Goal: Task Accomplishment & Management: Use online tool/utility

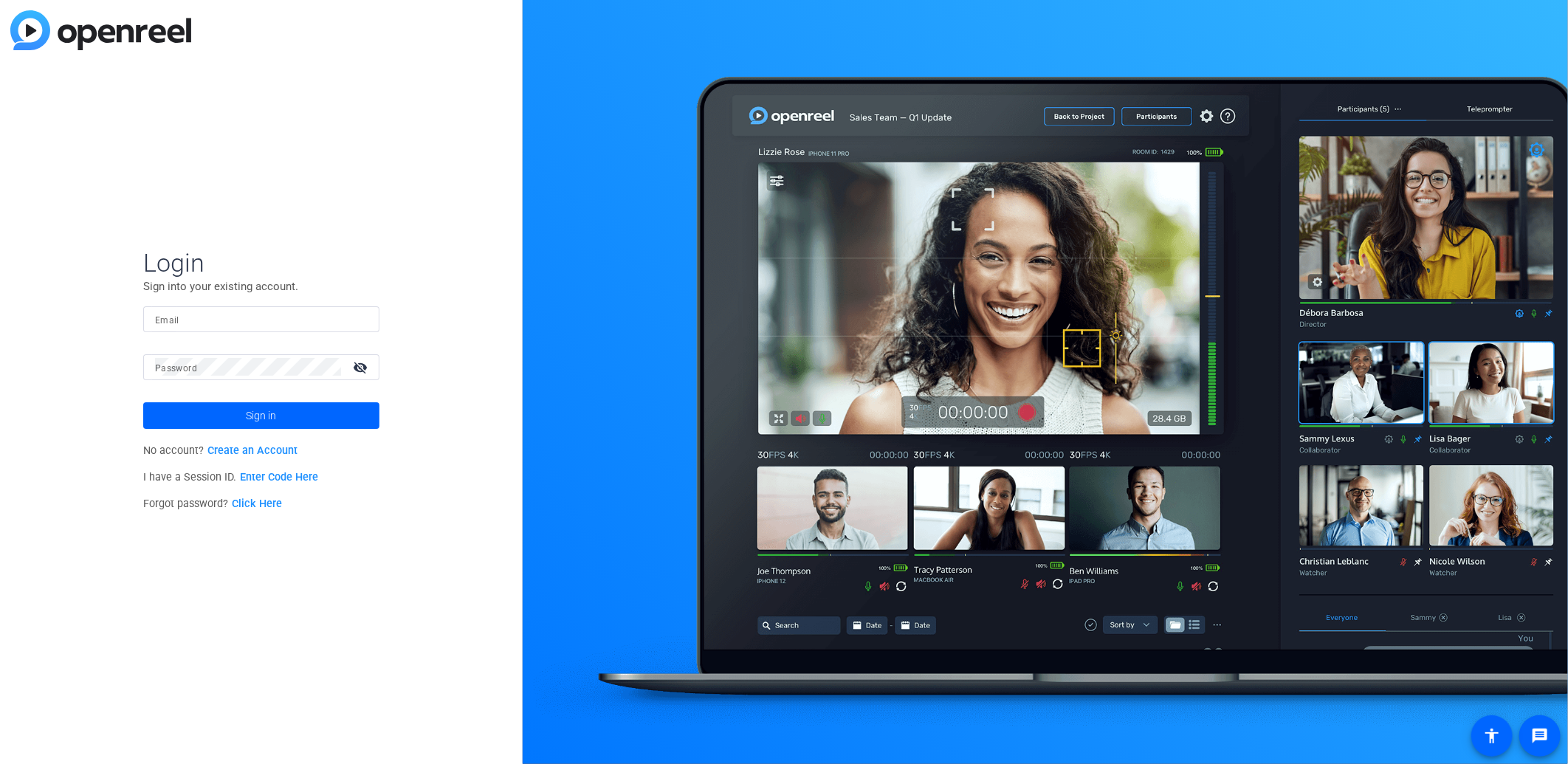
click at [334, 328] on div at bounding box center [261, 319] width 213 height 26
click at [289, 313] on input "[EMAIL_ADDRESS][DOMAIN_NAME]" at bounding box center [261, 319] width 213 height 17
click at [289, 313] on input "jakefortinsky@hotmail.com" at bounding box center [261, 319] width 213 height 17
type input "[PERSON_NAME][EMAIL_ADDRESS][DOMAIN_NAME]"
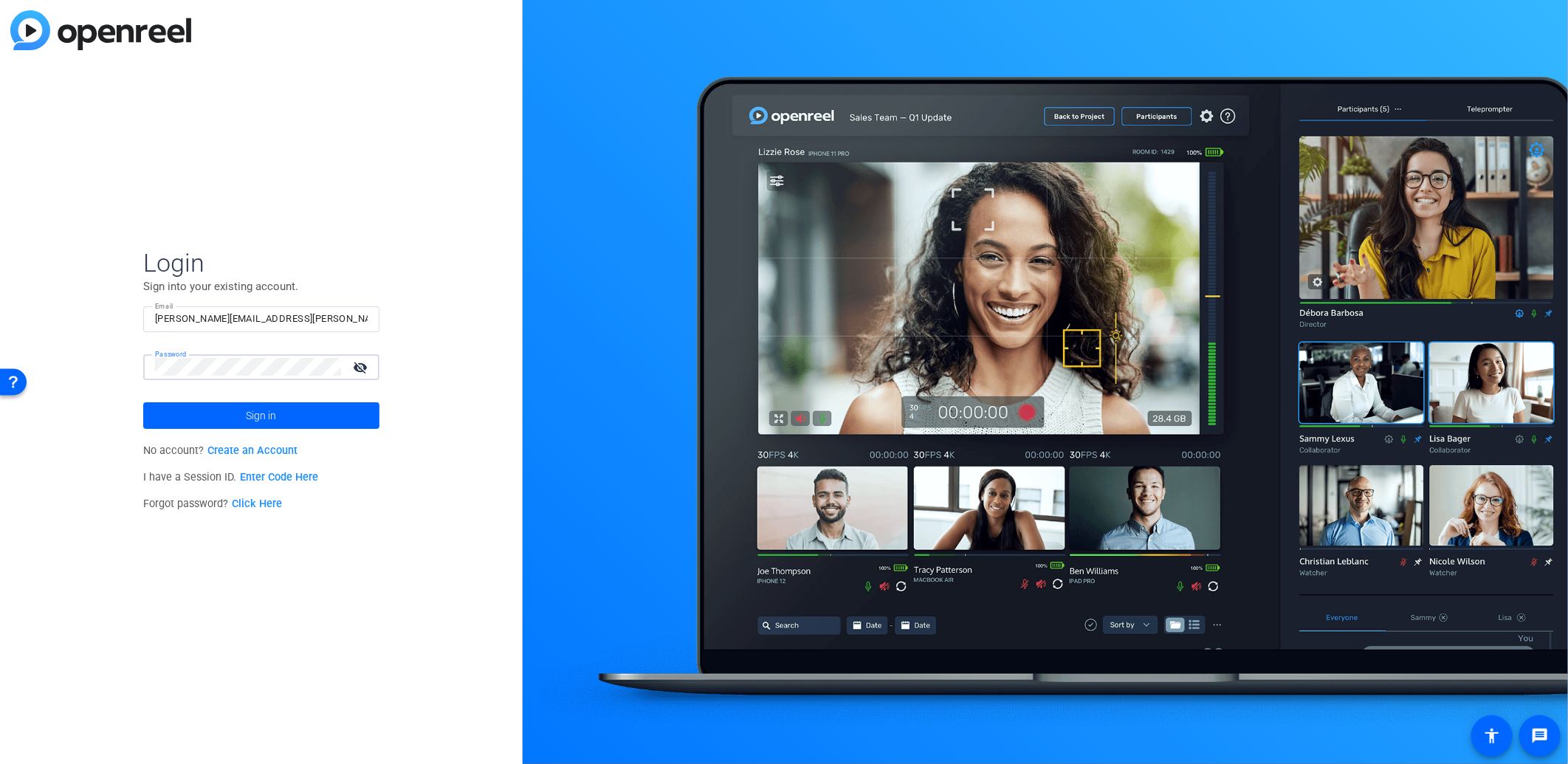
click at [143, 403] on button "Sign in" at bounding box center [261, 416] width 236 height 27
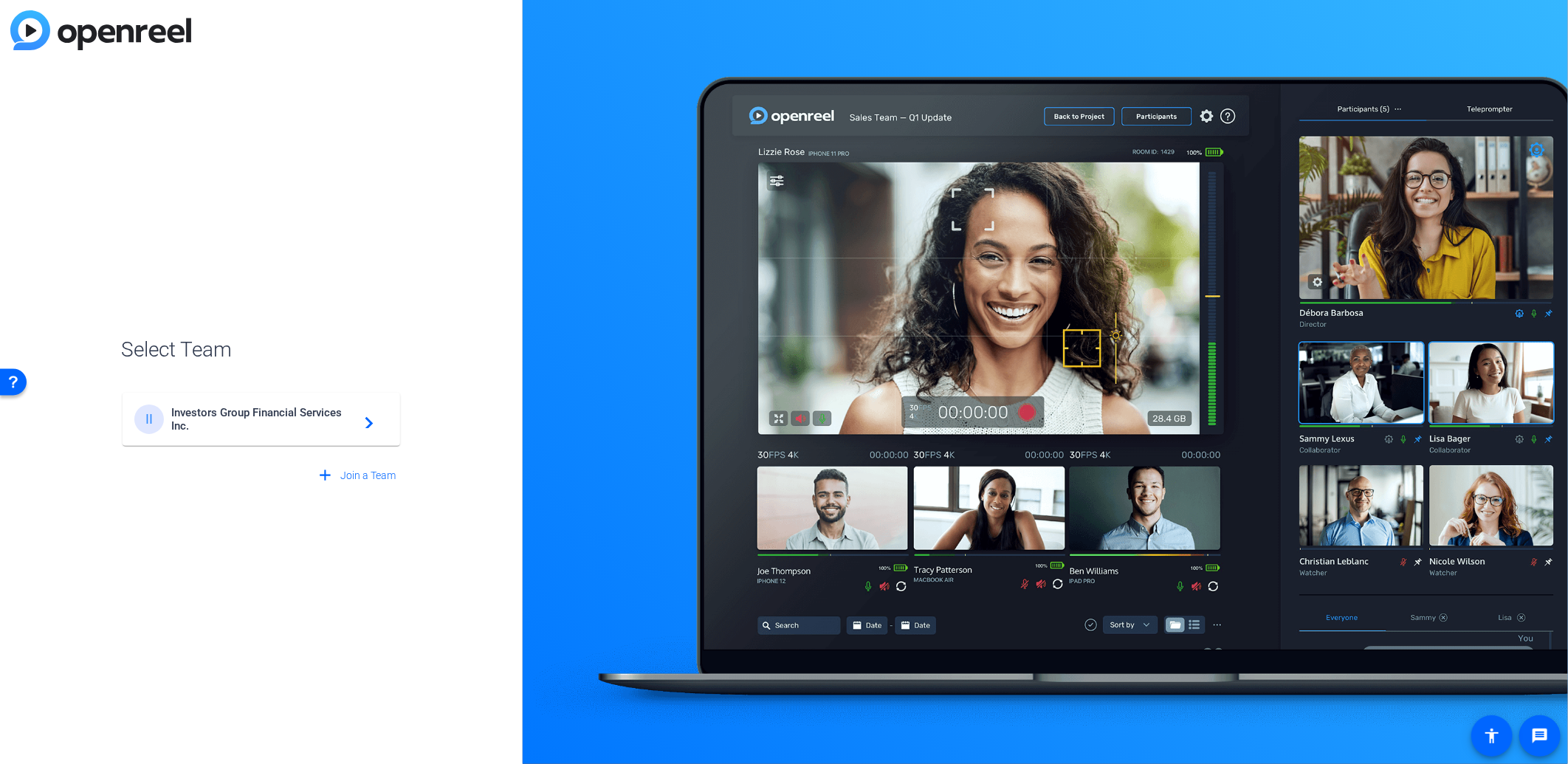
click at [289, 411] on span "Investors Group Financial Services Inc." at bounding box center [264, 419] width 185 height 27
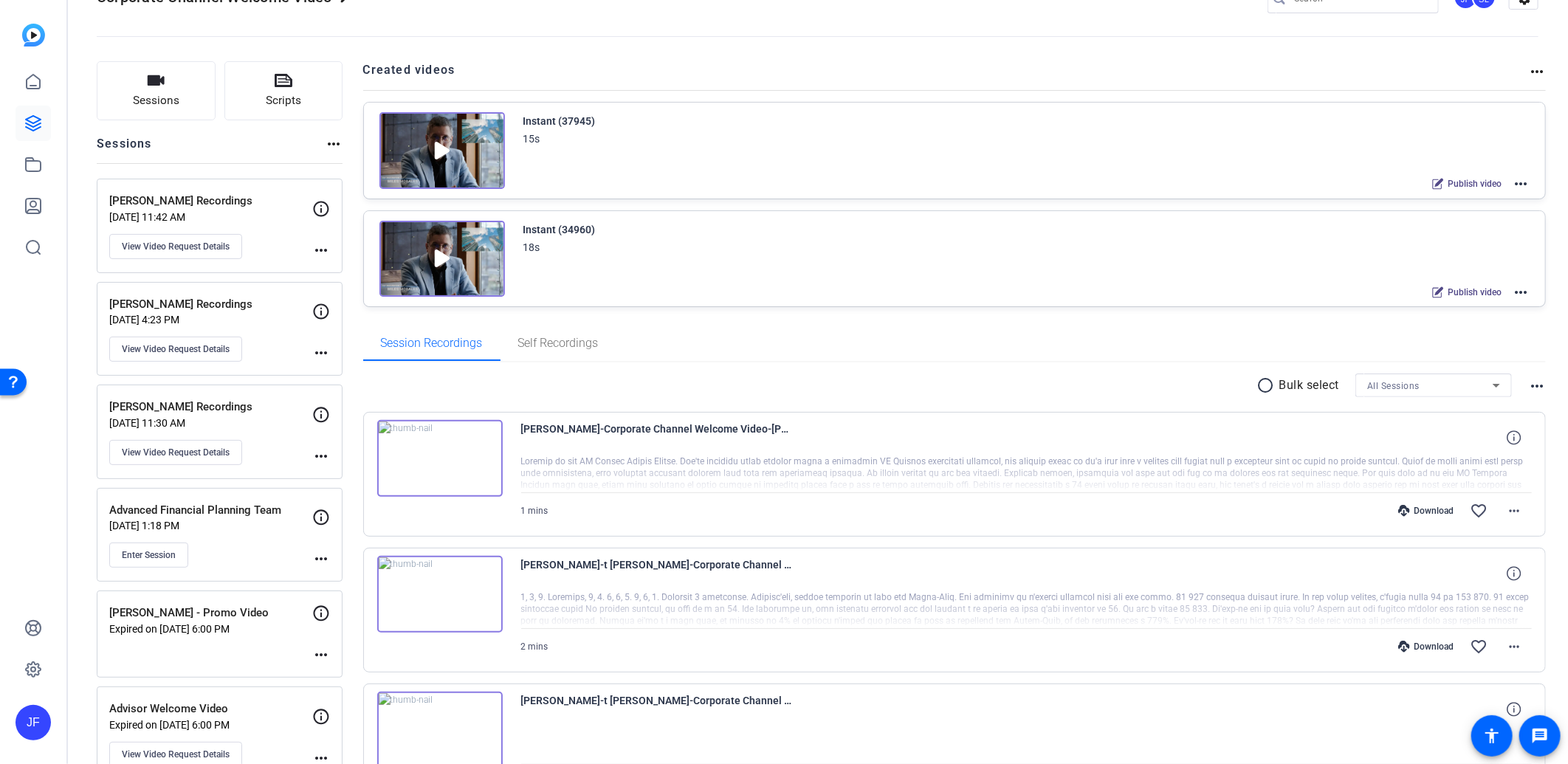
scroll to position [82, 0]
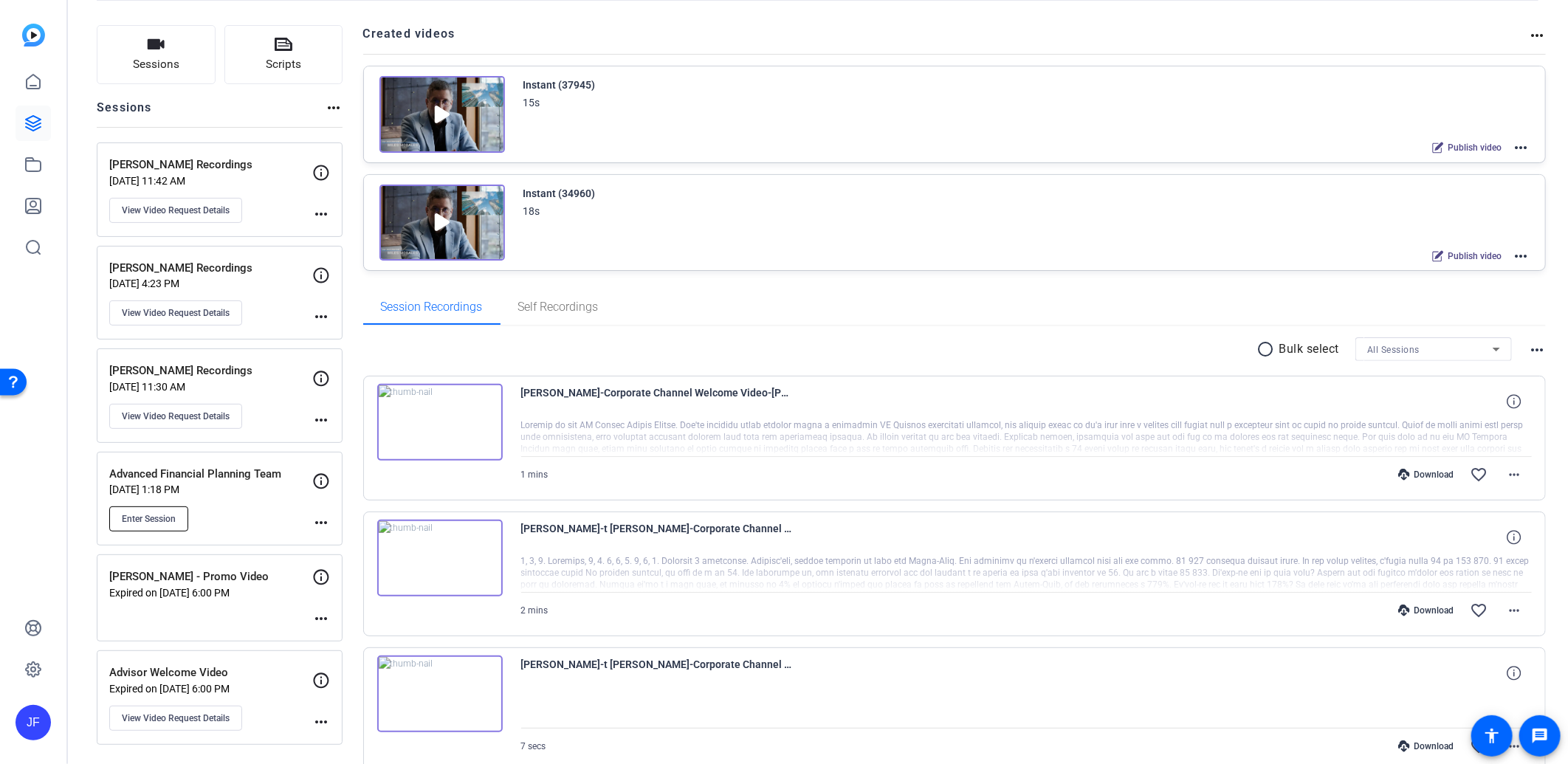
click at [165, 513] on span "Enter Session" at bounding box center [148, 519] width 54 height 12
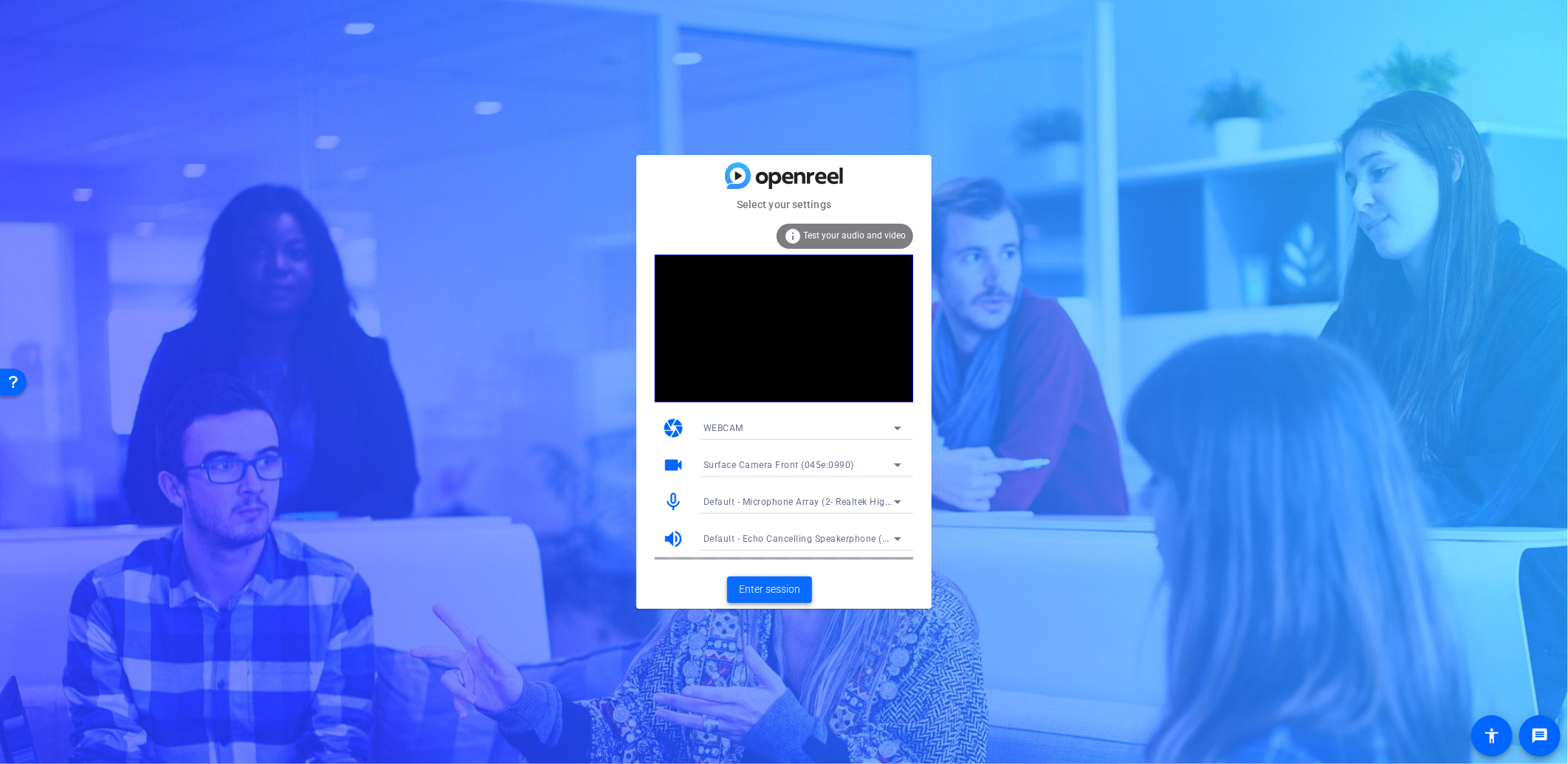
click at [769, 583] on span "Enter session" at bounding box center [769, 589] width 62 height 16
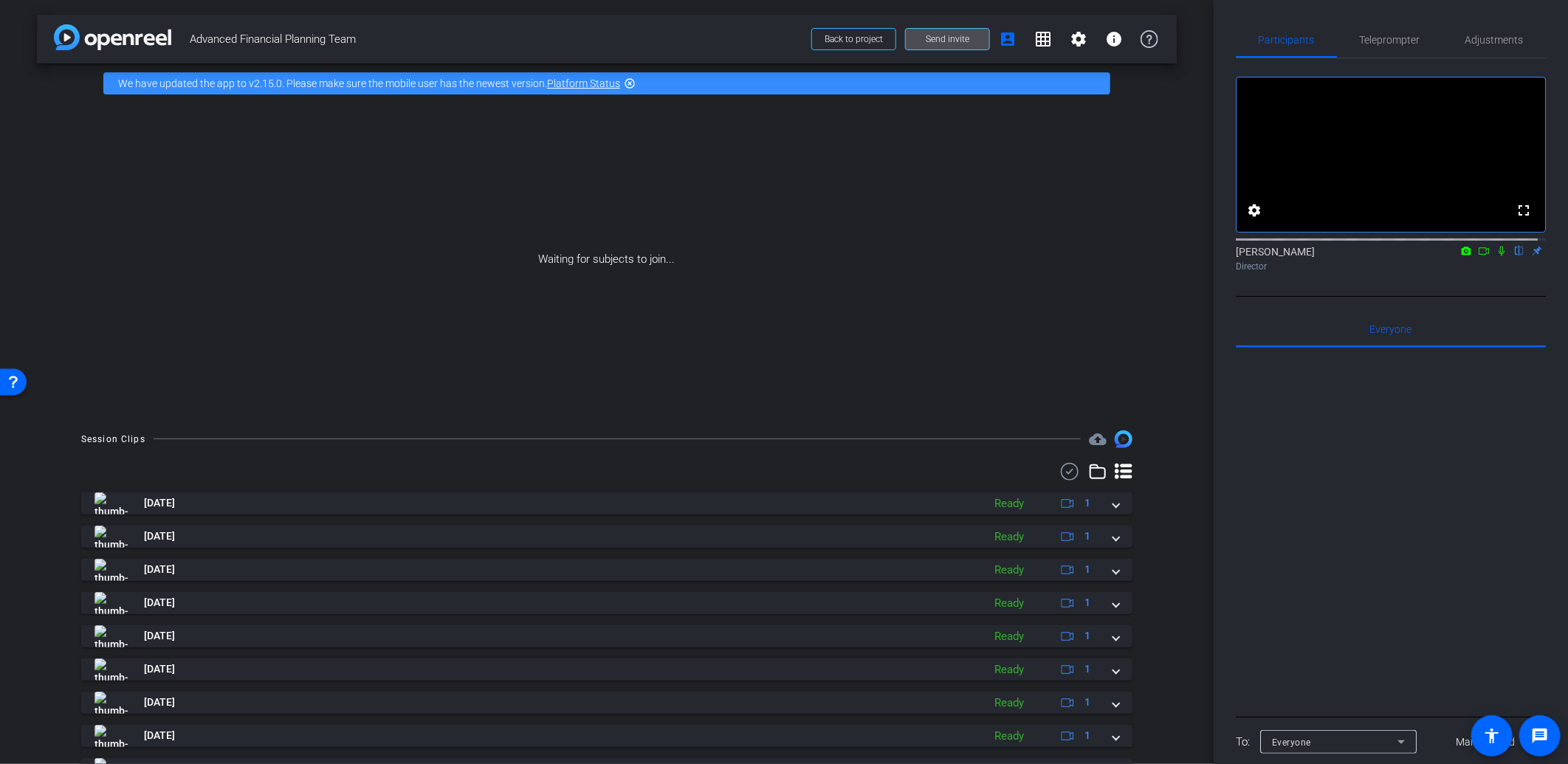
click at [937, 42] on span "Send invite" at bounding box center [947, 39] width 43 height 12
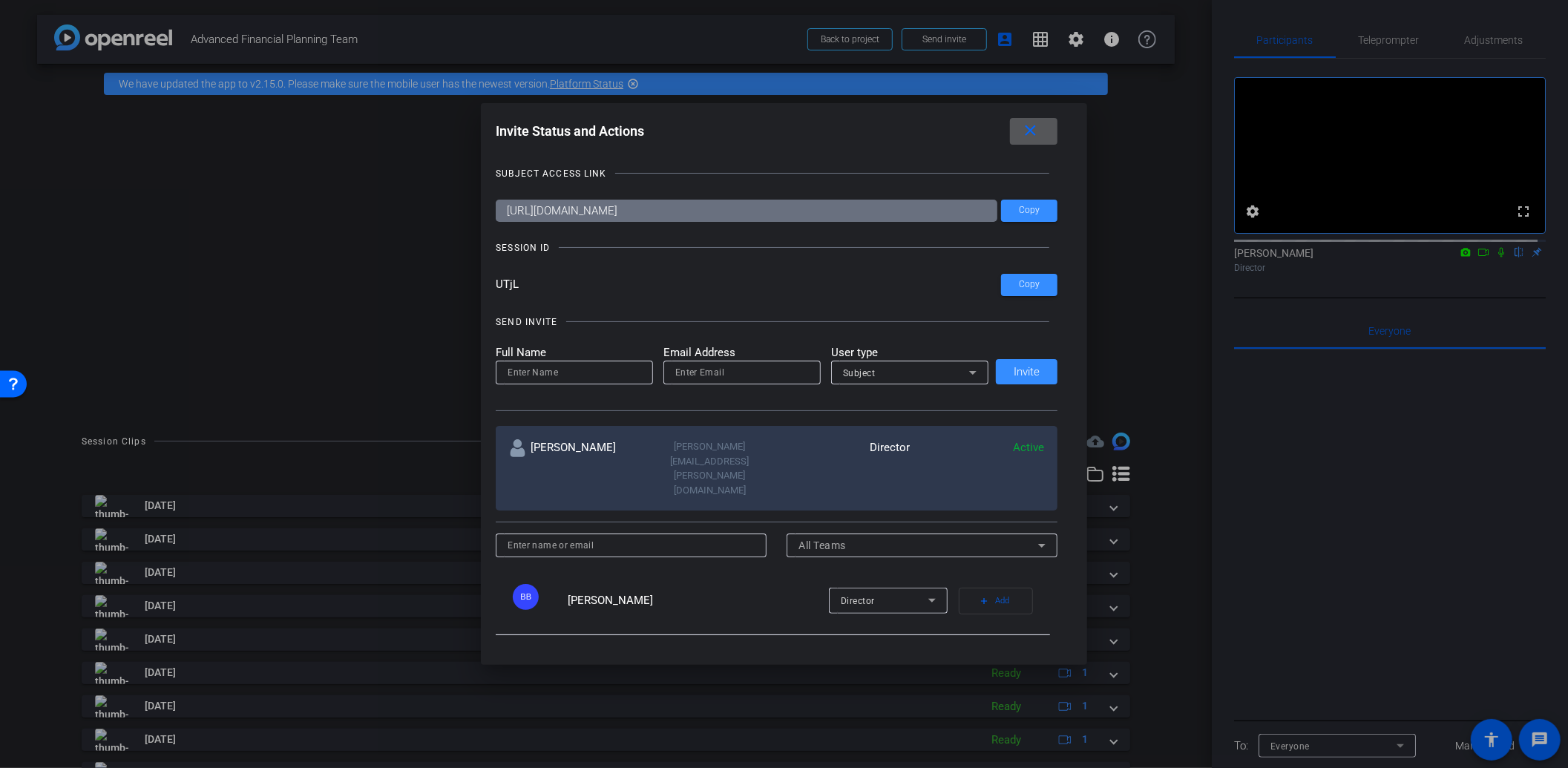
click at [605, 371] on input at bounding box center [575, 372] width 134 height 18
click at [955, 368] on div "Subject" at bounding box center [906, 373] width 126 height 18
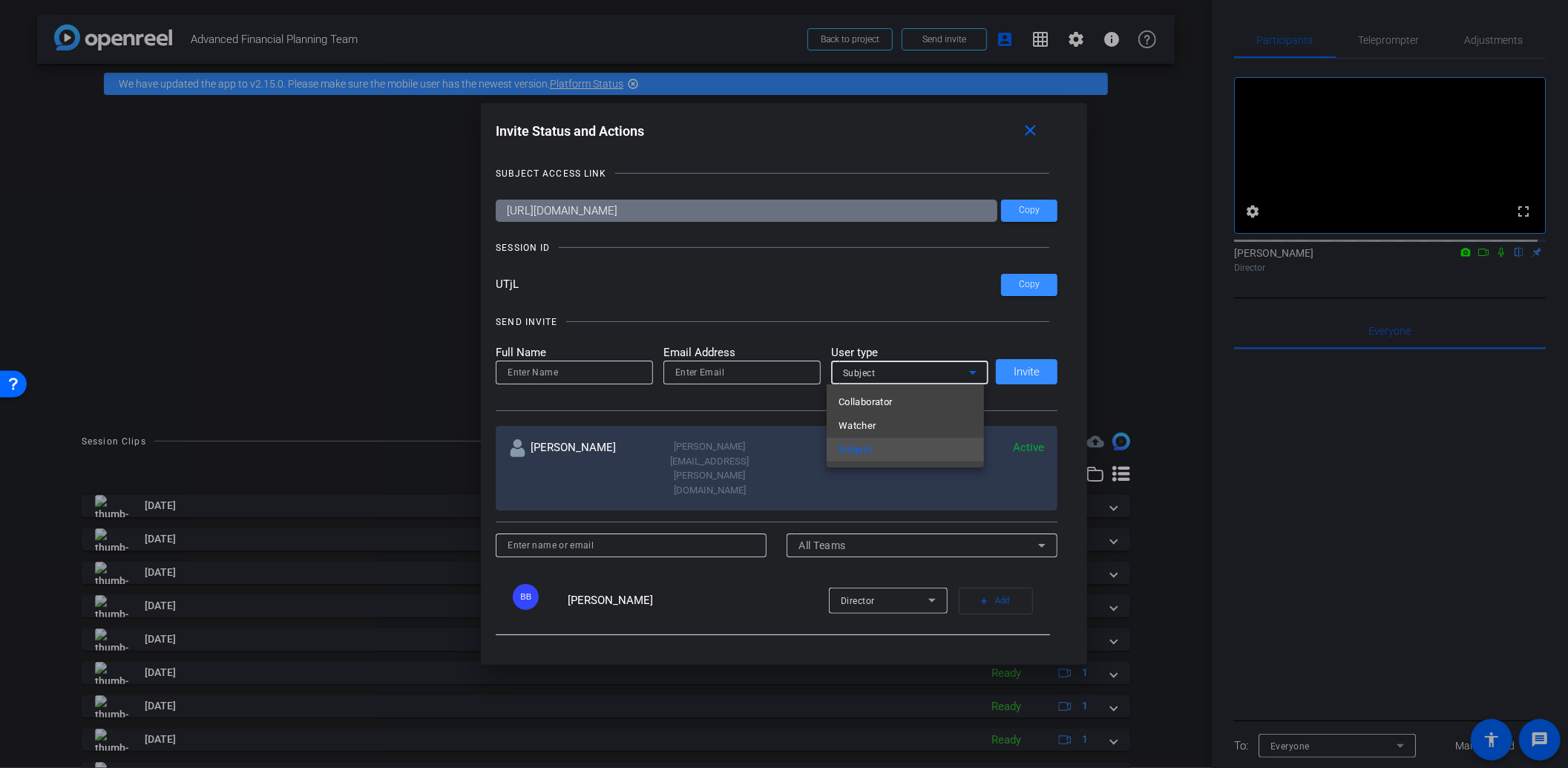
click at [554, 370] on div at bounding box center [784, 384] width 1568 height 768
click at [549, 371] on input at bounding box center [575, 372] width 134 height 18
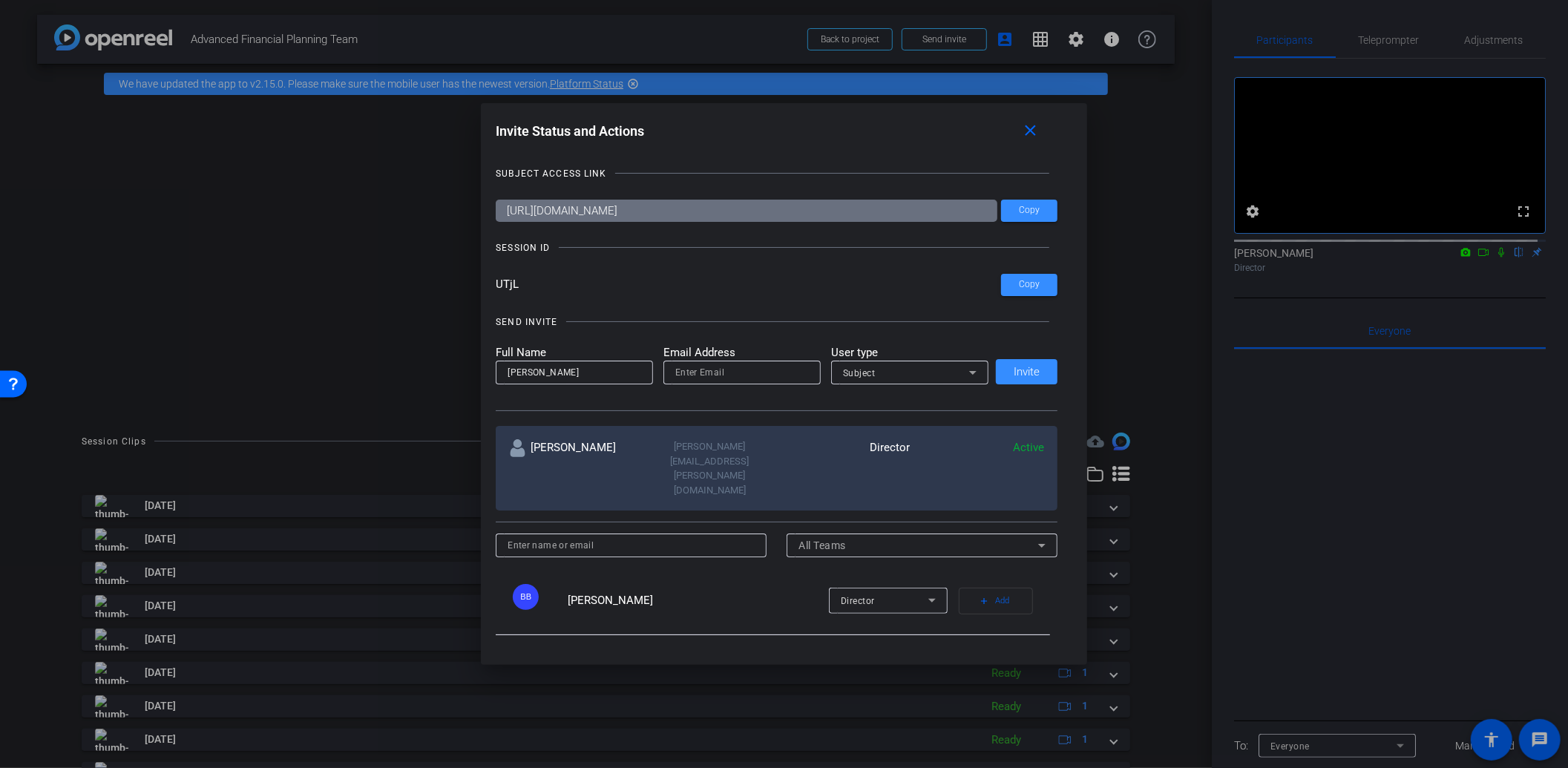
click at [524, 369] on input "[PERSON_NAME]" at bounding box center [575, 372] width 134 height 18
paste input "Courcelles,"
click at [551, 373] on input "[PERSON_NAME][GEOGRAPHIC_DATA]" at bounding box center [575, 372] width 134 height 18
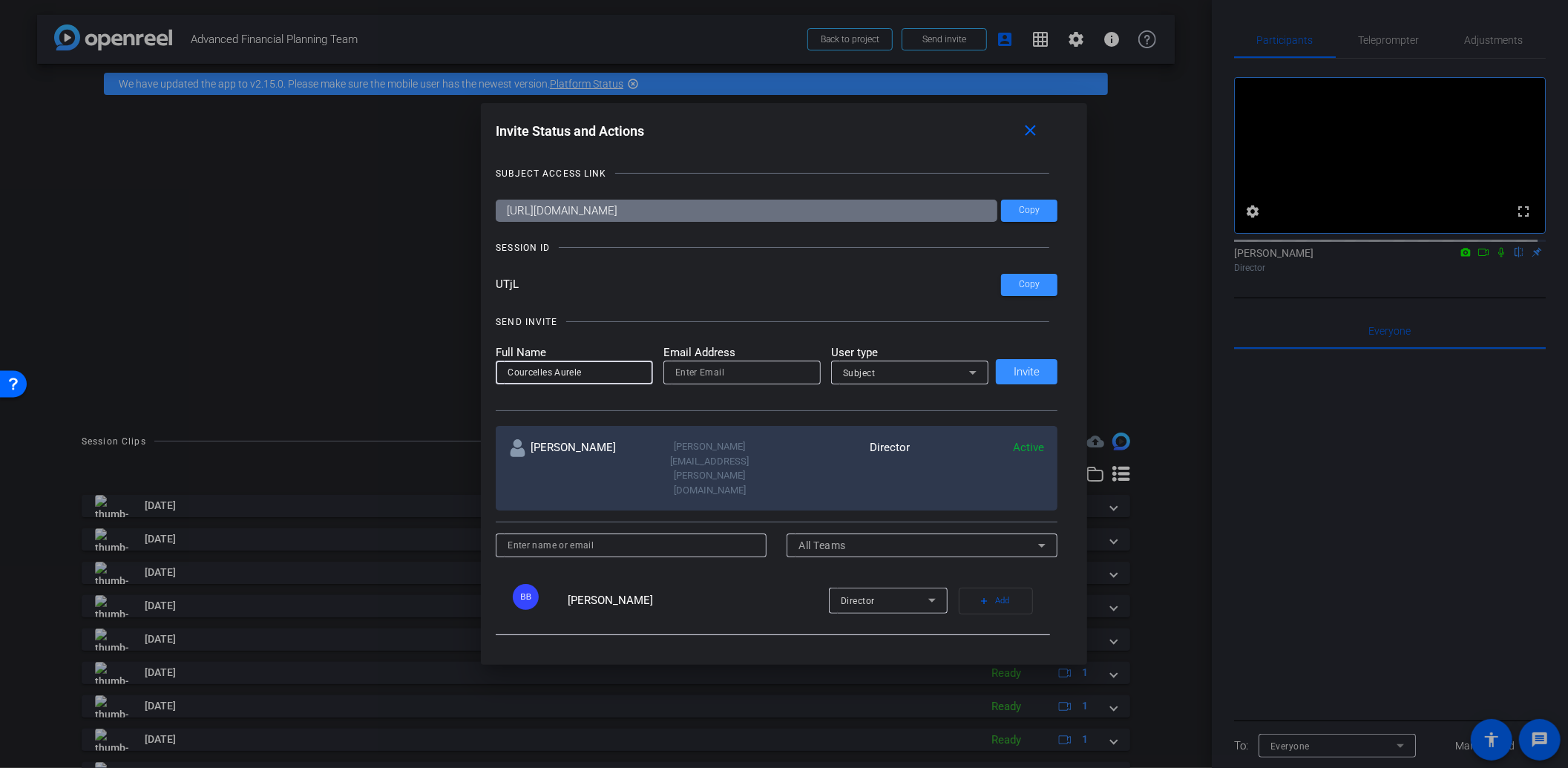
drag, startPoint x: 550, startPoint y: 372, endPoint x: 429, endPoint y: 379, distance: 121.2
click at [429, 379] on div "Invite Status and Actions close SUBJECT ACCESS LINK [URL][DOMAIN_NAME] Copy SES…" at bounding box center [784, 384] width 1568 height 768
click at [596, 366] on input "[PERSON_NAME]" at bounding box center [575, 372] width 134 height 18
paste input "Courcelles"
click at [530, 375] on input "AureleCourcelles" at bounding box center [575, 372] width 134 height 18
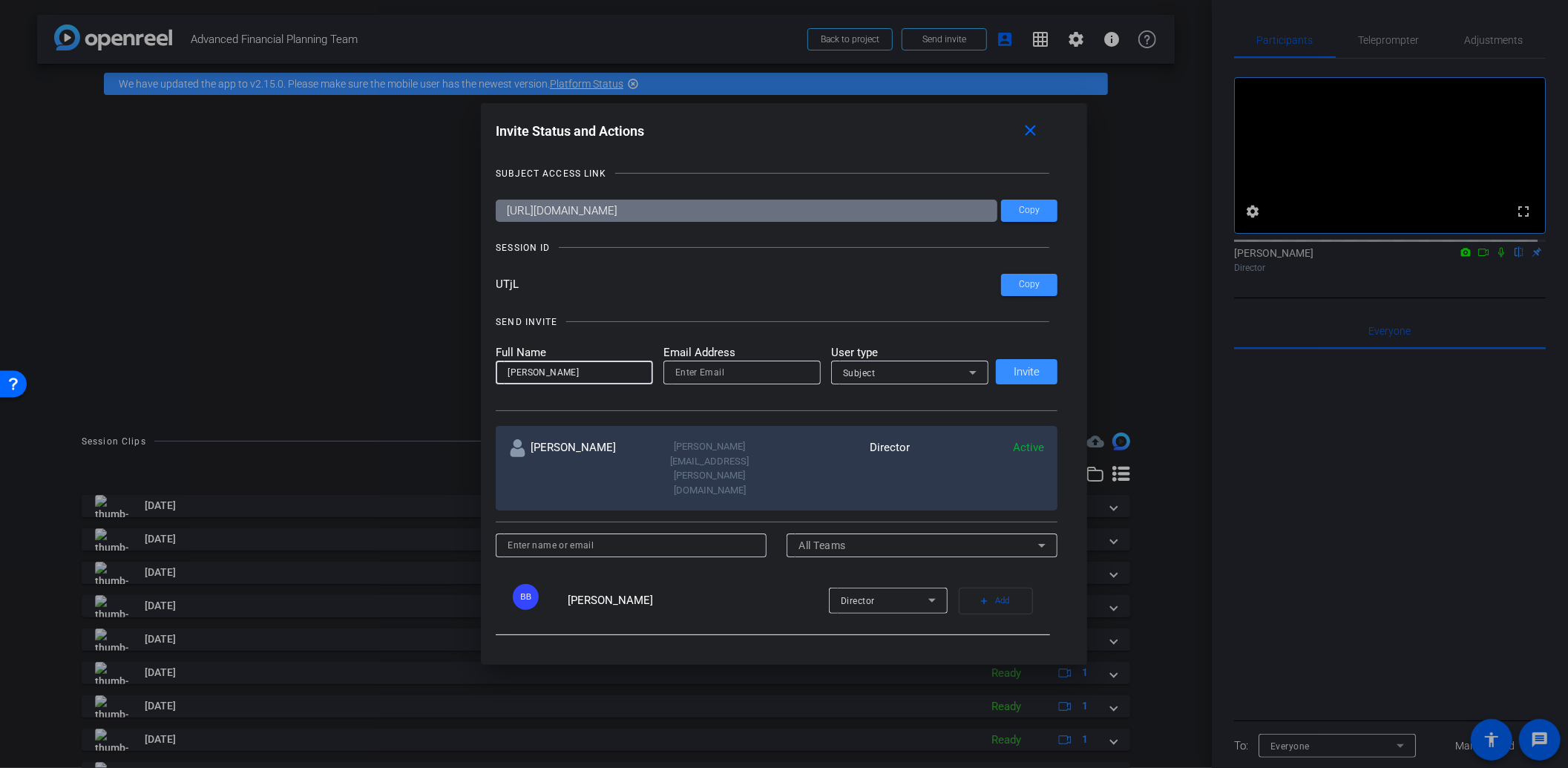
type input "[PERSON_NAME]"
click at [723, 369] on input "email" at bounding box center [742, 372] width 134 height 18
click at [734, 372] on input "email" at bounding box center [742, 372] width 134 height 18
paste input "[PERSON_NAME][EMAIL_ADDRESS][DOMAIN_NAME]"
type input "[PERSON_NAME][EMAIL_ADDRESS][DOMAIN_NAME]"
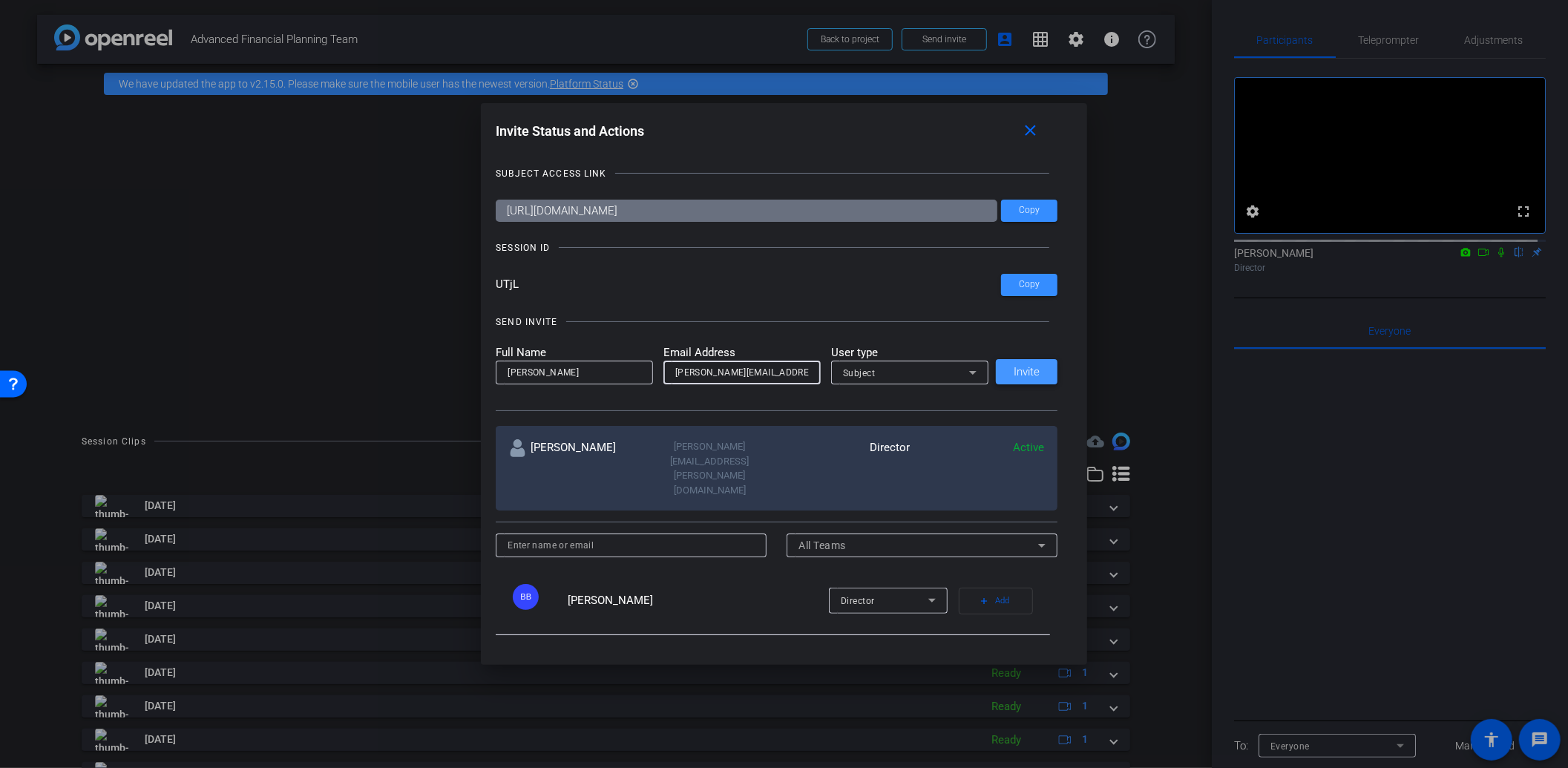
click at [1024, 371] on span "Invite" at bounding box center [1026, 371] width 26 height 11
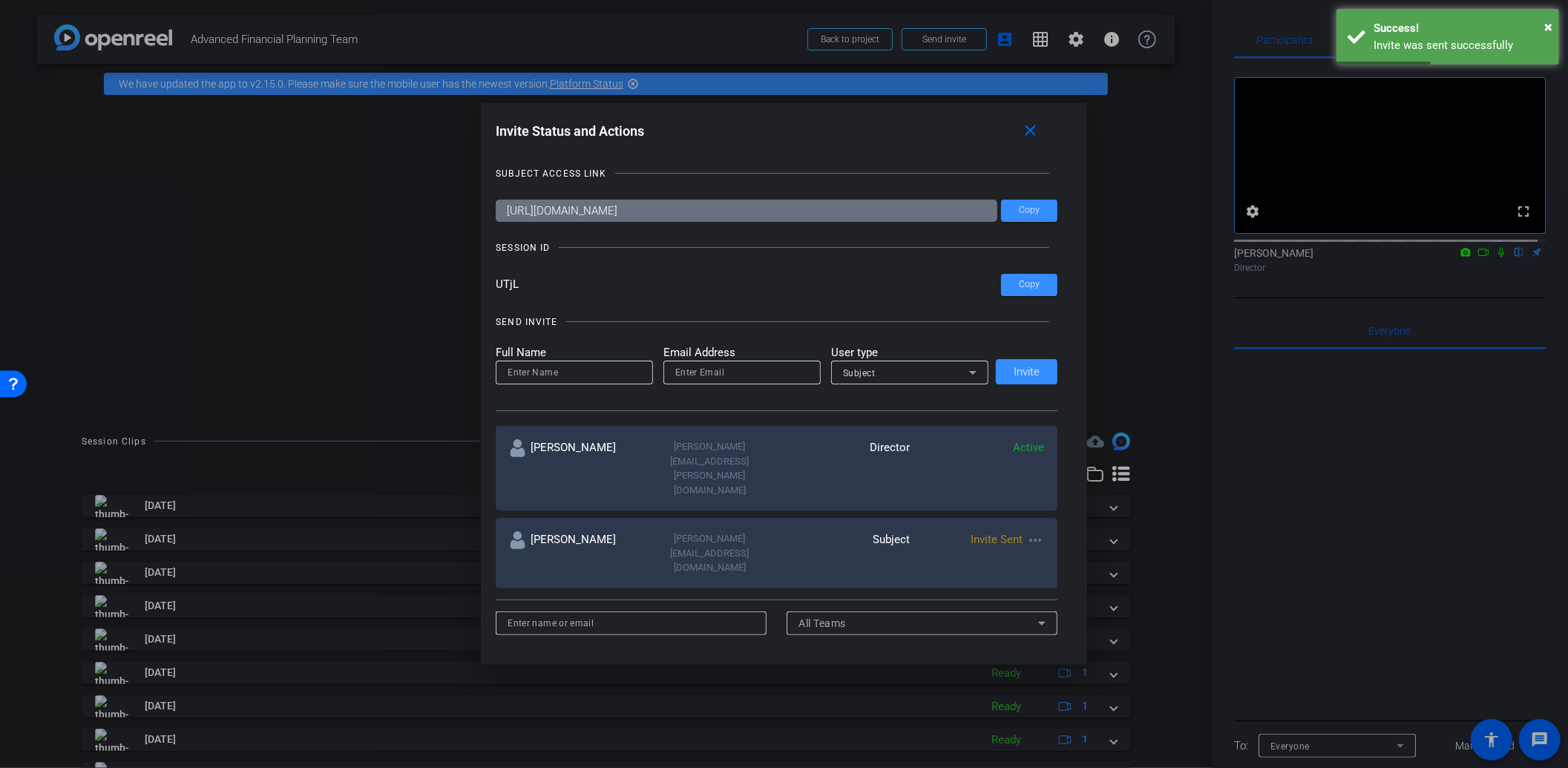
click at [302, 260] on div at bounding box center [784, 384] width 1568 height 768
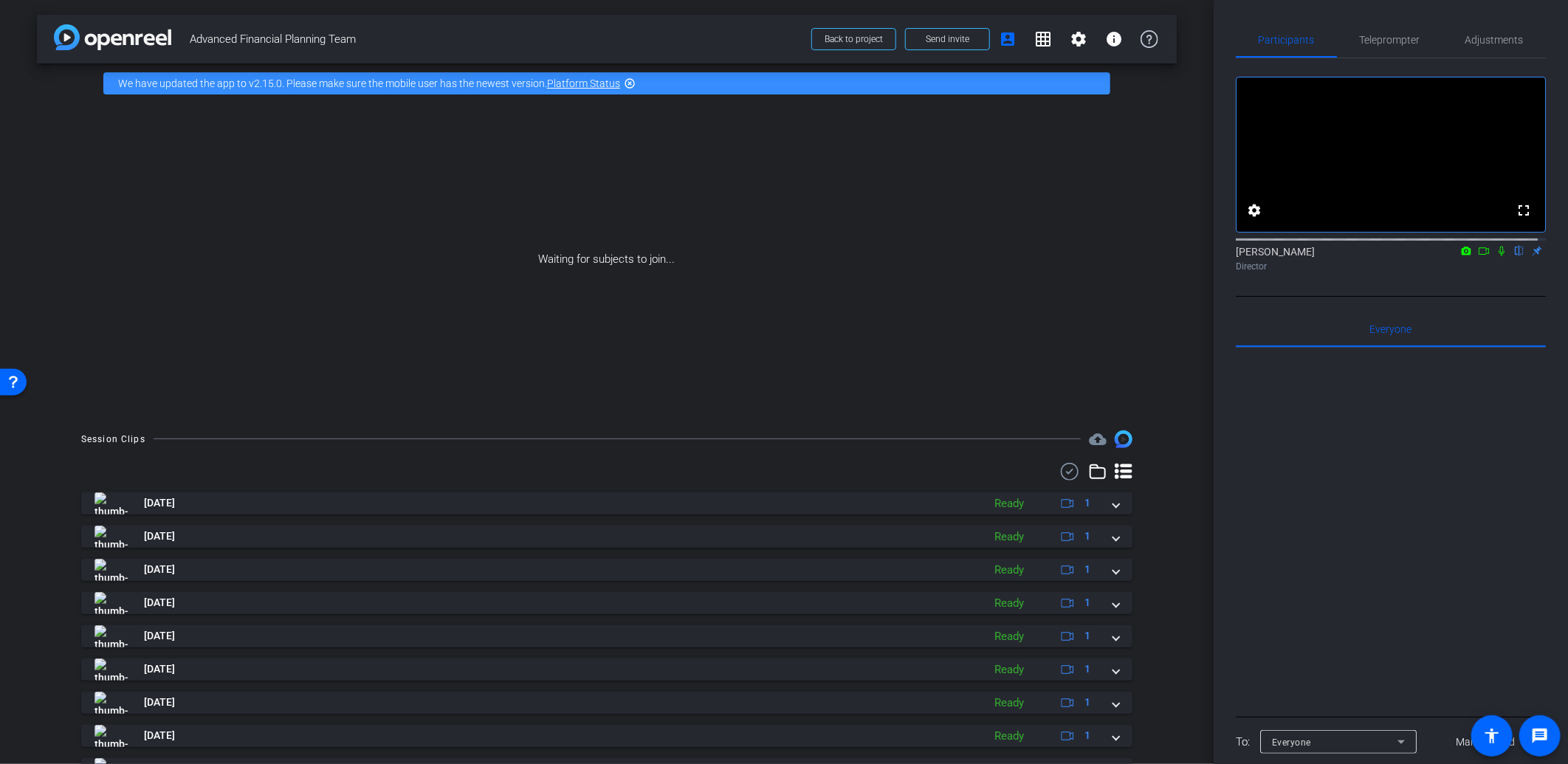
click at [1496, 256] on icon at bounding box center [1501, 251] width 12 height 10
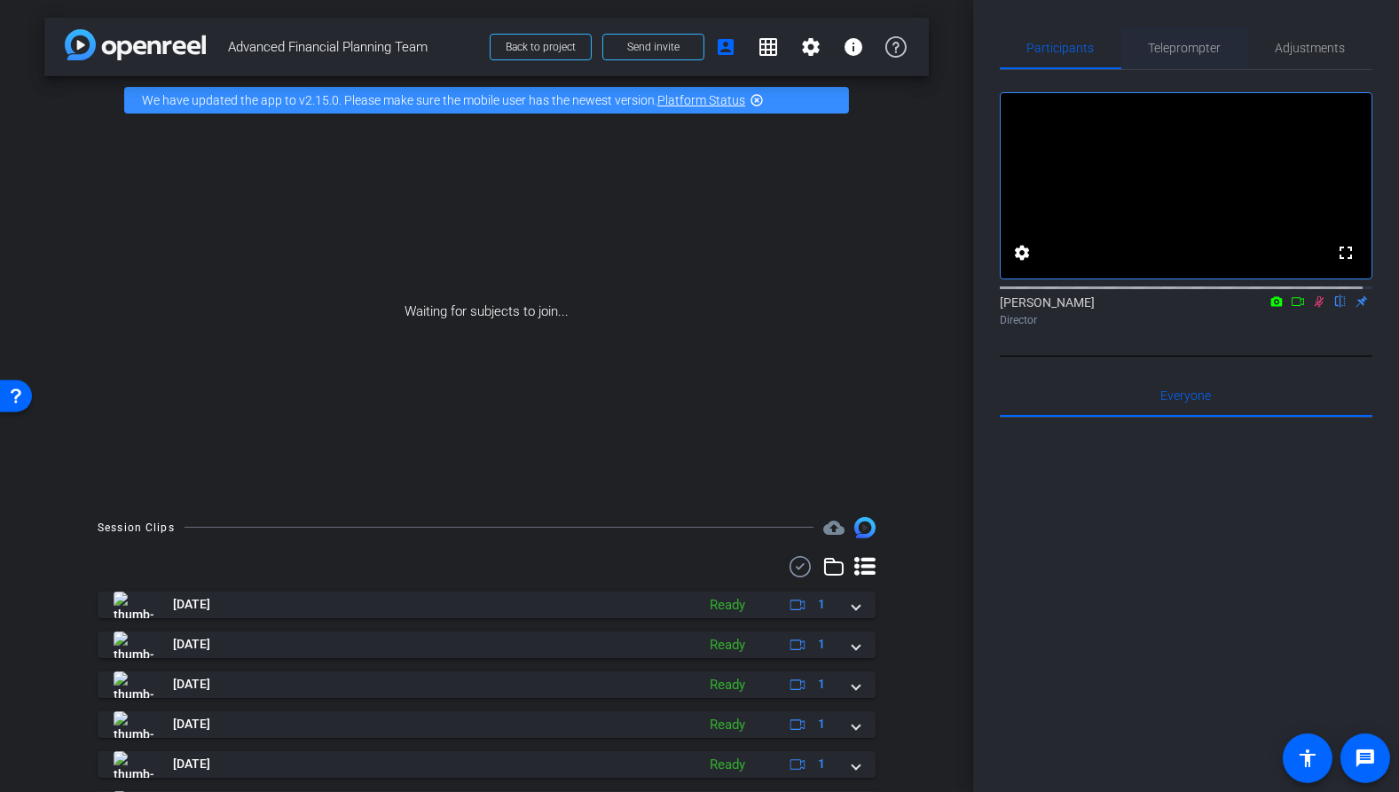
click at [1149, 51] on span "Teleprompter" at bounding box center [1185, 48] width 73 height 12
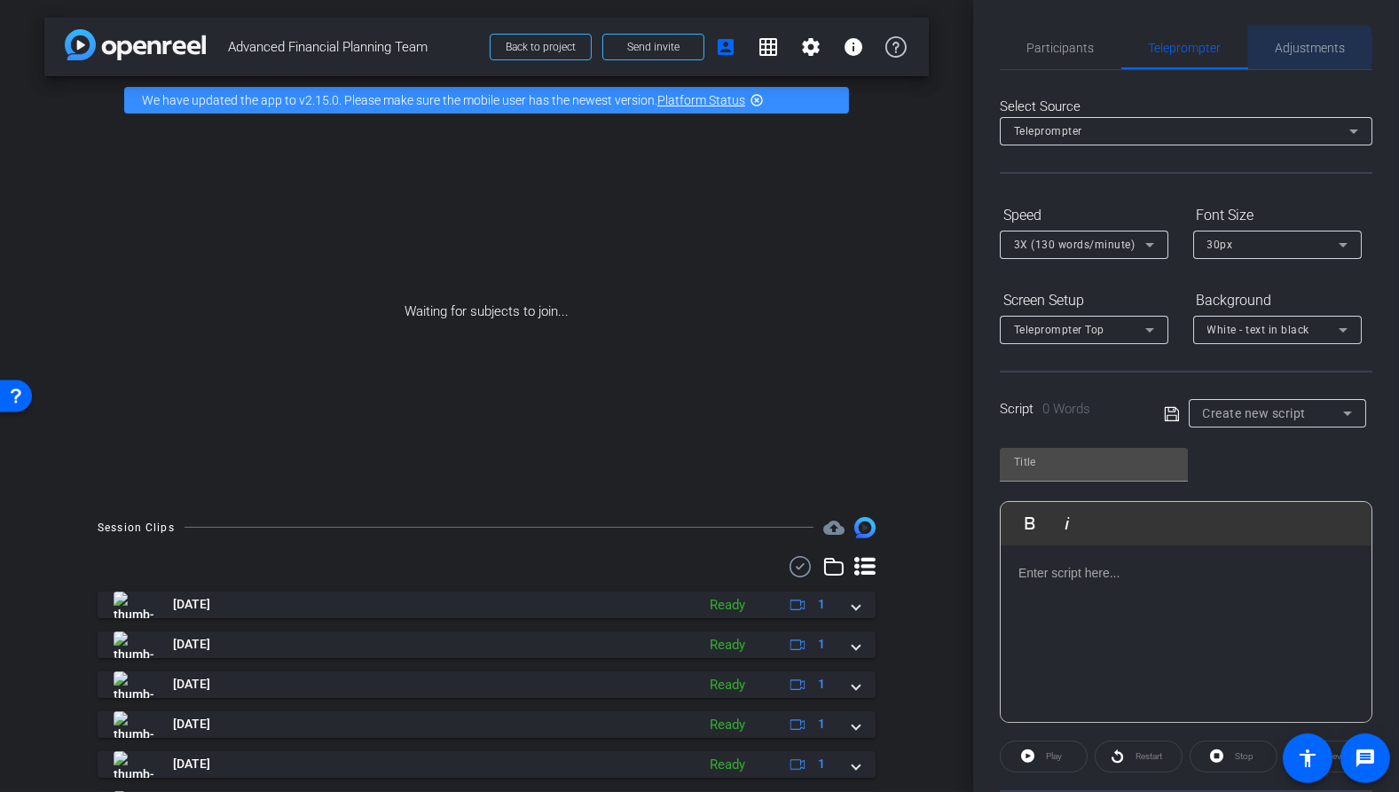
click at [1296, 50] on span "Adjustments" at bounding box center [1311, 48] width 70 height 12
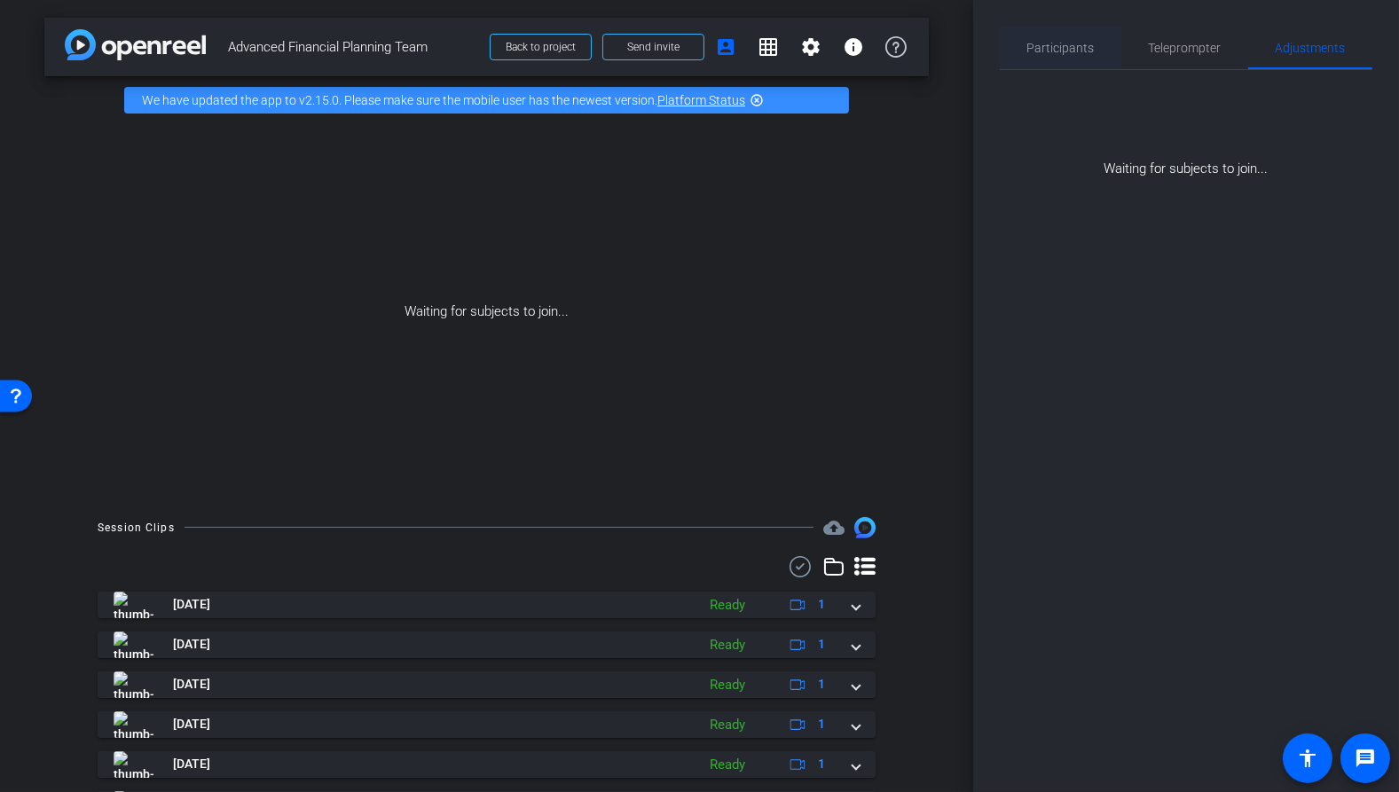
click at [1079, 53] on span "Participants" at bounding box center [1061, 48] width 67 height 12
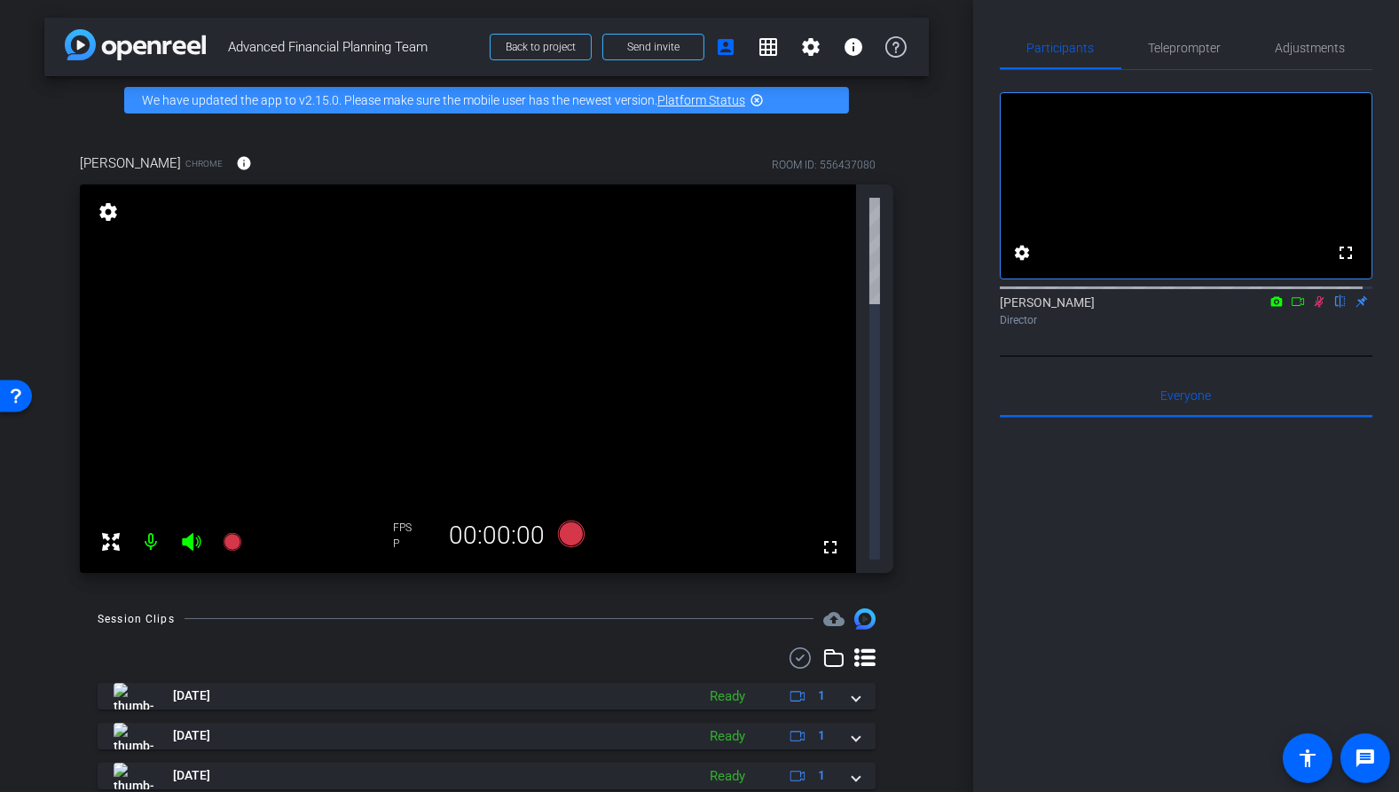
click at [107, 532] on icon at bounding box center [111, 541] width 18 height 18
click at [49, 270] on div "[PERSON_NAME] Chrome info ROOM ID: 556437080 fullscreen_exit settings 142.2 GB …" at bounding box center [486, 357] width 885 height 467
click at [825, 210] on mat-icon "fullscreen_exit" at bounding box center [829, 210] width 21 height 21
click at [923, 264] on div "arrow_back Advanced Financial Planning Team Back to project Send invite account…" at bounding box center [486, 396] width 973 height 792
click at [107, 213] on mat-icon "settings" at bounding box center [108, 211] width 25 height 21
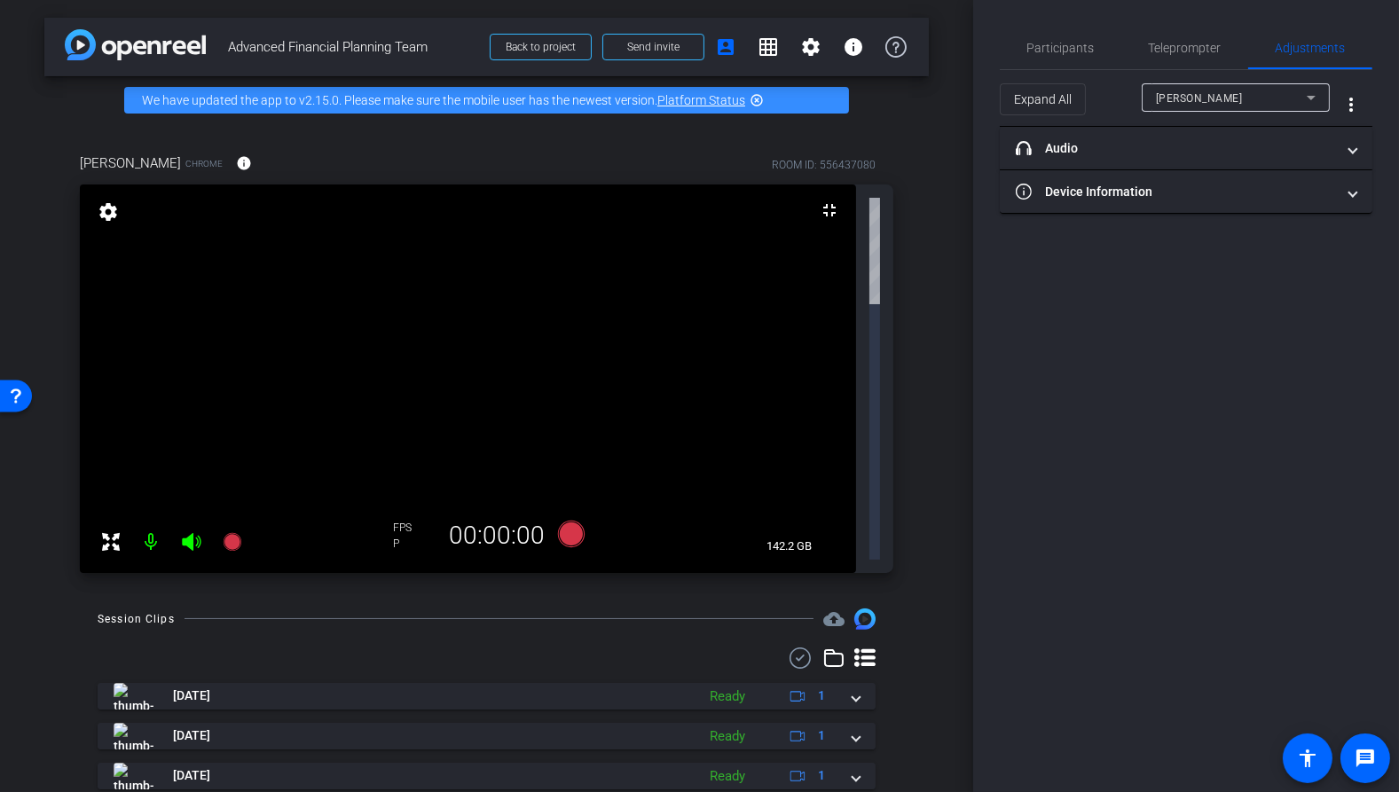
click at [107, 213] on mat-icon "settings" at bounding box center [108, 211] width 25 height 21
click at [1055, 42] on span "Participants" at bounding box center [1061, 48] width 67 height 12
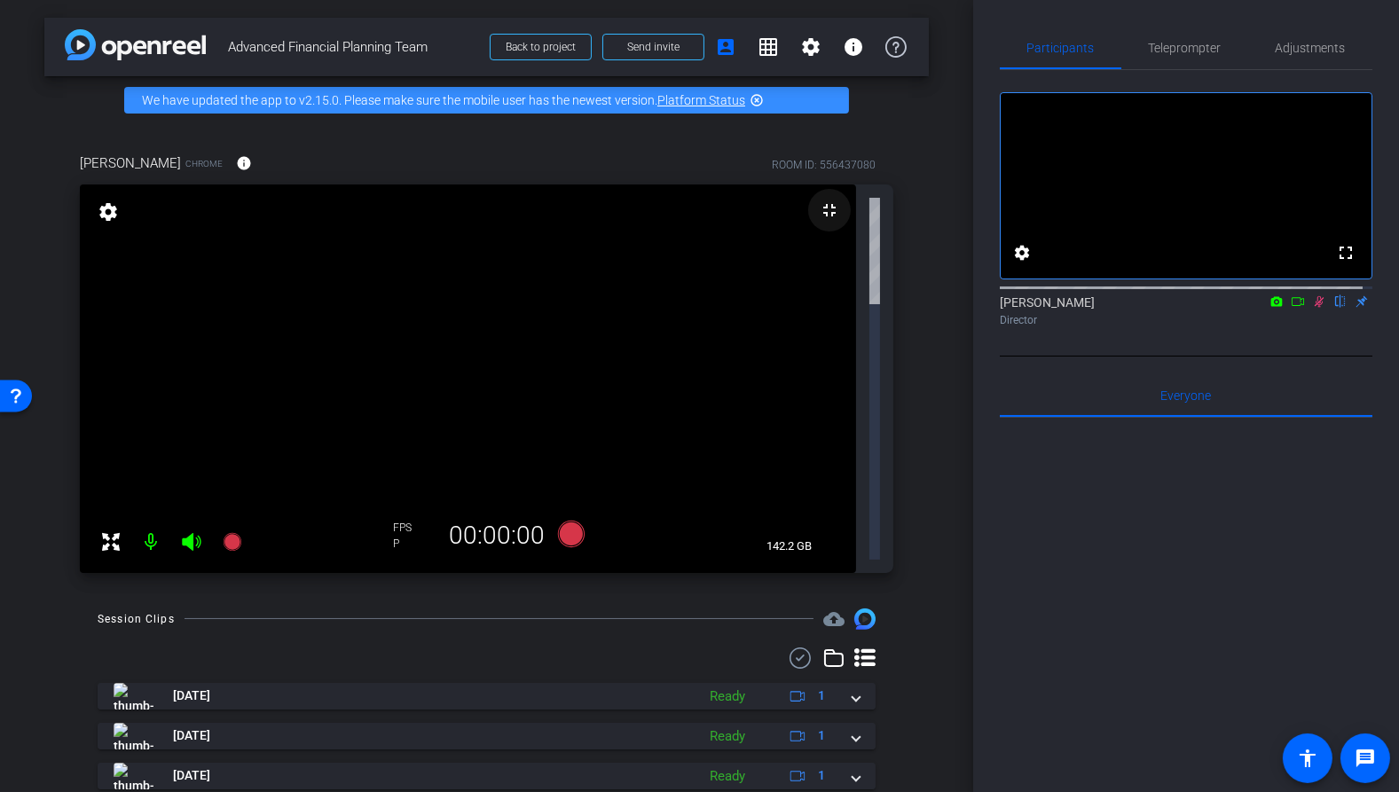
click at [822, 203] on mat-icon "fullscreen_exit" at bounding box center [829, 210] width 21 height 21
click at [918, 209] on div "[PERSON_NAME] Chrome info ROOM ID: 556437080 fullscreen_exit settings 142.2 GB …" at bounding box center [486, 357] width 885 height 467
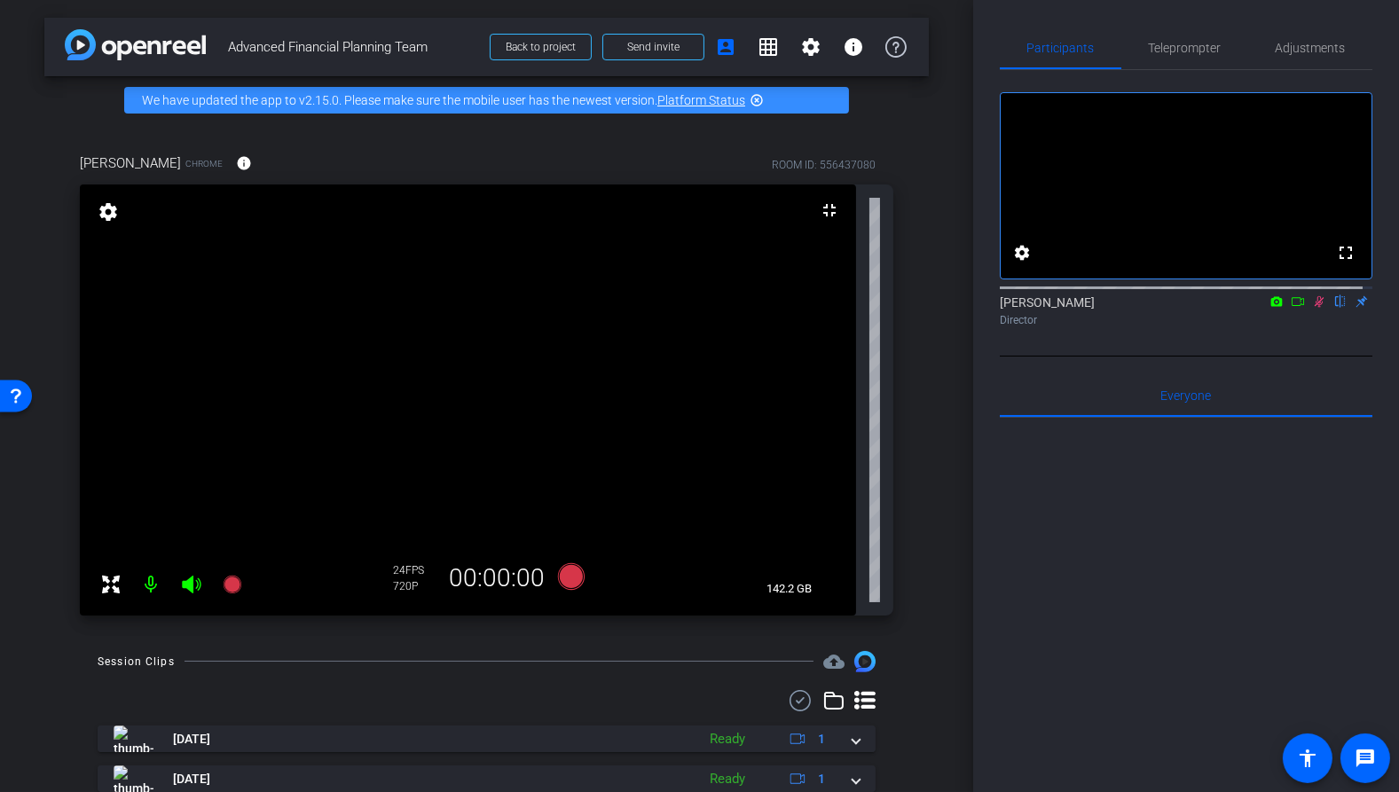
click at [920, 169] on div "arrow_back Advanced Financial Planning Team Back to project Send invite account…" at bounding box center [486, 396] width 973 height 792
click at [1312, 308] on icon at bounding box center [1319, 301] width 14 height 12
click at [115, 215] on mat-icon "settings" at bounding box center [108, 211] width 25 height 21
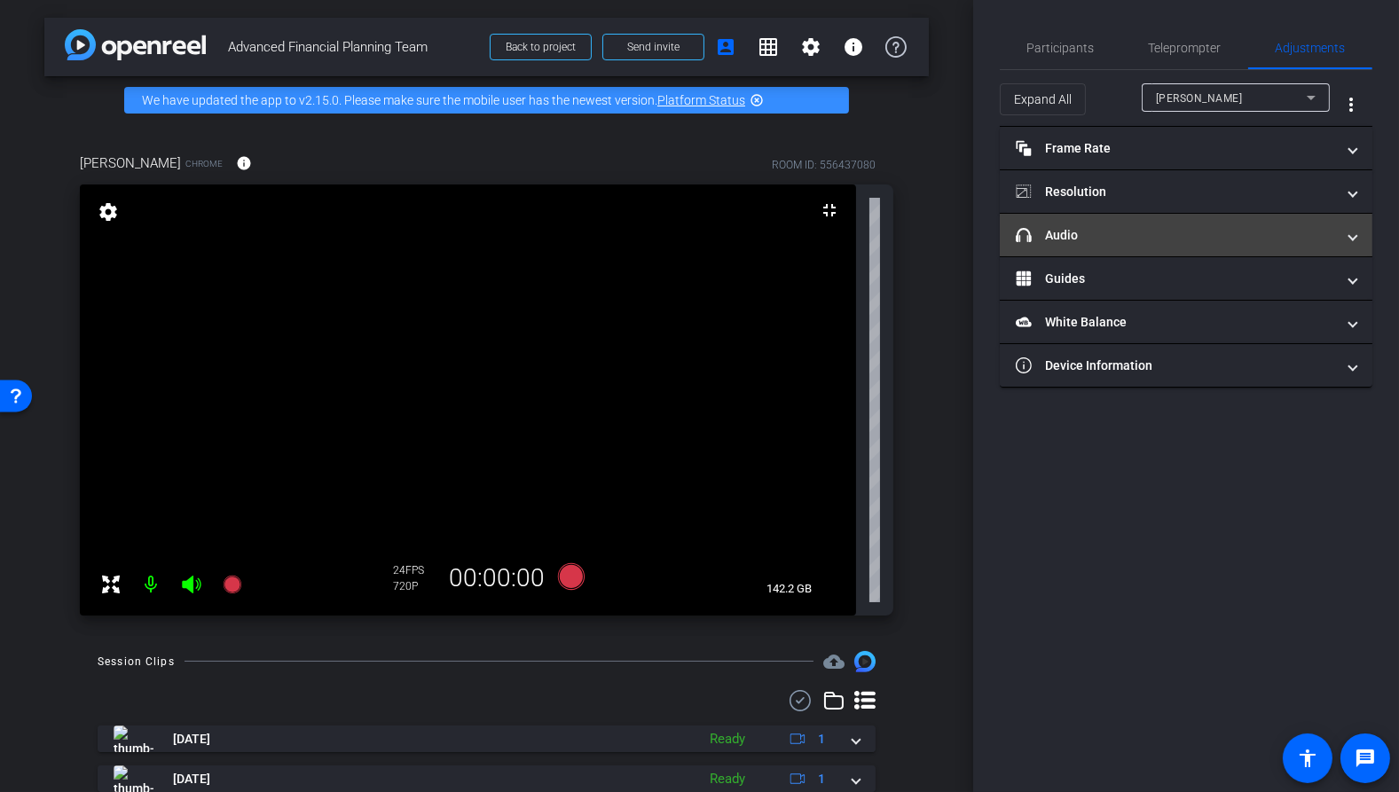
click at [1186, 237] on mat-panel-title "headphone icon Audio" at bounding box center [1175, 235] width 319 height 19
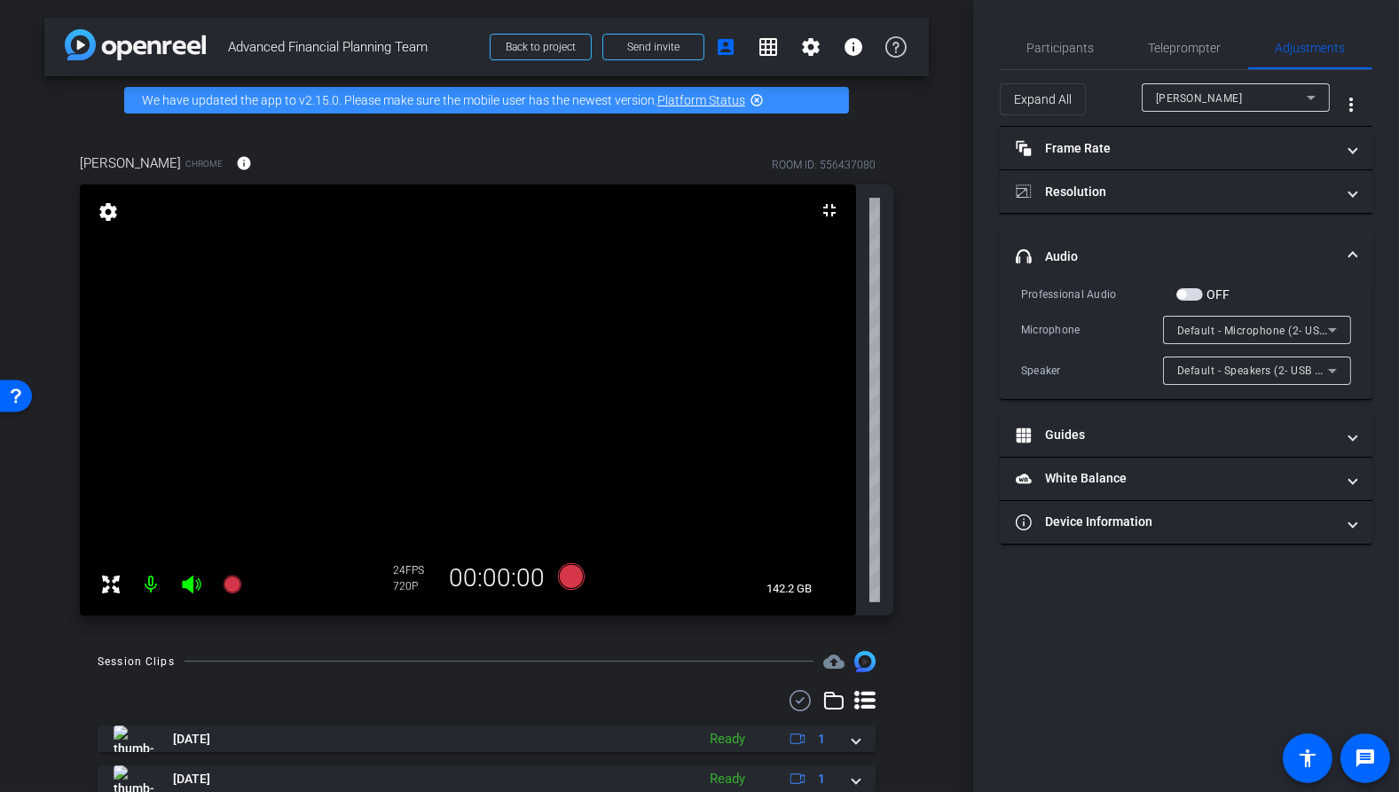
click at [1191, 291] on span "button" at bounding box center [1190, 294] width 27 height 12
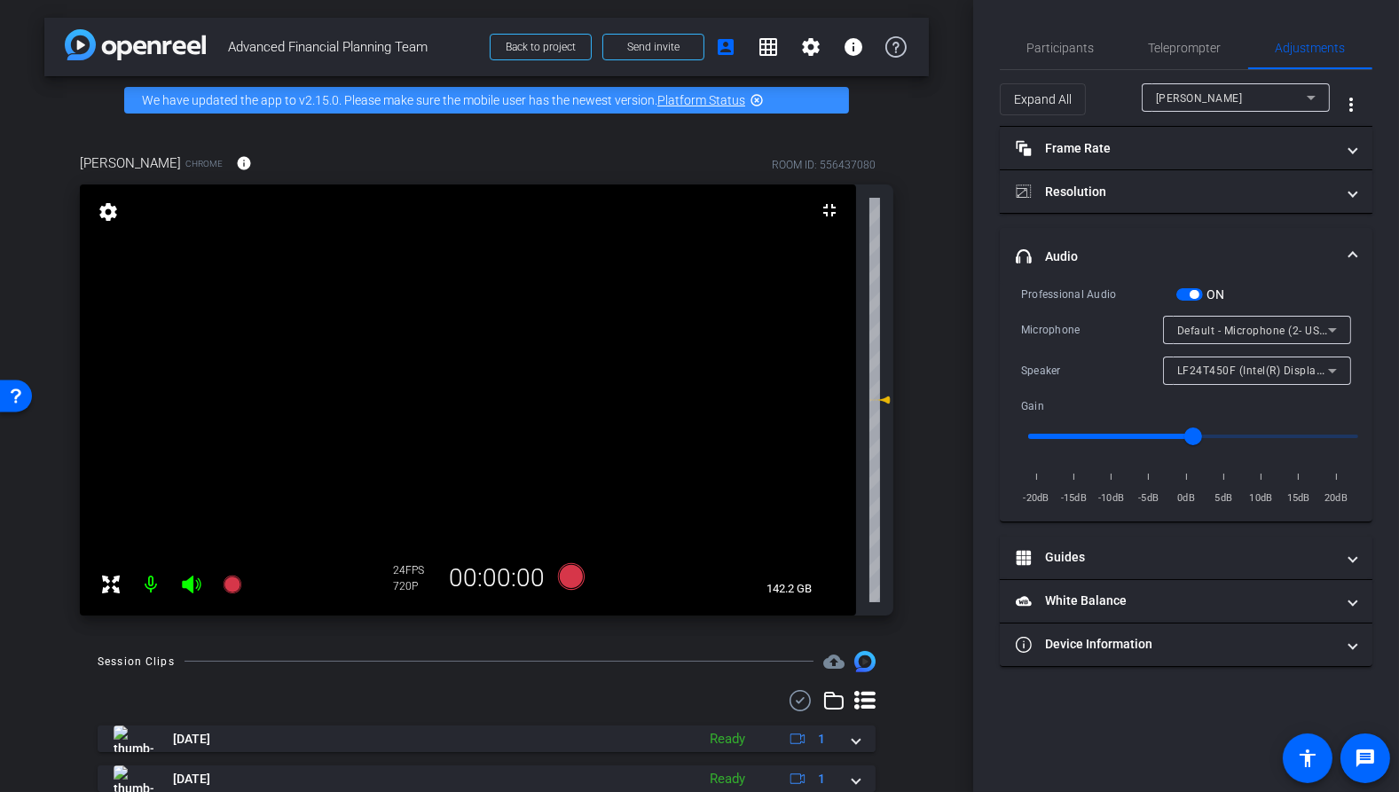
click at [1190, 292] on span "button" at bounding box center [1194, 294] width 9 height 9
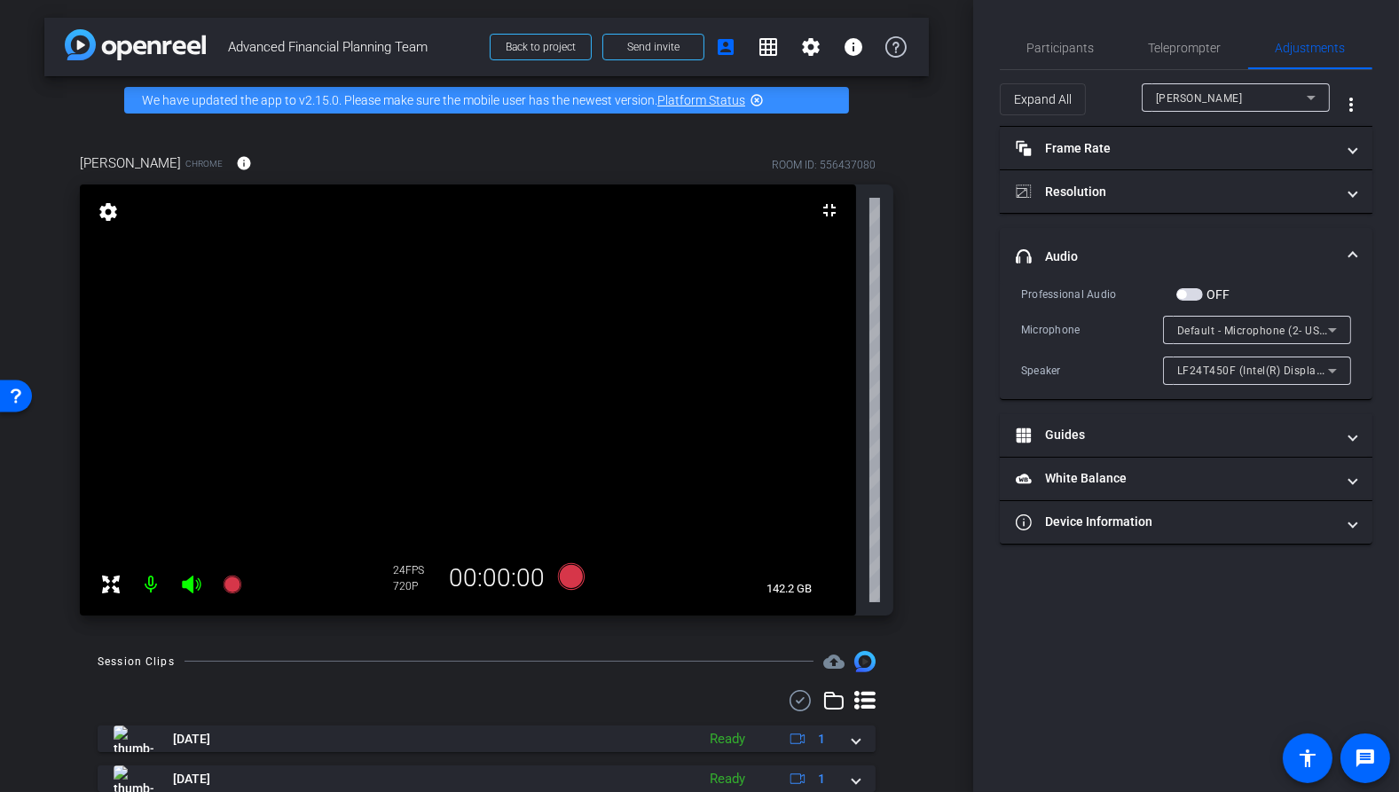
click at [1308, 372] on span "LF24T450F (Intel(R) Display Audio)" at bounding box center [1269, 370] width 183 height 14
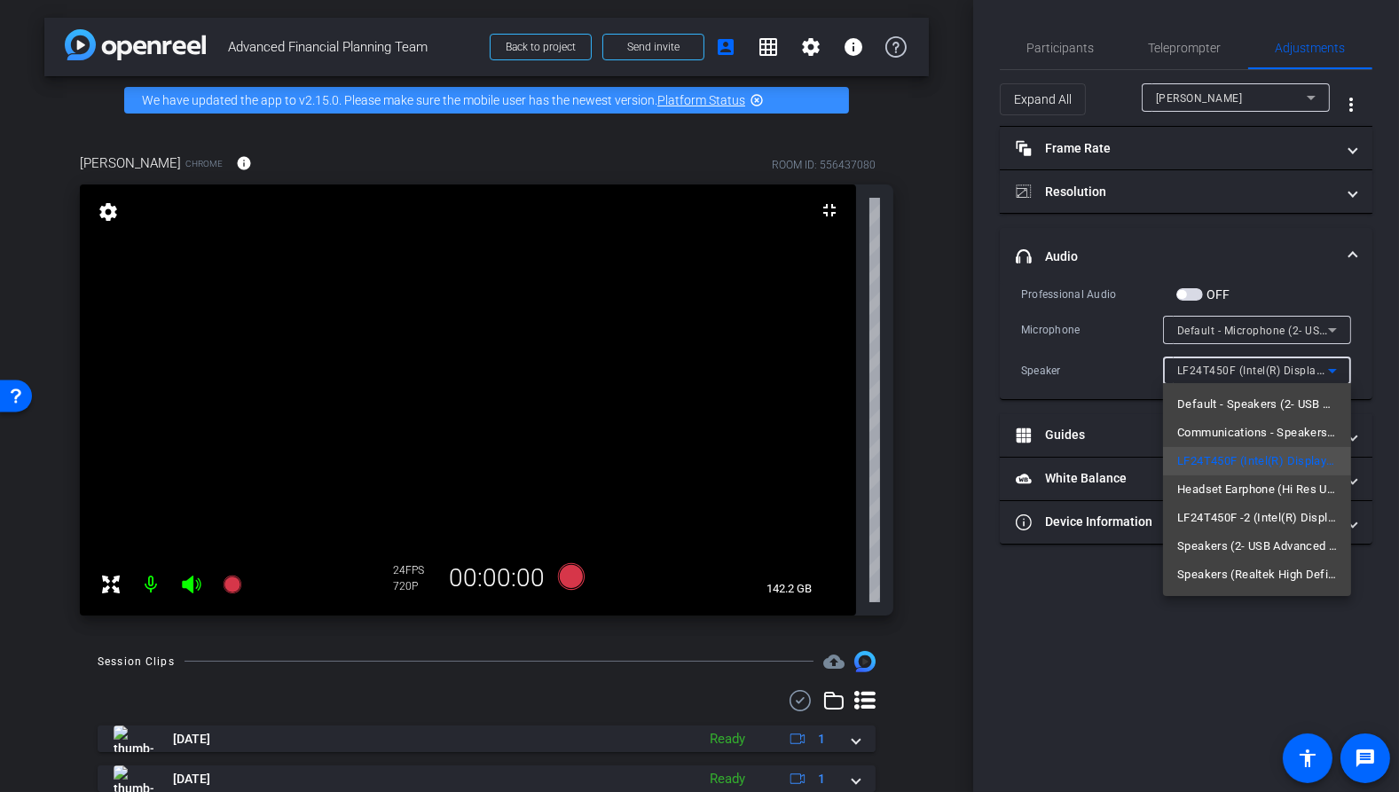
click at [1088, 368] on div at bounding box center [699, 396] width 1399 height 792
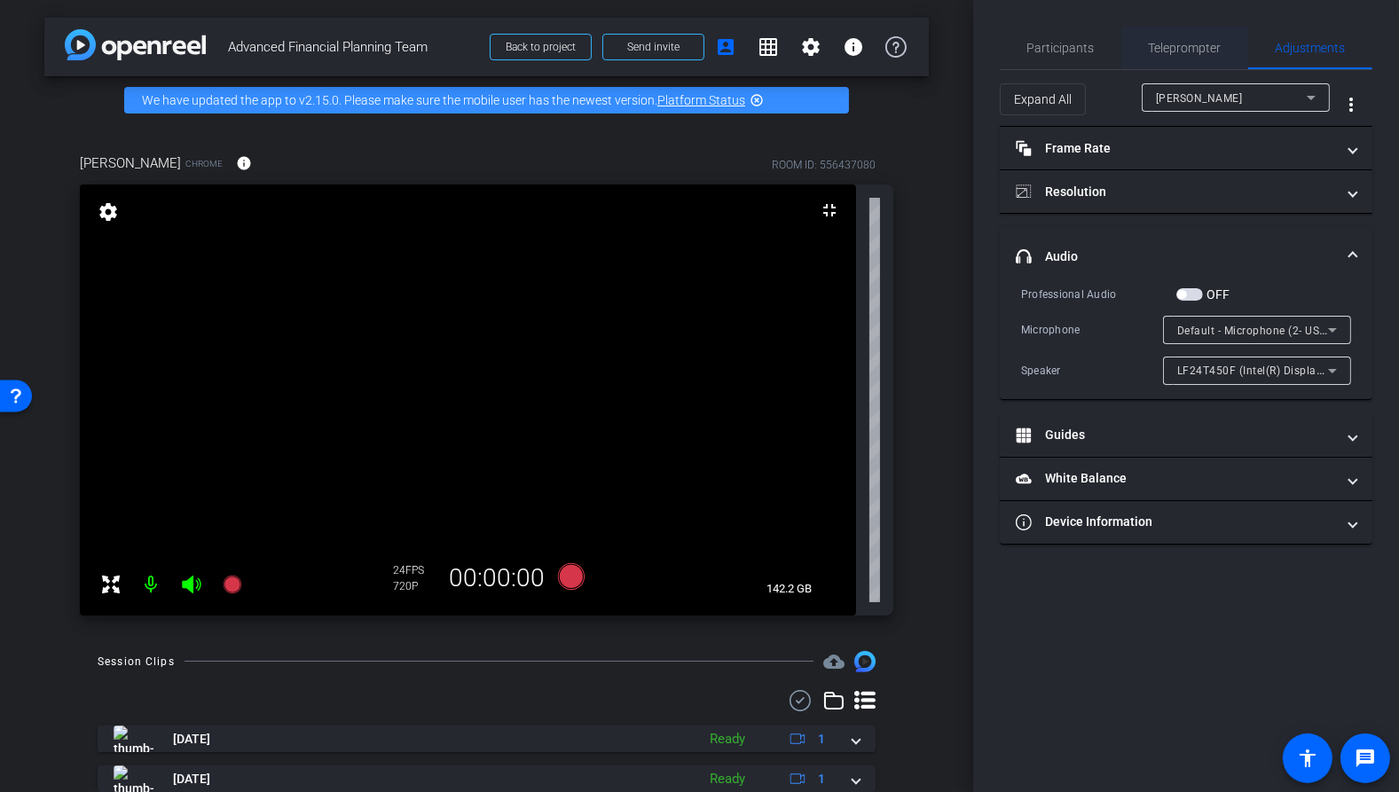
click at [1149, 51] on span "Teleprompter" at bounding box center [1185, 48] width 73 height 12
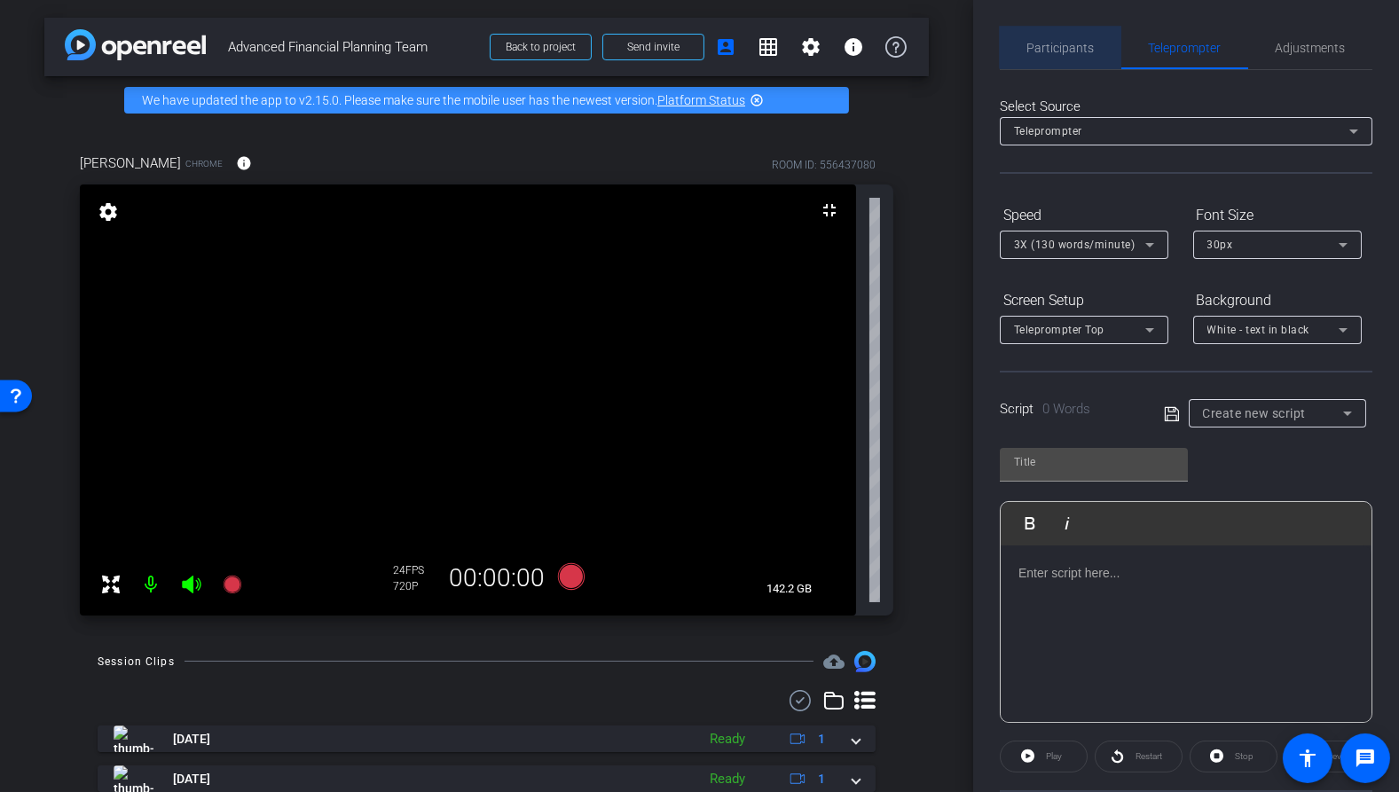
click at [1074, 47] on span "Participants" at bounding box center [1061, 48] width 67 height 12
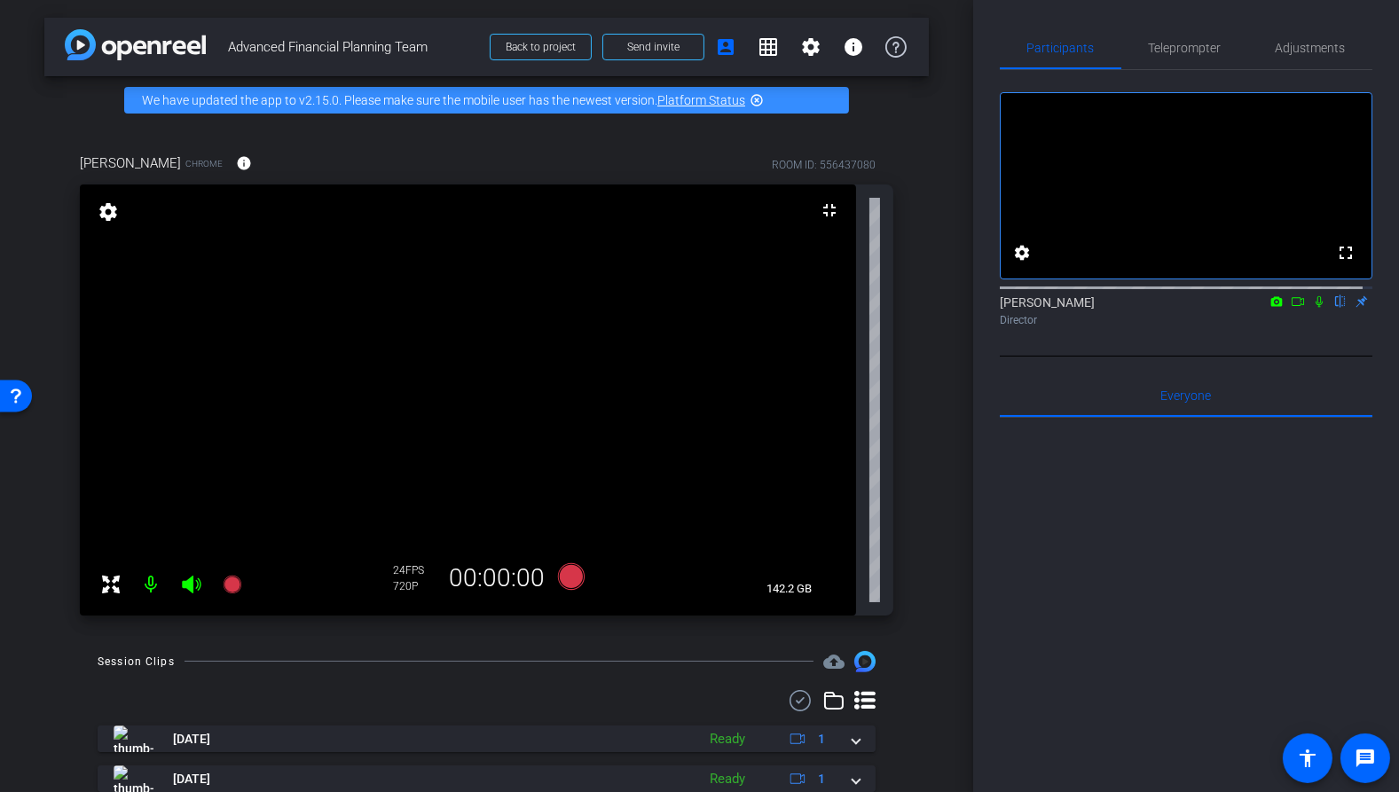
click at [1293, 357] on div "fullscreen settings [PERSON_NAME] flip Director" at bounding box center [1186, 213] width 373 height 287
click at [114, 213] on mat-icon "settings" at bounding box center [108, 211] width 25 height 21
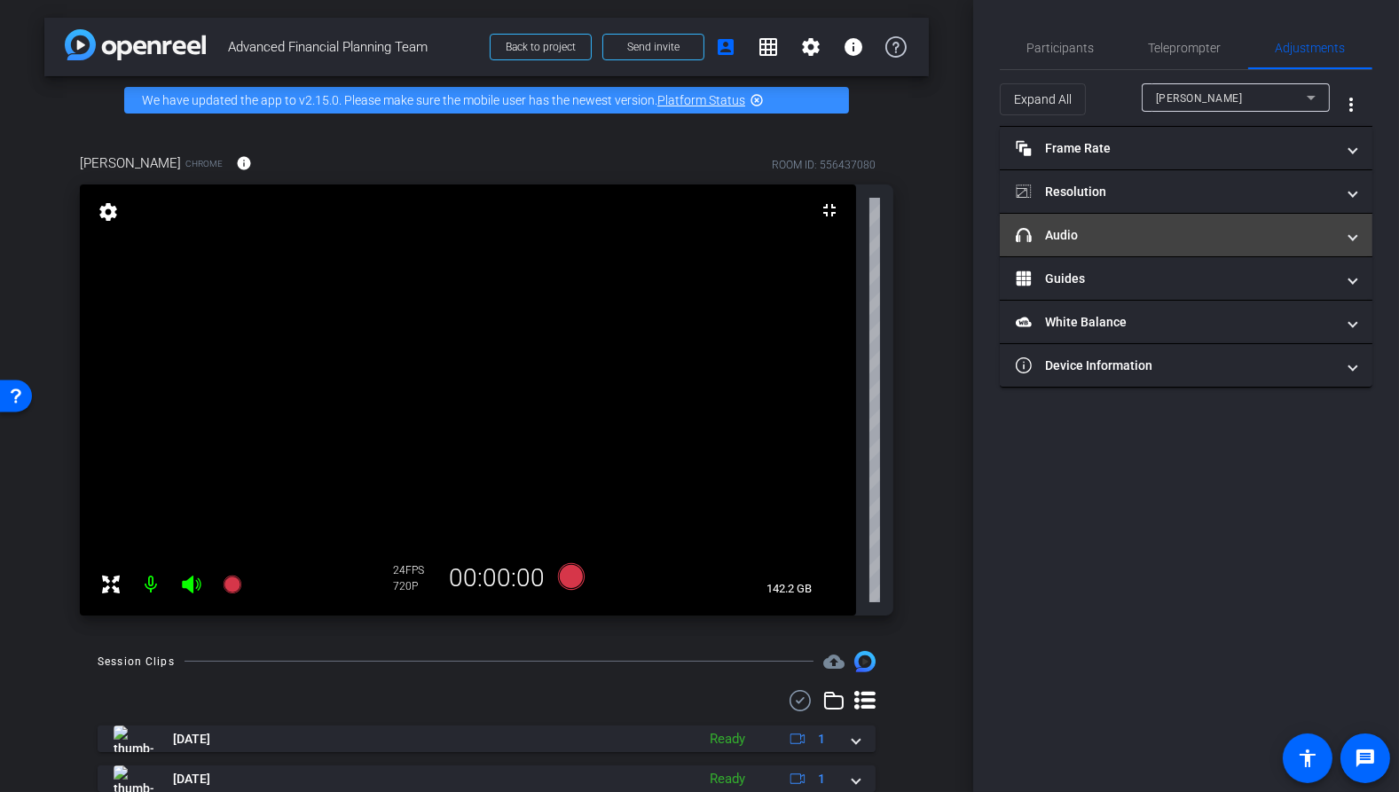
click at [1094, 237] on mat-panel-title "headphone icon Audio" at bounding box center [1175, 235] width 319 height 19
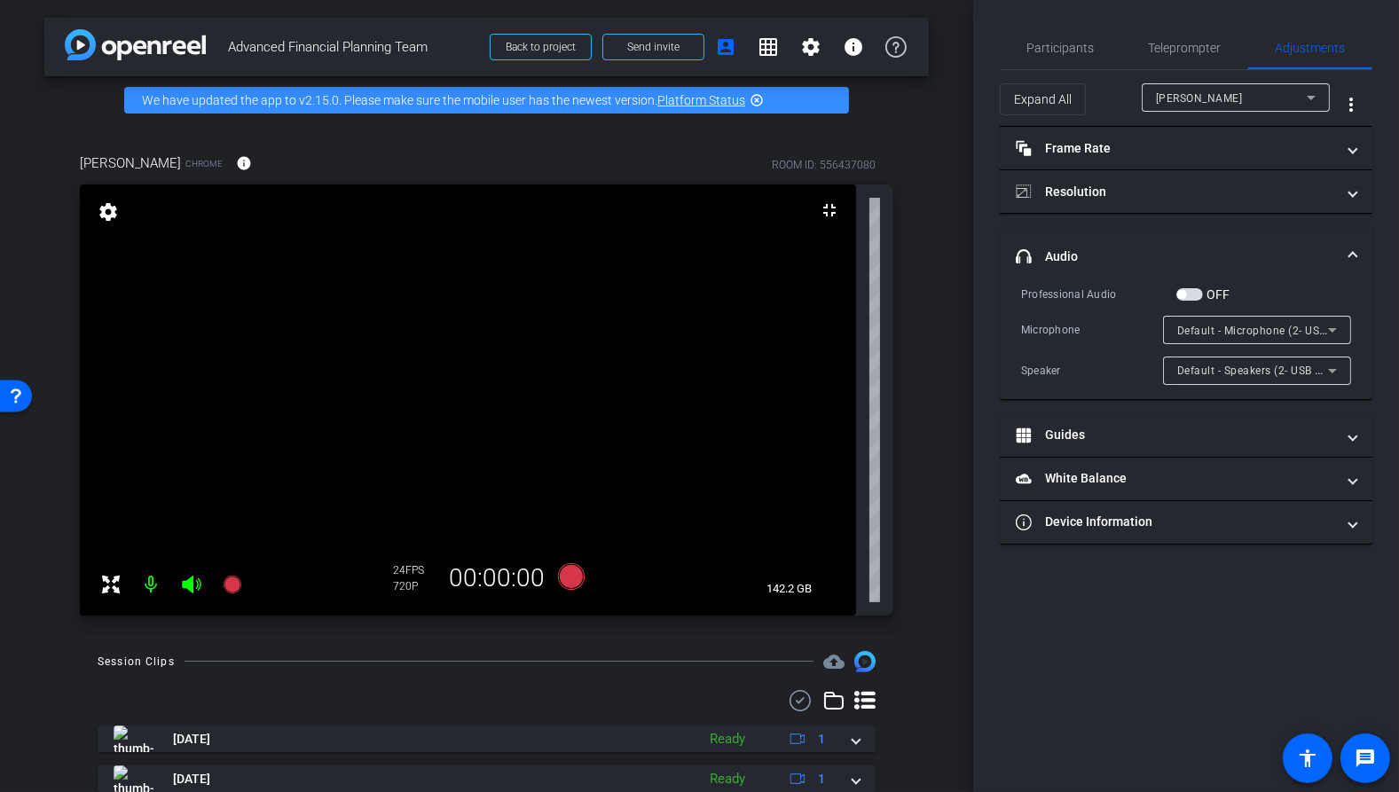
click at [1209, 330] on span "Default - Microphone (2- USB Advanced Audio Device) (0d8c:016c)" at bounding box center [1350, 330] width 344 height 14
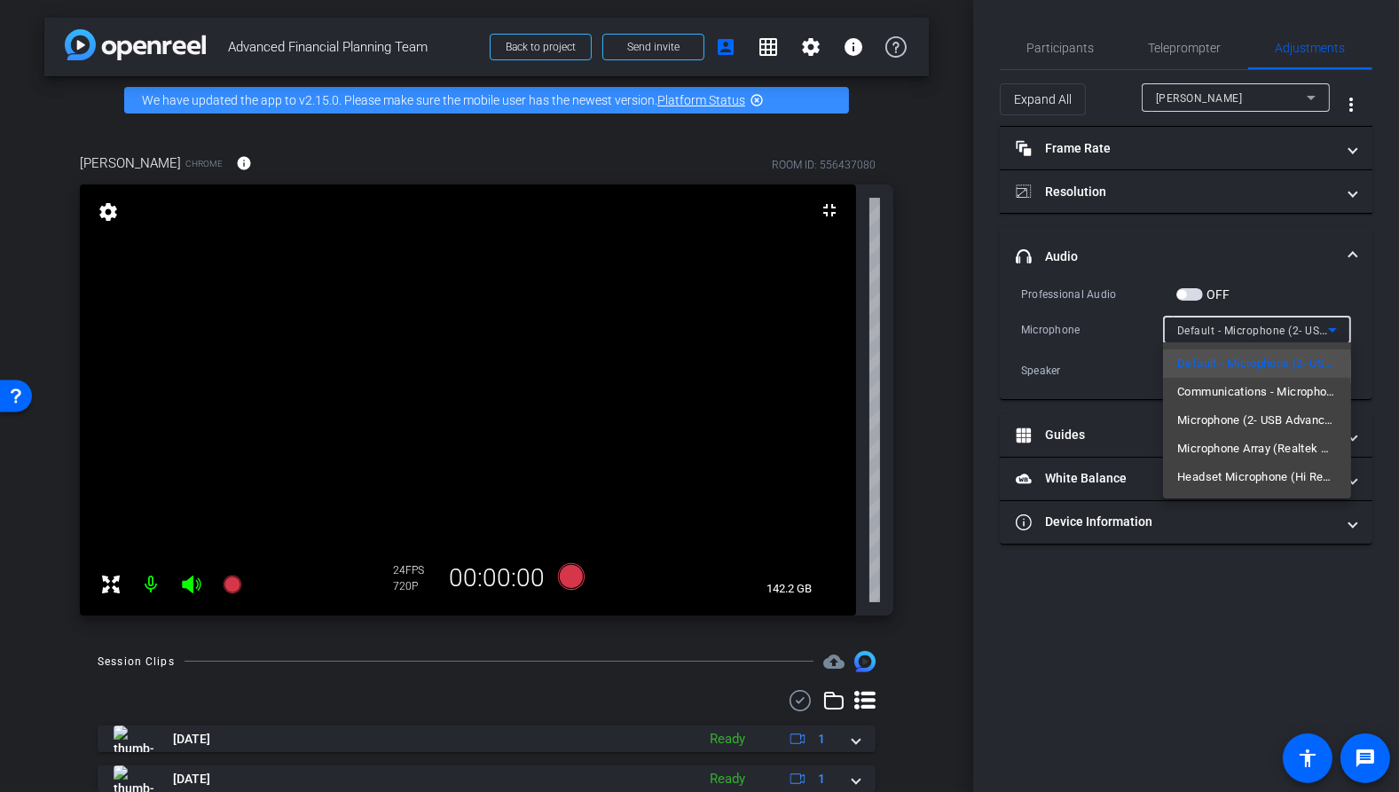
click at [1086, 374] on div at bounding box center [699, 396] width 1399 height 792
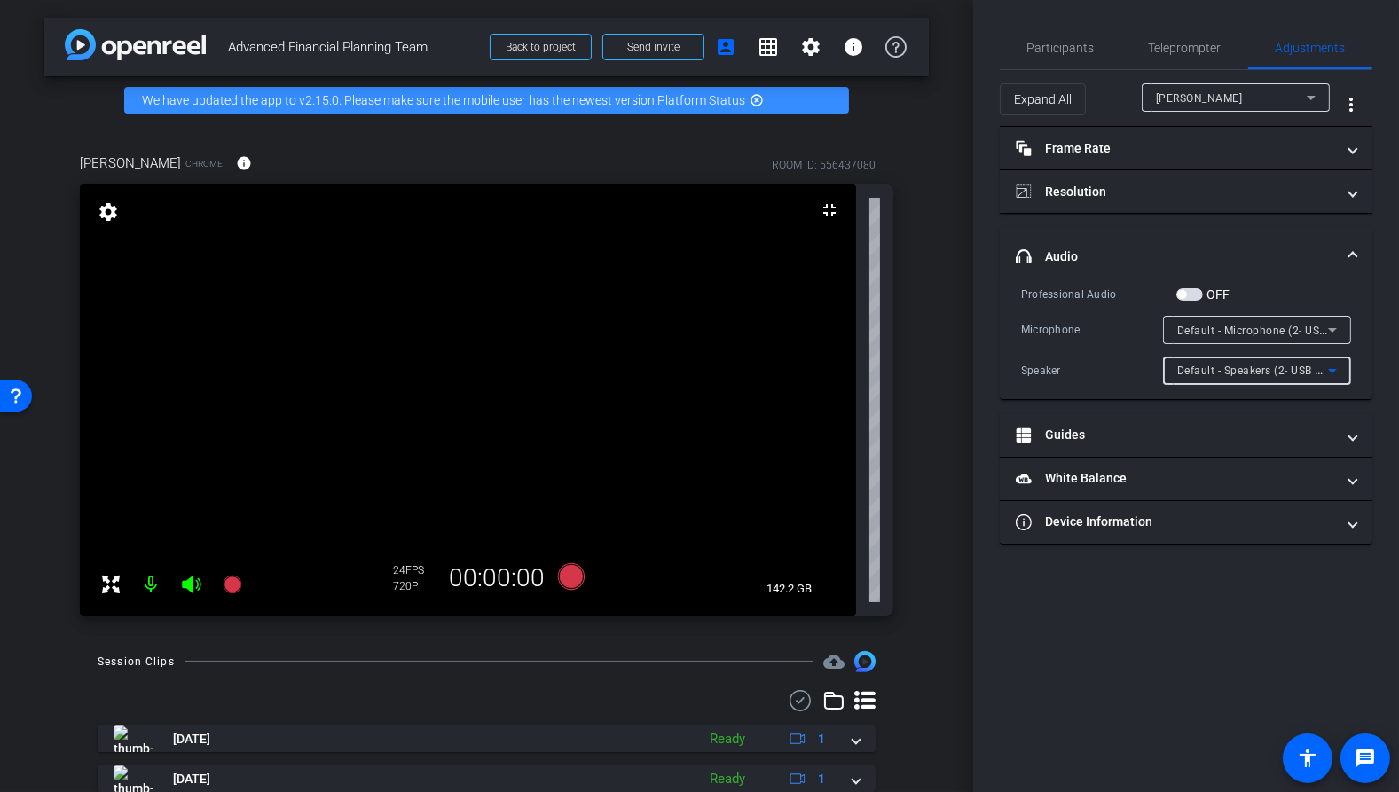
click at [1191, 376] on div "Default - Speakers (2- USB Advanced Audio Device) (0d8c:016c)" at bounding box center [1253, 370] width 151 height 22
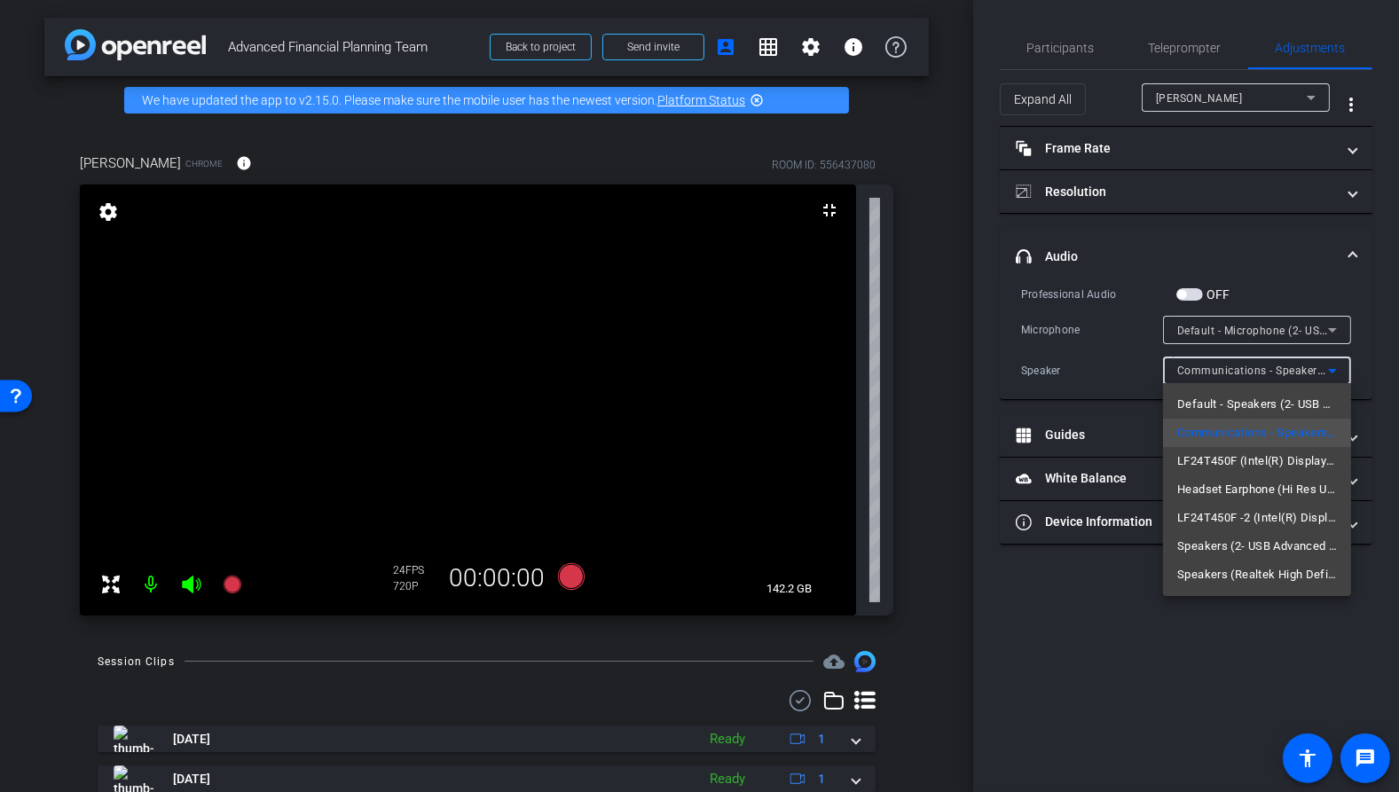
click at [1293, 580] on span "Speakers (Realtek High Definition Audio(SST))" at bounding box center [1258, 574] width 160 height 21
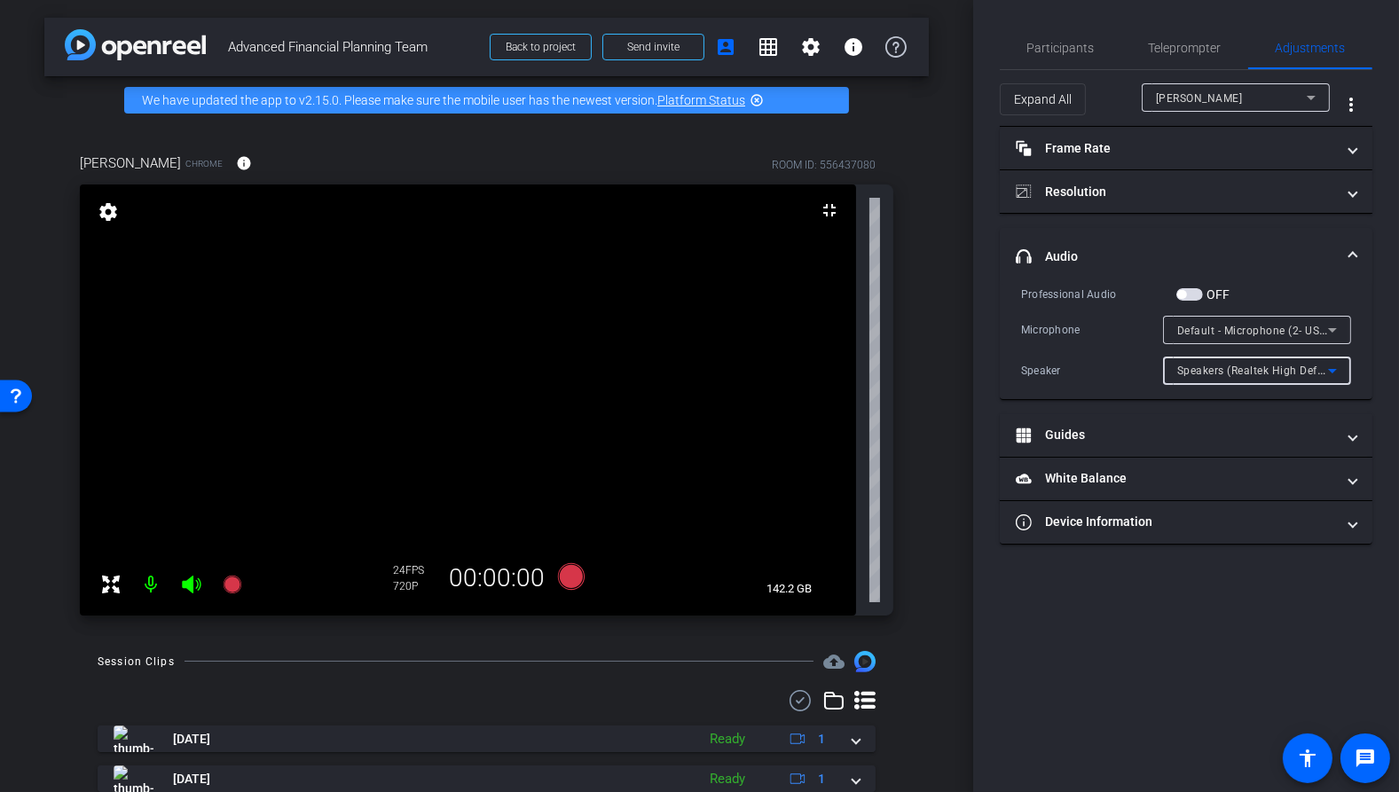
click at [1266, 377] on div "Speakers (Realtek High Definition Audio(SST))" at bounding box center [1253, 370] width 151 height 22
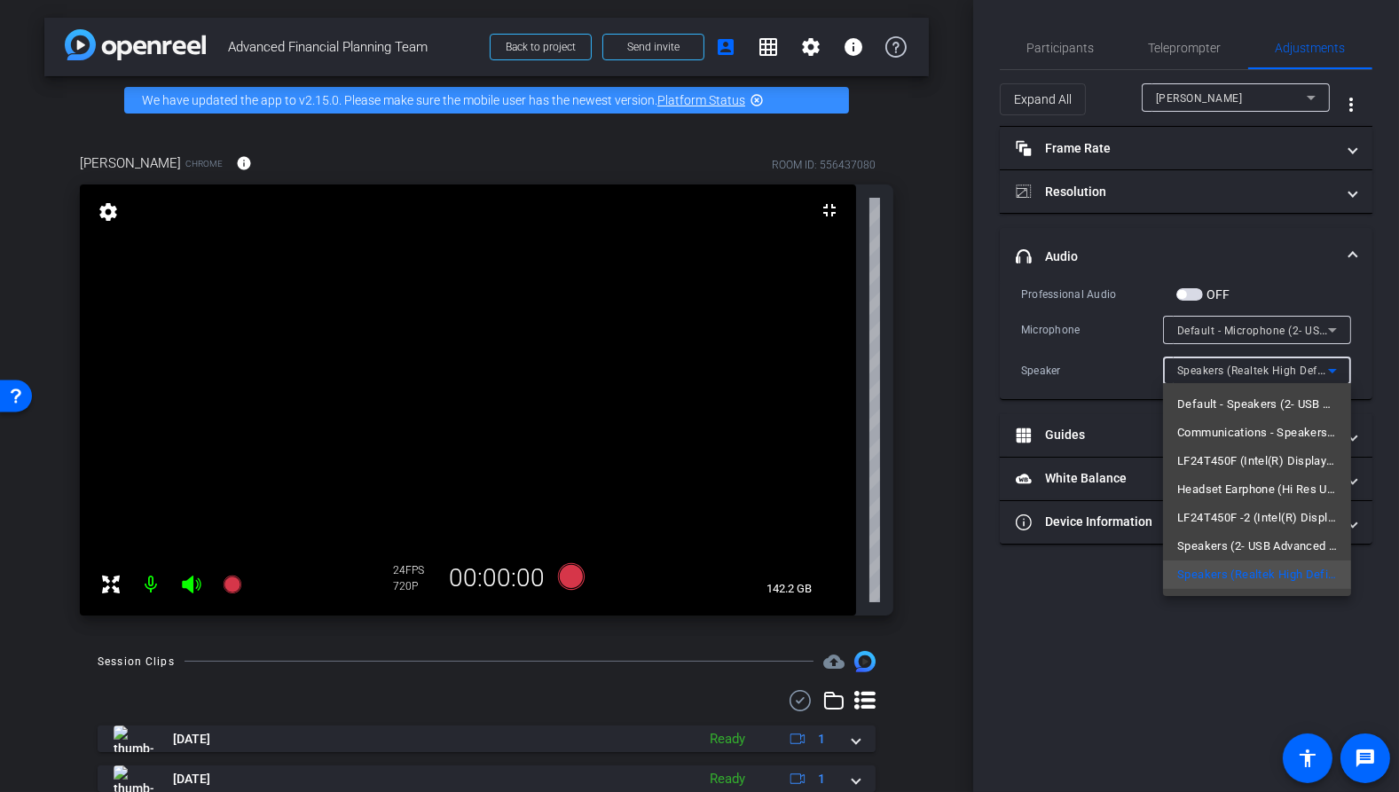
click at [1026, 381] on div at bounding box center [699, 396] width 1399 height 792
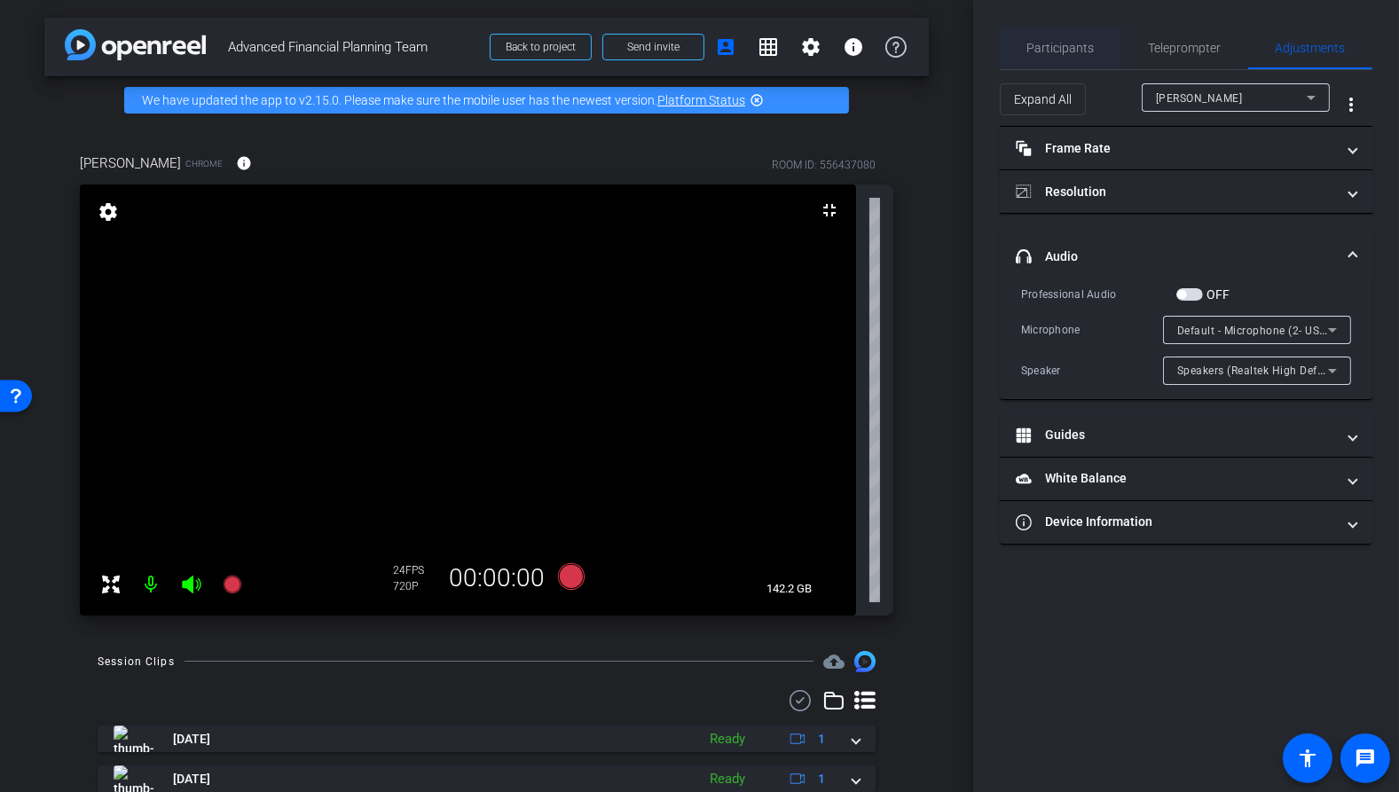
click at [1066, 49] on span "Participants" at bounding box center [1061, 48] width 67 height 12
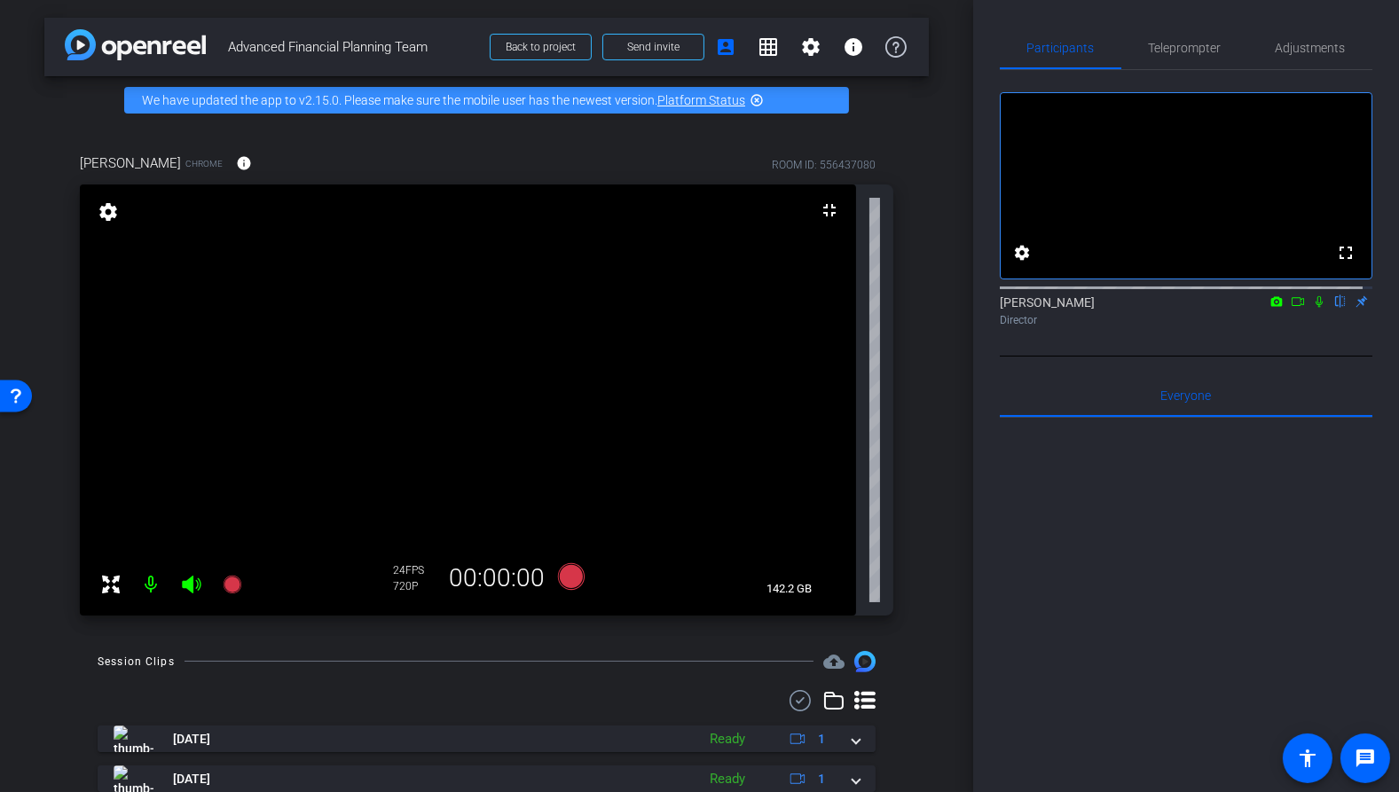
click at [114, 217] on mat-icon "settings" at bounding box center [108, 211] width 25 height 21
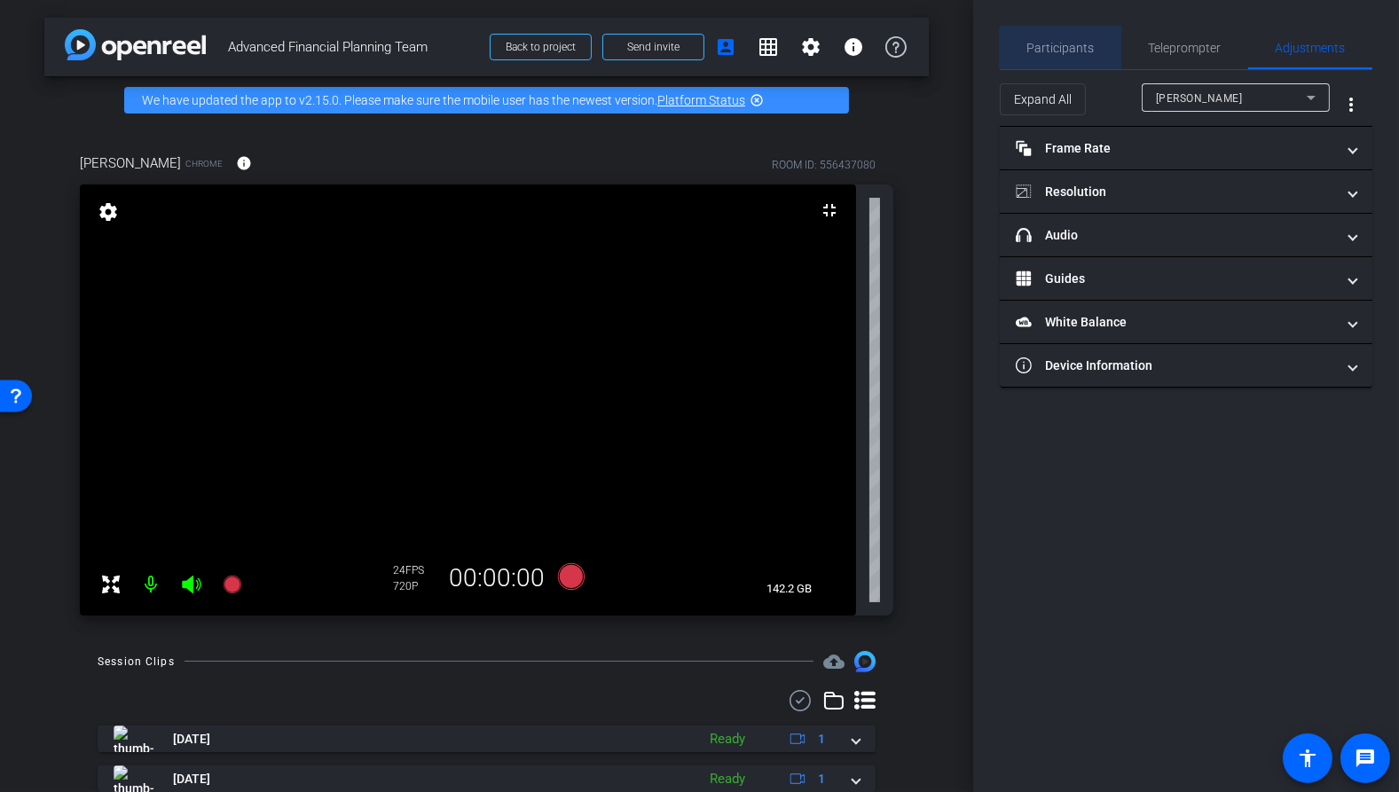
click at [1065, 53] on span "Participants" at bounding box center [1061, 48] width 67 height 12
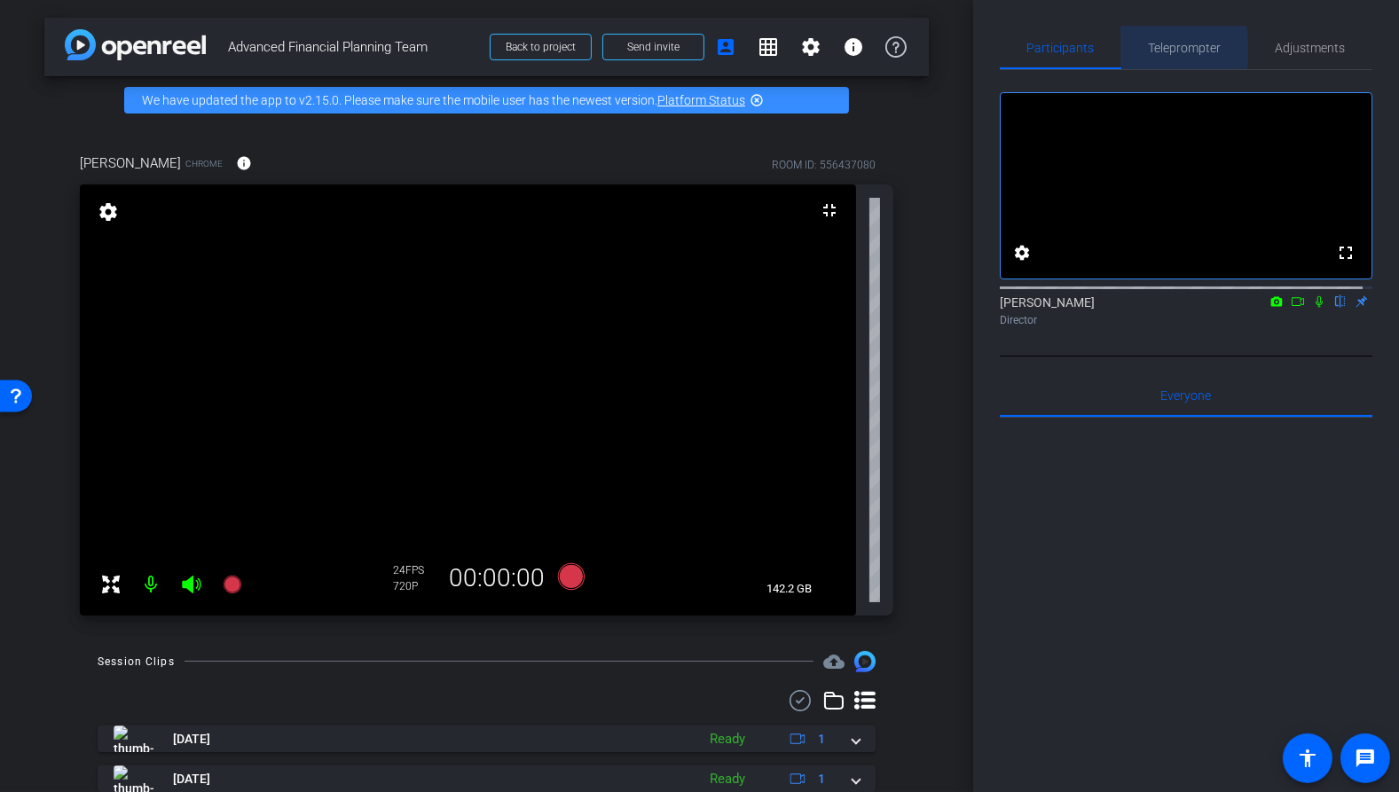
click at [1155, 50] on span "Teleprompter" at bounding box center [1185, 48] width 73 height 12
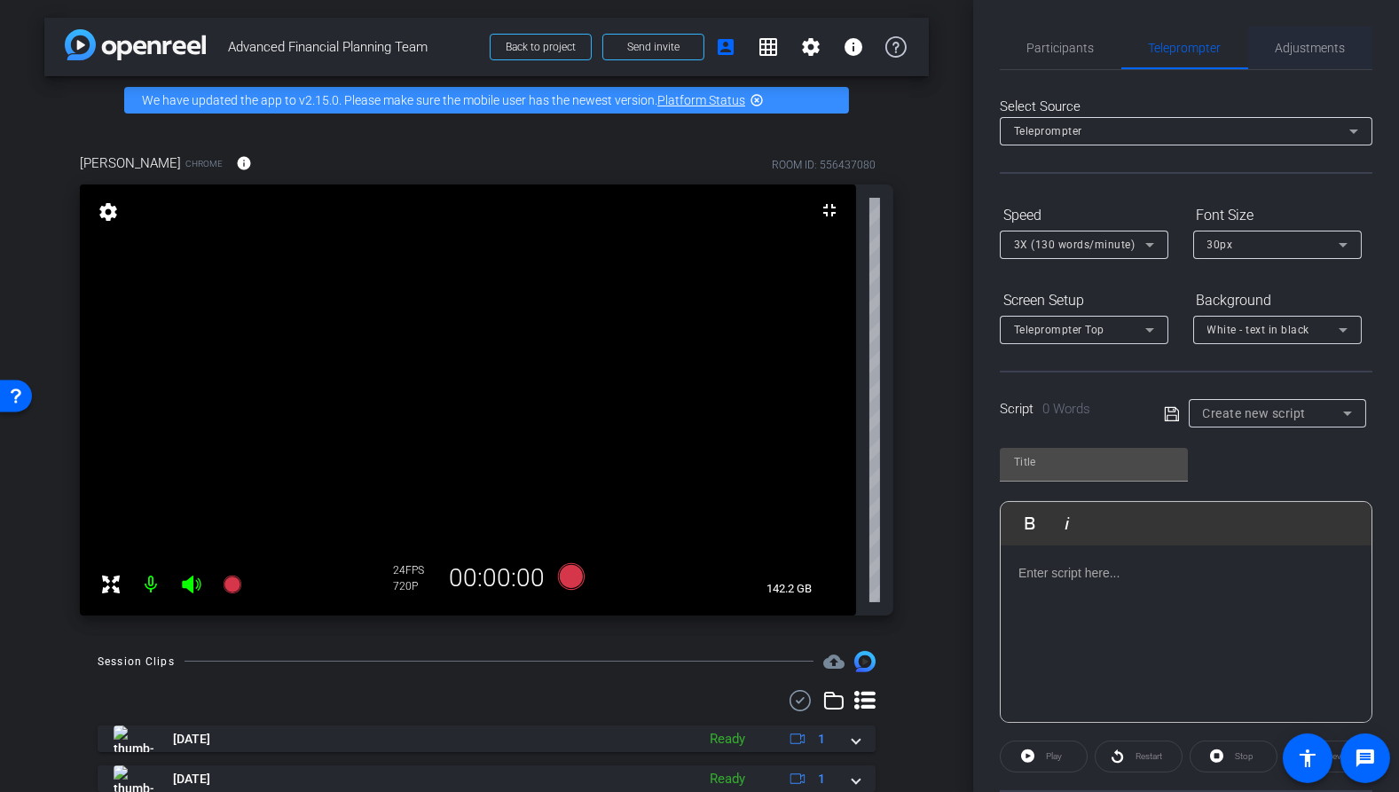
click at [1301, 51] on span "Adjustments" at bounding box center [1311, 48] width 70 height 12
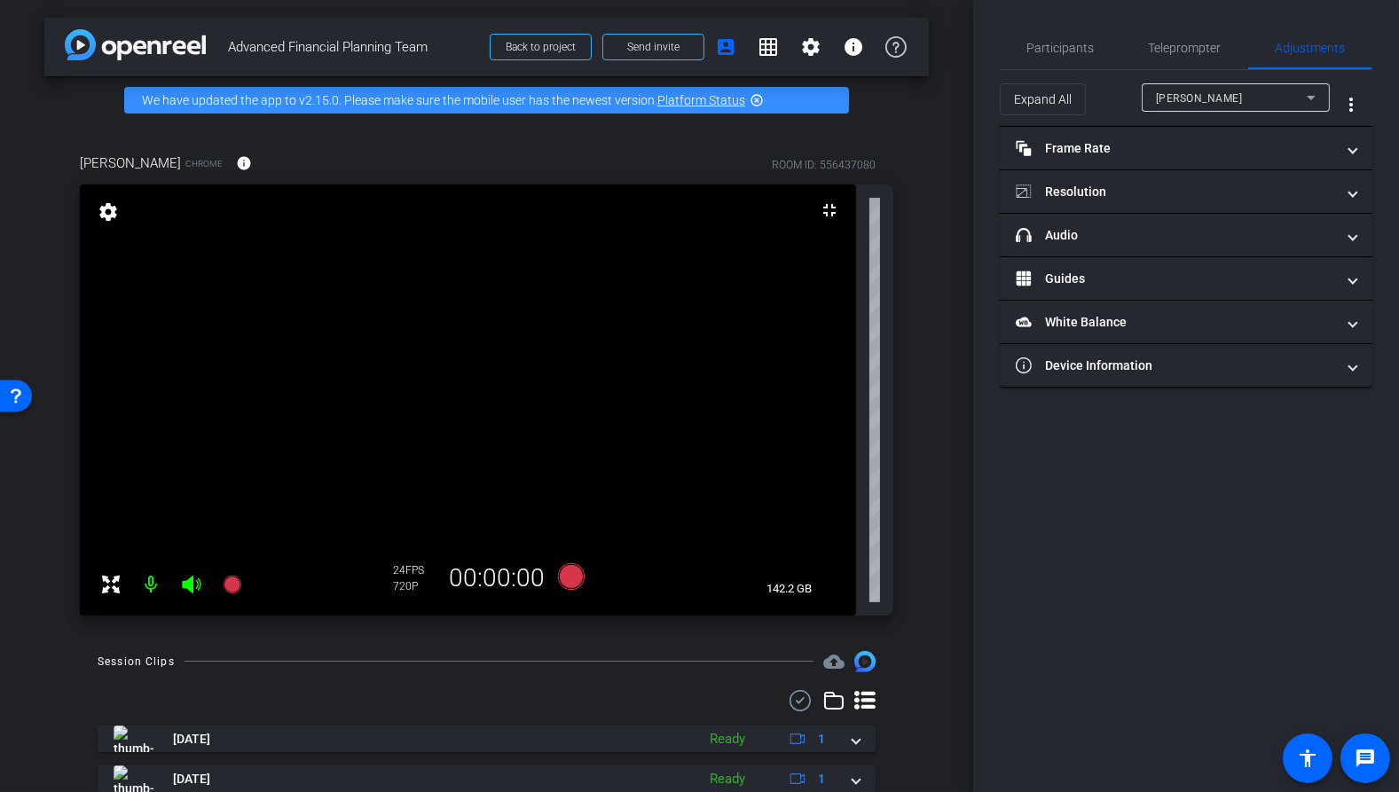
click at [43, 533] on div "arrow_back Advanced Financial Planning Team Back to project Send invite account…" at bounding box center [486, 396] width 973 height 792
click at [1075, 49] on span "Participants" at bounding box center [1061, 48] width 67 height 12
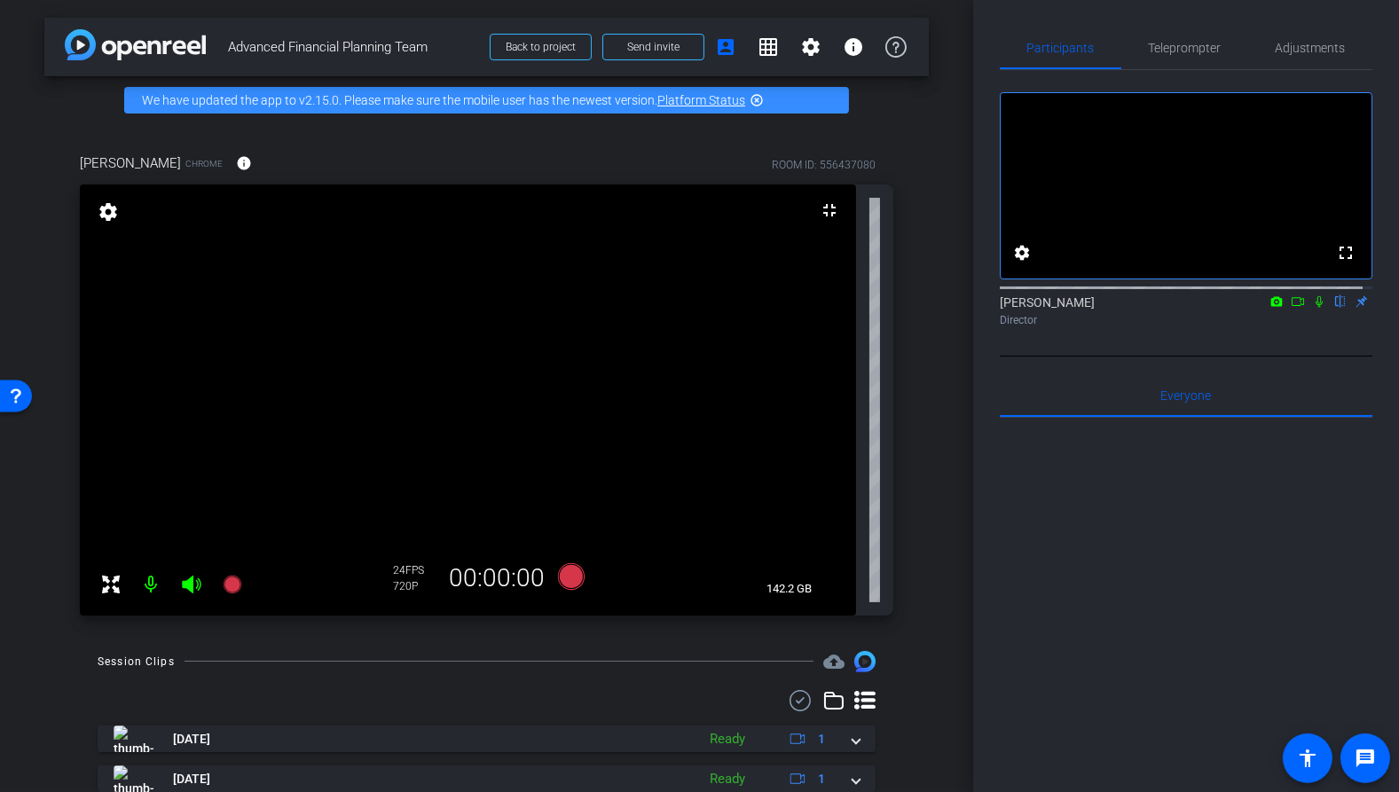
click at [104, 585] on icon at bounding box center [110, 584] width 21 height 21
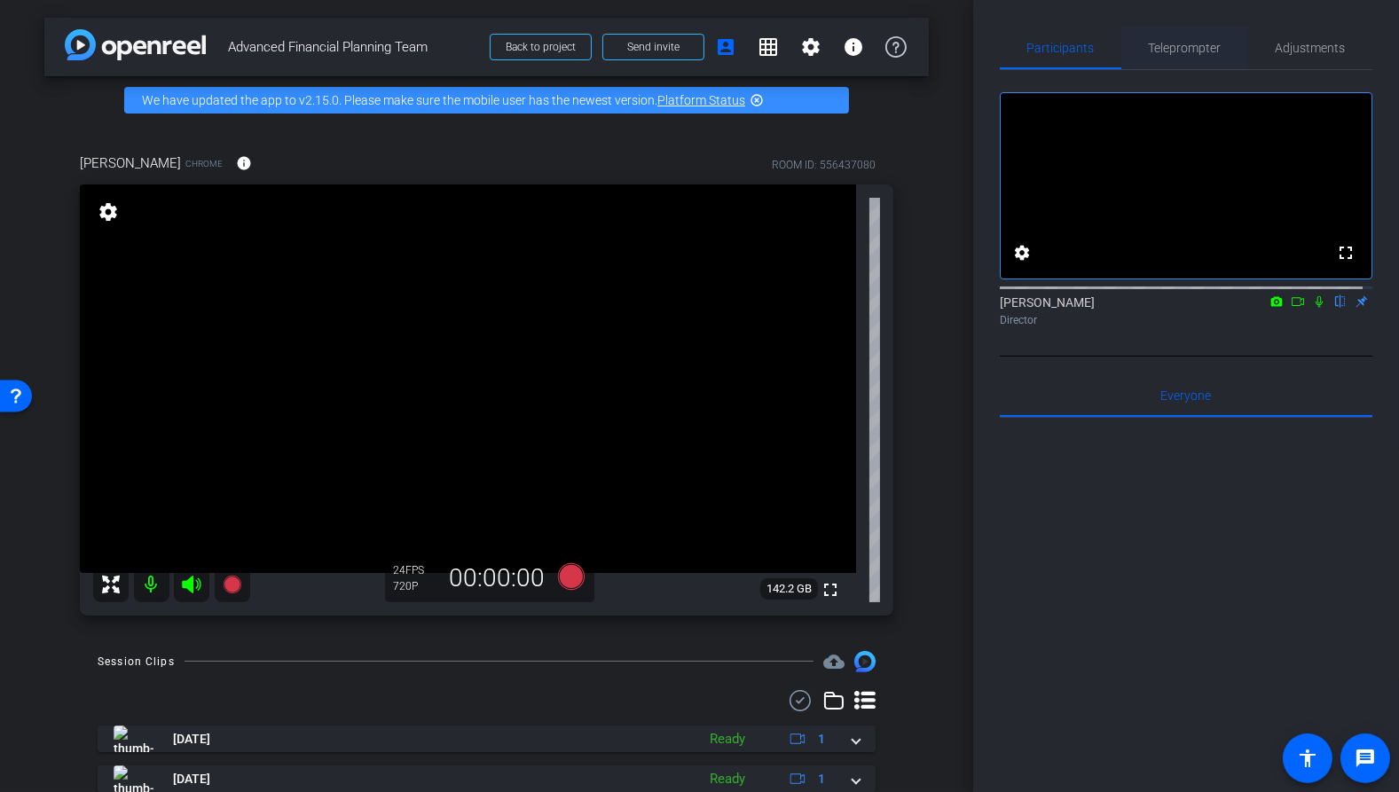
click at [1177, 36] on span "Teleprompter" at bounding box center [1185, 48] width 73 height 43
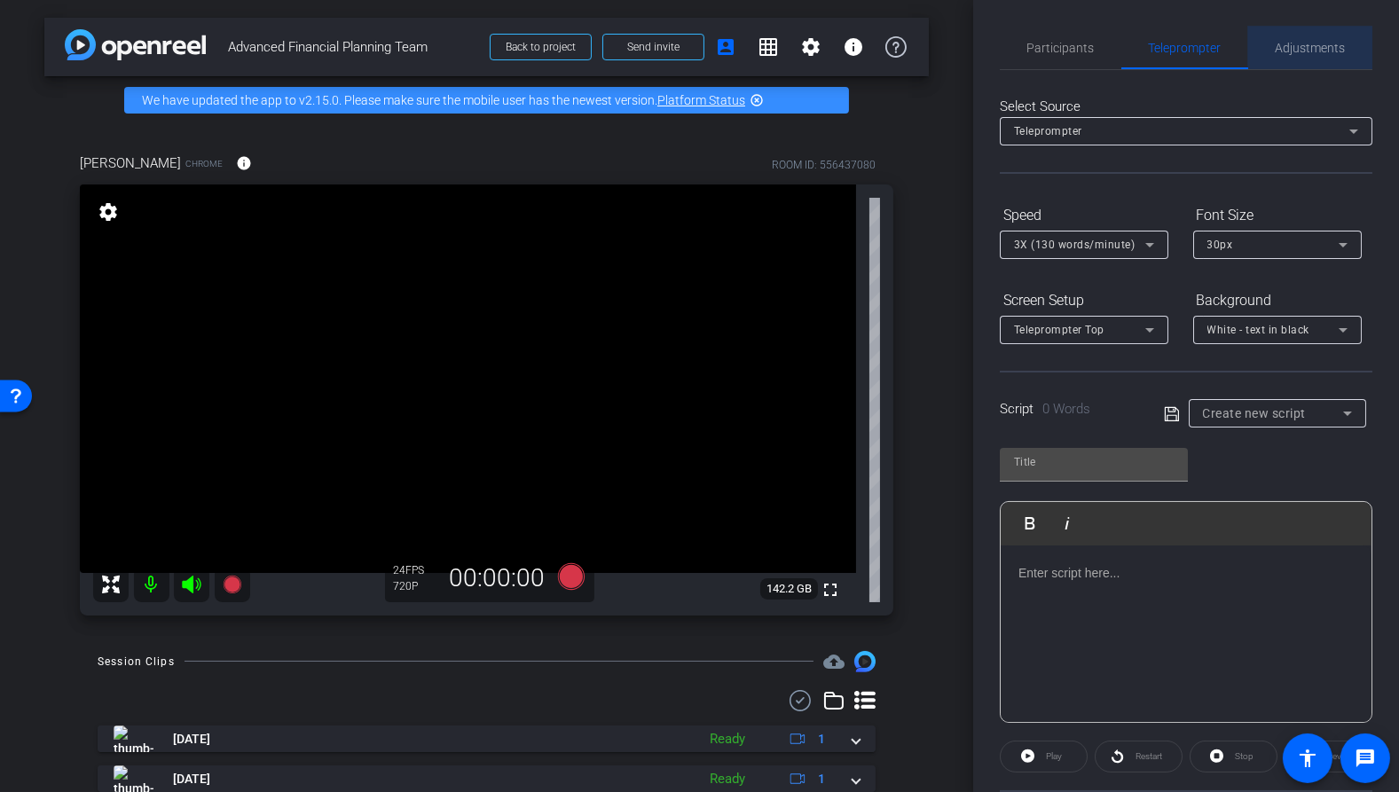
click at [1315, 43] on span "Adjustments" at bounding box center [1311, 48] width 70 height 12
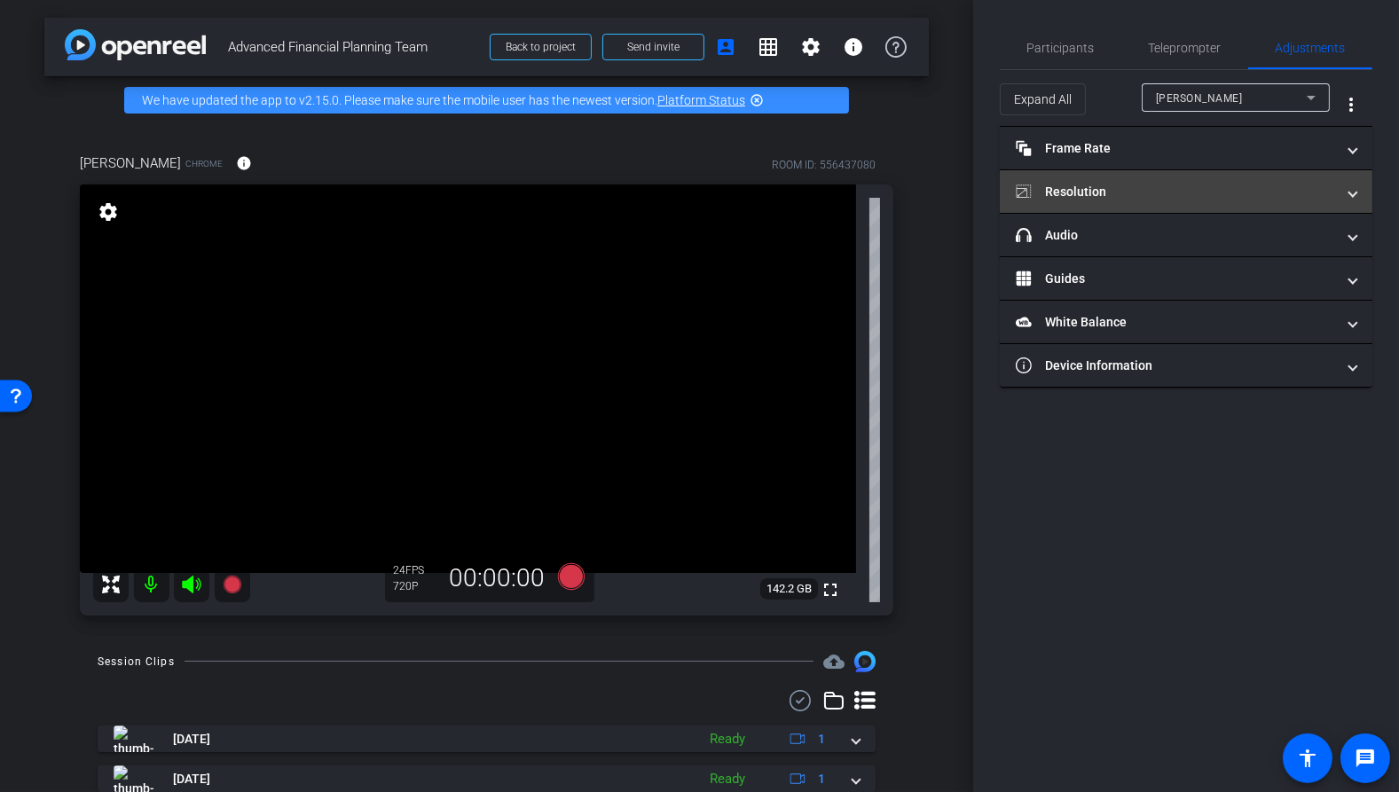
click at [1099, 183] on mat-panel-title "Resolution" at bounding box center [1175, 192] width 319 height 19
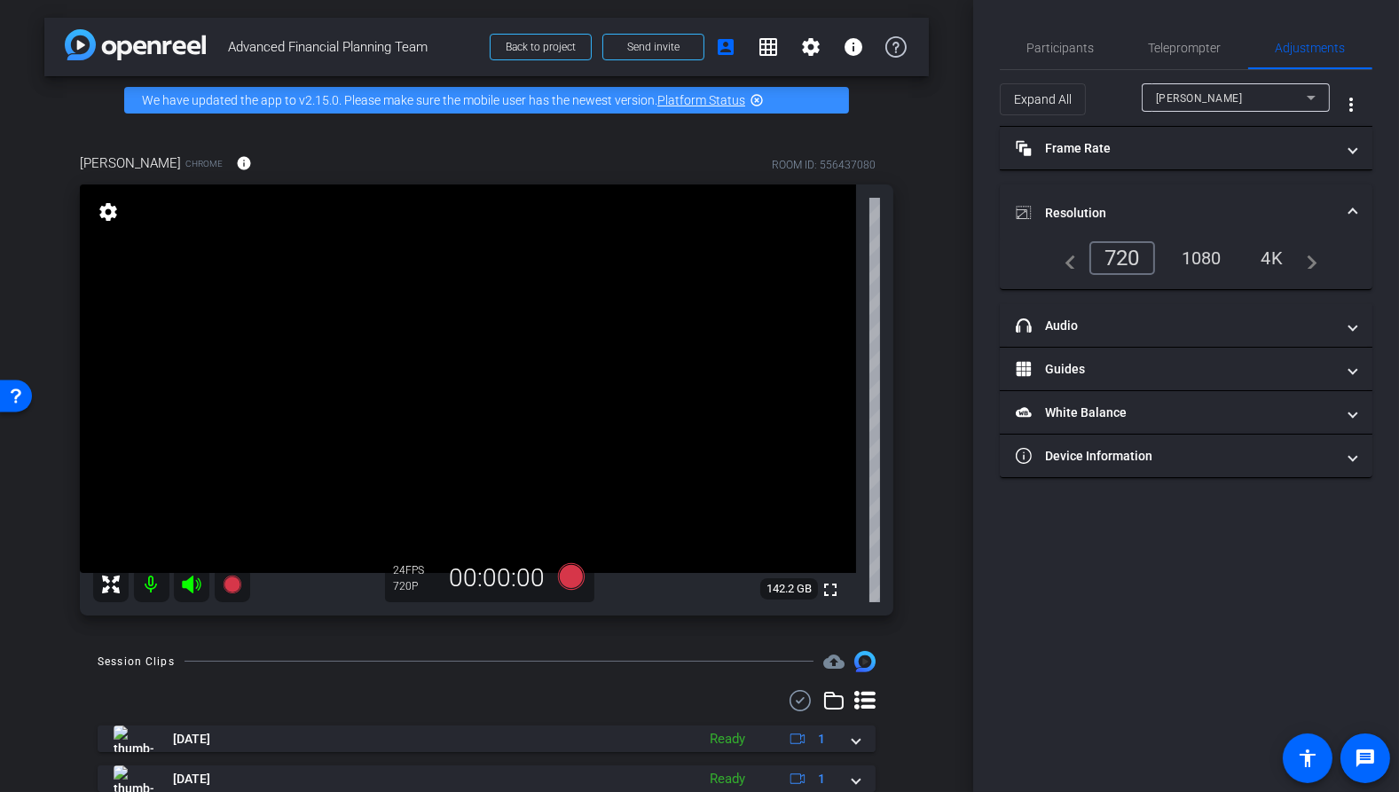
click at [1205, 261] on div "1080" at bounding box center [1202, 258] width 67 height 30
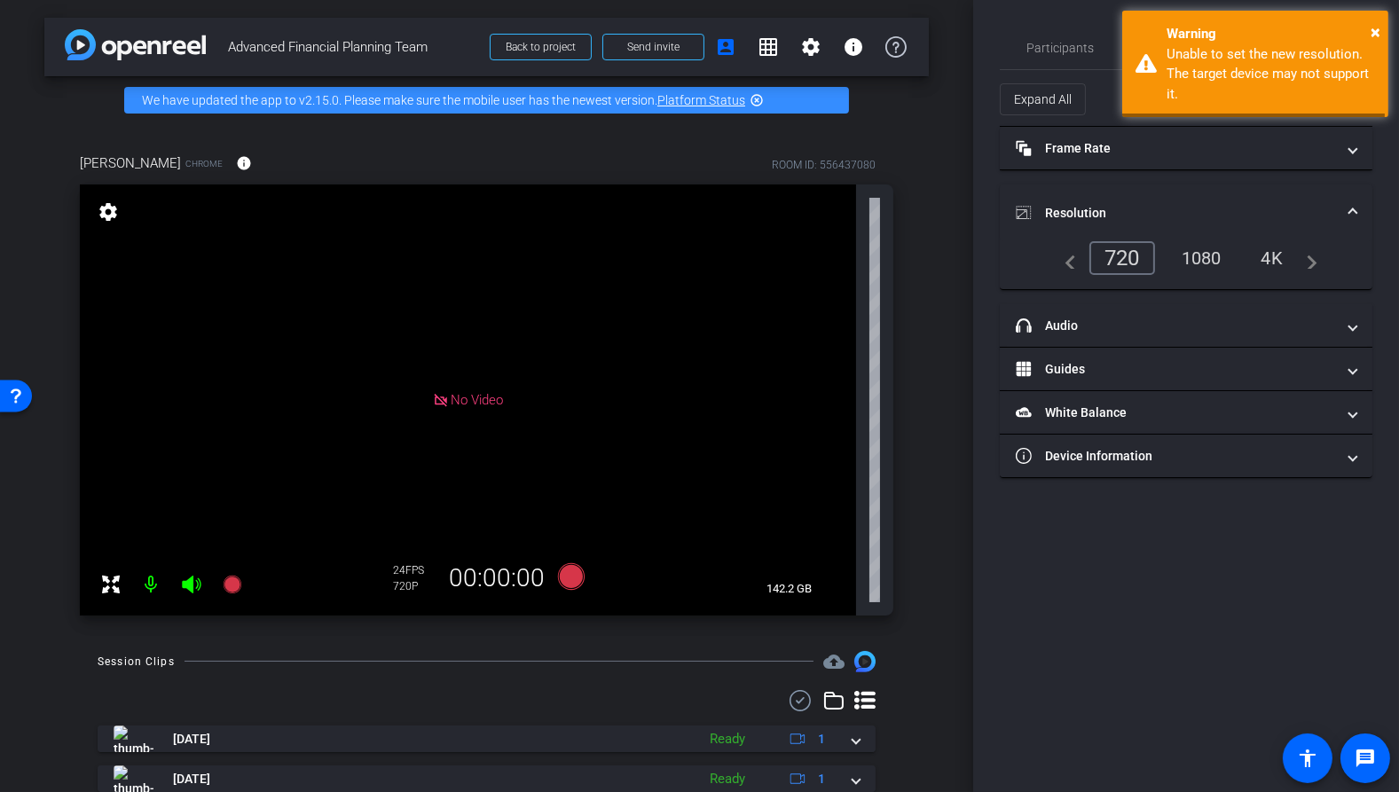
click at [1205, 255] on div "1080" at bounding box center [1202, 258] width 67 height 30
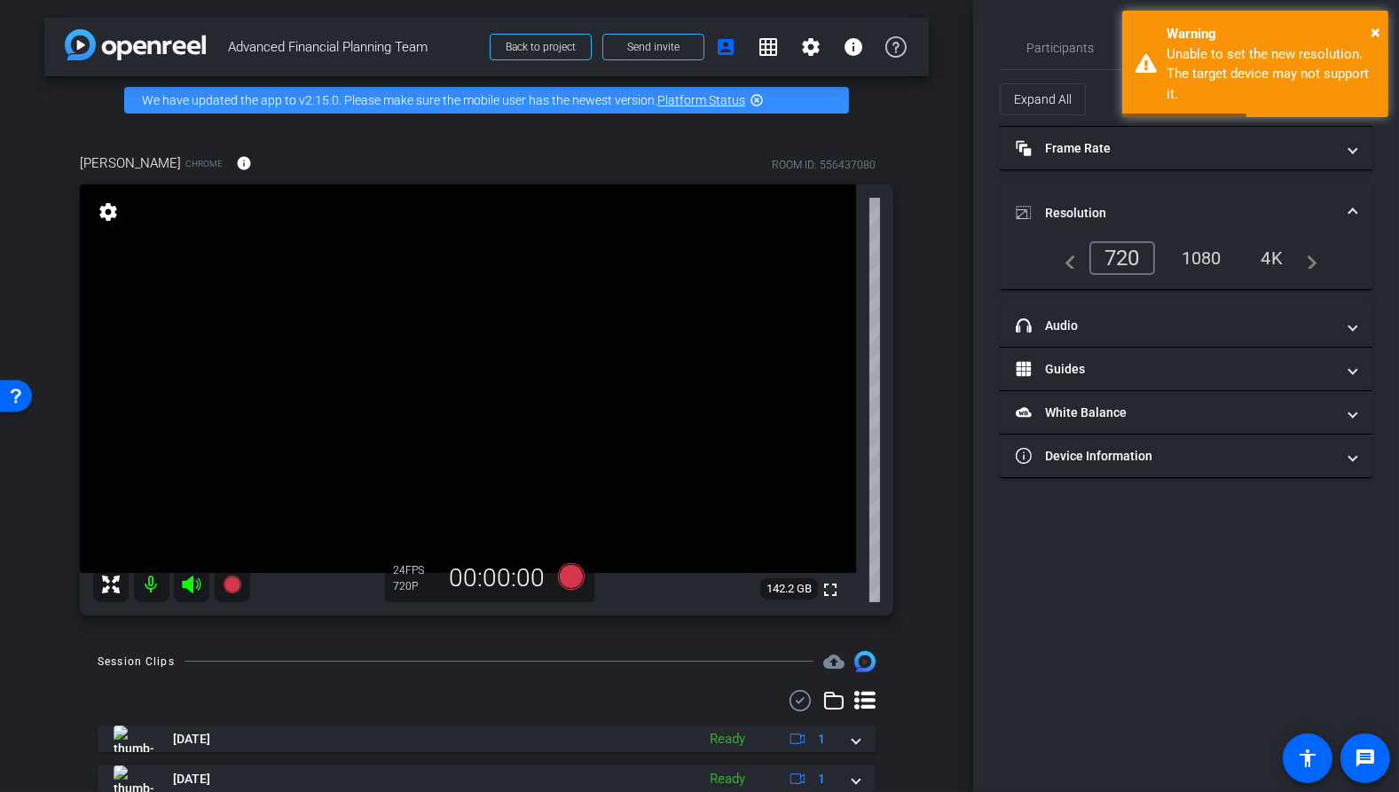
click at [1004, 185] on mat-expansion-panel-header "Resolution" at bounding box center [1186, 213] width 373 height 57
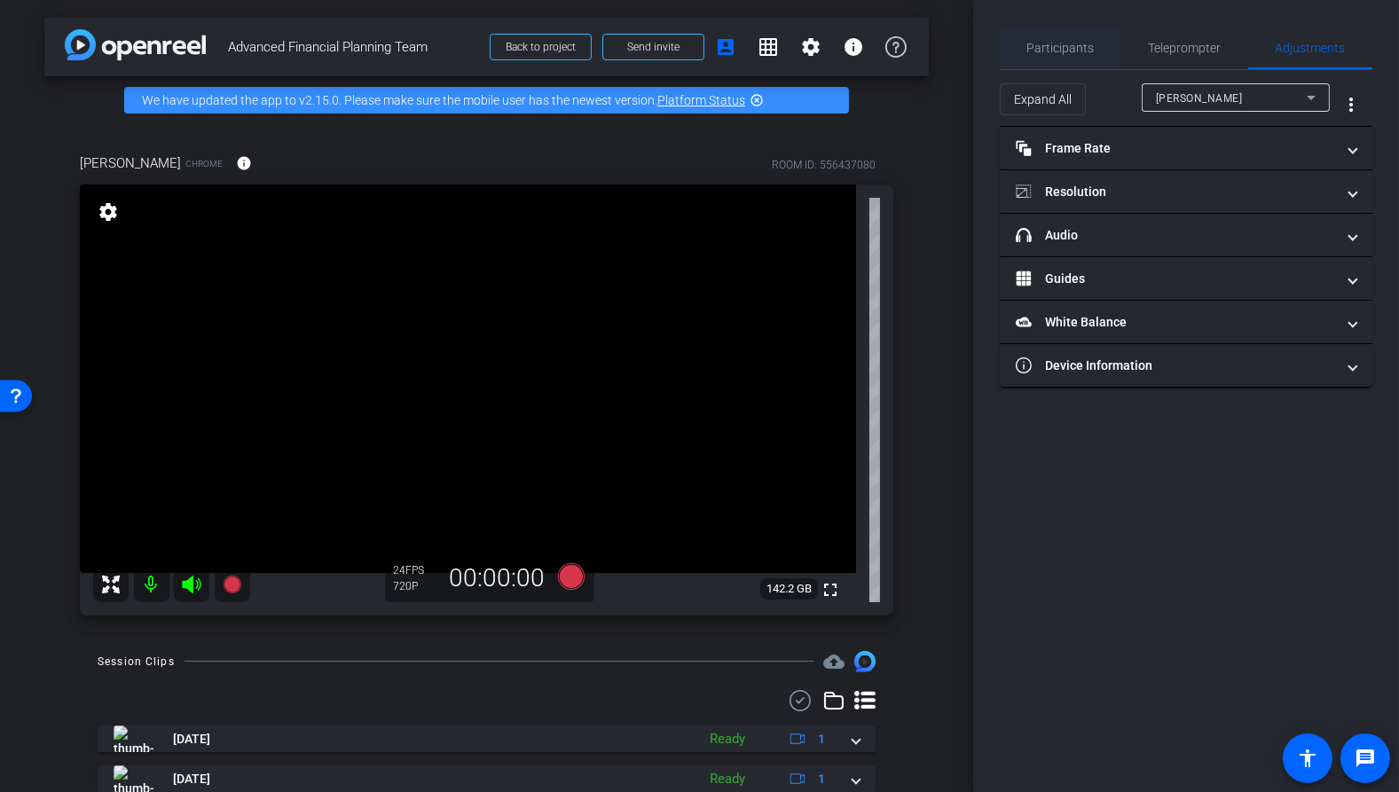
click at [1067, 42] on span "Participants" at bounding box center [1061, 48] width 67 height 12
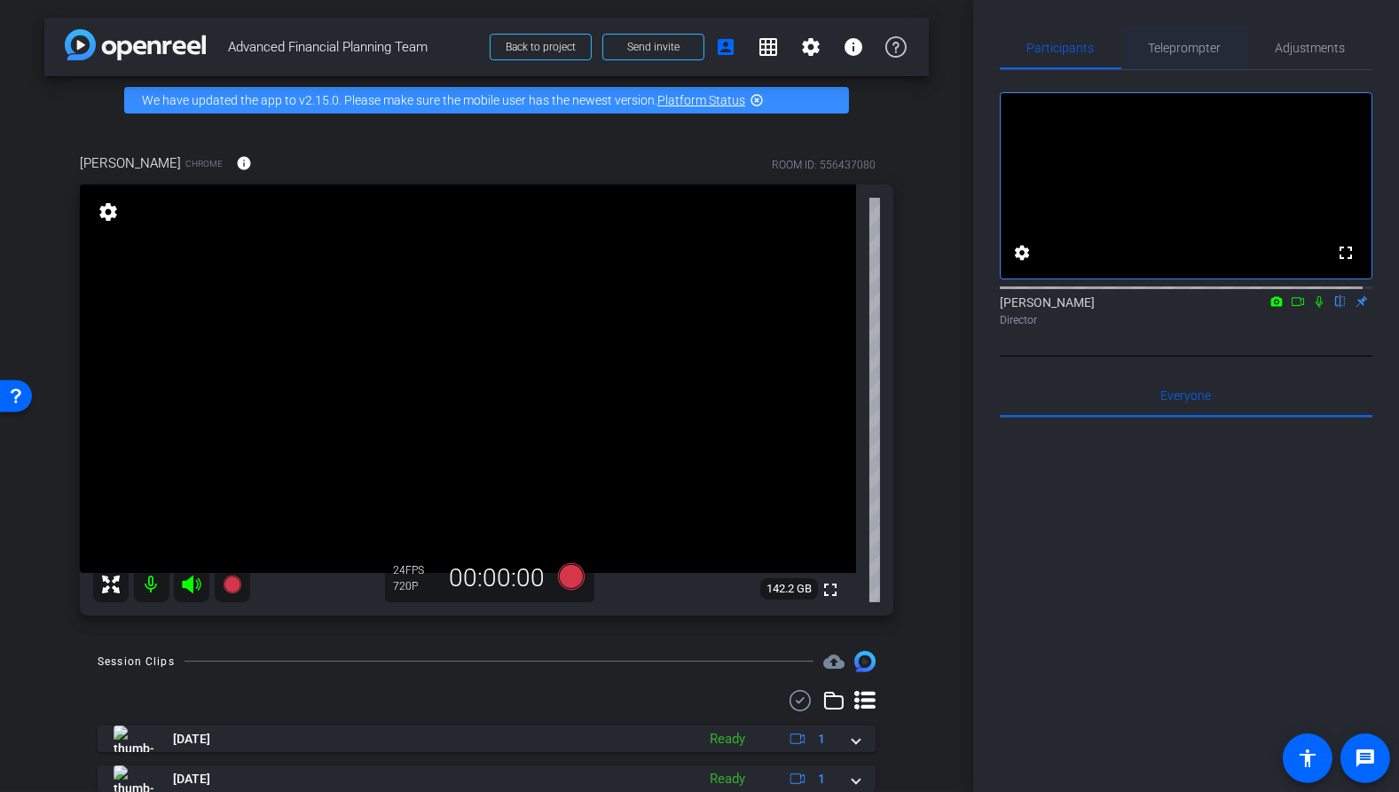
click at [1176, 43] on span "Teleprompter" at bounding box center [1185, 48] width 73 height 12
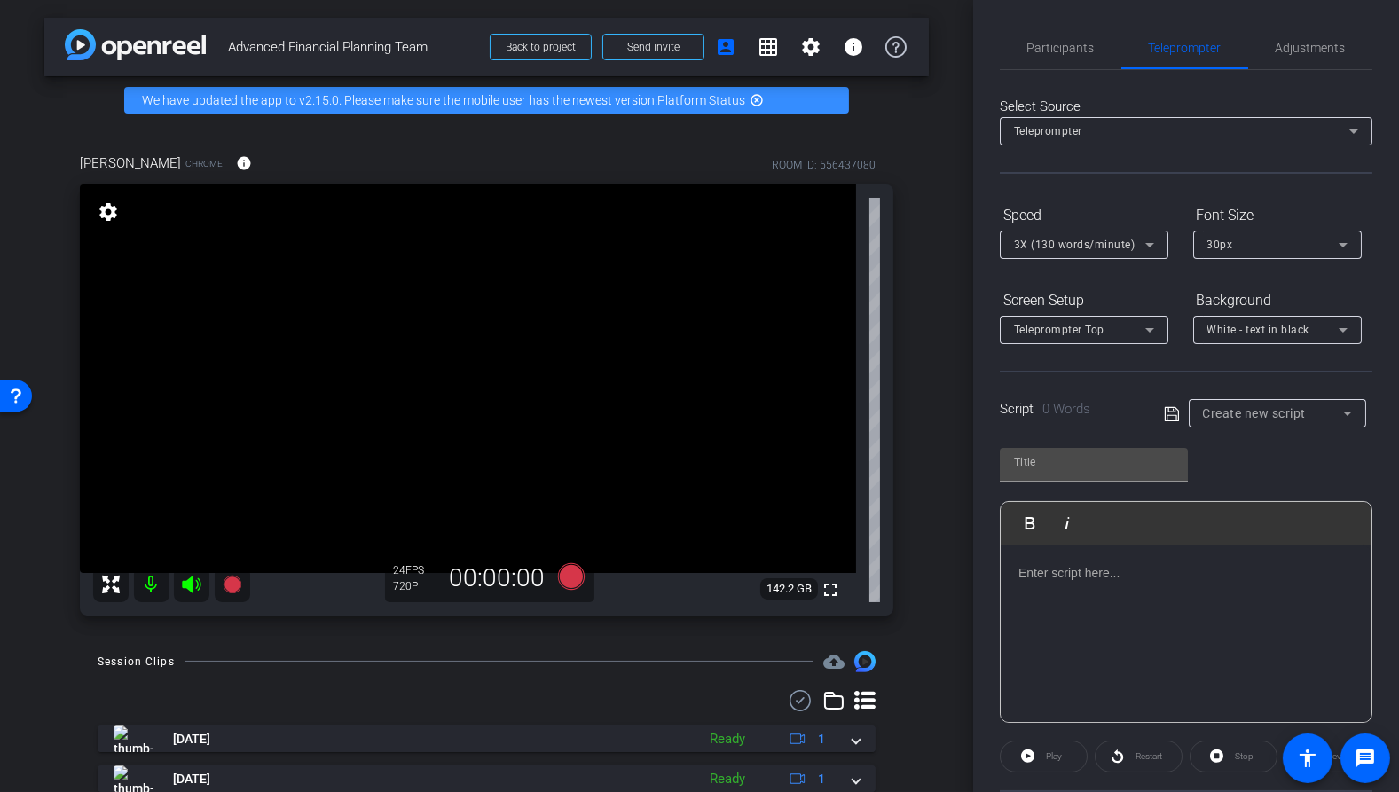
click at [1091, 577] on p at bounding box center [1186, 573] width 335 height 20
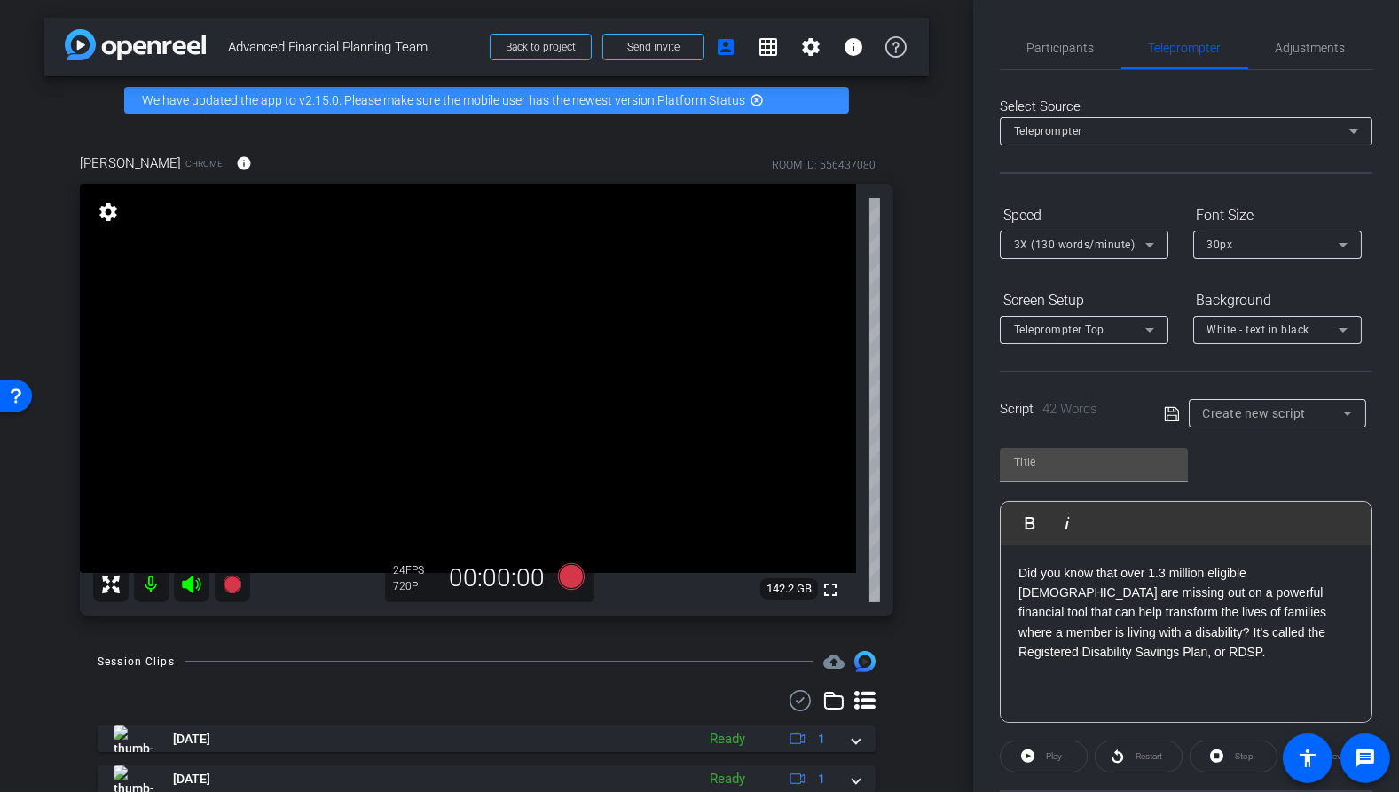
click at [1272, 463] on div "Play Play from this location Play Selected Play and display the selected text o…" at bounding box center [1186, 579] width 373 height 288
click at [1138, 327] on div "Teleprompter Top" at bounding box center [1079, 330] width 131 height 22
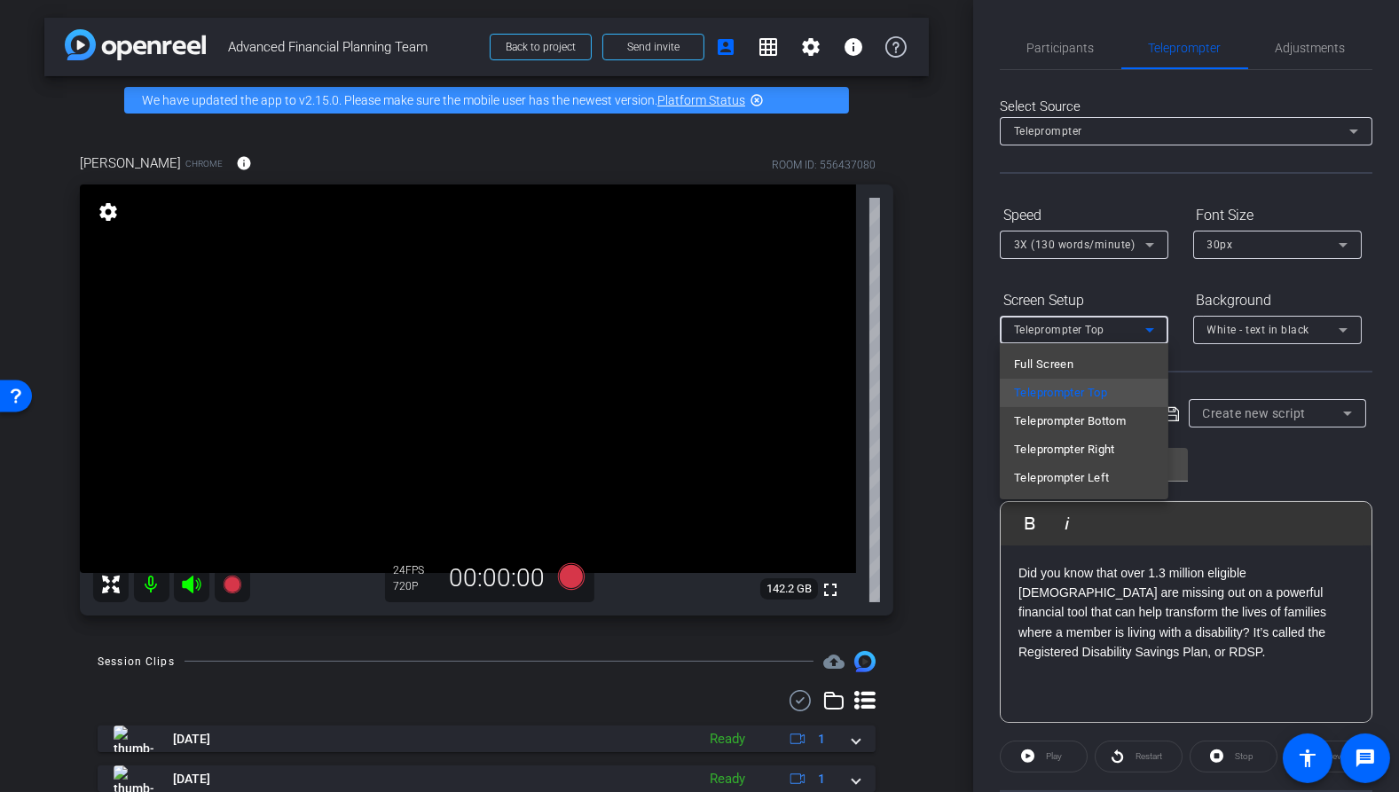
click at [1151, 327] on div at bounding box center [699, 396] width 1399 height 792
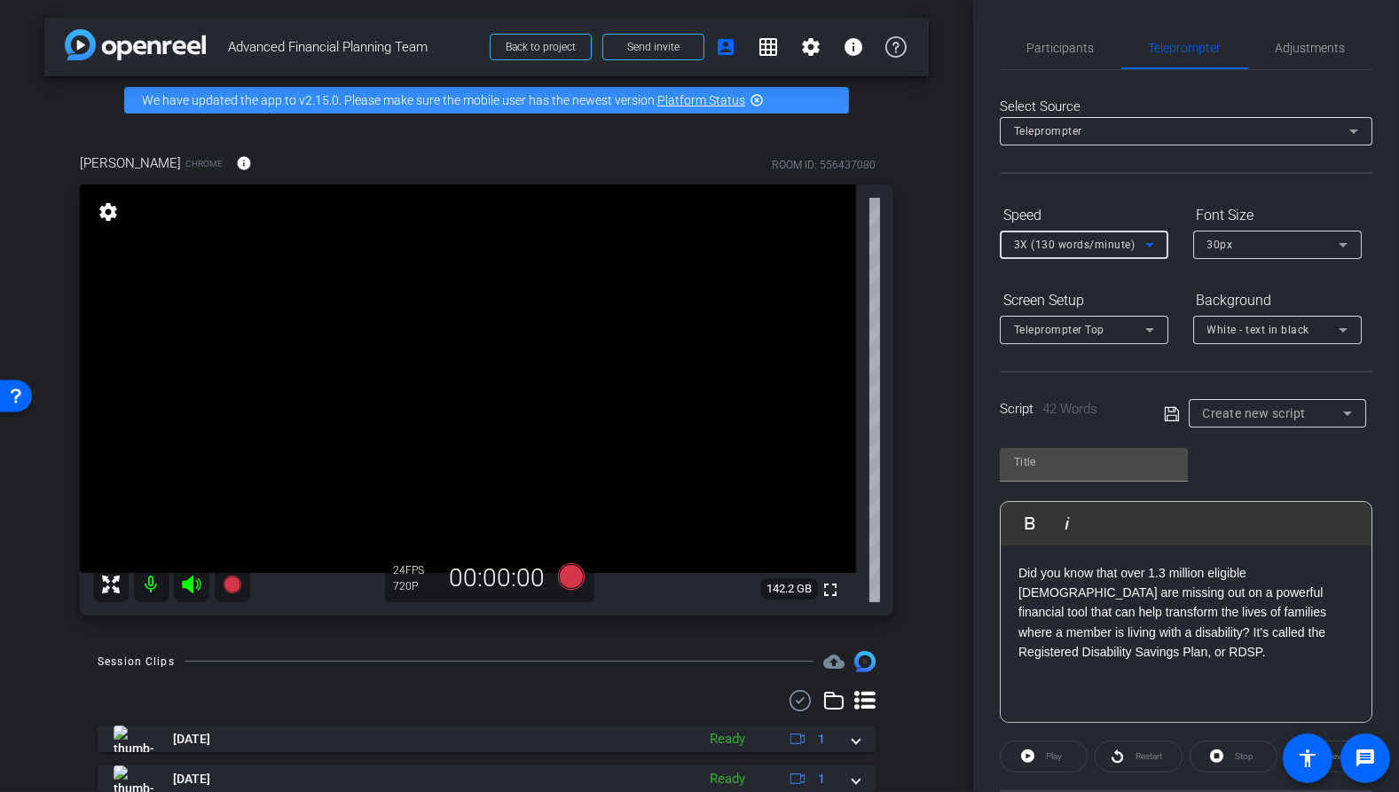
click at [1153, 240] on icon at bounding box center [1149, 244] width 21 height 21
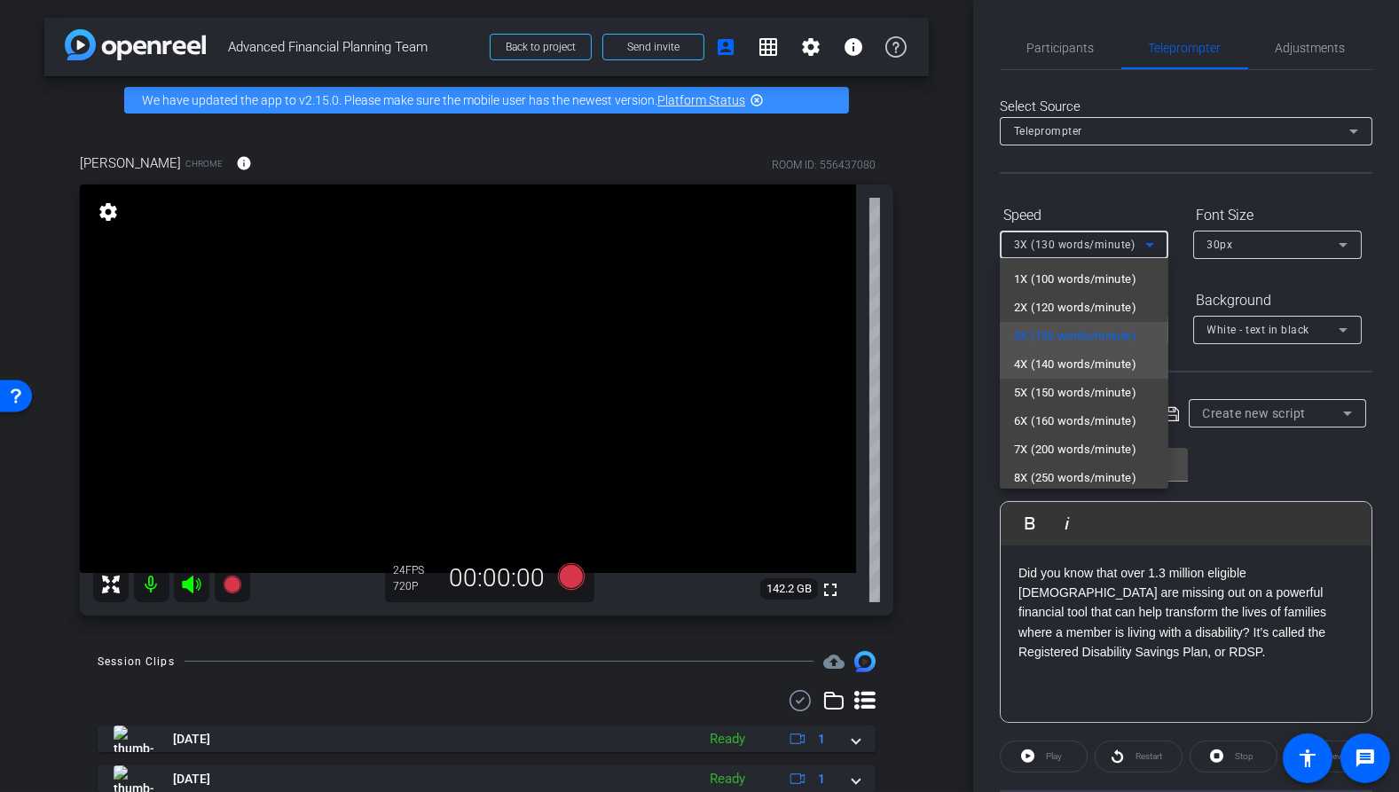
click at [1106, 358] on span "4X (140 words/minute)" at bounding box center [1075, 364] width 122 height 21
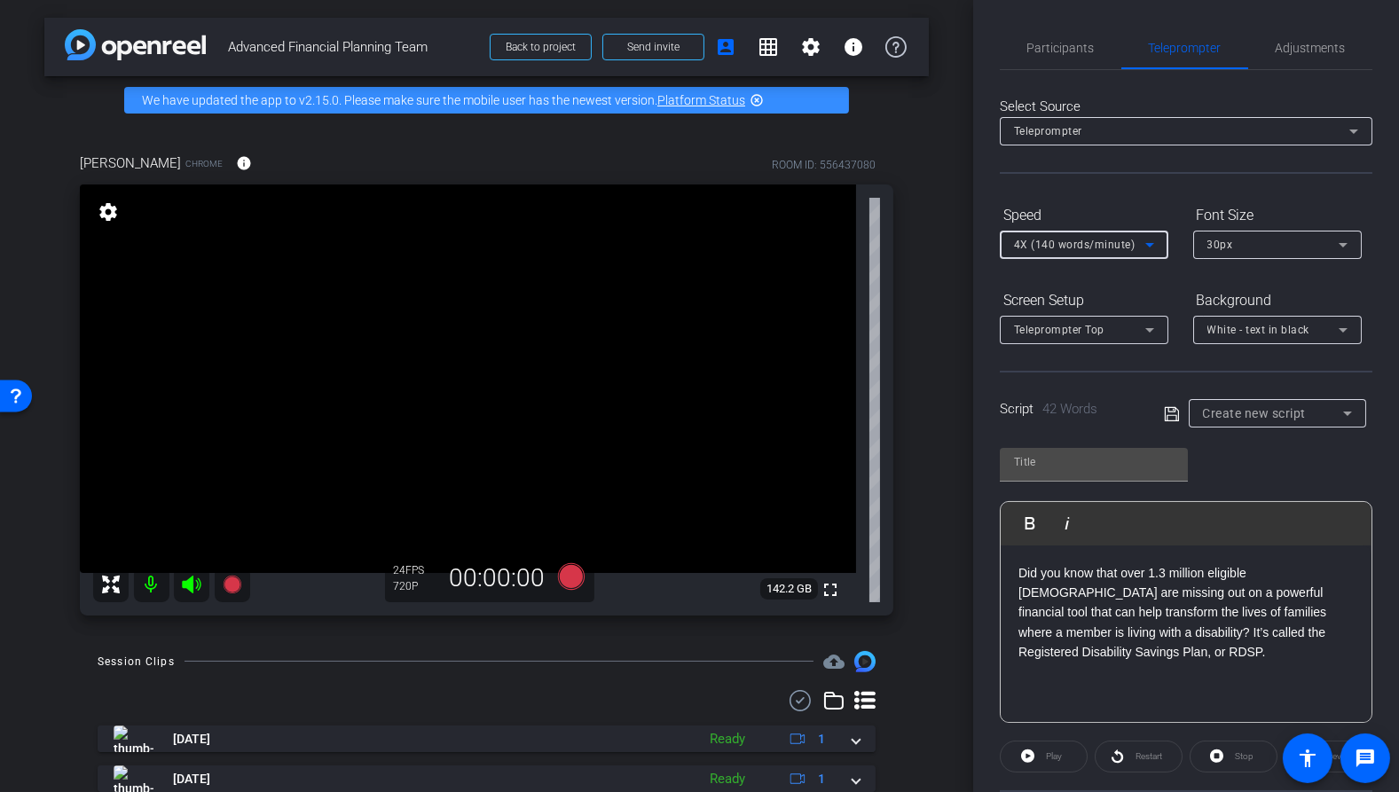
type input "Default title 5191"
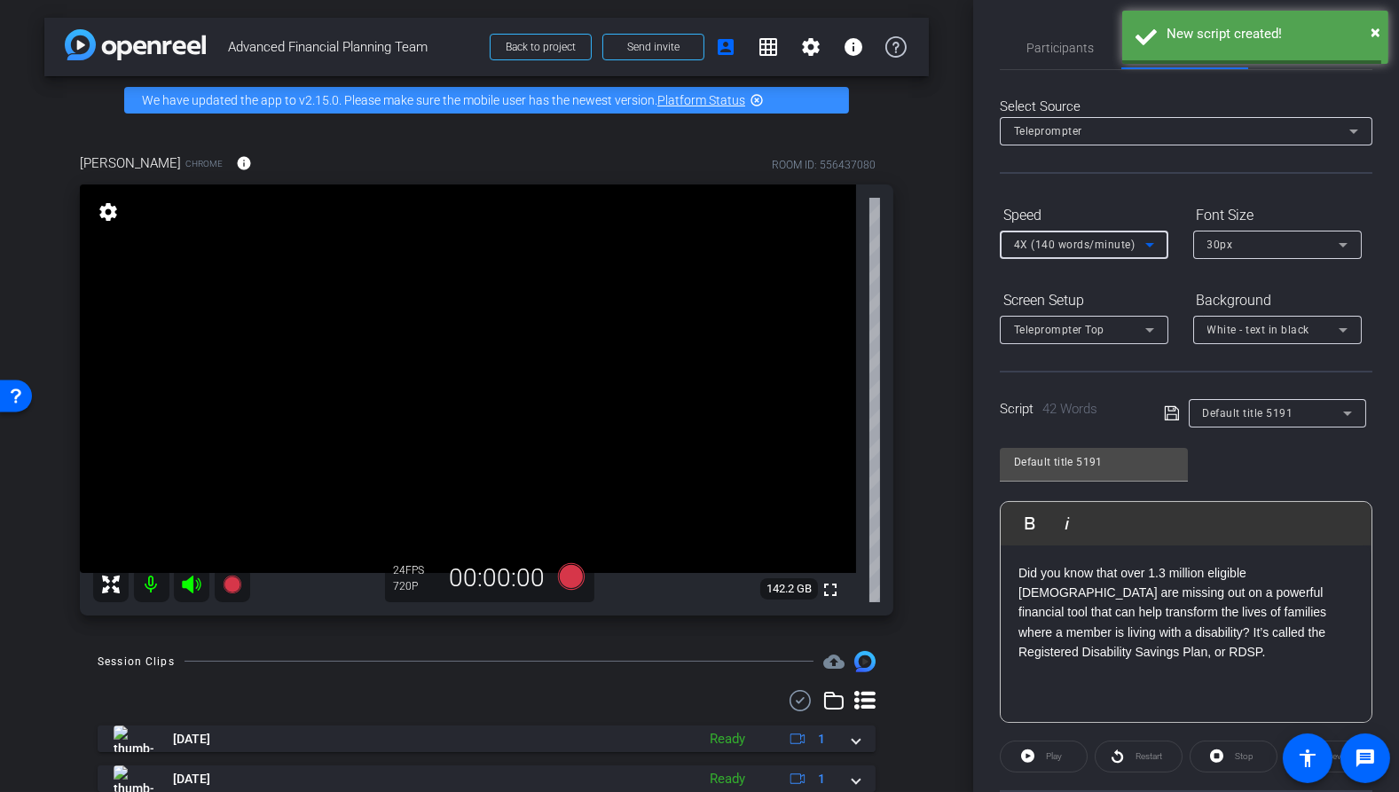
click at [1351, 248] on icon at bounding box center [1343, 244] width 21 height 21
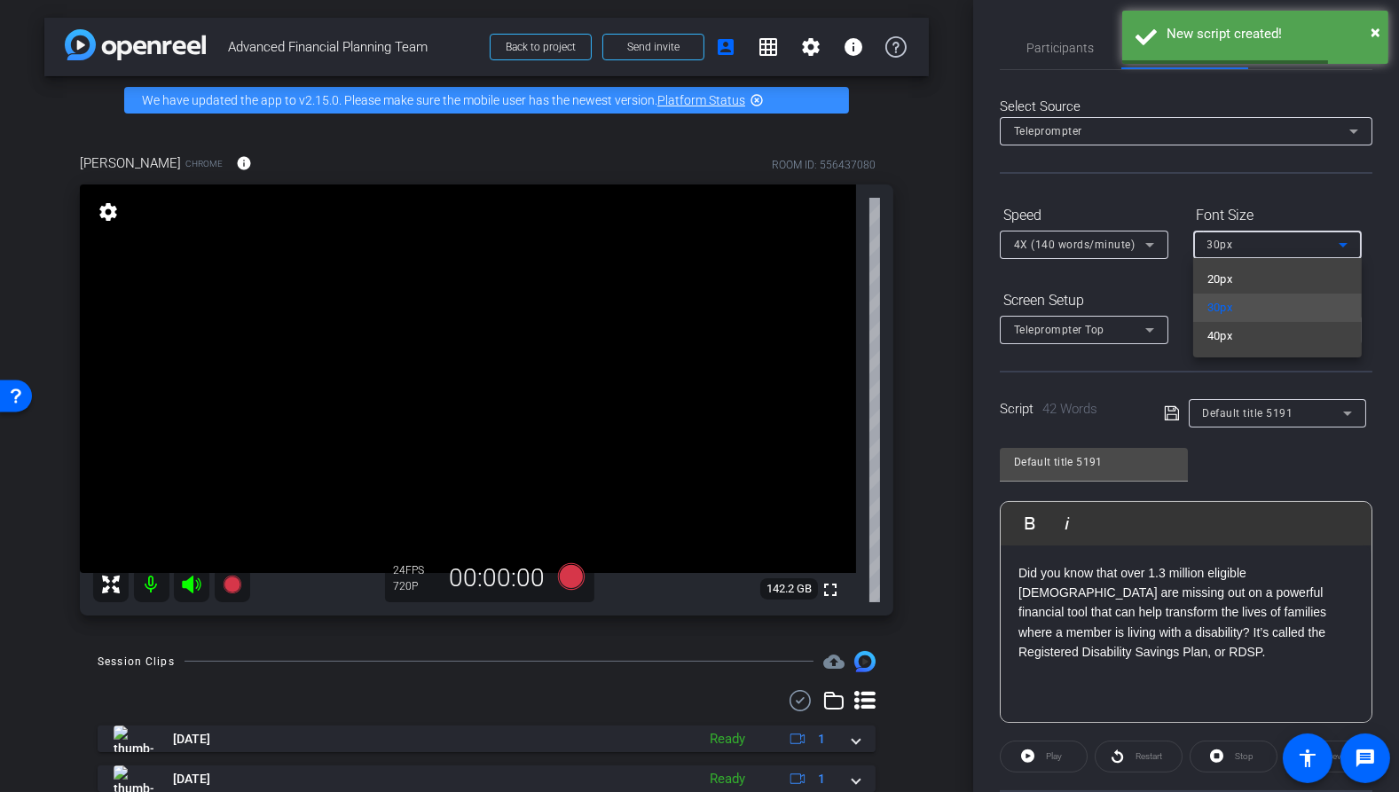
click at [1373, 265] on div at bounding box center [699, 396] width 1399 height 792
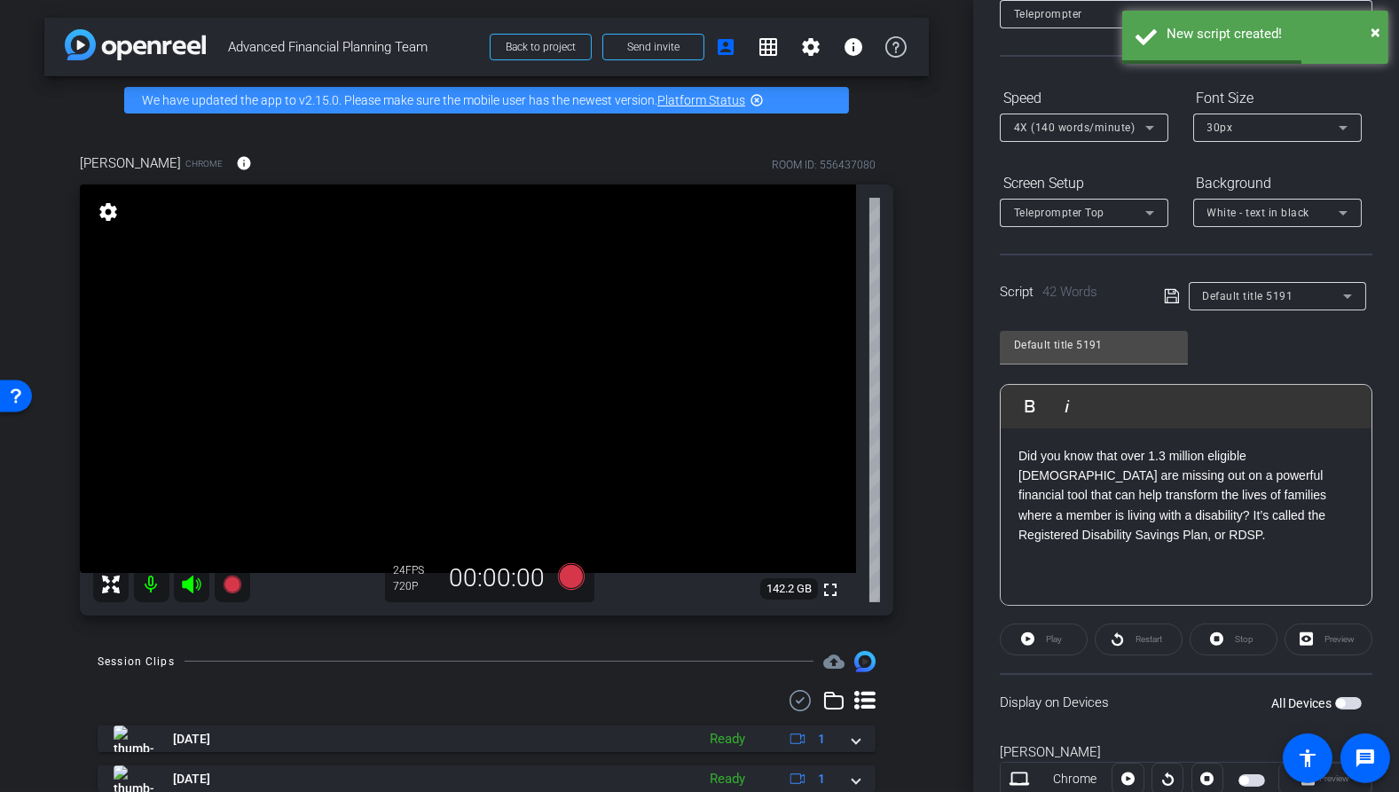
scroll to position [176, 0]
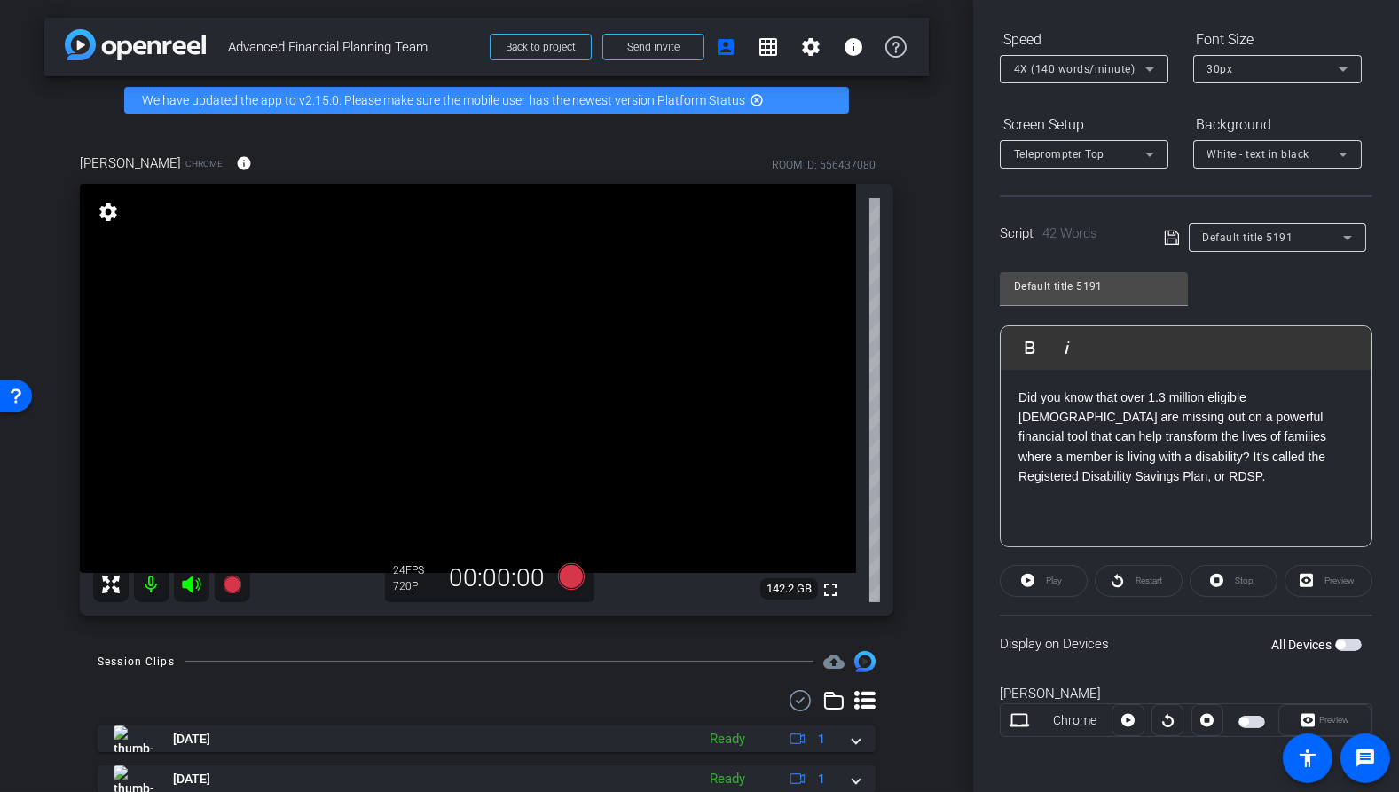
click at [1328, 588] on div "Preview" at bounding box center [1329, 581] width 88 height 32
click at [1041, 587] on div "Play" at bounding box center [1044, 581] width 88 height 32
click at [1024, 579] on div "Play" at bounding box center [1044, 581] width 88 height 32
click at [1134, 609] on openreel-capture-teleprompter "Speed 4X (140 words/minute) Font Size 30px Screen Setup Teleprompter Top Backgr…" at bounding box center [1186, 397] width 373 height 744
click at [1314, 717] on div "Preview" at bounding box center [1325, 721] width 93 height 32
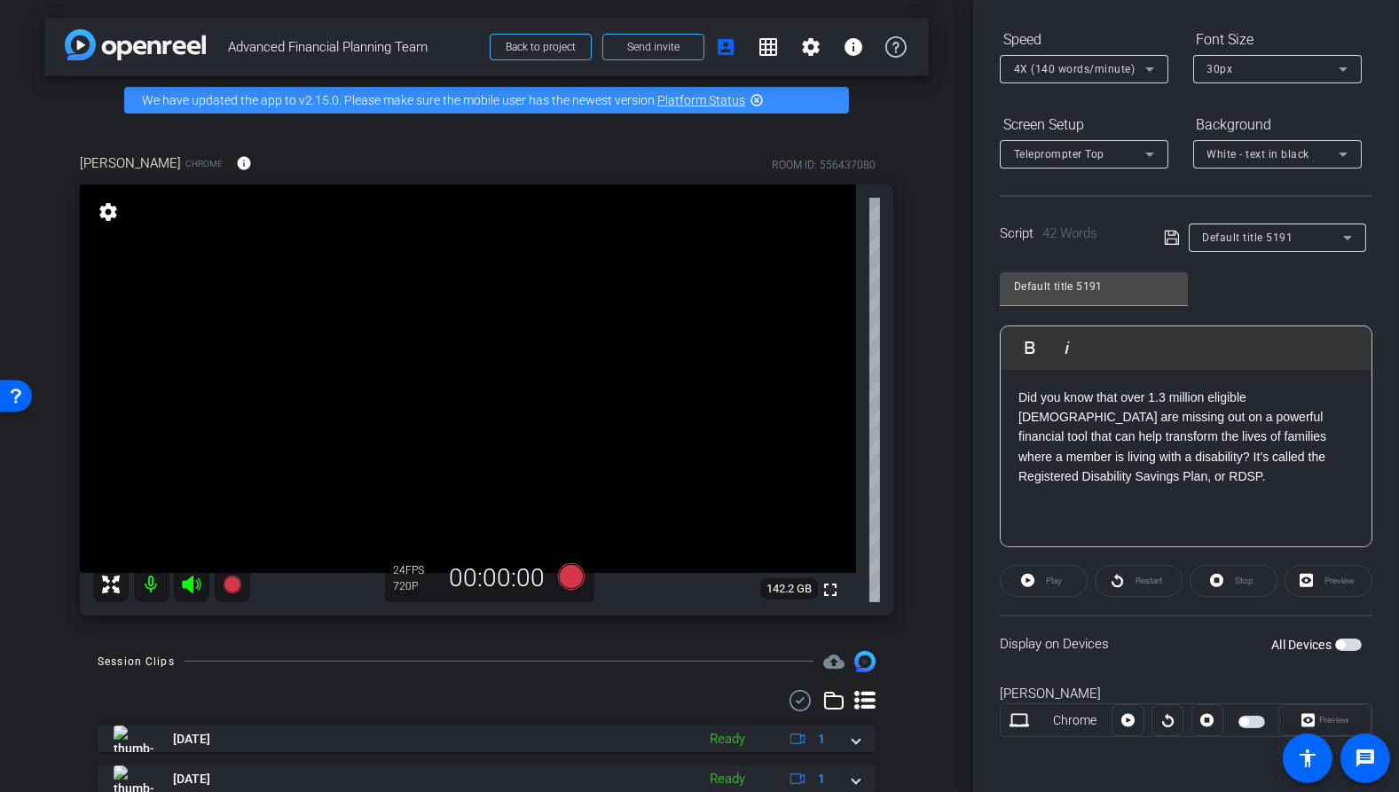
click at [1307, 579] on div "Preview" at bounding box center [1329, 581] width 88 height 32
click at [1050, 581] on div "Play" at bounding box center [1044, 581] width 88 height 32
click at [1140, 623] on div "Display on Devices All Devices" at bounding box center [1186, 644] width 373 height 58
drag, startPoint x: 1127, startPoint y: 585, endPoint x: 1182, endPoint y: 583, distance: 55.0
click at [1126, 585] on div "Restart" at bounding box center [1139, 581] width 88 height 32
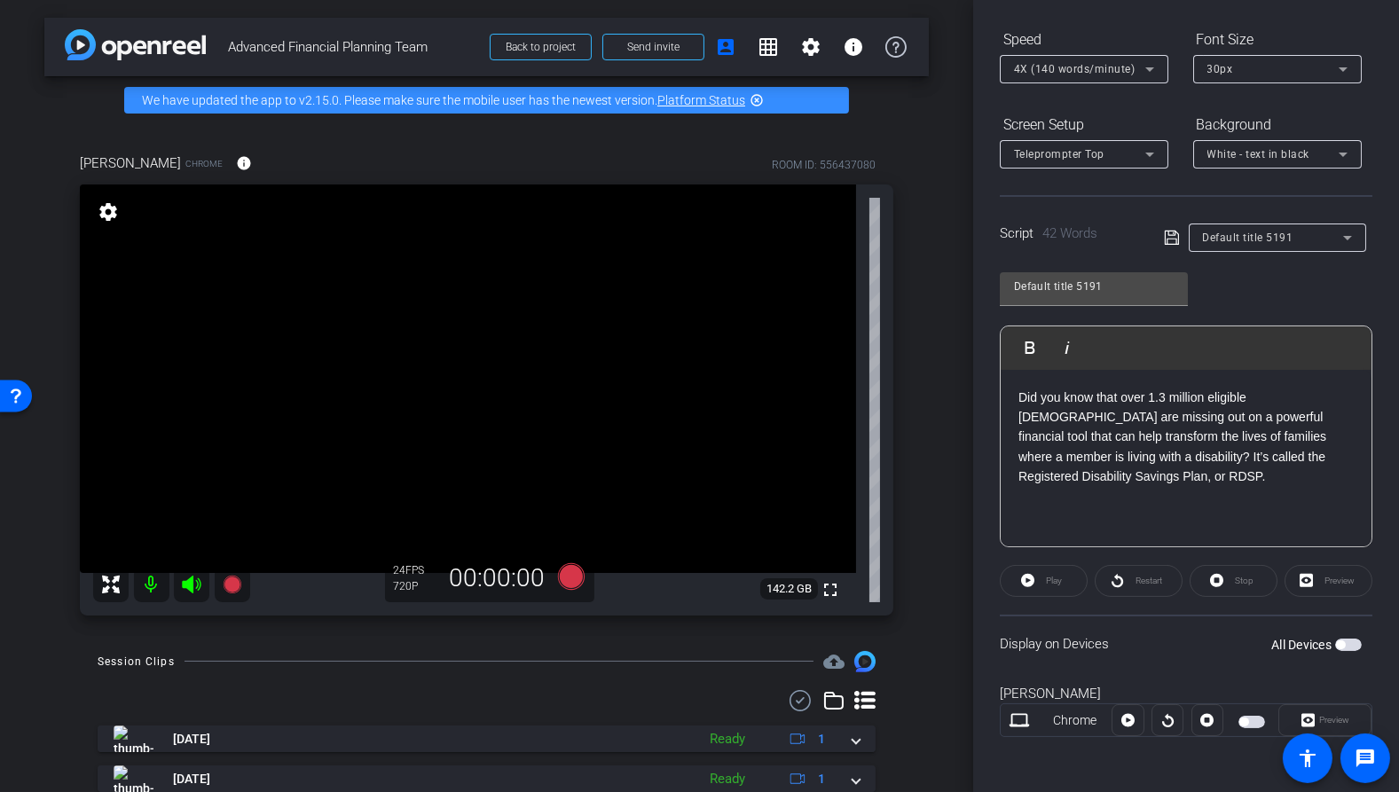
drag, startPoint x: 1201, startPoint y: 583, endPoint x: 1260, endPoint y: 581, distance: 59.5
click at [1205, 583] on div "Stop" at bounding box center [1234, 581] width 88 height 32
click at [1311, 575] on div "Preview" at bounding box center [1329, 581] width 88 height 32
click at [1336, 644] on span "button" at bounding box center [1340, 645] width 9 height 9
click at [1049, 585] on span "Play" at bounding box center [1052, 581] width 20 height 25
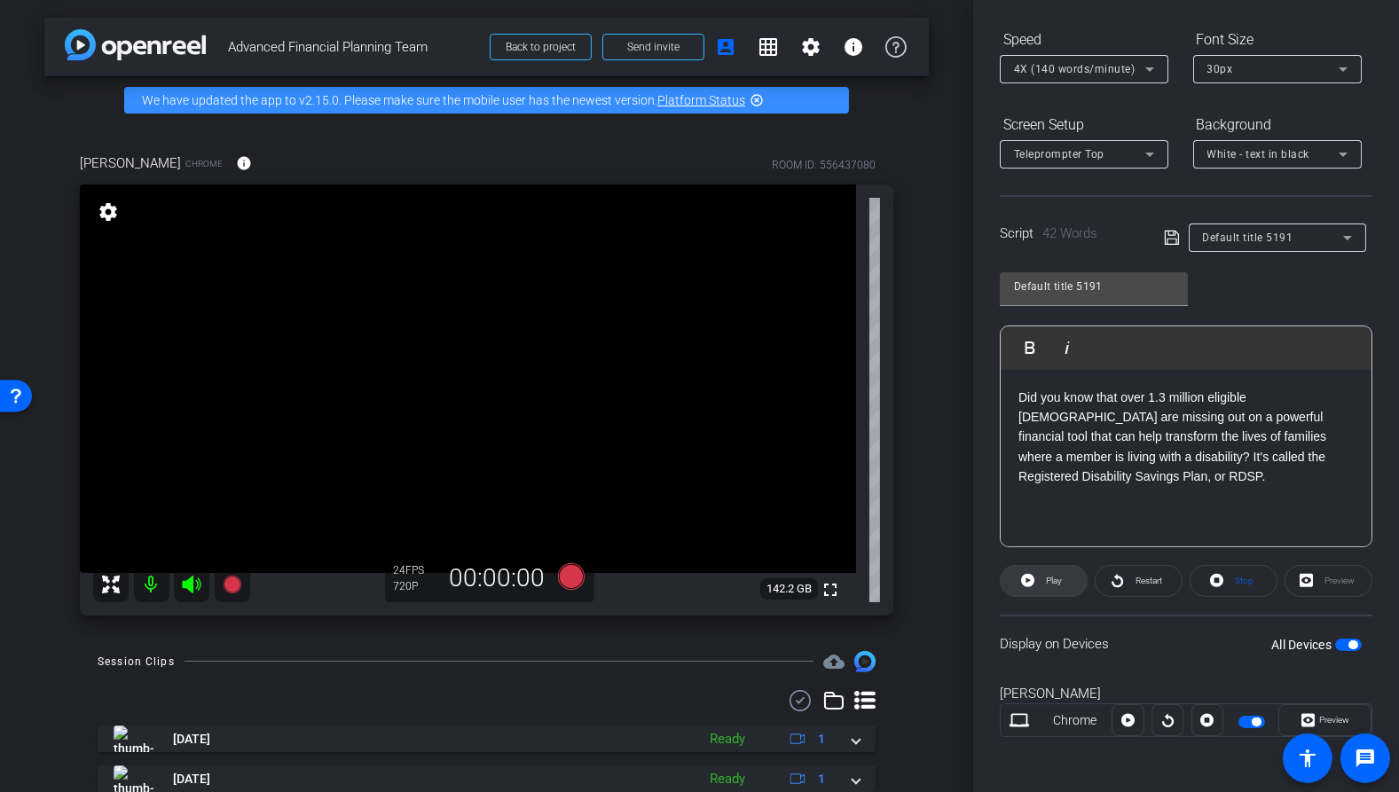
click at [1055, 585] on span "Play" at bounding box center [1052, 581] width 20 height 25
click at [1242, 580] on span "Stop" at bounding box center [1244, 581] width 19 height 10
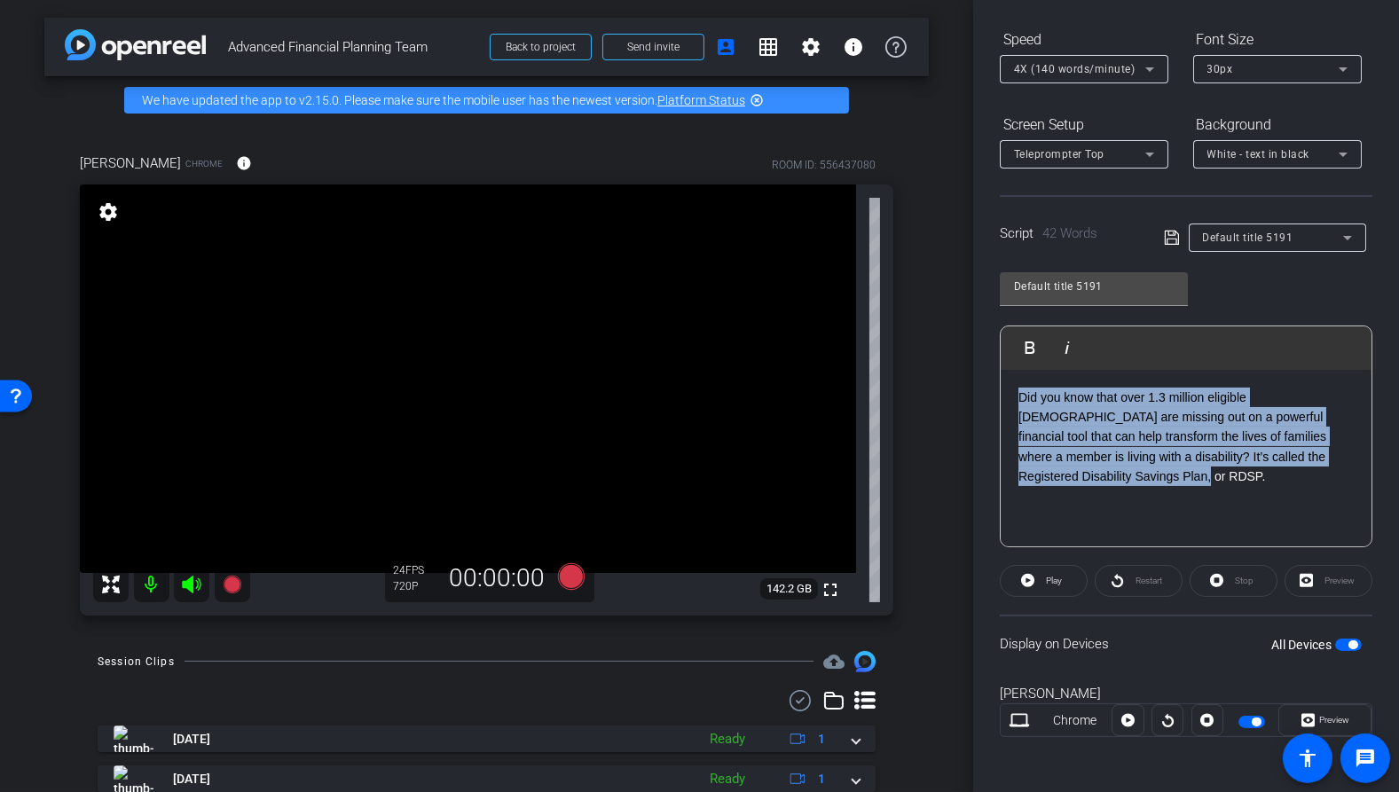
drag, startPoint x: 1203, startPoint y: 479, endPoint x: 1010, endPoint y: 396, distance: 210.7
click at [1010, 396] on div "Did you know that over 1.3 million eligible [DEMOGRAPHIC_DATA] are missing out …" at bounding box center [1186, 458] width 371 height 177
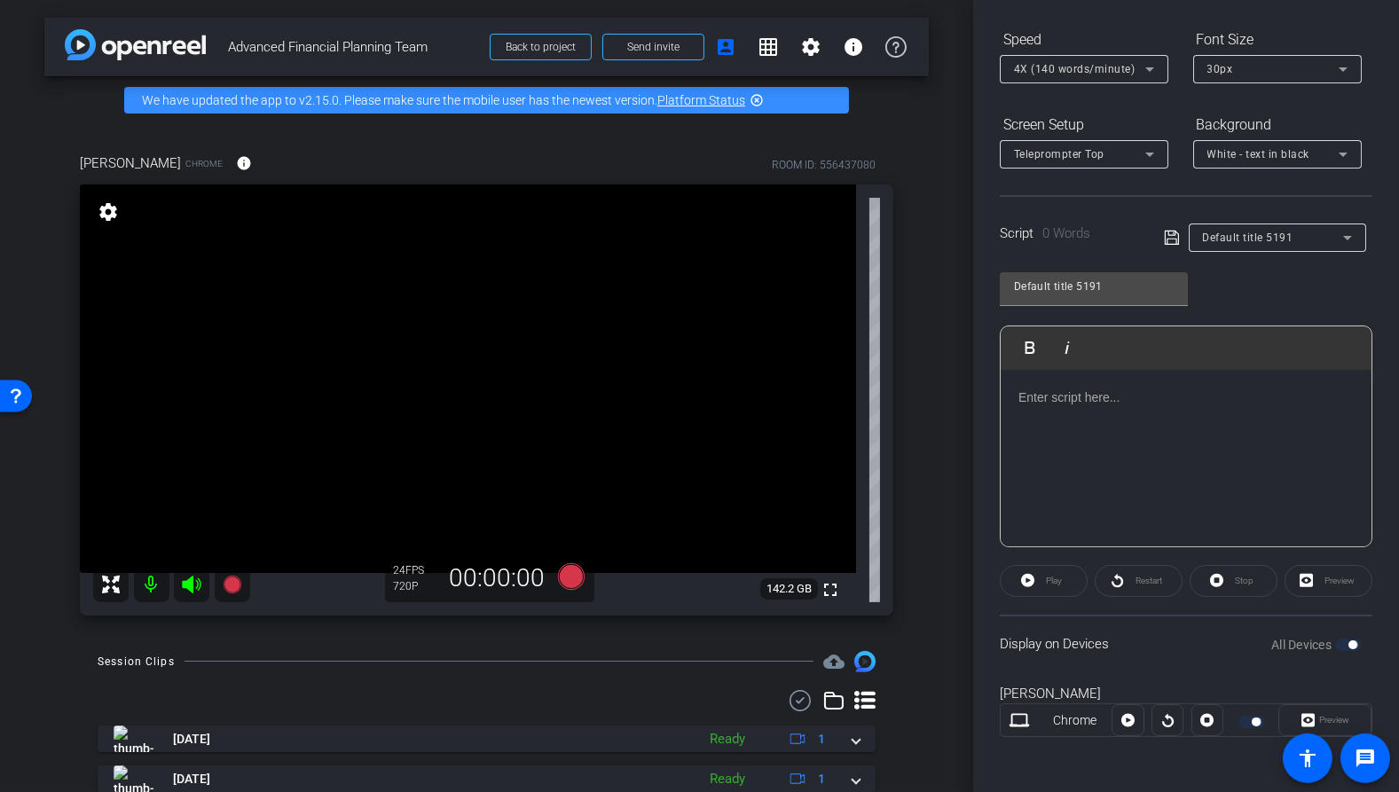
click at [992, 319] on div "Participants Teleprompter Adjustments settings [PERSON_NAME] flip Director Ever…" at bounding box center [1186, 396] width 426 height 792
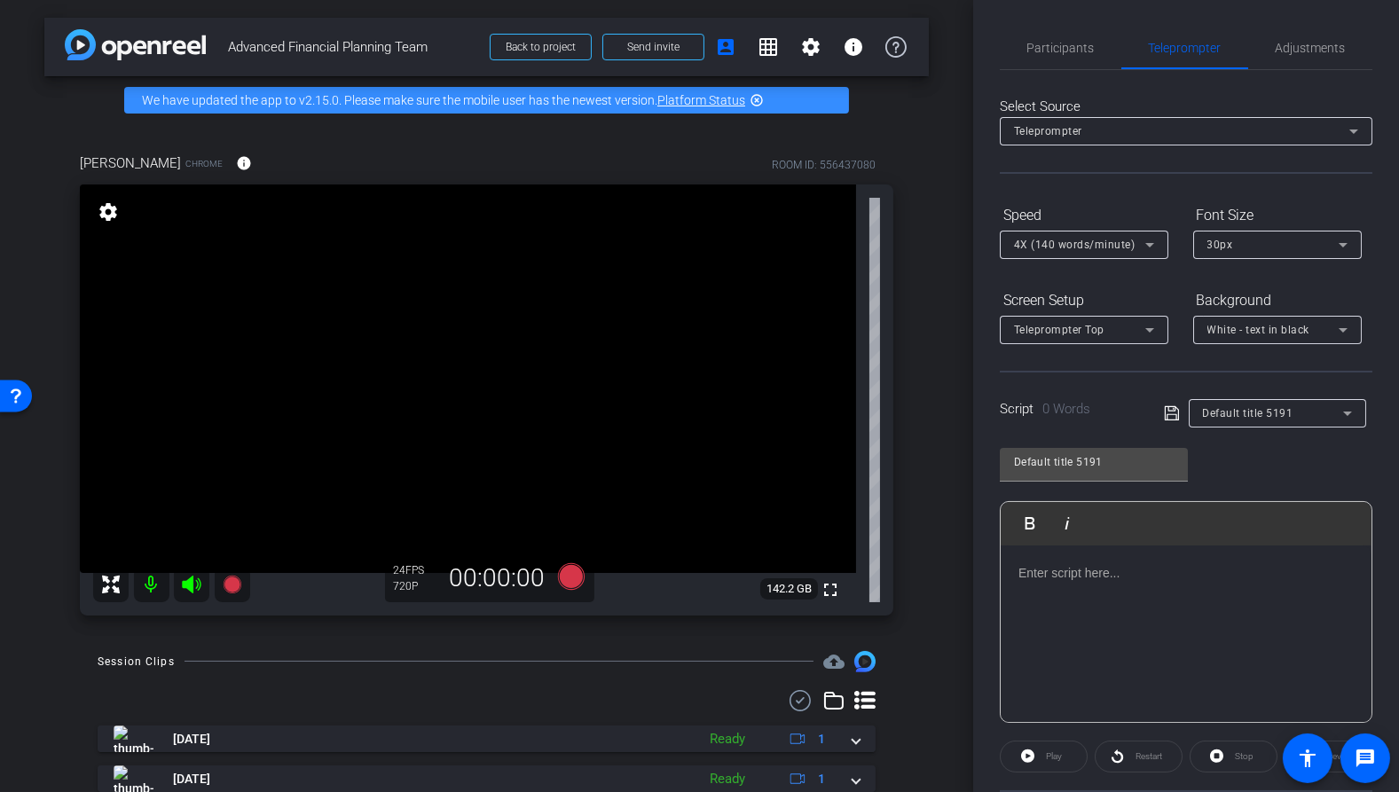
scroll to position [0, 0]
click at [1059, 51] on span "Participants" at bounding box center [1061, 48] width 67 height 12
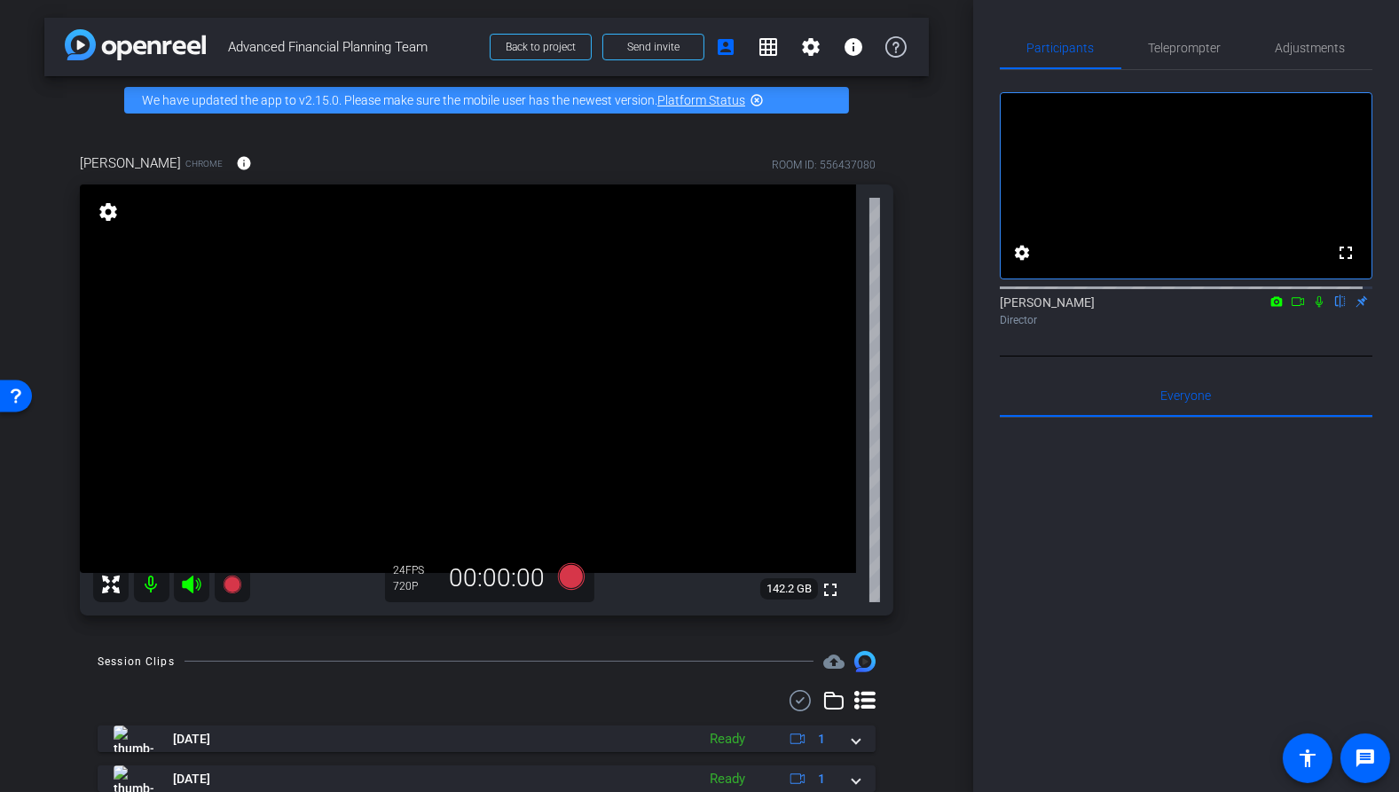
drag, startPoint x: 940, startPoint y: 430, endPoint x: 953, endPoint y: 425, distance: 14.3
click at [942, 429] on div "arrow_back Advanced Financial Planning Team Back to project Send invite account…" at bounding box center [486, 396] width 973 height 792
click at [564, 577] on icon at bounding box center [570, 576] width 27 height 27
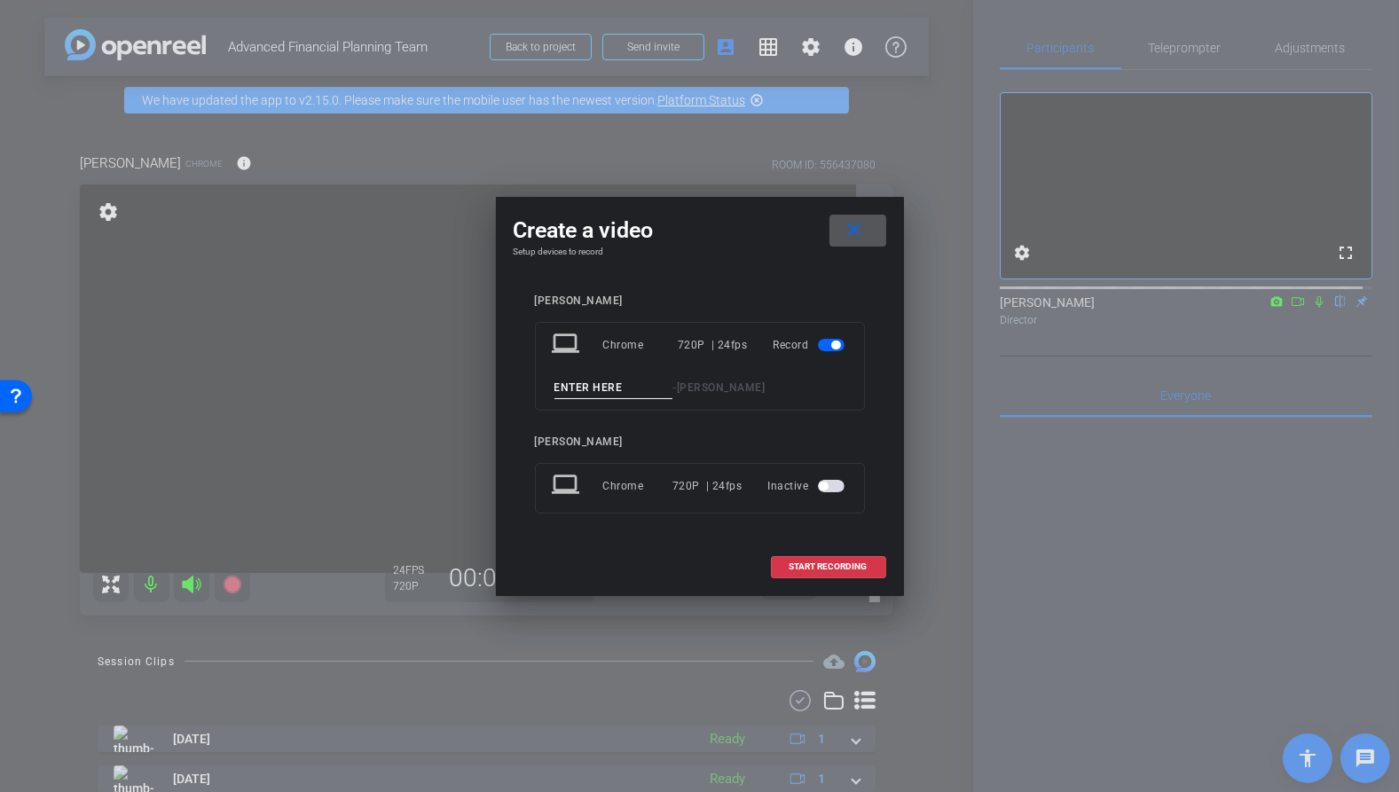
click at [631, 387] on input at bounding box center [614, 388] width 119 height 22
type input "[PERSON_NAME] take 1"
click at [832, 391] on div "[PERSON_NAME] take 1 - [PERSON_NAME]" at bounding box center [700, 388] width 296 height 22
click at [625, 381] on input "[PERSON_NAME] take 1" at bounding box center [614, 388] width 119 height 22
click at [632, 389] on input "[PERSON_NAME] take 1" at bounding box center [614, 388] width 119 height 22
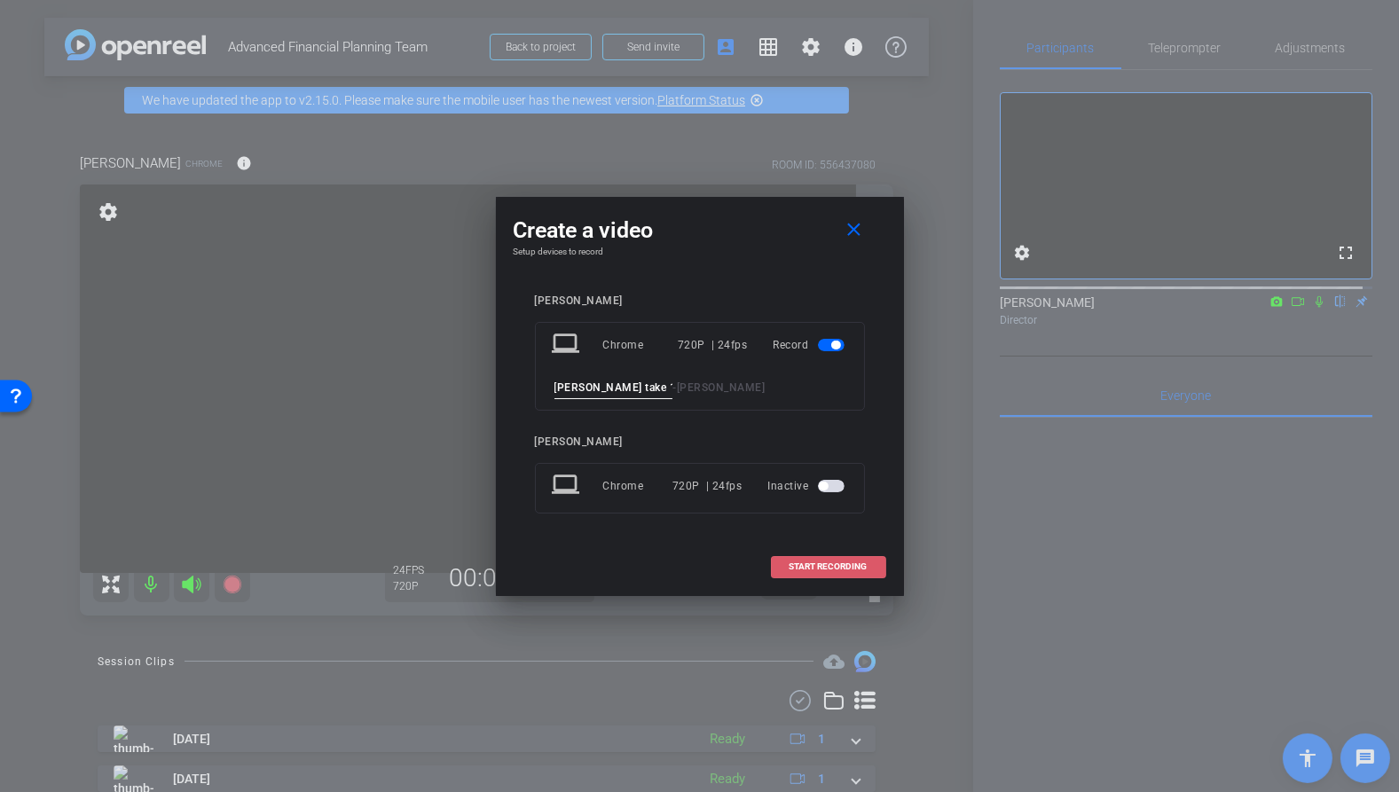
click at [822, 566] on span "START RECORDING" at bounding box center [829, 567] width 78 height 9
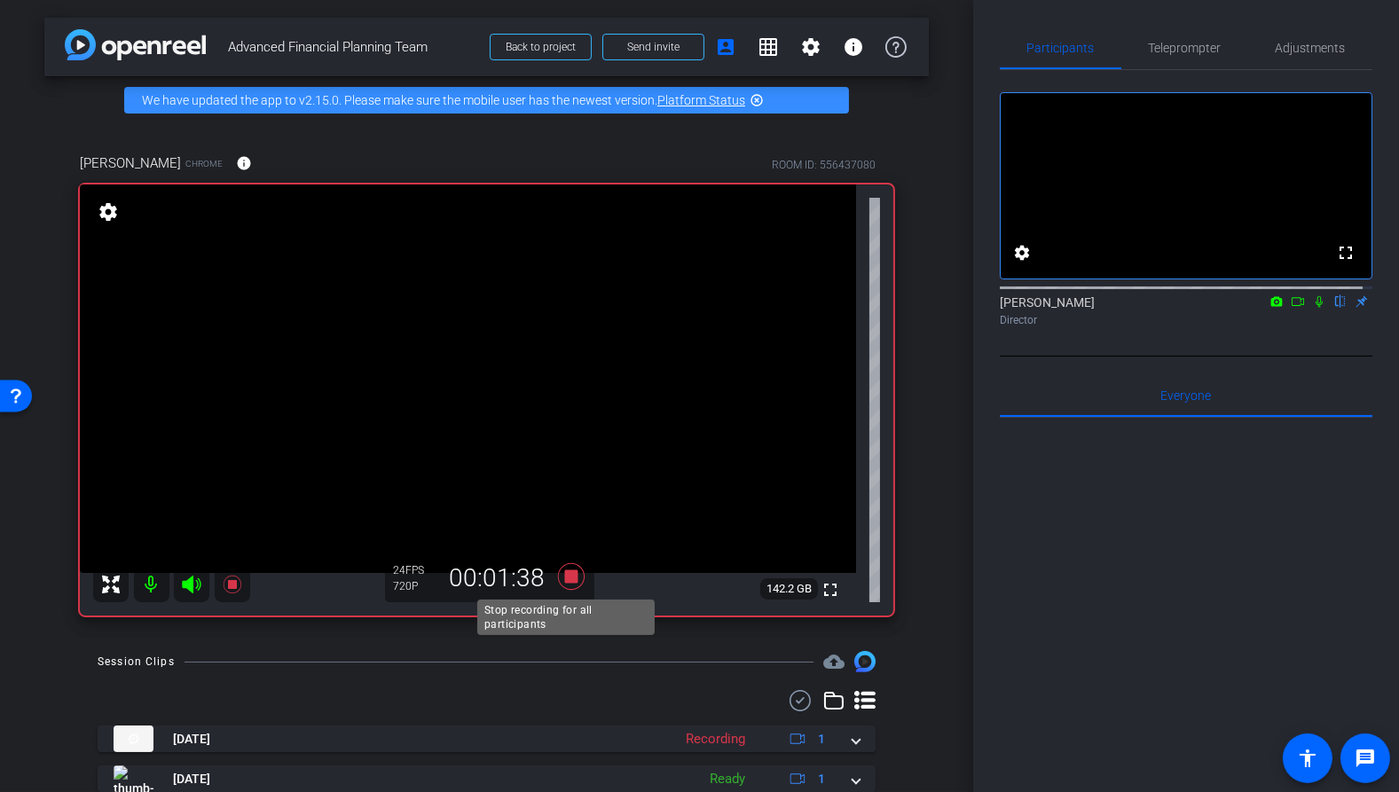
click at [567, 581] on icon at bounding box center [570, 576] width 27 height 27
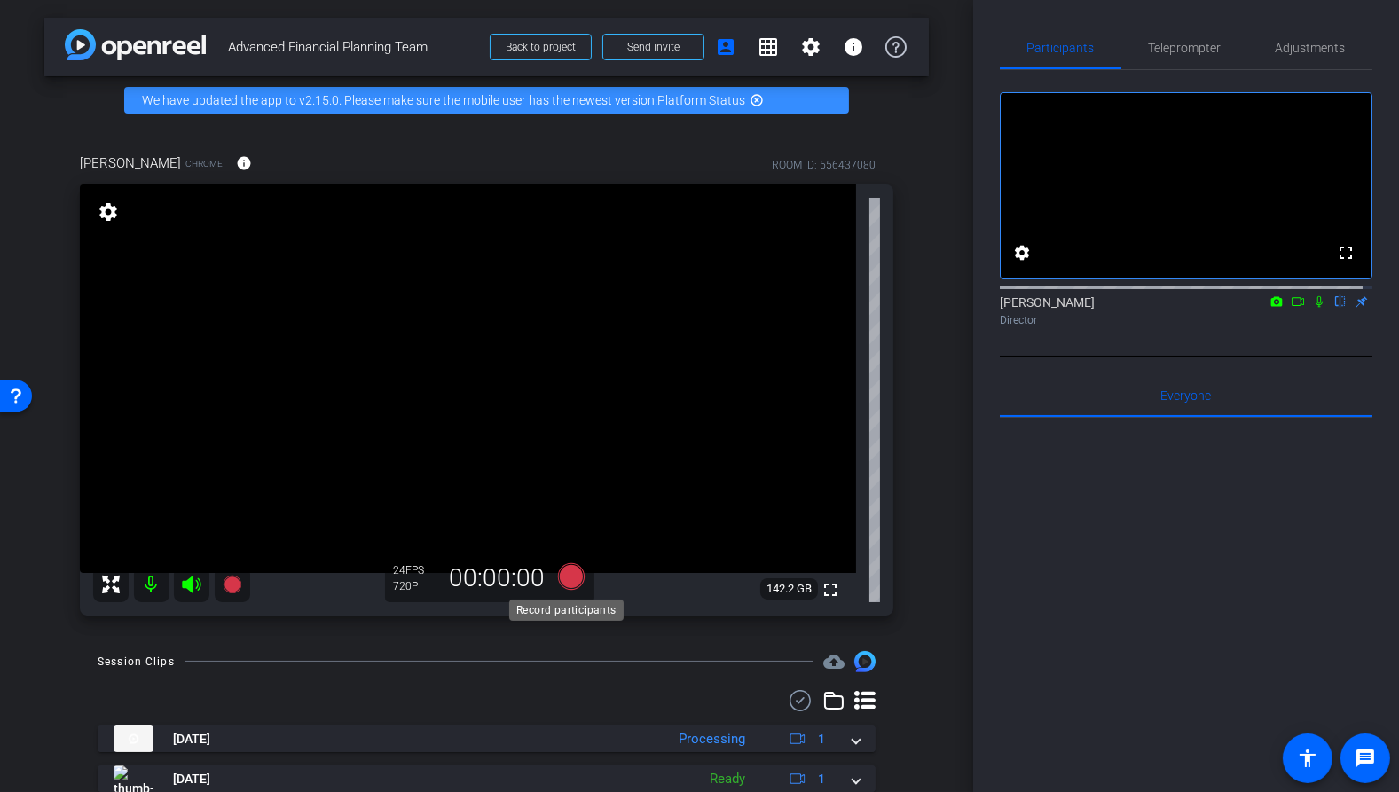
click at [571, 581] on icon at bounding box center [570, 576] width 27 height 27
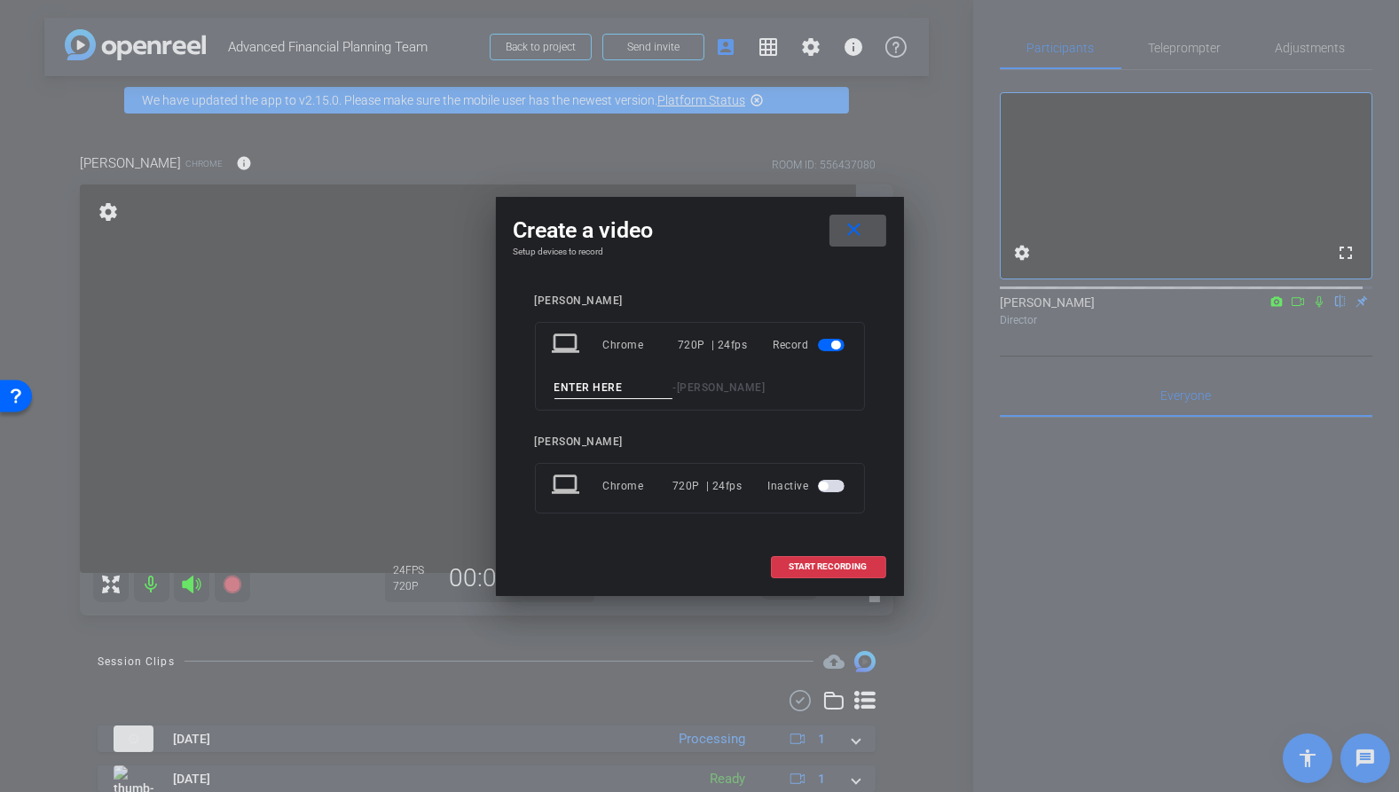
click at [595, 388] on input at bounding box center [614, 388] width 119 height 22
type input "[PERSON_NAME] take 2"
click at [660, 408] on div "laptop Chrome 720P | 24fps Record [PERSON_NAME] take 2 - [PERSON_NAME]" at bounding box center [700, 366] width 330 height 89
click at [595, 390] on input "[PERSON_NAME] take 2" at bounding box center [614, 388] width 119 height 22
click at [655, 420] on div "[PERSON_NAME] laptop Chrome 720P | 24fps Record [PERSON_NAME] take 2 - [PERSON_…" at bounding box center [700, 417] width 330 height 244
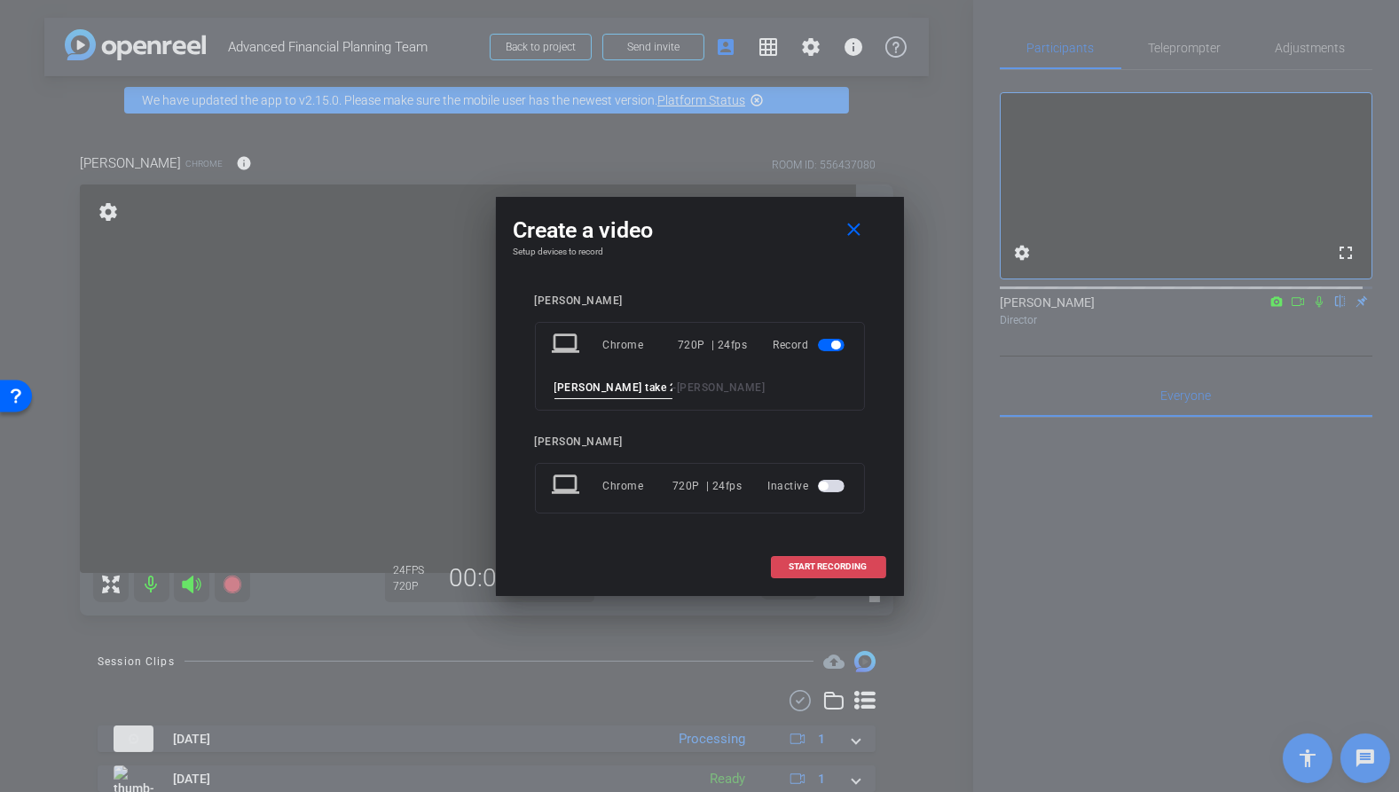
click at [840, 568] on span "START RECORDING" at bounding box center [829, 567] width 78 height 9
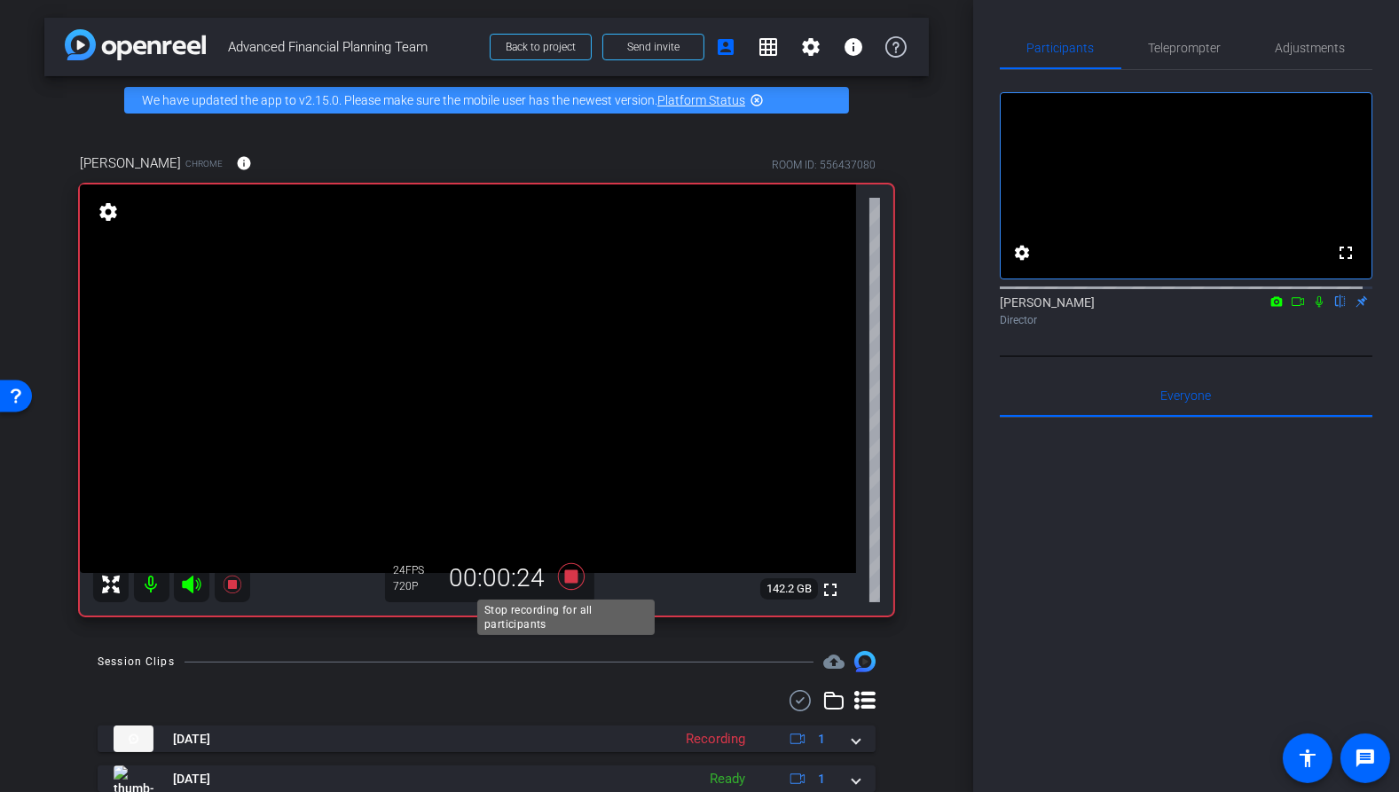
click at [563, 574] on icon at bounding box center [570, 576] width 27 height 27
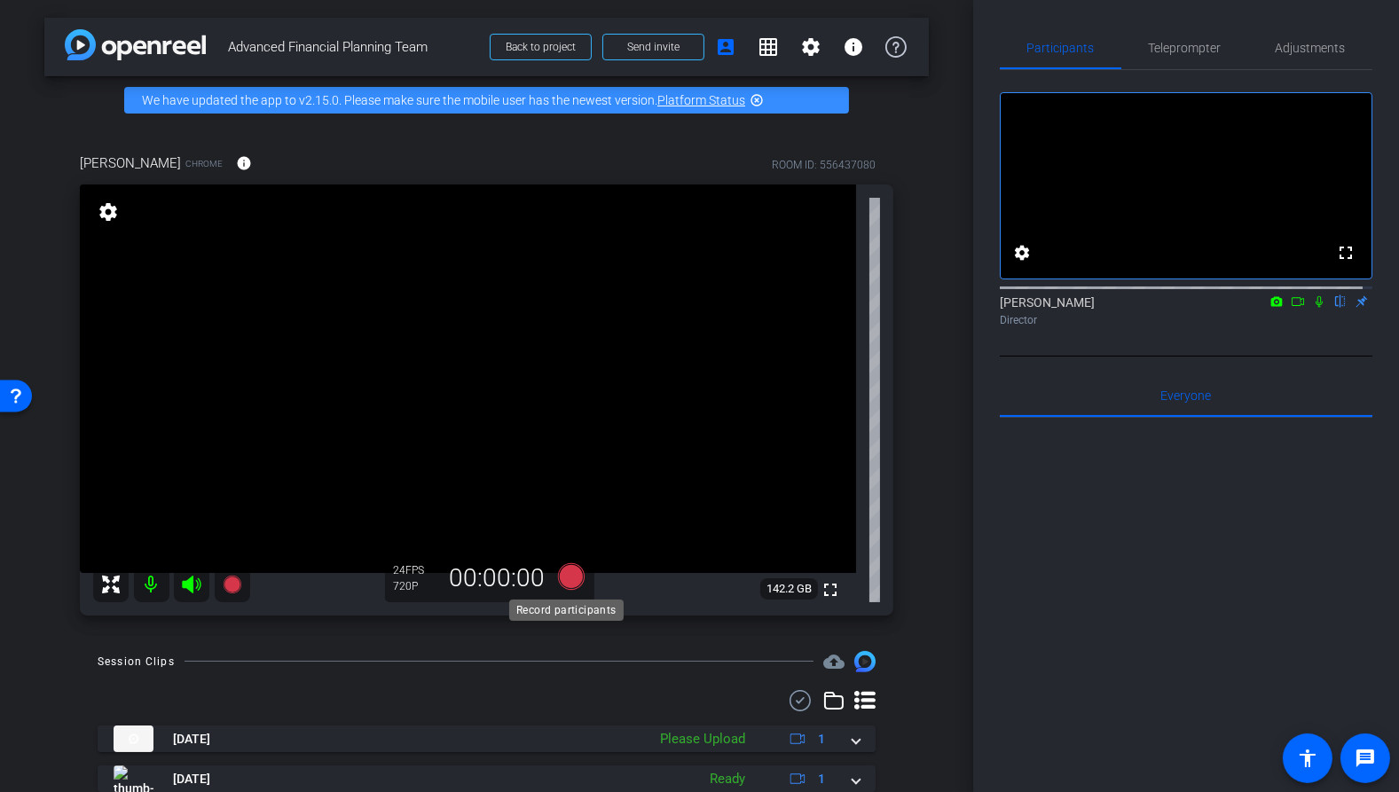
click at [568, 579] on icon at bounding box center [570, 576] width 27 height 27
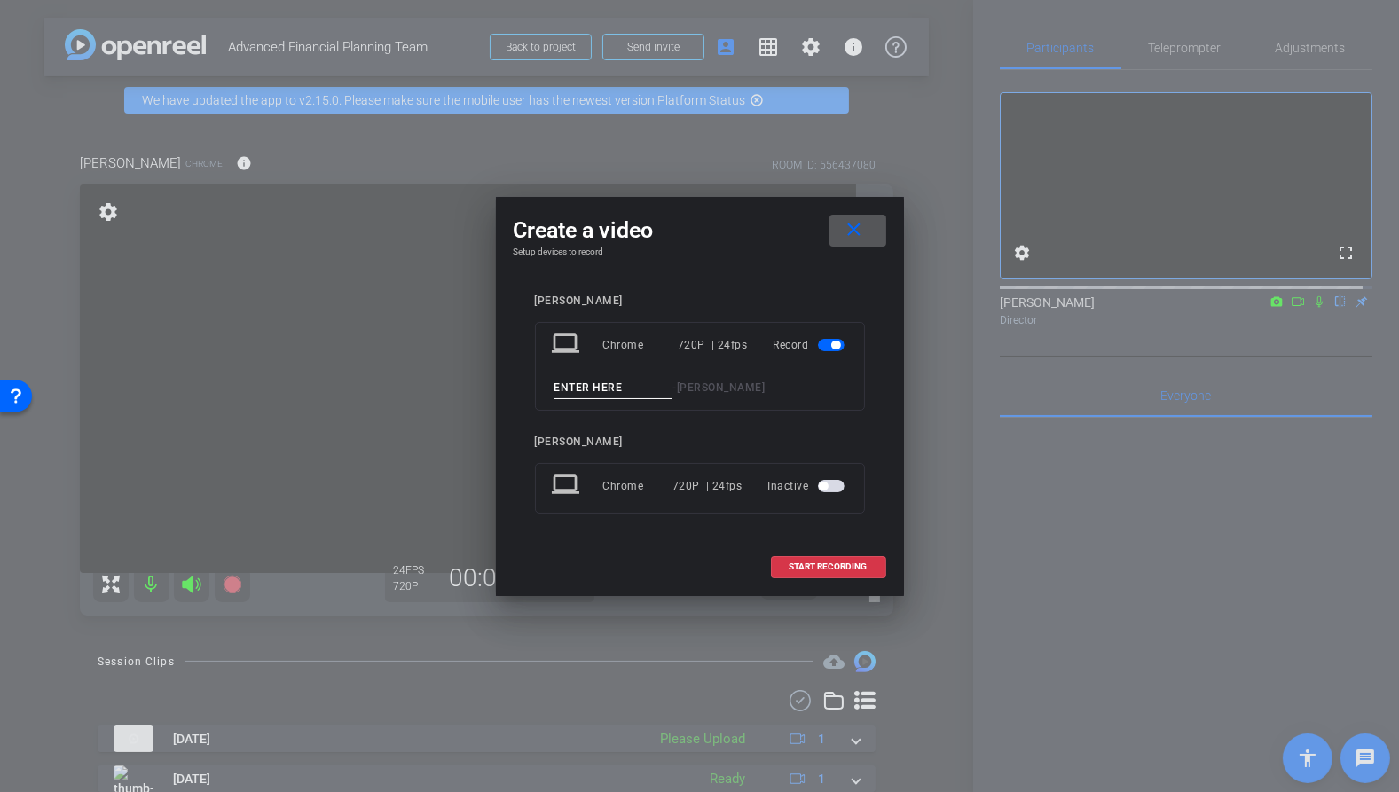
click at [600, 389] on input at bounding box center [614, 388] width 119 height 22
type input "[PERSON_NAME] take 3"
click at [811, 398] on div "[PERSON_NAME] take 3 - [PERSON_NAME]" at bounding box center [700, 388] width 296 height 22
click at [853, 406] on div "laptop Chrome 720P | 24fps Record [PERSON_NAME] take 3 - [PERSON_NAME]" at bounding box center [700, 366] width 330 height 89
click at [614, 385] on input "[PERSON_NAME] take 3" at bounding box center [614, 388] width 119 height 22
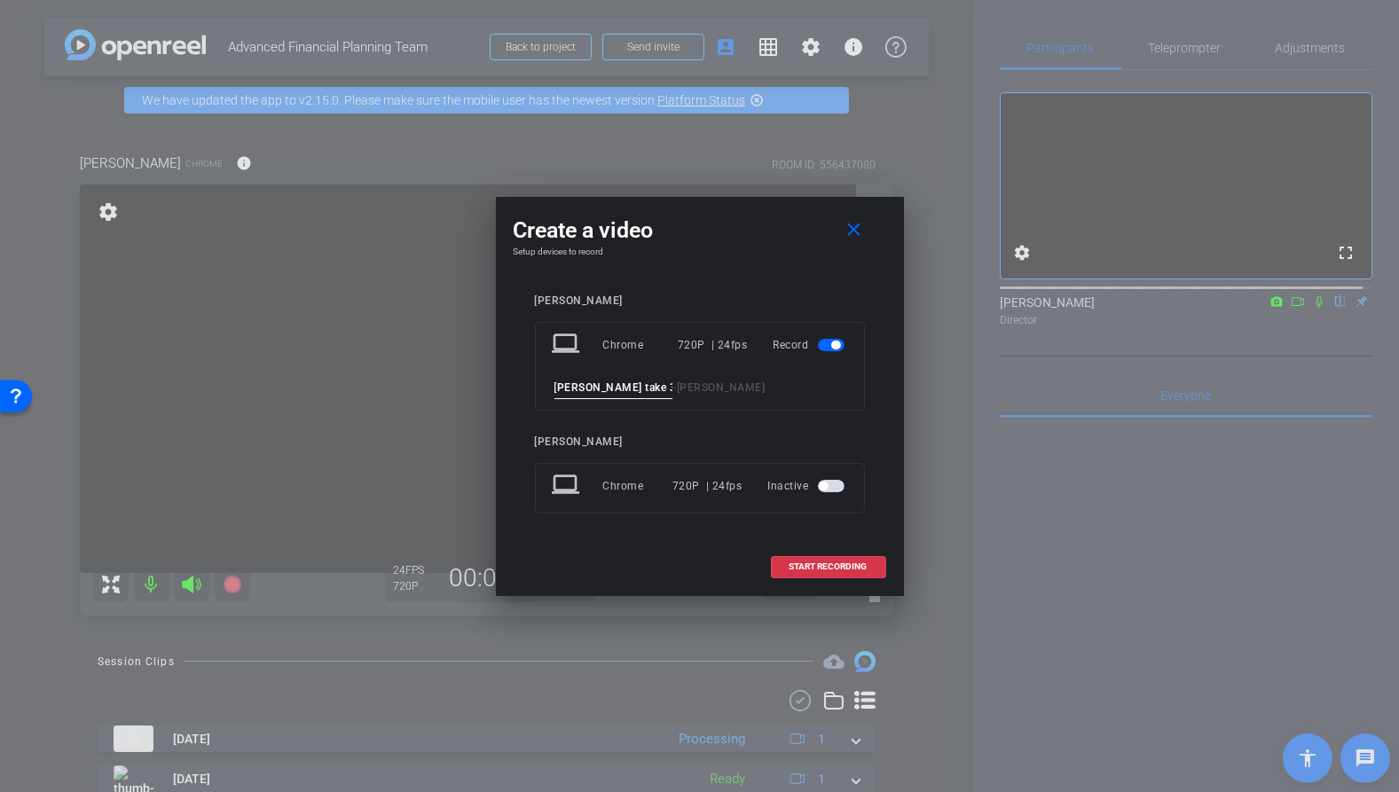
click at [740, 394] on div "[PERSON_NAME] take 3 - [PERSON_NAME]" at bounding box center [700, 388] width 296 height 22
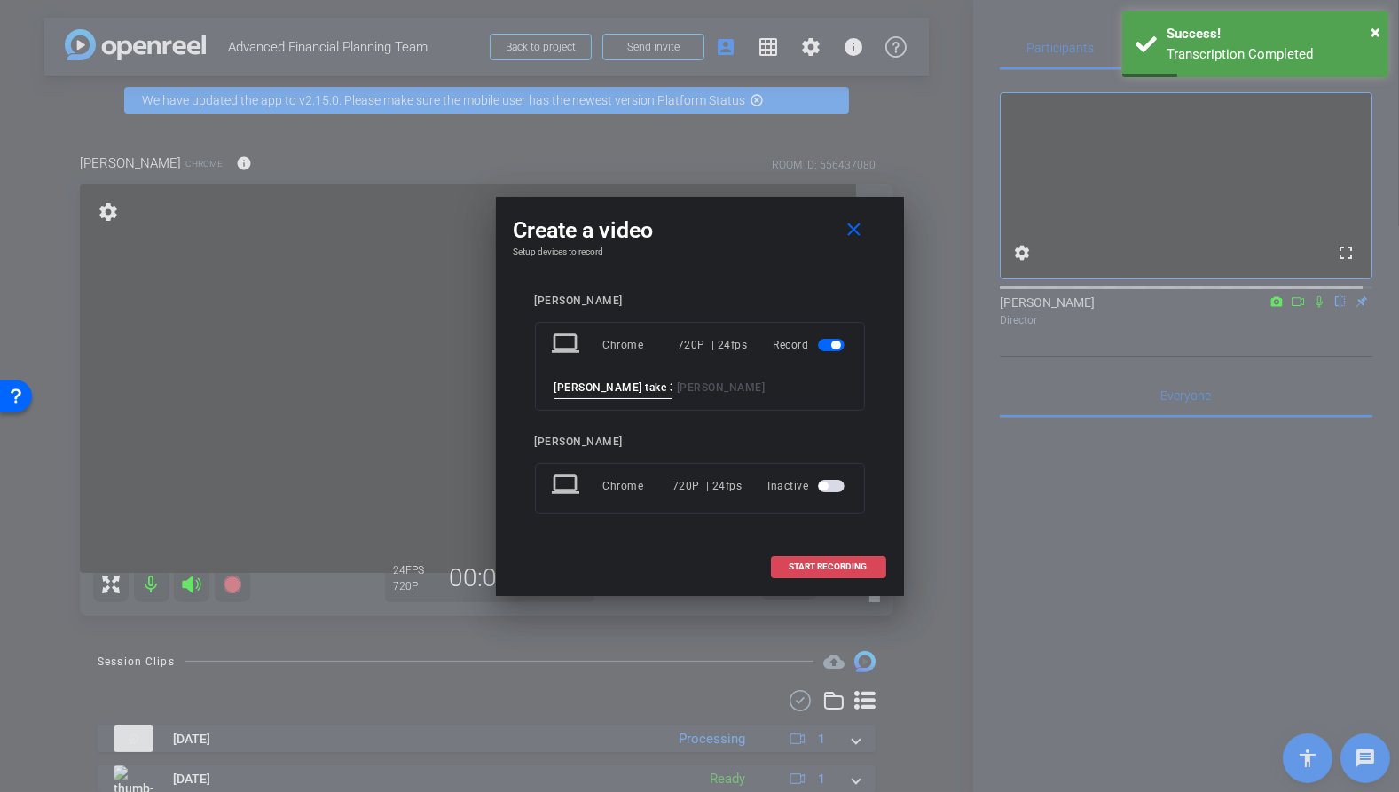
click at [852, 568] on span "START RECORDING" at bounding box center [829, 567] width 78 height 9
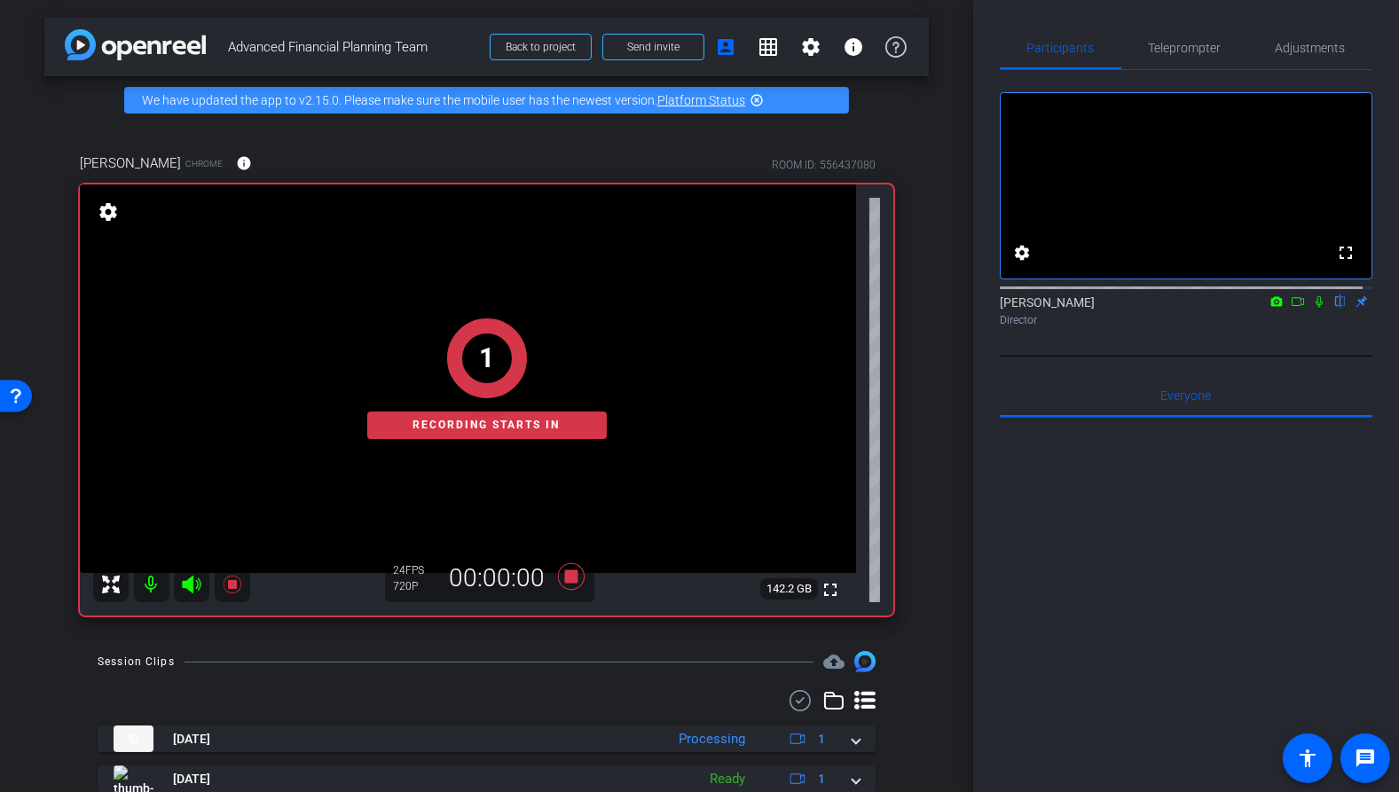
click at [1316, 308] on icon at bounding box center [1319, 302] width 7 height 12
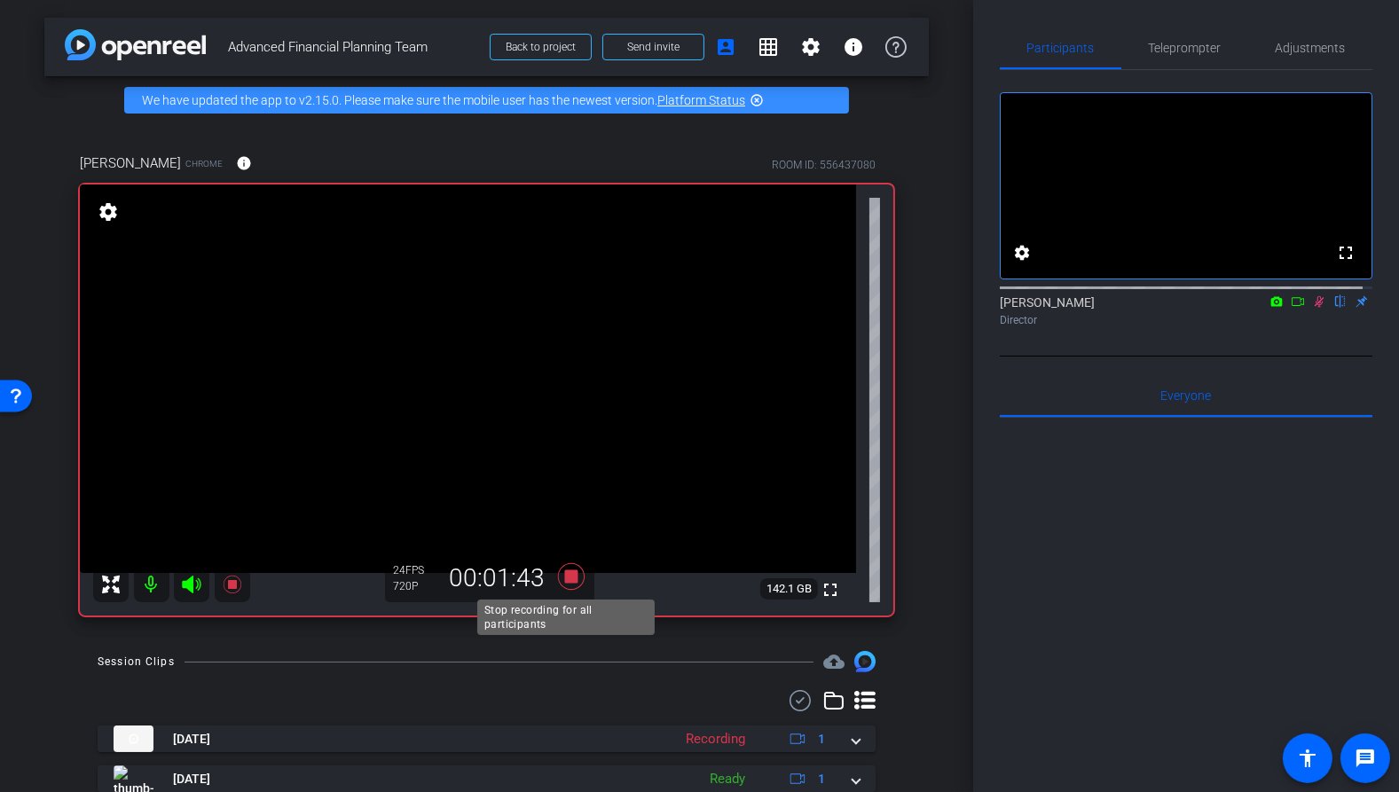
click at [568, 579] on icon at bounding box center [570, 576] width 27 height 27
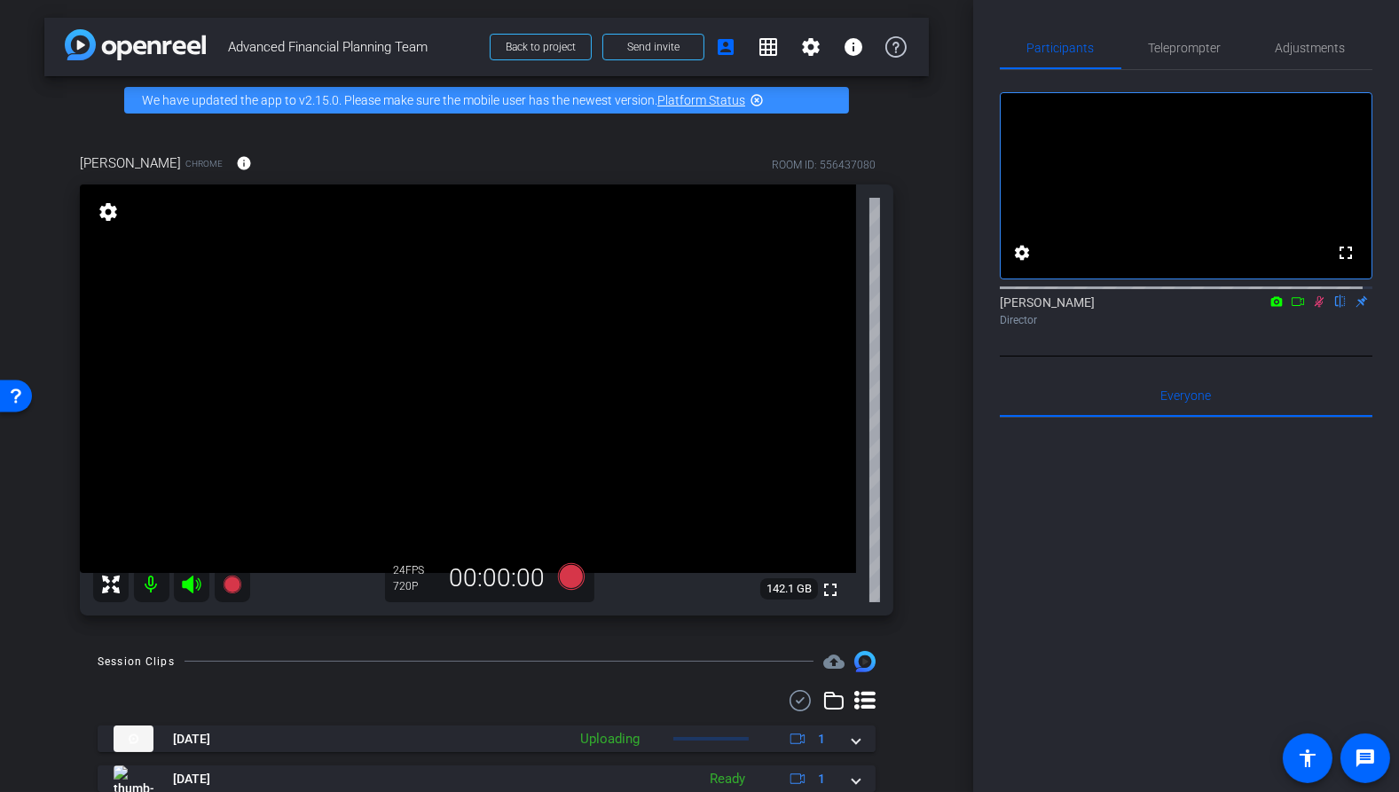
click at [1312, 308] on icon at bounding box center [1319, 301] width 14 height 12
click at [571, 575] on icon at bounding box center [570, 576] width 27 height 27
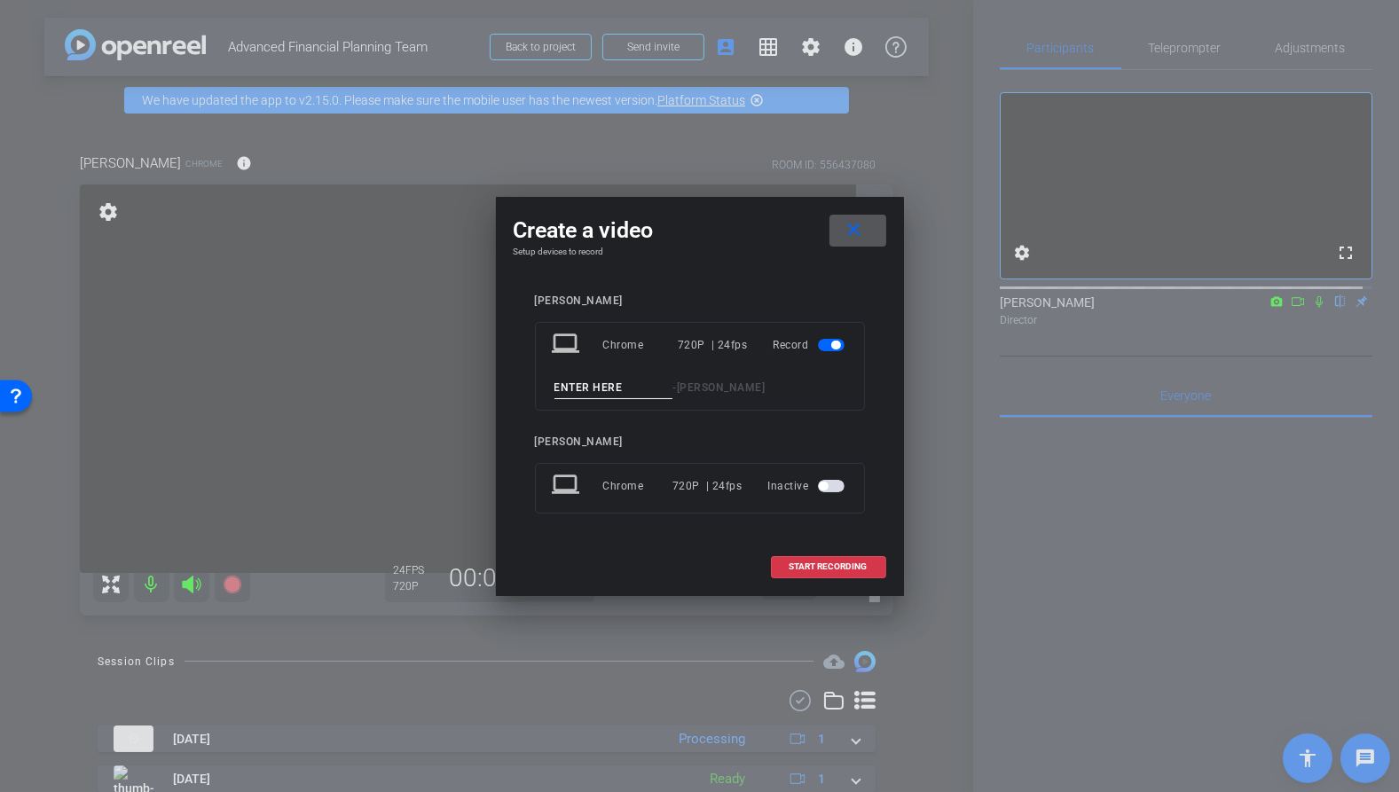
click at [634, 385] on input at bounding box center [614, 388] width 119 height 22
click at [559, 385] on input "[PERSON_NAME] take 1 FR" at bounding box center [614, 388] width 119 height 22
type input "[PERSON_NAME] take 1 FR"
click at [813, 394] on div "[PERSON_NAME] take 1 FR - [PERSON_NAME]" at bounding box center [700, 388] width 296 height 22
click at [714, 402] on div "laptop Chrome 720P | 24fps Record [PERSON_NAME] take 1 FR - [PERSON_NAME]" at bounding box center [700, 366] width 330 height 89
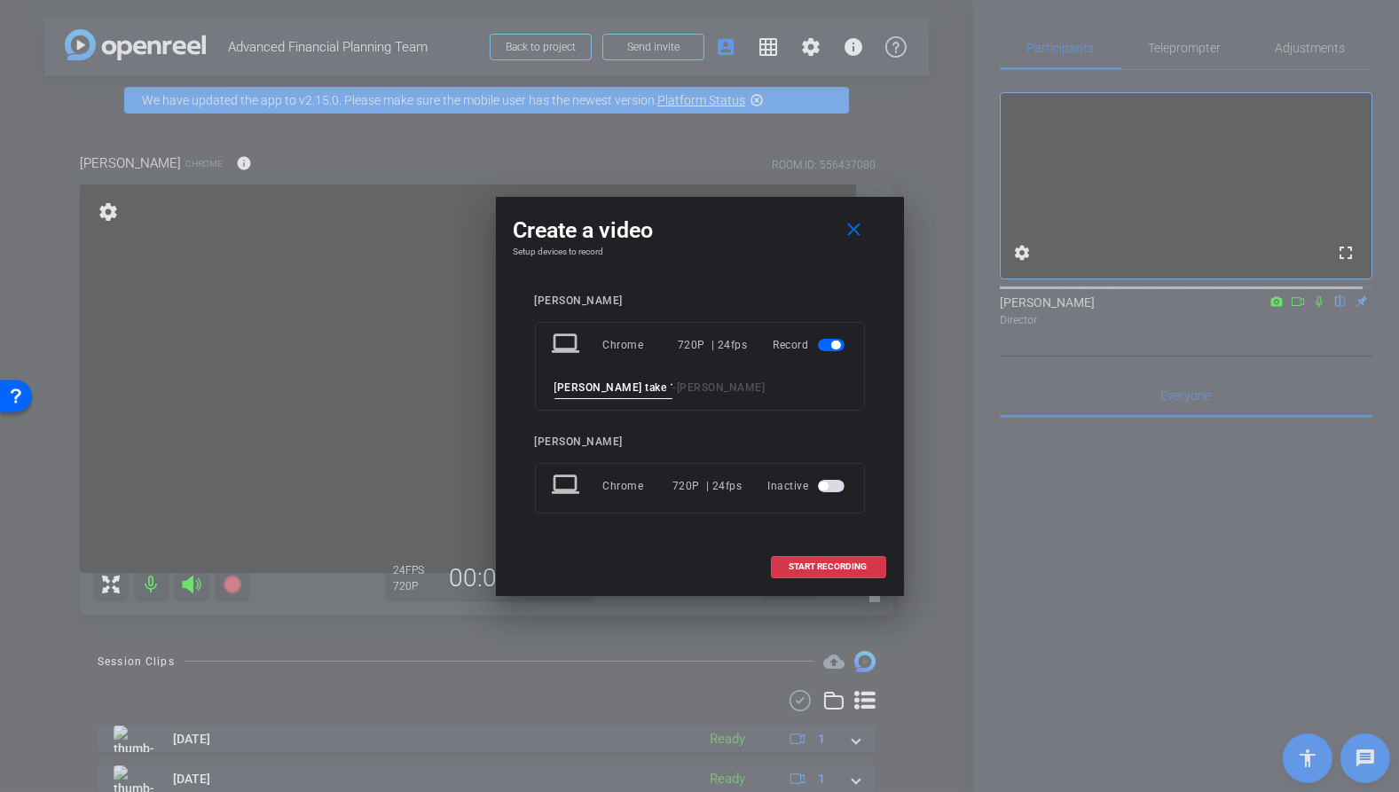
click at [558, 389] on input "[PERSON_NAME] take 1 FR" at bounding box center [614, 388] width 119 height 22
click at [742, 265] on div "Create a video close Setup devices to record [PERSON_NAME] laptop Chrome 720P |…" at bounding box center [700, 396] width 408 height 399
click at [831, 564] on span "START RECORDING" at bounding box center [829, 567] width 78 height 9
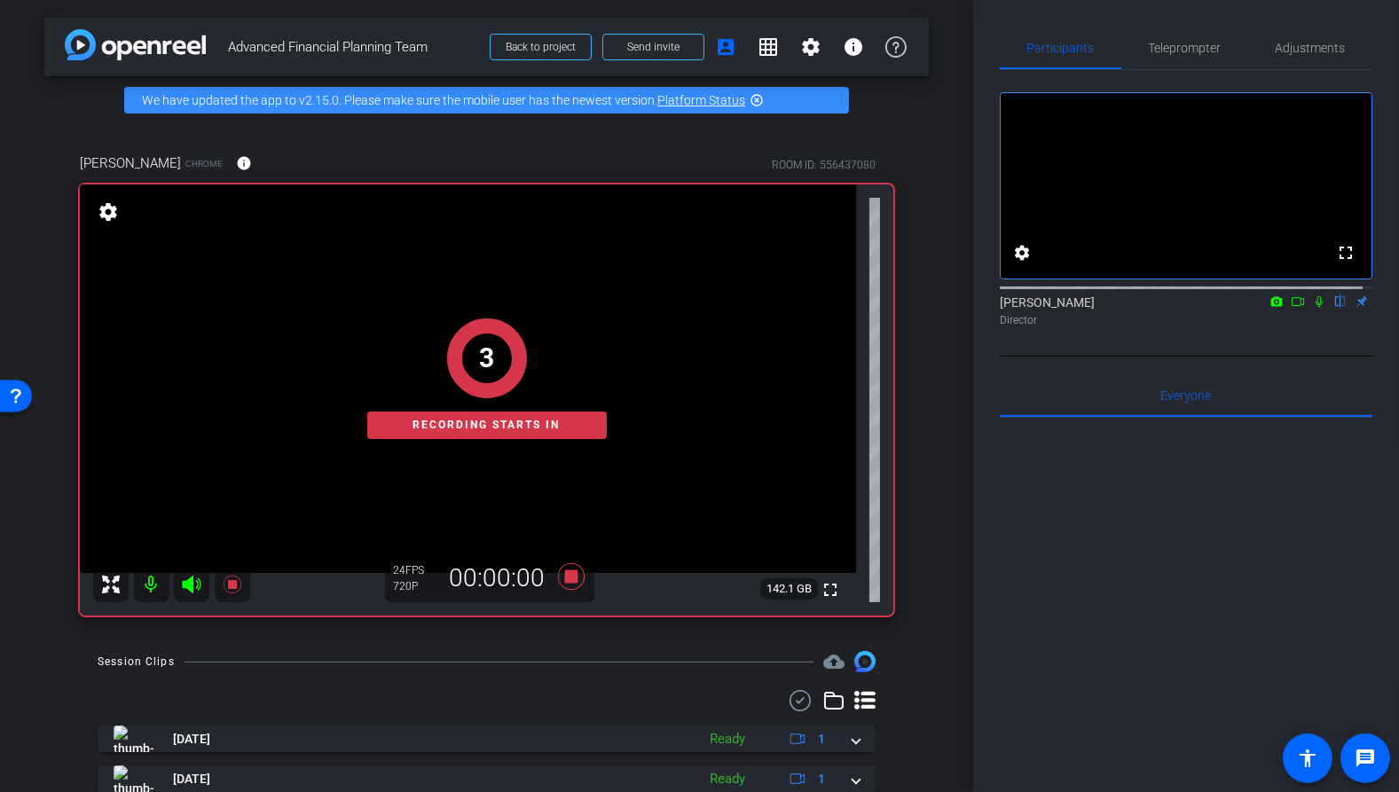
click at [1312, 308] on icon at bounding box center [1319, 301] width 14 height 12
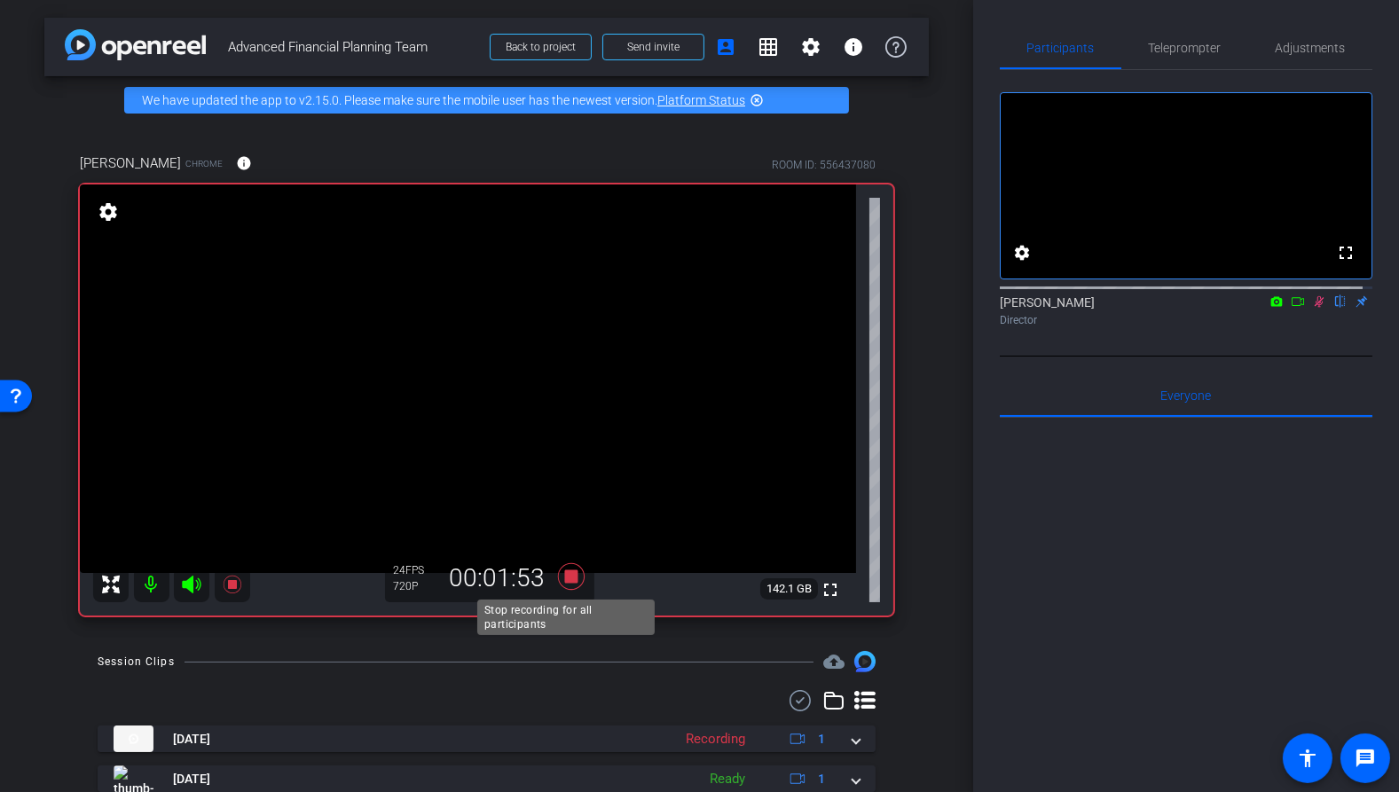
click at [566, 574] on icon at bounding box center [570, 576] width 27 height 27
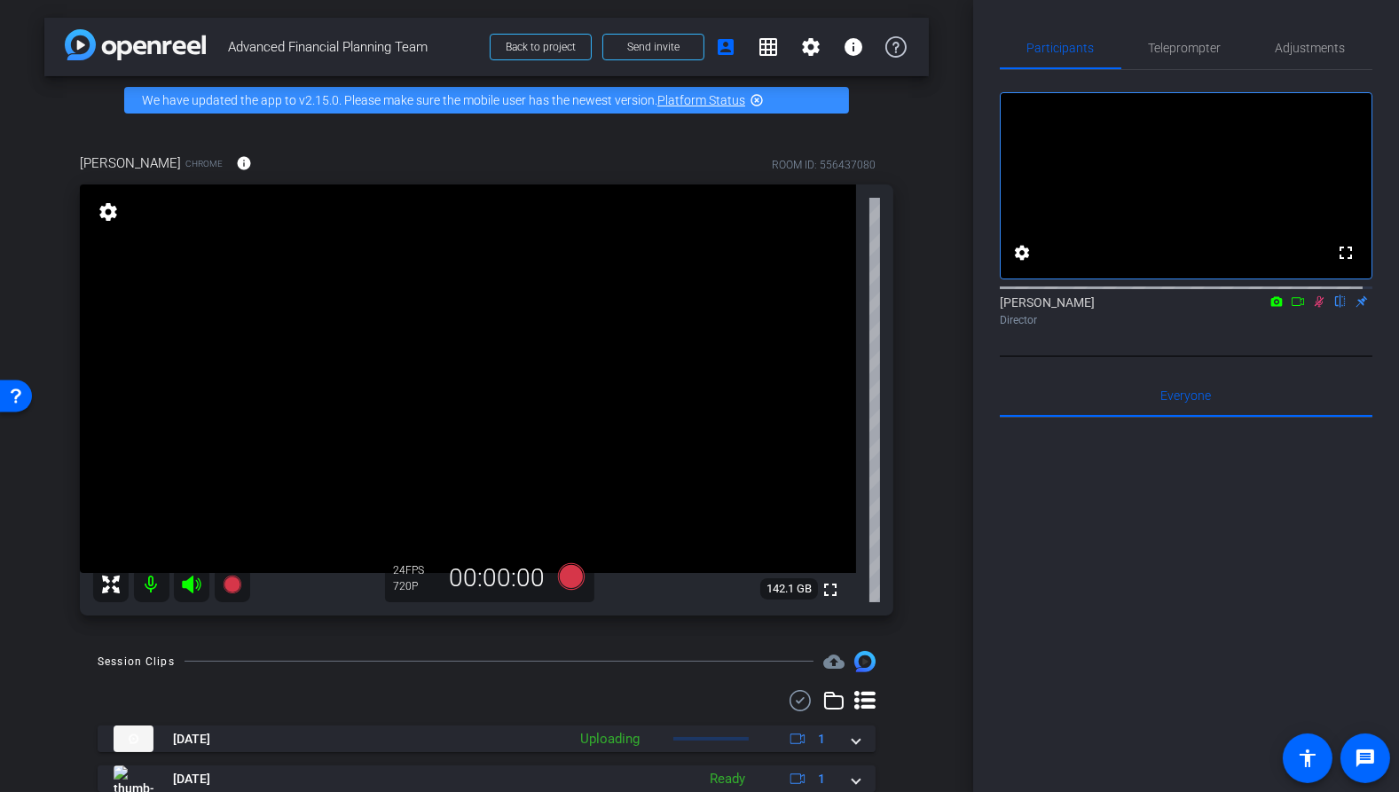
click at [1311, 327] on div "[PERSON_NAME] flip Director" at bounding box center [1186, 311] width 373 height 35
click at [1312, 308] on icon at bounding box center [1319, 301] width 14 height 12
click at [571, 581] on icon at bounding box center [570, 576] width 27 height 27
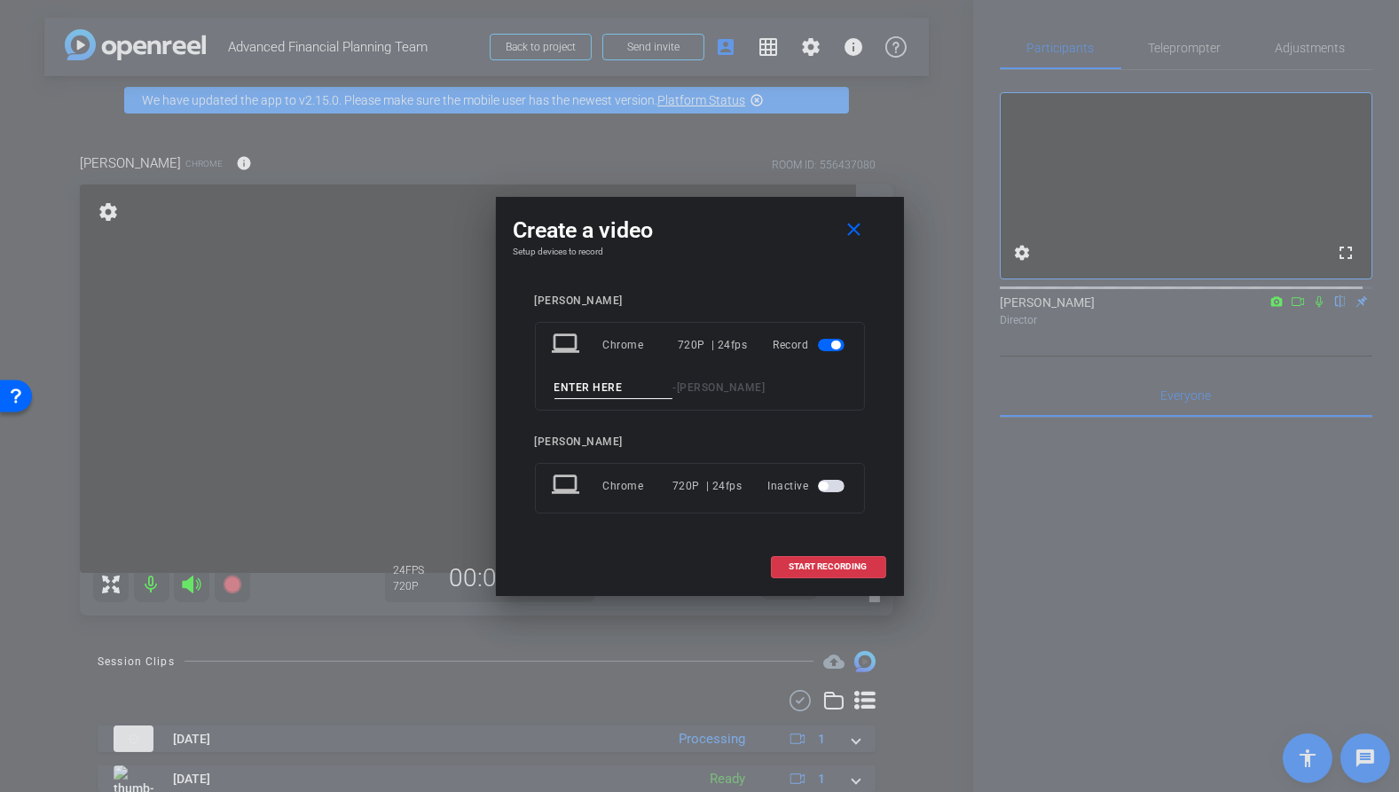
click at [626, 389] on input at bounding box center [614, 388] width 119 height 22
click at [644, 389] on input "[PERSON_NAME] take 2" at bounding box center [614, 388] width 119 height 22
type input "[PERSON_NAME] take 2 FR"
drag, startPoint x: 692, startPoint y: 234, endPoint x: 704, endPoint y: 256, distance: 24.2
click at [704, 256] on div "Create a video close Setup devices to record [PERSON_NAME] laptop Chrome 720P |…" at bounding box center [700, 396] width 408 height 399
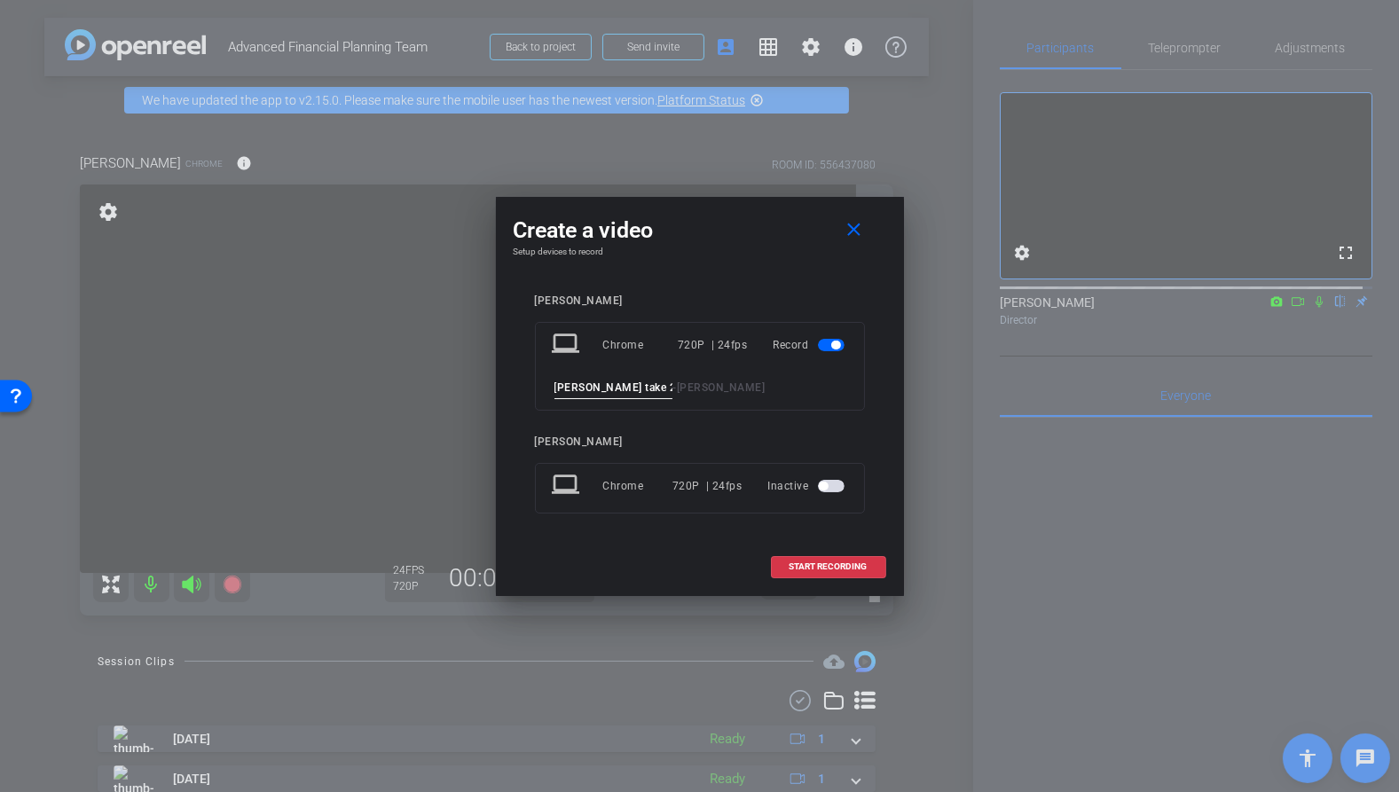
click at [871, 408] on div "[PERSON_NAME] laptop Chrome 720P | 24fps Record [PERSON_NAME] take 2 FR - [PERS…" at bounding box center [700, 417] width 373 height 280
click at [729, 240] on div "Create a video close" at bounding box center [700, 231] width 373 height 32
click at [563, 381] on input "[PERSON_NAME] take 2 FR" at bounding box center [614, 388] width 119 height 22
click at [654, 417] on div "[PERSON_NAME] laptop Chrome 720P | 24fps Record [PERSON_NAME] take 2 FR - [PERS…" at bounding box center [700, 417] width 330 height 244
click at [640, 382] on input "[PERSON_NAME] take 2 FR" at bounding box center [614, 388] width 119 height 22
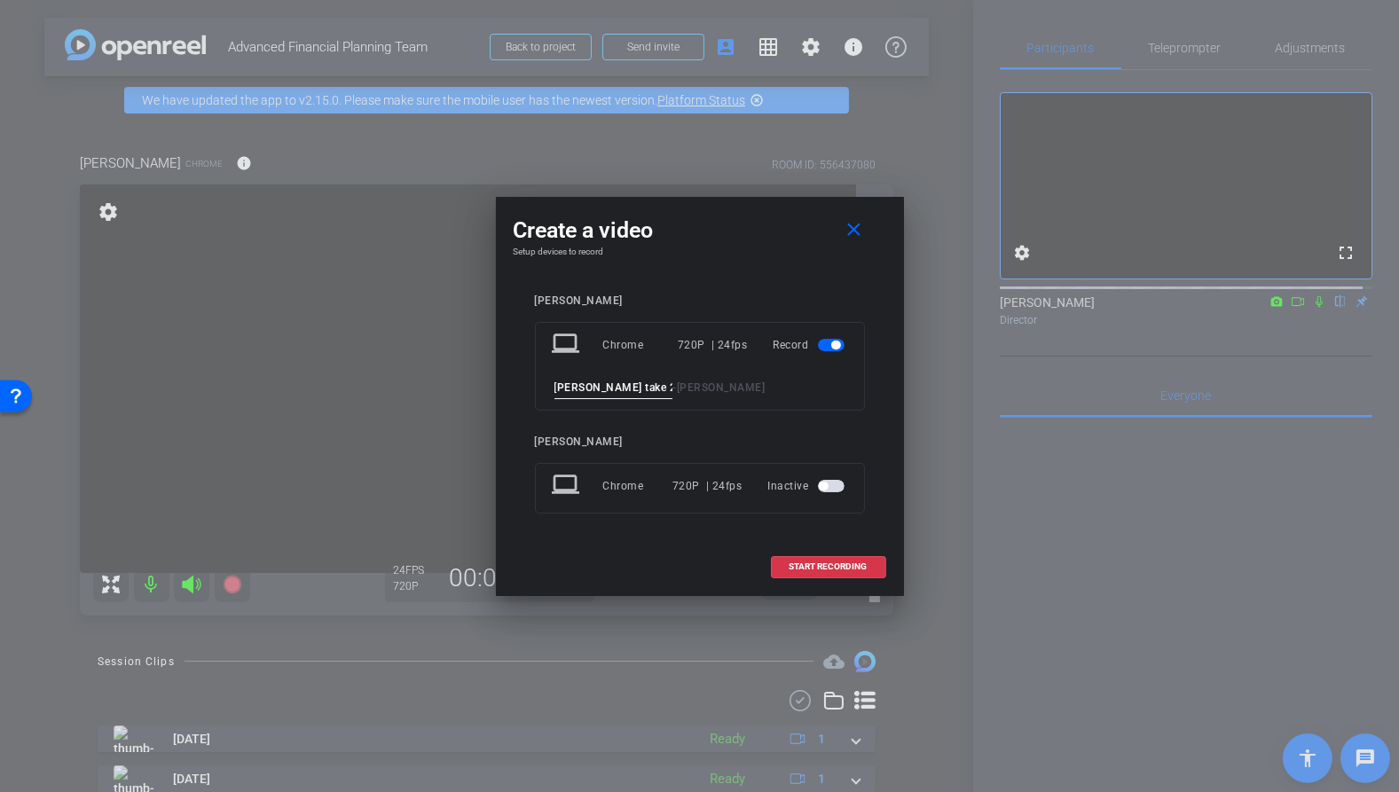
drag, startPoint x: 846, startPoint y: 396, endPoint x: 804, endPoint y: 393, distance: 41.8
click at [847, 396] on div "[PERSON_NAME] take 2 FR - [PERSON_NAME]" at bounding box center [700, 388] width 296 height 22
click at [612, 388] on input "[PERSON_NAME] take 2 FR" at bounding box center [614, 388] width 119 height 22
drag, startPoint x: 580, startPoint y: 387, endPoint x: 648, endPoint y: 421, distance: 75.4
click at [663, 390] on input "[PERSON_NAME] take 2 FR" at bounding box center [614, 388] width 119 height 22
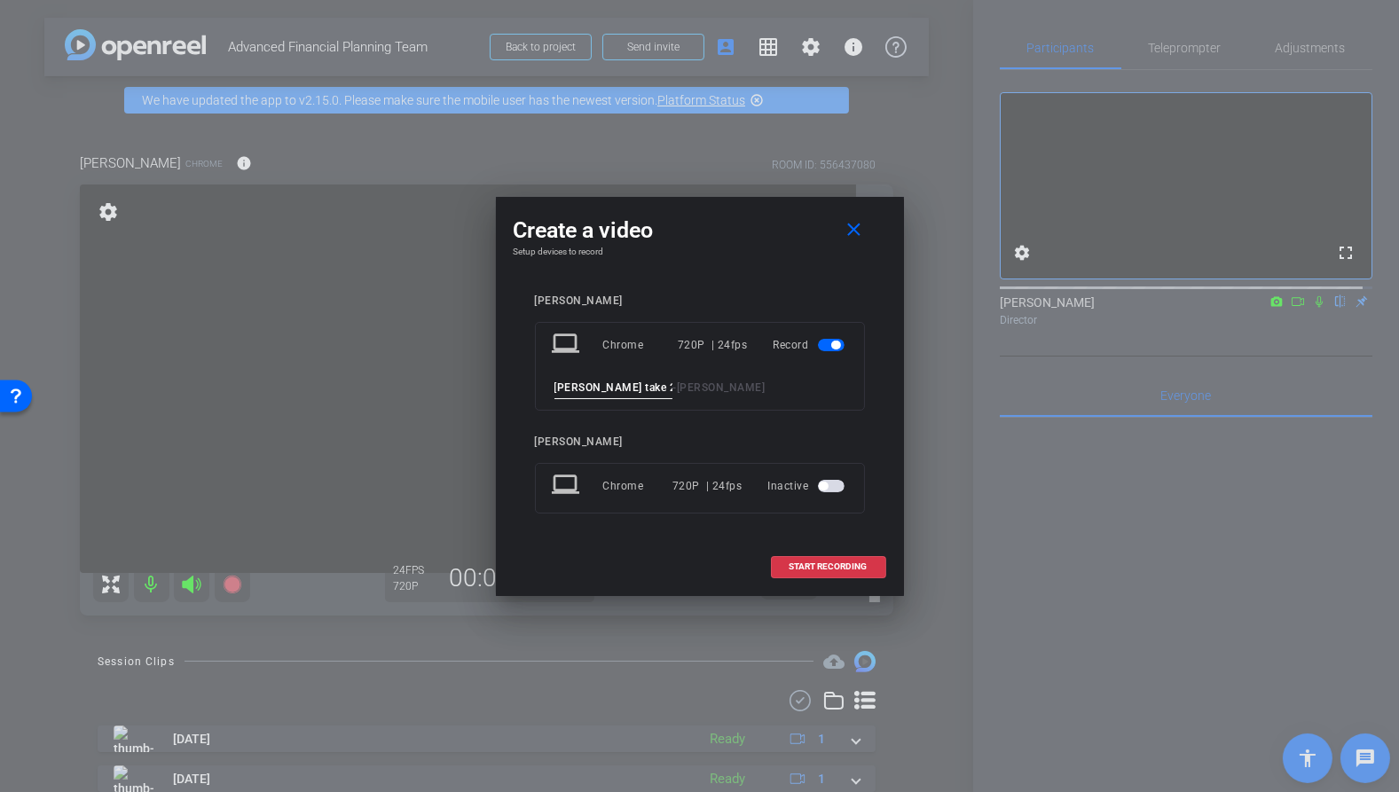
drag, startPoint x: 644, startPoint y: 425, endPoint x: 548, endPoint y: 390, distance: 102.2
click at [643, 425] on div "[PERSON_NAME] laptop Chrome 720P | 24fps Record [PERSON_NAME] take 2 FR - [PERS…" at bounding box center [700, 417] width 330 height 244
click at [556, 390] on input "[PERSON_NAME] take 2 FR" at bounding box center [614, 388] width 119 height 22
click at [658, 420] on div "[PERSON_NAME] laptop Chrome 720P | 24fps Record [PERSON_NAME] take 2 FR - [PERS…" at bounding box center [700, 417] width 330 height 244
click at [639, 387] on input "[PERSON_NAME] take 2 FR" at bounding box center [614, 388] width 119 height 22
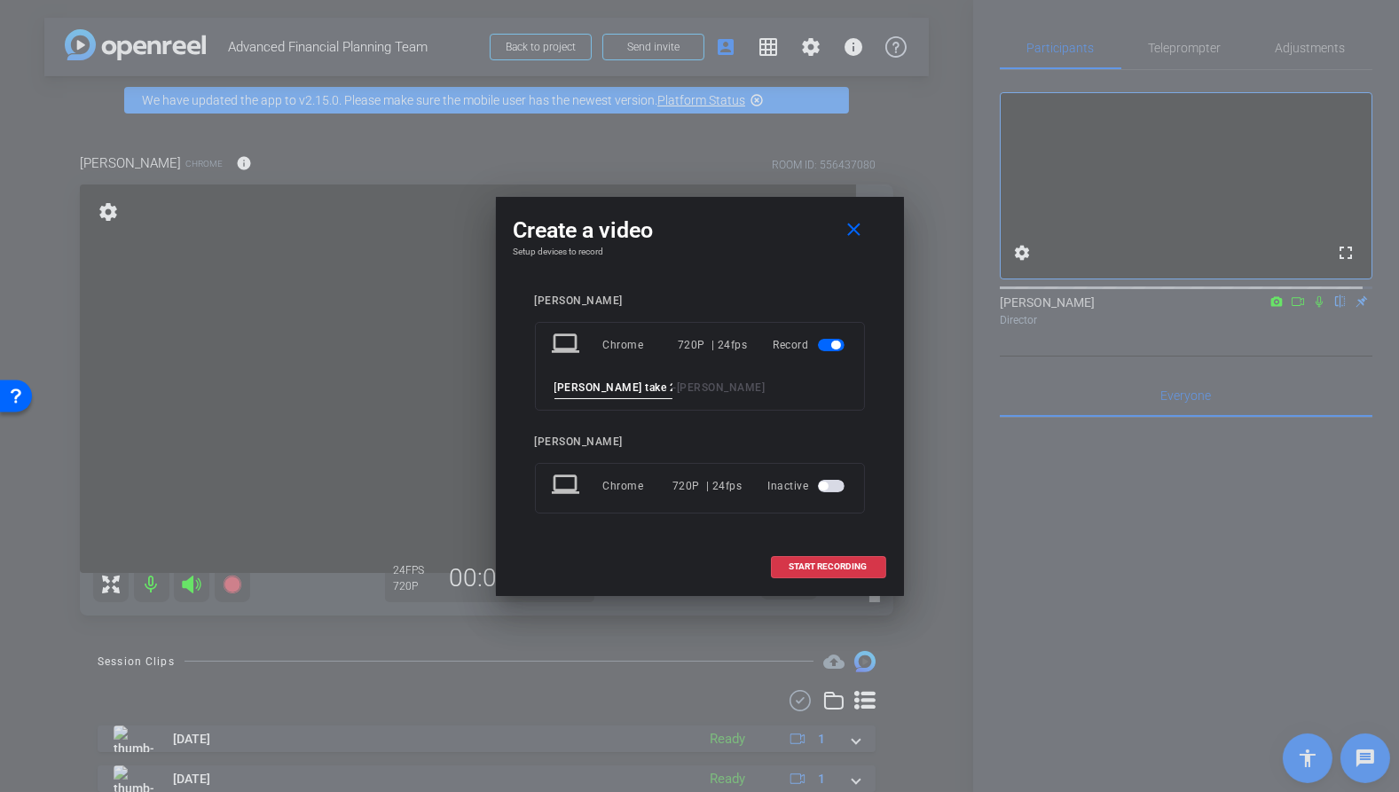
click at [736, 425] on div "[PERSON_NAME] laptop Chrome 720P | 24fps Record [PERSON_NAME] take 2 FR - [PERS…" at bounding box center [700, 417] width 330 height 244
click at [835, 404] on div "laptop Chrome 720P | 24fps Record [PERSON_NAME] take 2 FR - [PERSON_NAME]" at bounding box center [700, 366] width 330 height 89
click at [637, 390] on input "[PERSON_NAME] take 2 FR" at bounding box center [614, 388] width 119 height 22
click at [685, 424] on div "[PERSON_NAME] laptop Chrome 720P | 24fps Record [PERSON_NAME] take 2 FR - [PERS…" at bounding box center [700, 417] width 330 height 244
click at [712, 548] on div "[PERSON_NAME] laptop Chrome 720P | 24fps Record [PERSON_NAME] take 2 FR - [PERS…" at bounding box center [700, 417] width 373 height 280
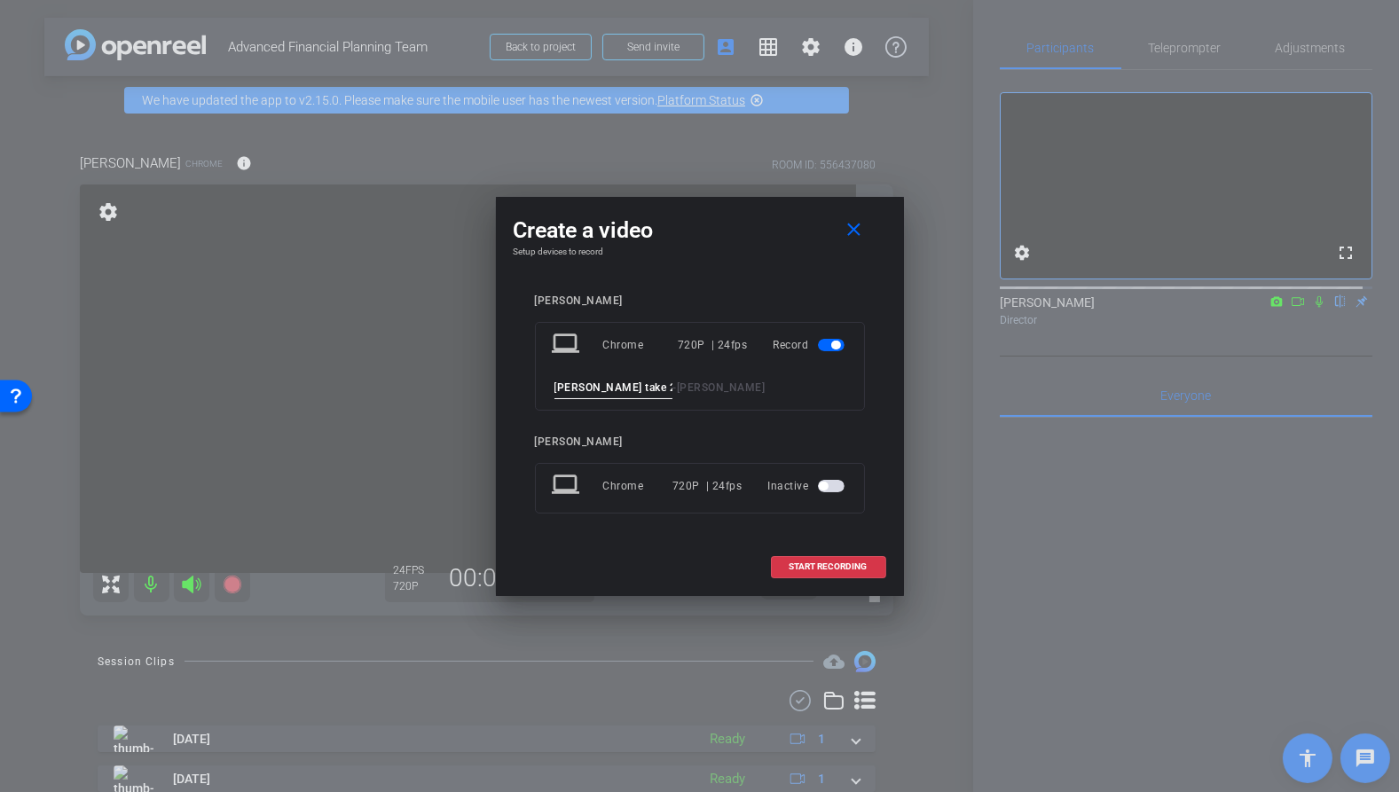
drag, startPoint x: 731, startPoint y: 398, endPoint x: 671, endPoint y: 403, distance: 60.5
click at [732, 404] on div "laptop Chrome 720P | 24fps Record [PERSON_NAME] take 2 FR - [PERSON_NAME]" at bounding box center [700, 366] width 330 height 89
drag, startPoint x: 595, startPoint y: 387, endPoint x: 697, endPoint y: 398, distance: 103.6
click at [697, 398] on div "[PERSON_NAME] take 2 FR - [PERSON_NAME]" at bounding box center [700, 388] width 296 height 22
click at [681, 425] on div "[PERSON_NAME] laptop Chrome 720P | 24fps Record [PERSON_NAME] take 2 FR - [PERS…" at bounding box center [700, 417] width 330 height 244
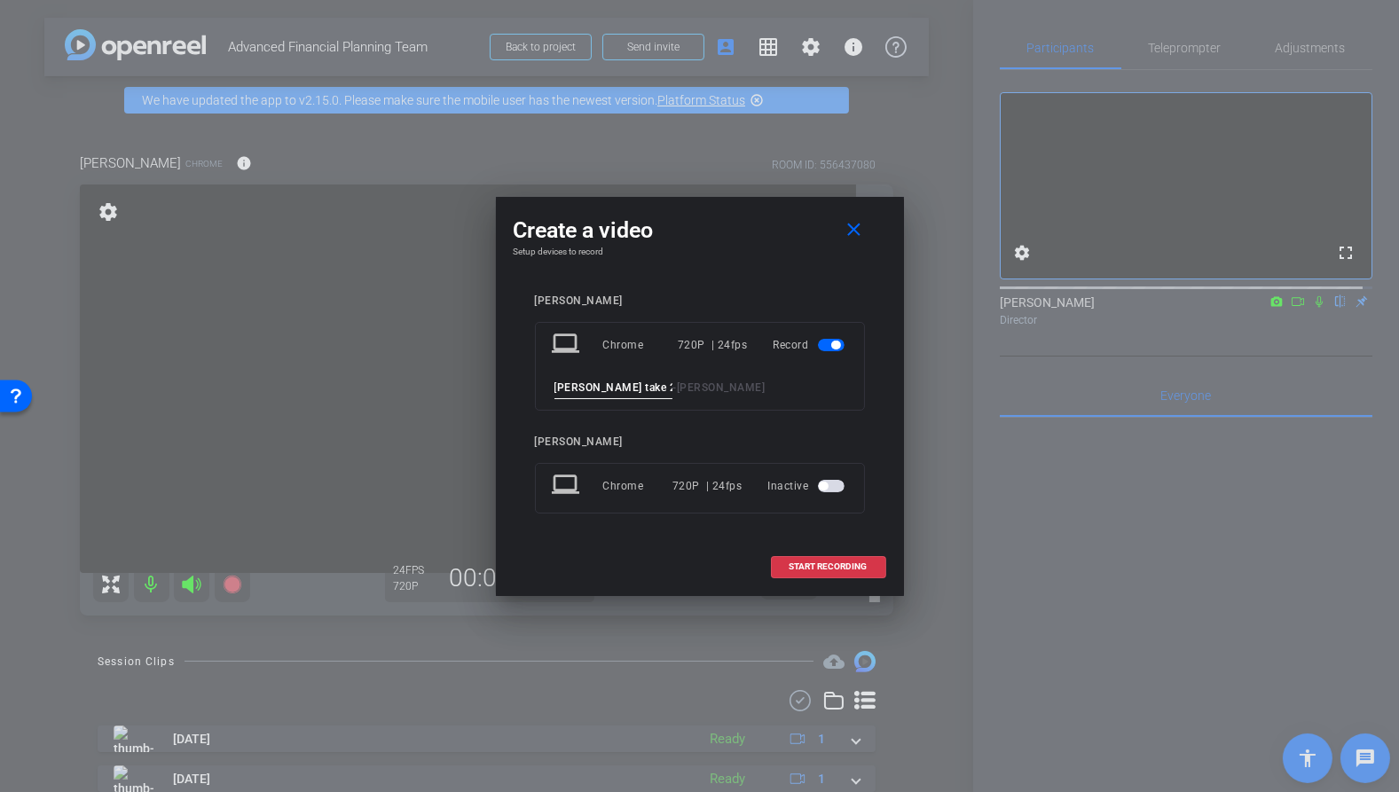
click at [637, 387] on input "[PERSON_NAME] take 2 FR" at bounding box center [614, 388] width 119 height 22
click at [723, 427] on div "[PERSON_NAME] laptop Chrome 720P | 24fps Record [PERSON_NAME] take 2 FR - [PERS…" at bounding box center [700, 417] width 330 height 244
drag, startPoint x: 555, startPoint y: 385, endPoint x: 663, endPoint y: 394, distance: 107.7
click at [663, 390] on input "[PERSON_NAME] take 2 FR" at bounding box center [614, 388] width 119 height 22
click at [657, 414] on div "[PERSON_NAME] laptop Chrome 720P | 24fps Record [PERSON_NAME] take 2 FR - [PERS…" at bounding box center [700, 417] width 330 height 244
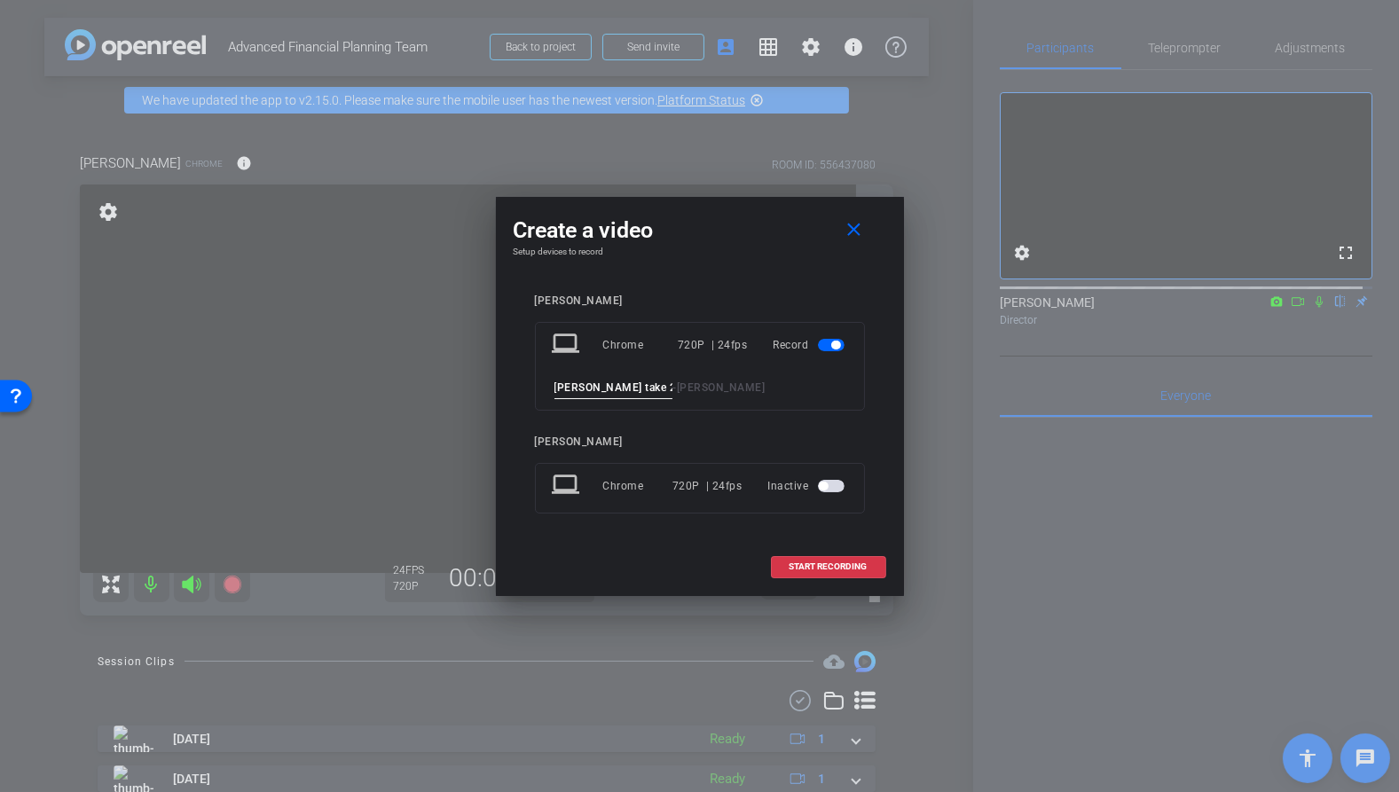
click at [638, 389] on input "[PERSON_NAME] take 2 FR" at bounding box center [614, 388] width 119 height 22
drag, startPoint x: 697, startPoint y: 434, endPoint x: 705, endPoint y: 423, distance: 12.8
click at [699, 434] on div "[PERSON_NAME] laptop Chrome 720P | 24fps Record [PERSON_NAME] take 2 FR - [PERS…" at bounding box center [700, 417] width 330 height 244
click at [799, 392] on div "[PERSON_NAME] take 2 FR - [PERSON_NAME]" at bounding box center [700, 388] width 296 height 22
click at [868, 567] on span at bounding box center [829, 567] width 114 height 43
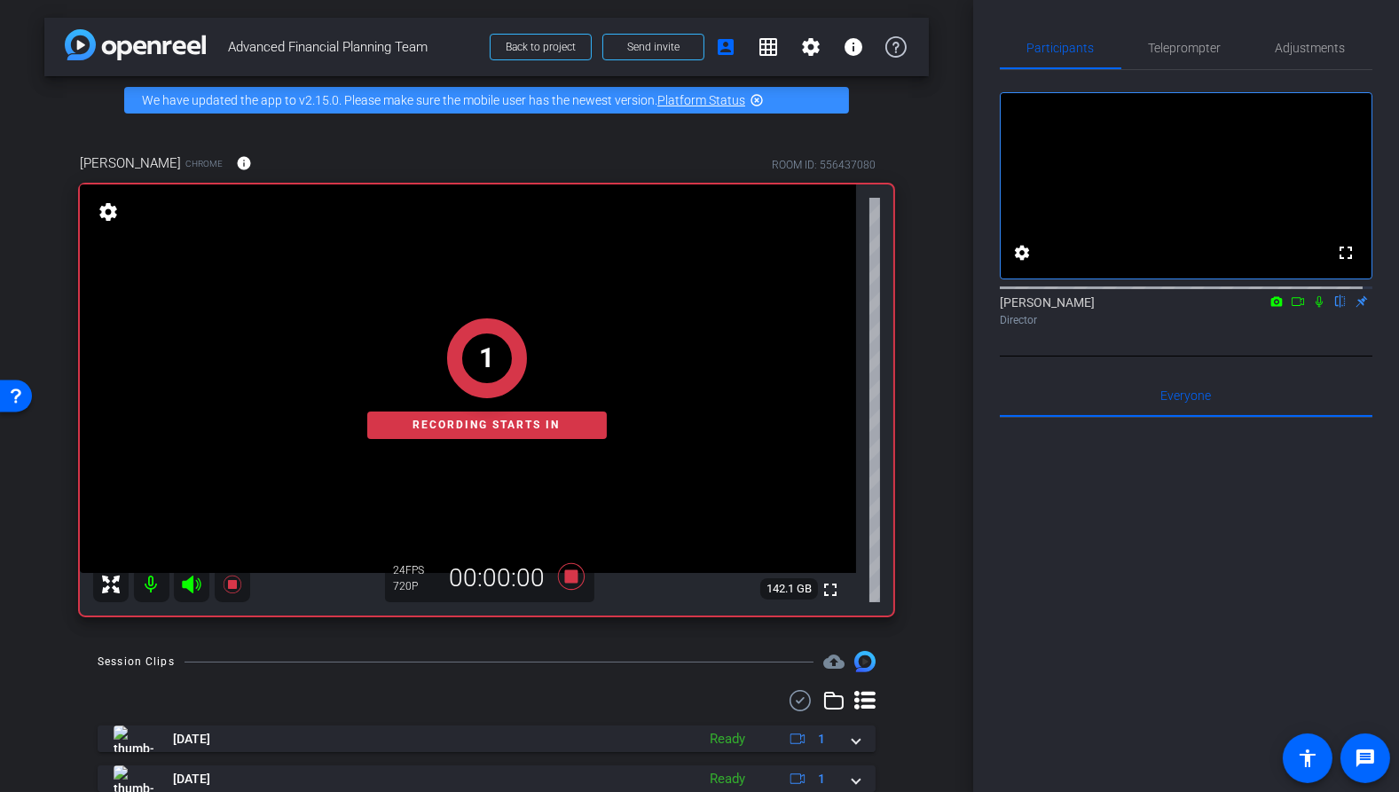
click at [1316, 308] on icon at bounding box center [1319, 302] width 7 height 12
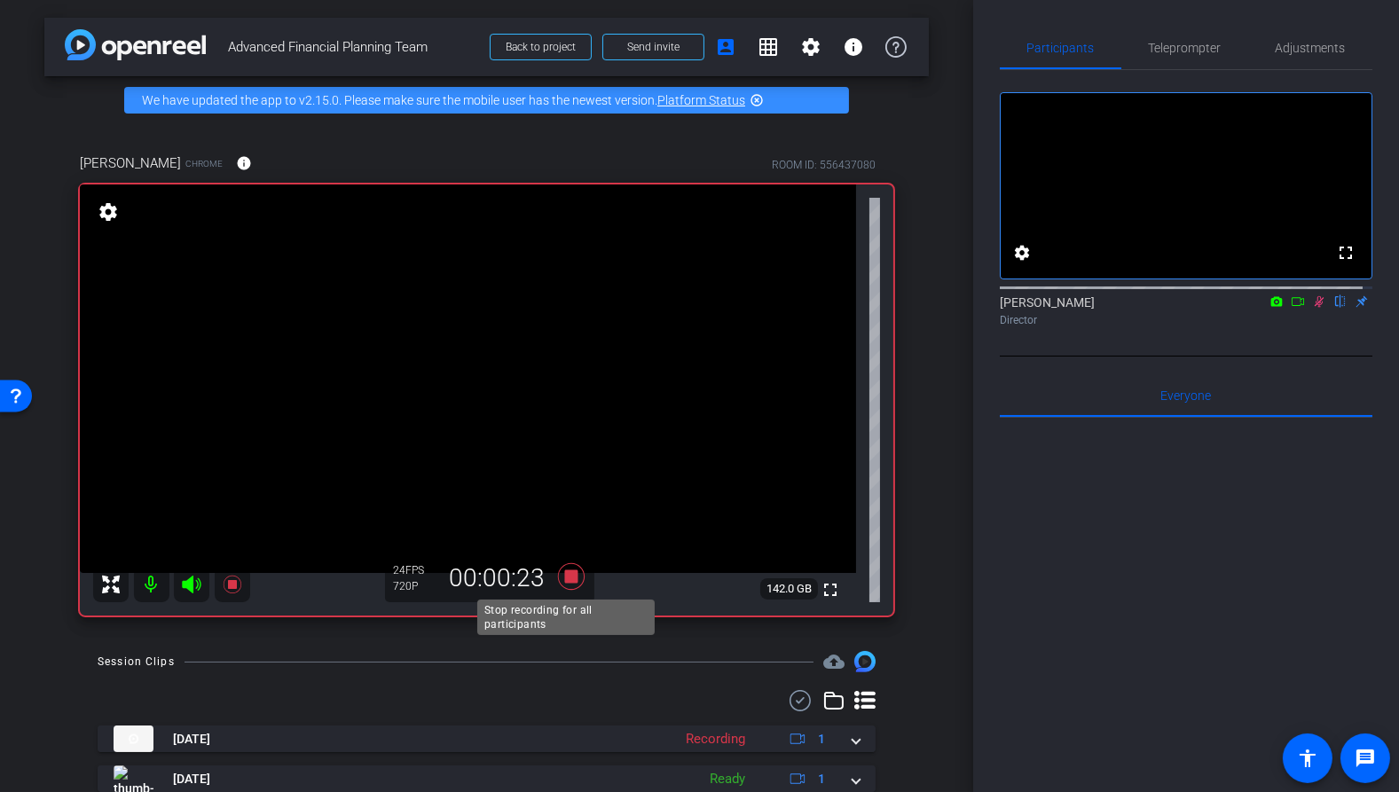
click at [560, 570] on icon at bounding box center [570, 576] width 27 height 27
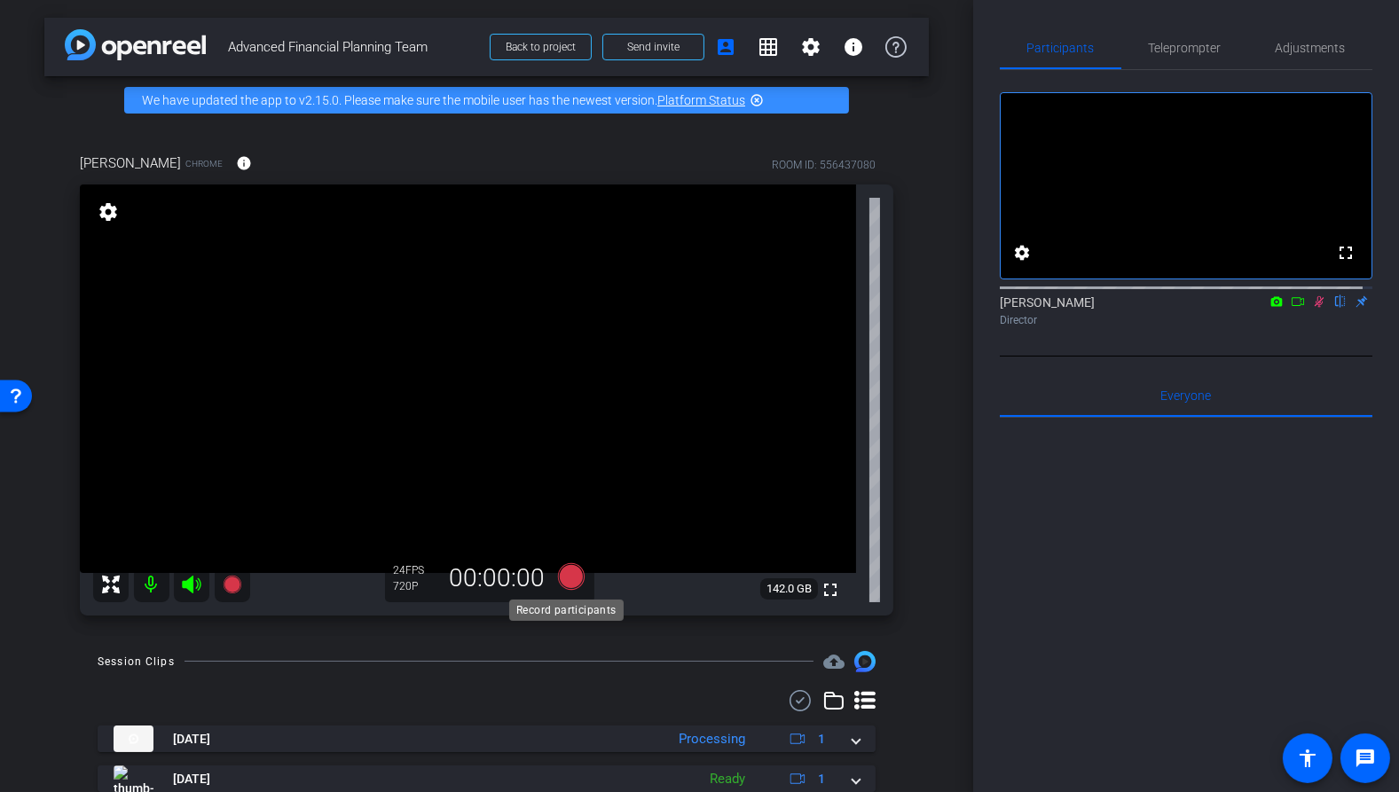
click at [569, 576] on icon at bounding box center [570, 576] width 27 height 27
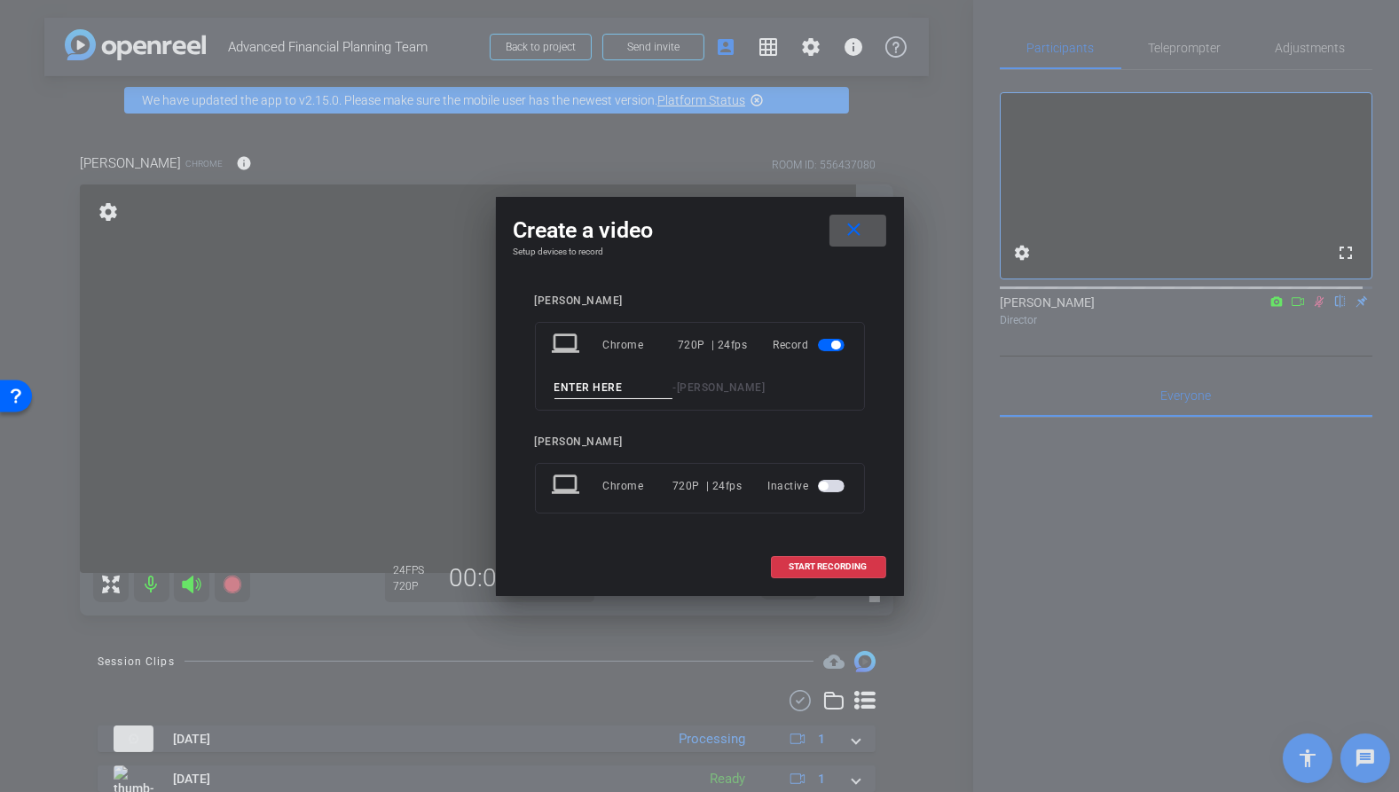
click at [644, 390] on input at bounding box center [614, 388] width 119 height 22
click at [556, 390] on input "[PERSON_NAME] take 3 FR" at bounding box center [614, 388] width 119 height 22
click at [639, 382] on input "[PERSON_NAME] take 3 FR" at bounding box center [614, 388] width 119 height 22
type input "[PERSON_NAME] take 3 FR"
drag, startPoint x: 856, startPoint y: 234, endPoint x: 1114, endPoint y: 326, distance: 273.1
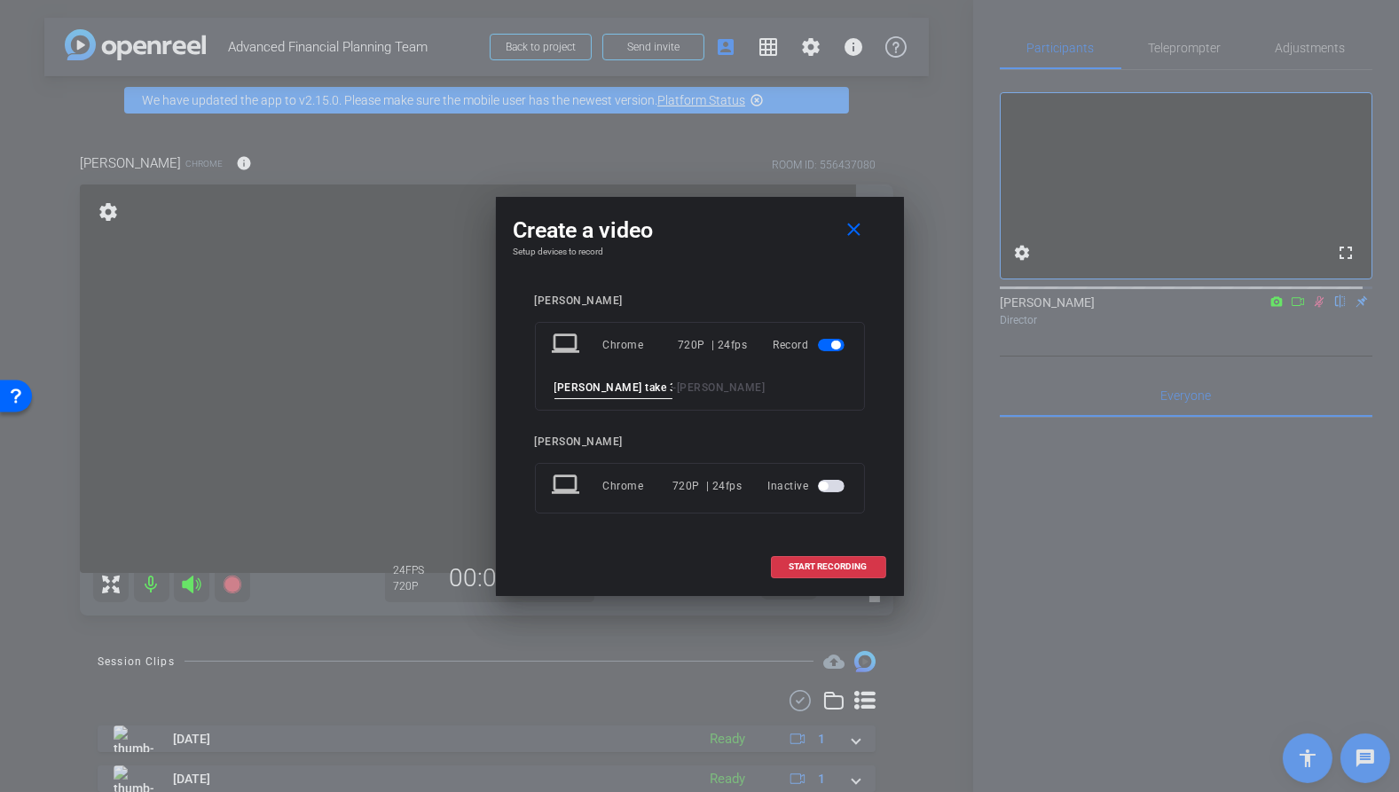
click at [858, 234] on mat-icon "close" at bounding box center [854, 230] width 22 height 22
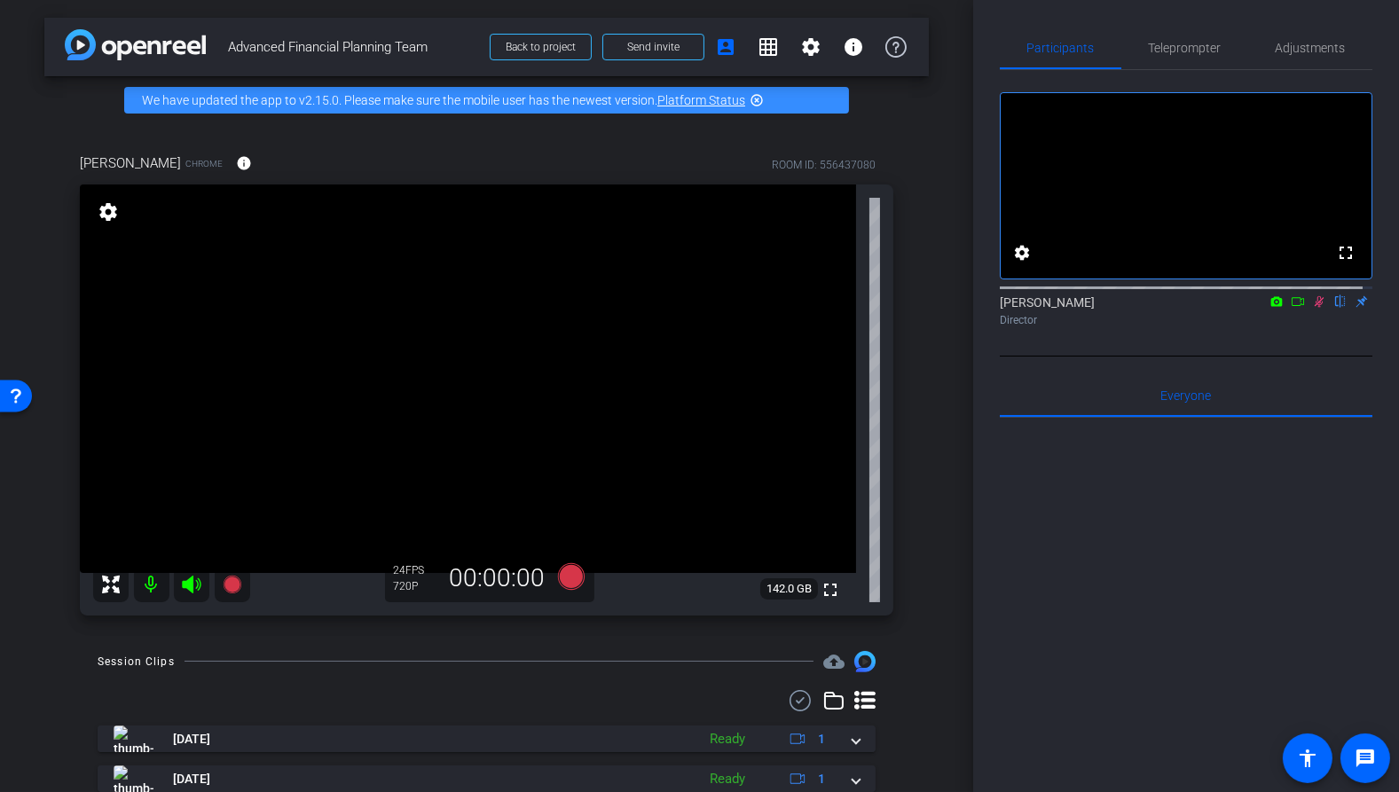
click at [1315, 308] on icon at bounding box center [1320, 302] width 10 height 12
click at [561, 579] on icon at bounding box center [570, 576] width 27 height 27
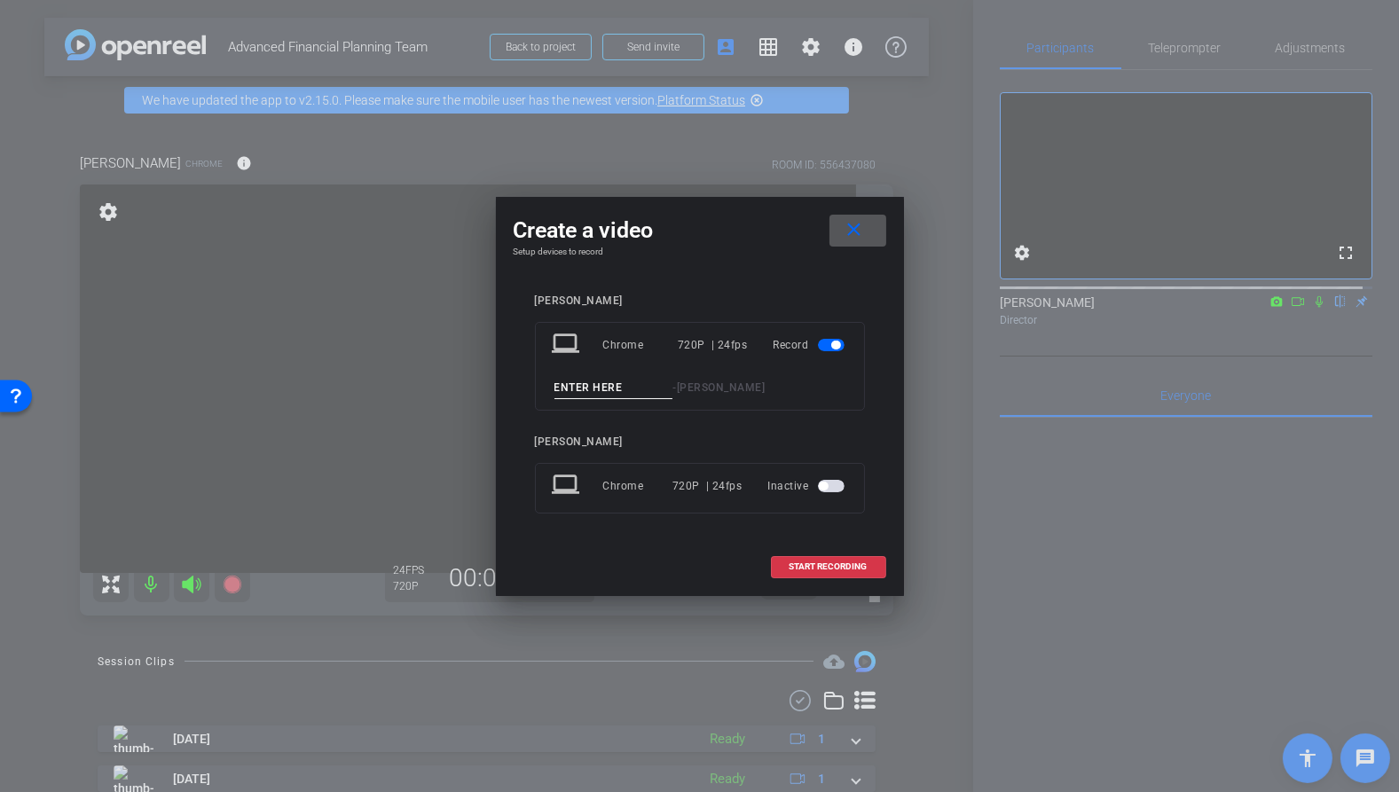
click at [569, 382] on input at bounding box center [614, 388] width 119 height 22
click at [556, 384] on input "[PERSON_NAME] take 3 FR" at bounding box center [614, 388] width 119 height 22
click at [642, 382] on input "[PERSON_NAME] take 3 FR" at bounding box center [614, 388] width 119 height 22
type input "[PERSON_NAME] take 3 FR"
click at [668, 427] on div "[PERSON_NAME] laptop Chrome 720P | 24fps Record [PERSON_NAME] take 3 FR - [PERS…" at bounding box center [700, 417] width 330 height 244
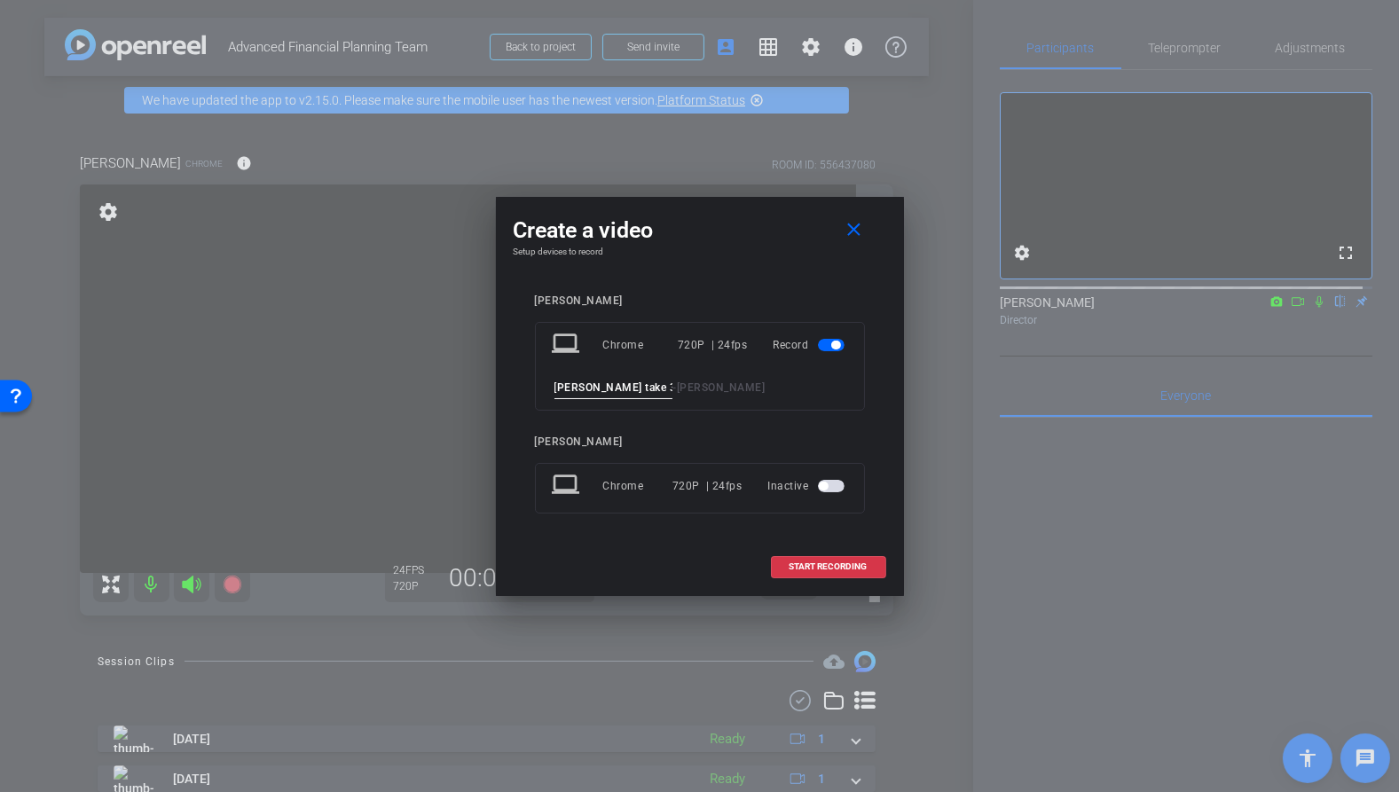
click at [649, 390] on input "[PERSON_NAME] take 3 FR" at bounding box center [614, 388] width 119 height 22
click at [782, 420] on div "[PERSON_NAME] laptop Chrome 720P | 24fps Record [PERSON_NAME] take 3 FR - [PERS…" at bounding box center [700, 417] width 330 height 244
click at [563, 384] on input "[PERSON_NAME] take 3 FR" at bounding box center [614, 388] width 119 height 22
click at [558, 385] on input "[PERSON_NAME] take 3 FR" at bounding box center [614, 388] width 119 height 22
click at [642, 391] on input "[PERSON_NAME] take 3 FR" at bounding box center [614, 388] width 119 height 22
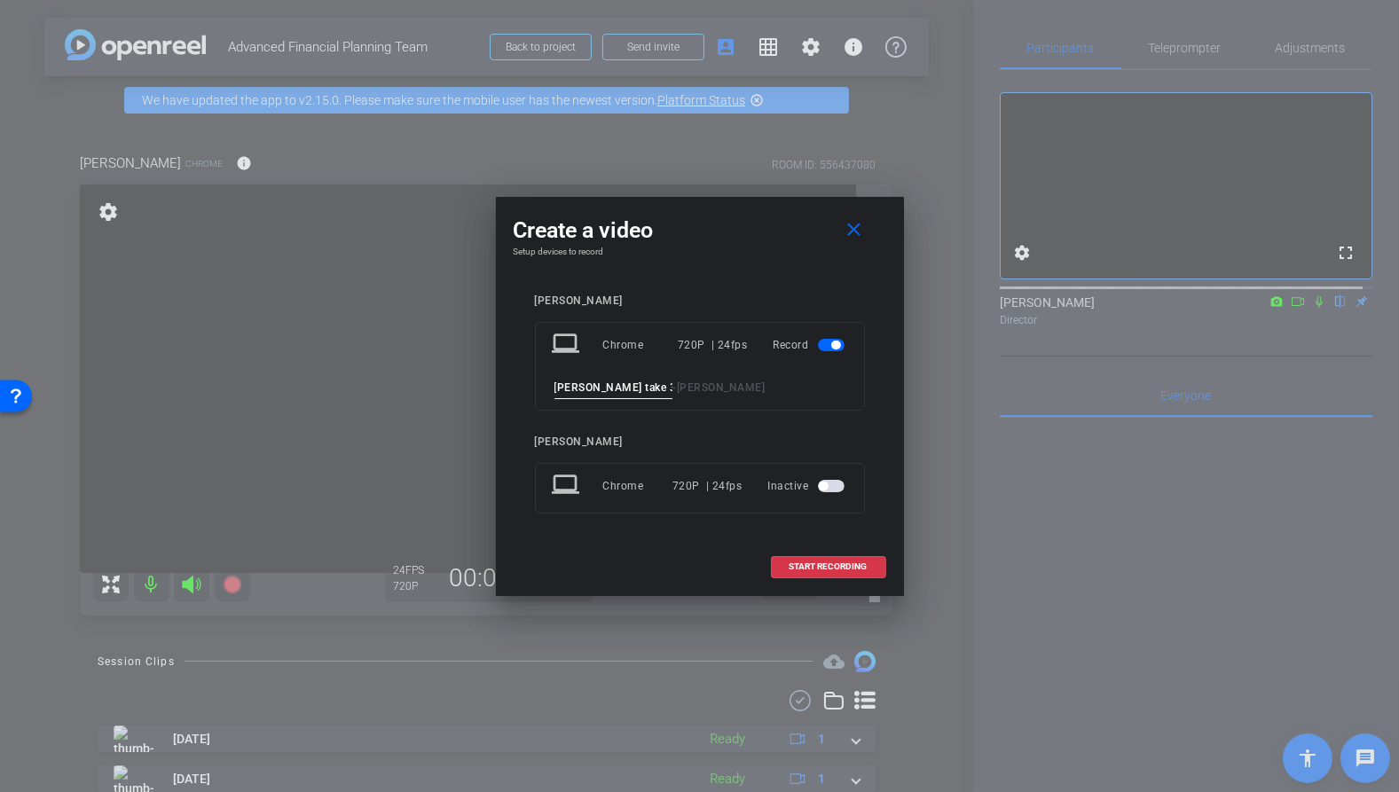
click at [735, 449] on openreel-subject-record-chooser-item "[PERSON_NAME] laptop Chrome 720P | 24fps Inactive" at bounding box center [700, 475] width 330 height 78
click at [840, 566] on span "START RECORDING" at bounding box center [829, 567] width 78 height 9
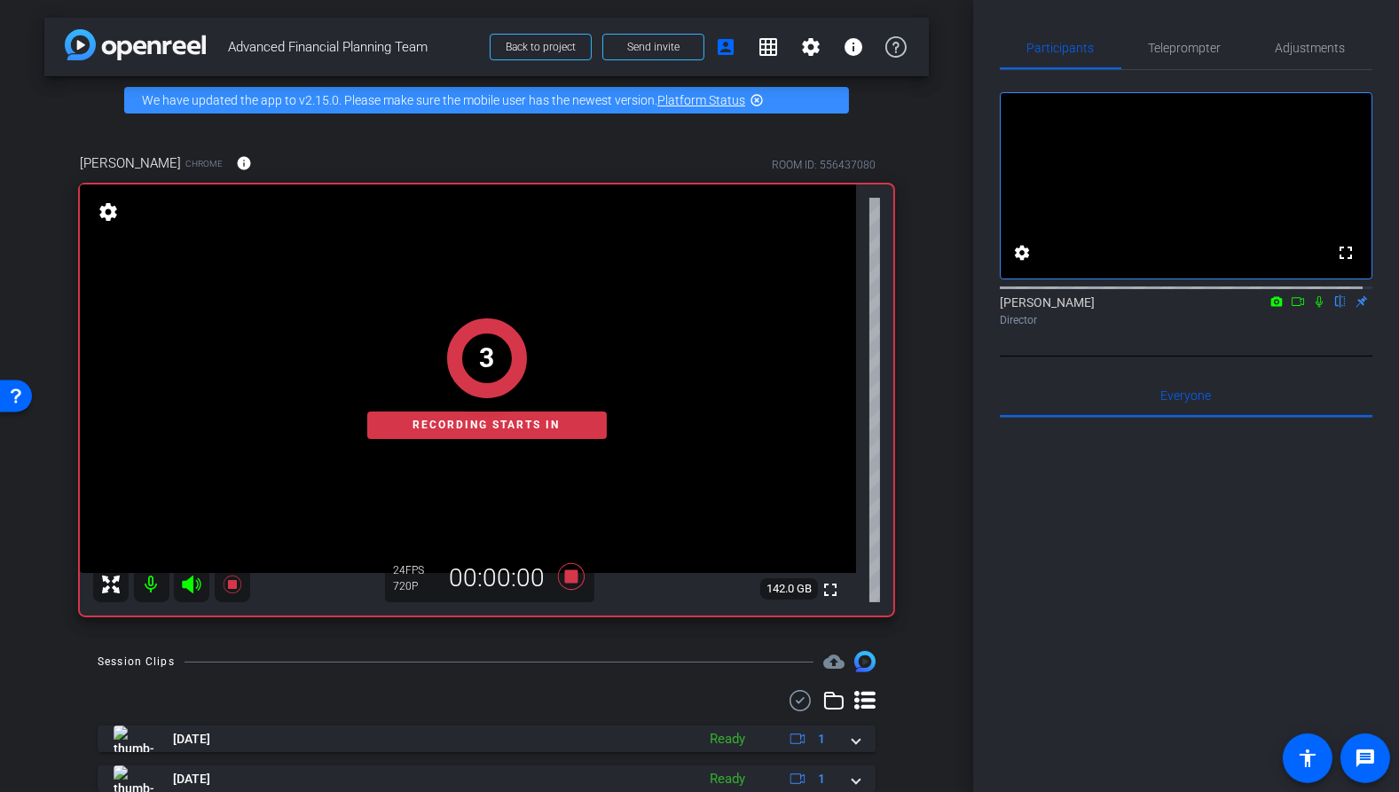
click at [1316, 308] on icon at bounding box center [1319, 302] width 7 height 12
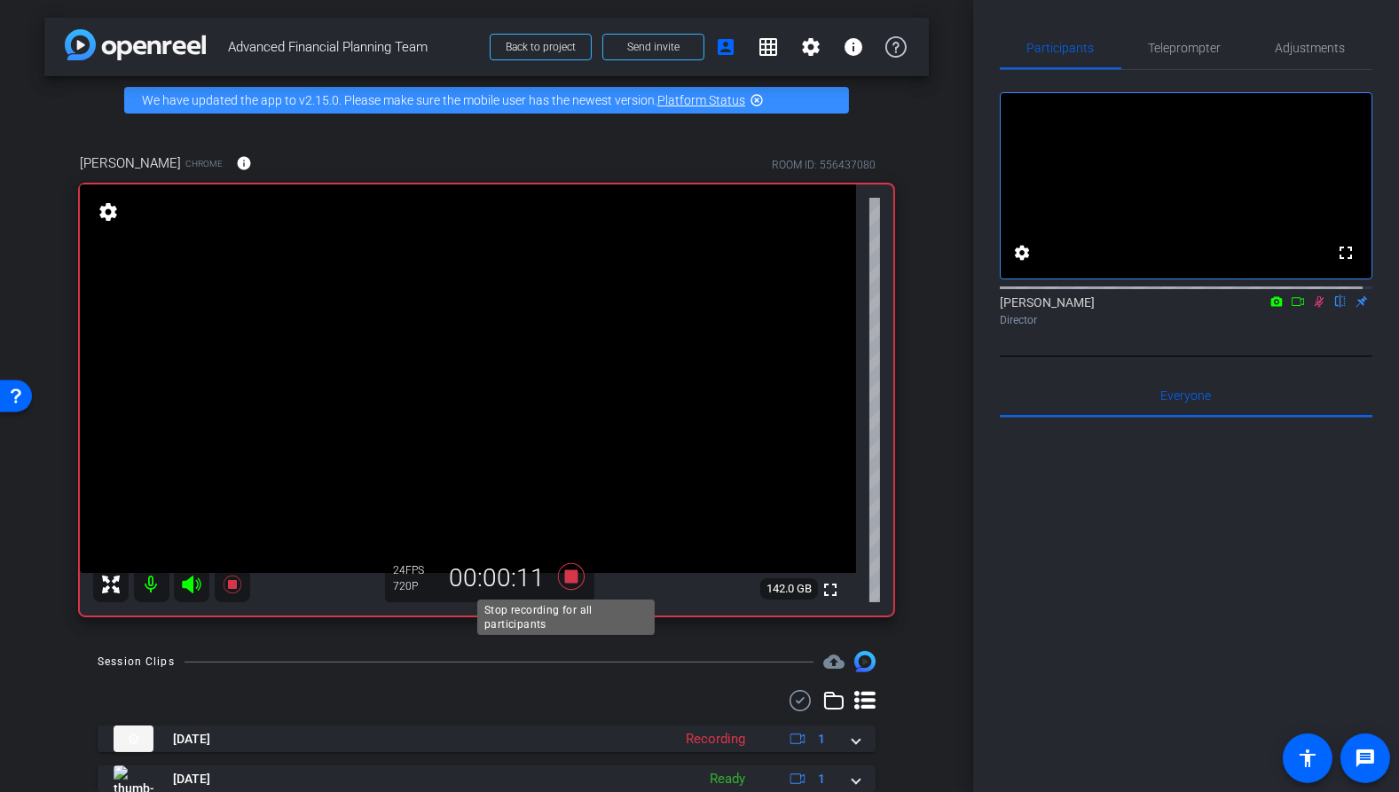
click at [562, 579] on icon at bounding box center [570, 576] width 27 height 27
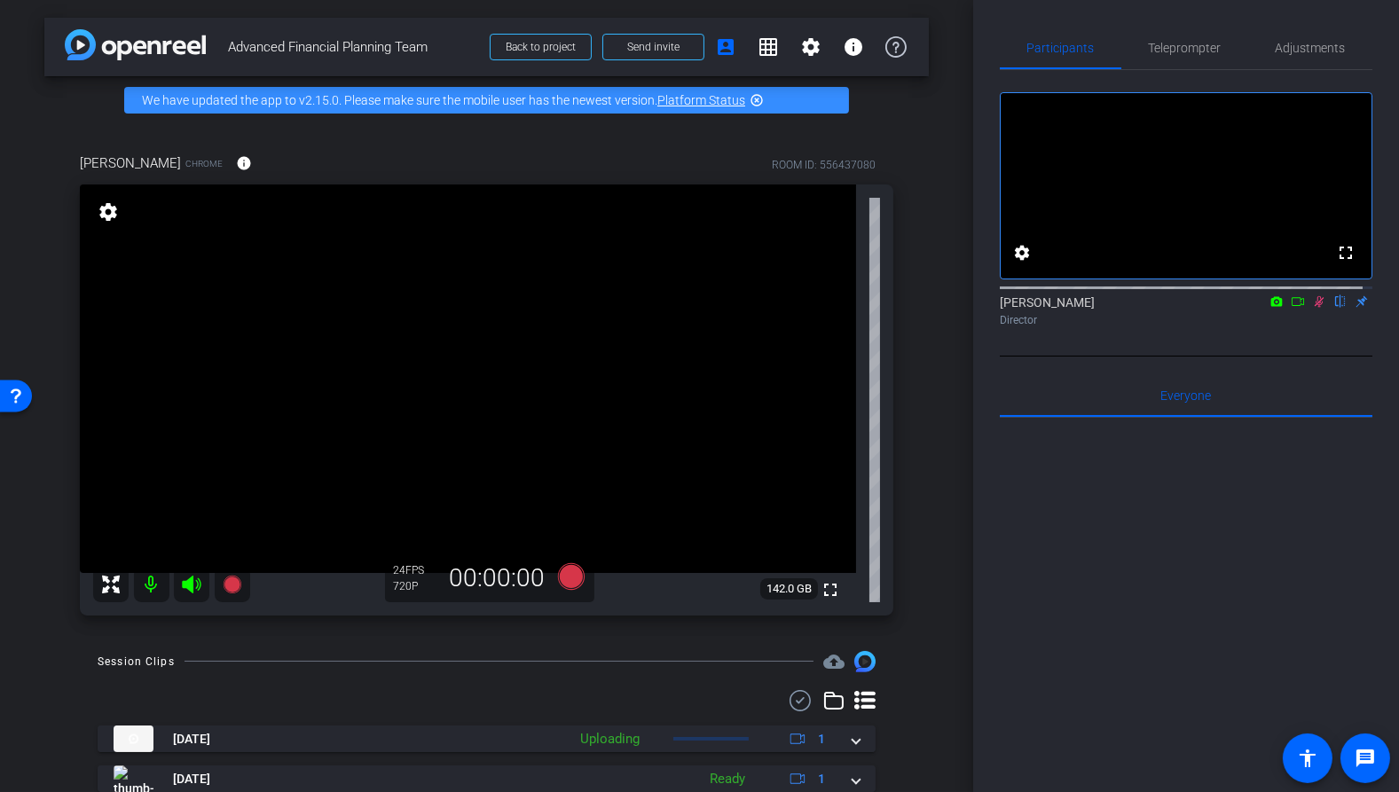
click at [1315, 308] on icon at bounding box center [1320, 302] width 10 height 12
click at [557, 577] on icon at bounding box center [570, 576] width 27 height 27
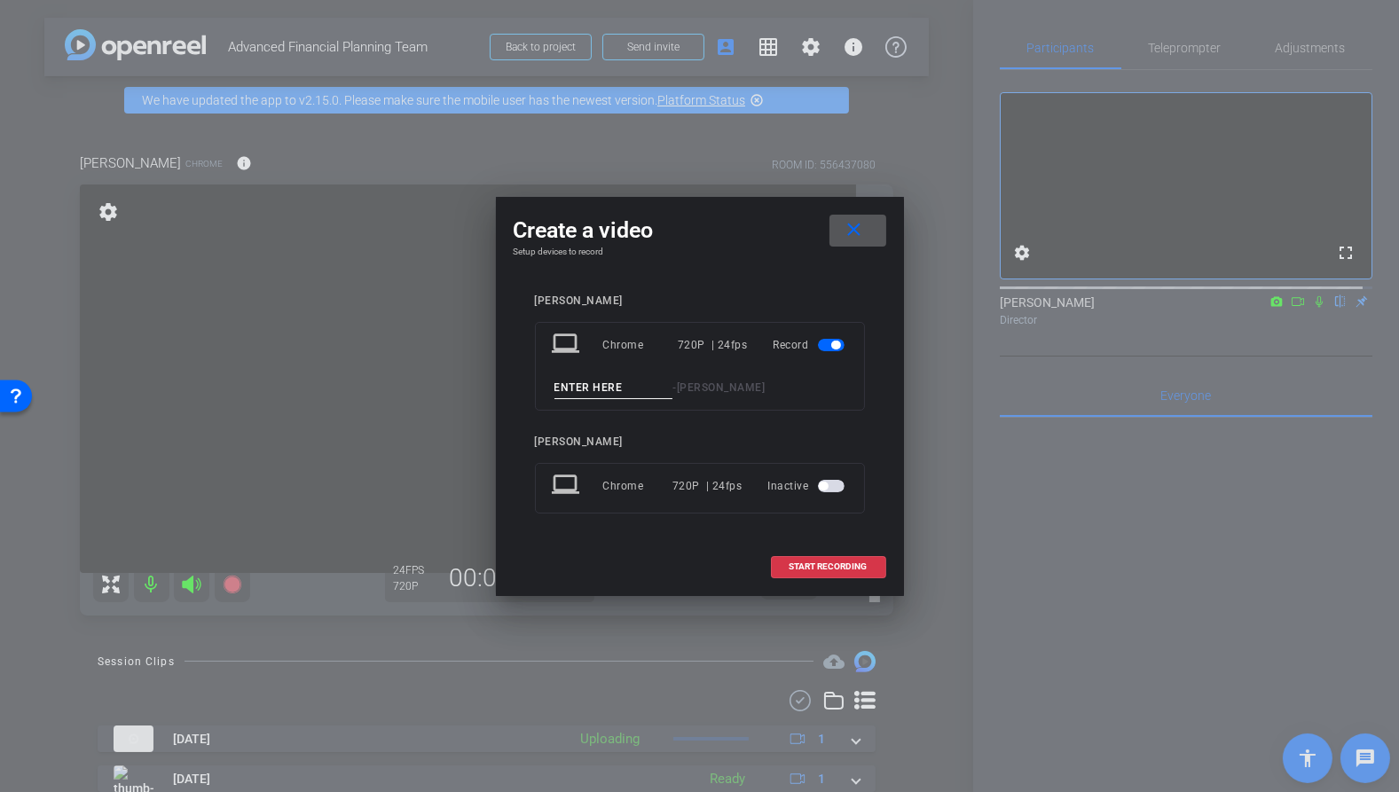
click at [603, 379] on input at bounding box center [614, 388] width 119 height 22
type input "[PERSON_NAME] take 4 FR"
click at [811, 566] on span "START RECORDING" at bounding box center [829, 567] width 78 height 9
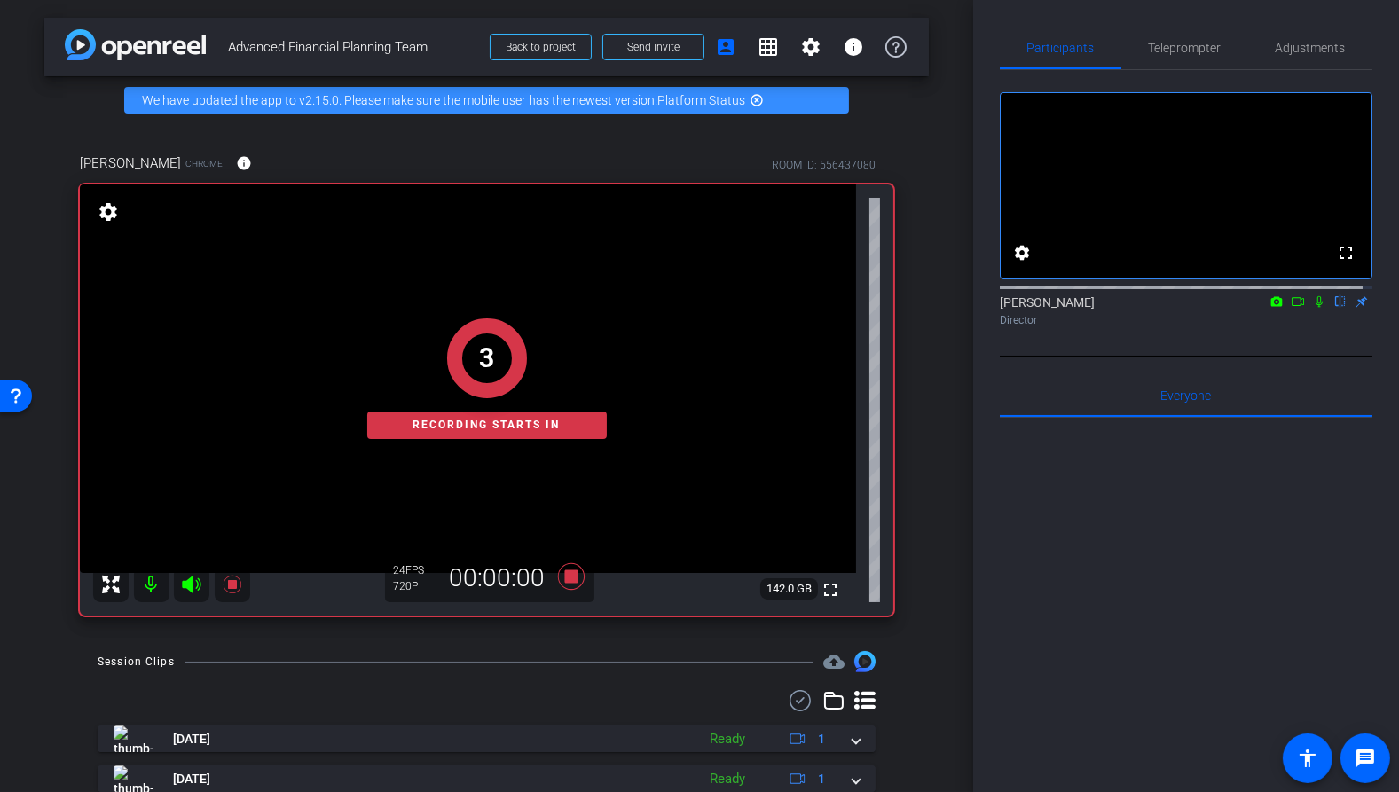
click at [1312, 308] on icon at bounding box center [1319, 301] width 14 height 12
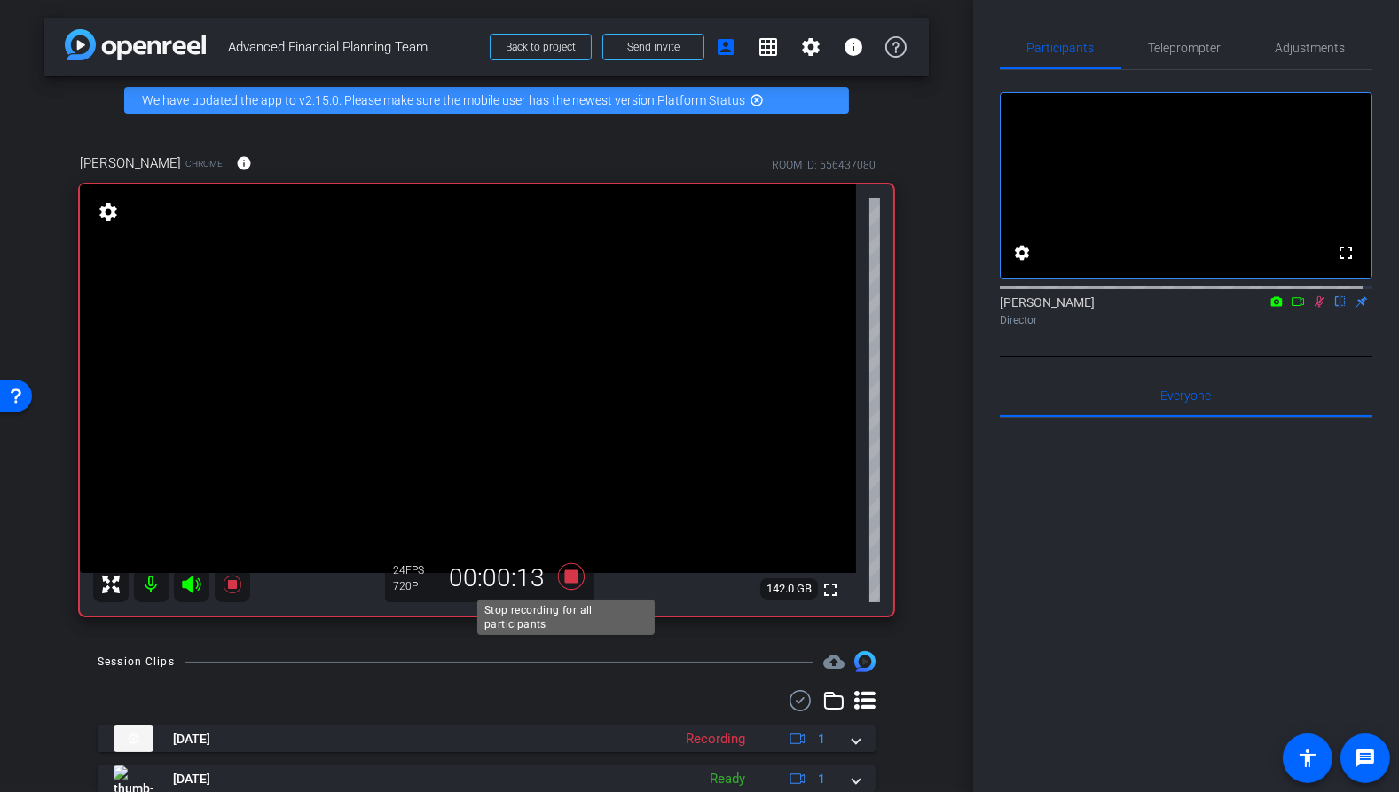
click at [574, 570] on icon at bounding box center [571, 577] width 43 height 32
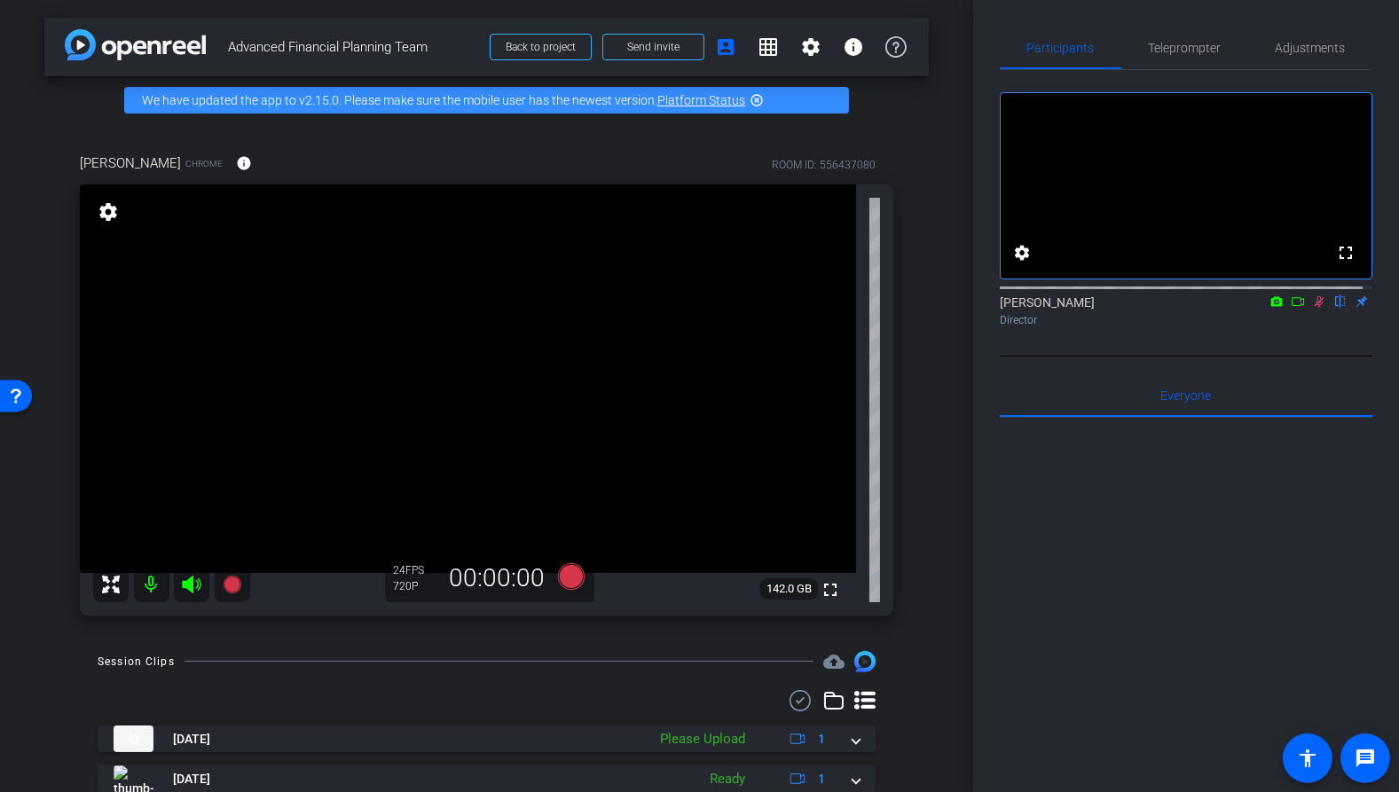
click at [1313, 308] on icon at bounding box center [1319, 301] width 14 height 12
click at [564, 575] on icon at bounding box center [570, 576] width 27 height 27
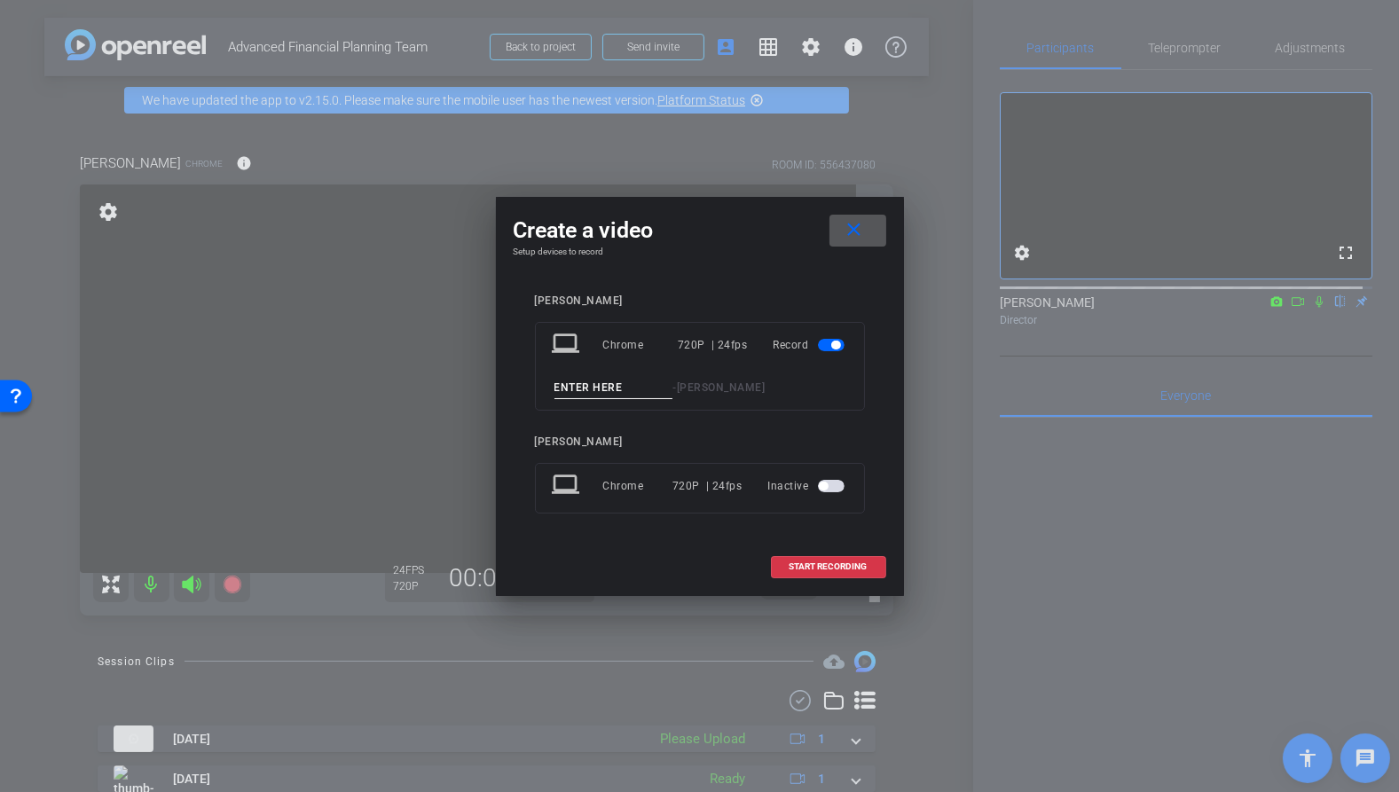
click at [623, 391] on input at bounding box center [614, 388] width 119 height 22
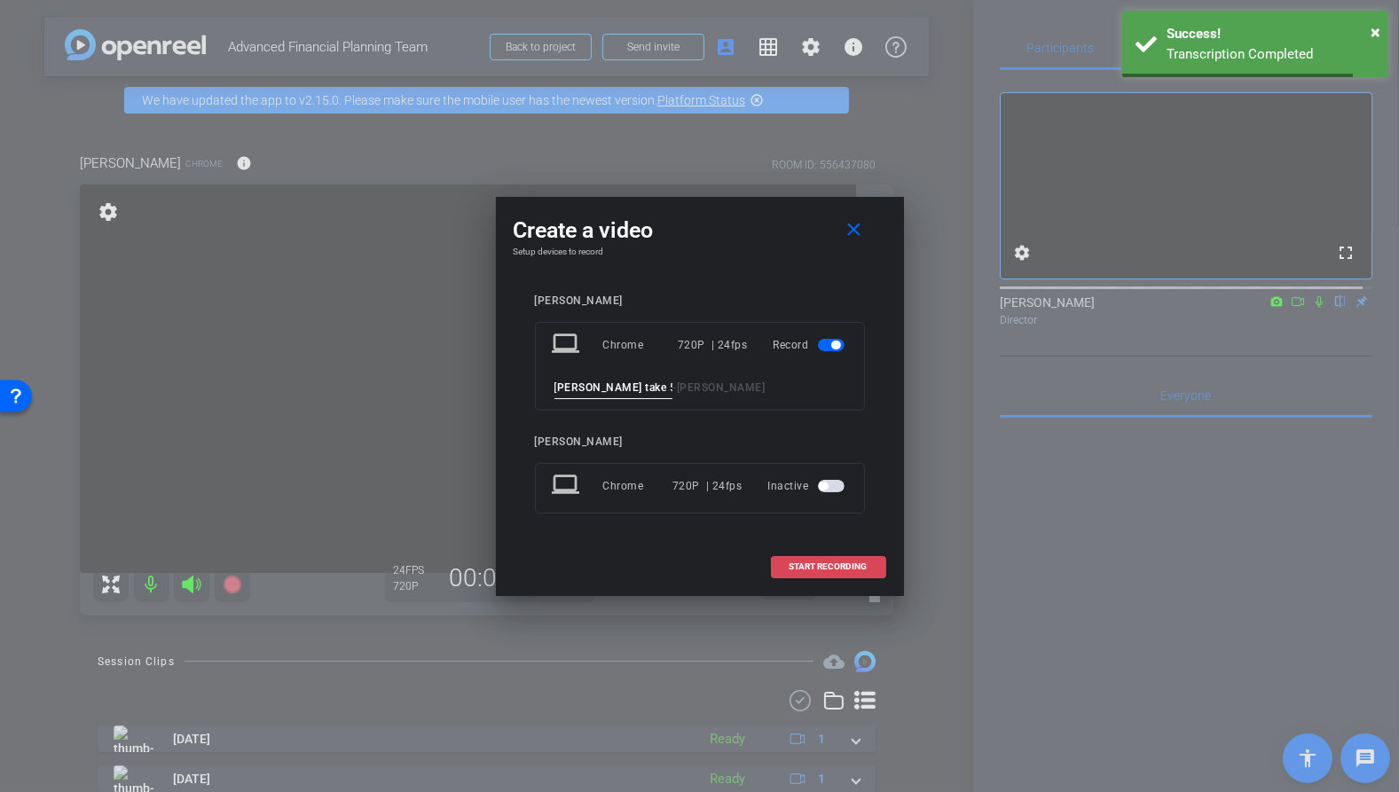
type input "[PERSON_NAME] take 5 FR"
click at [844, 570] on span "START RECORDING" at bounding box center [829, 567] width 78 height 9
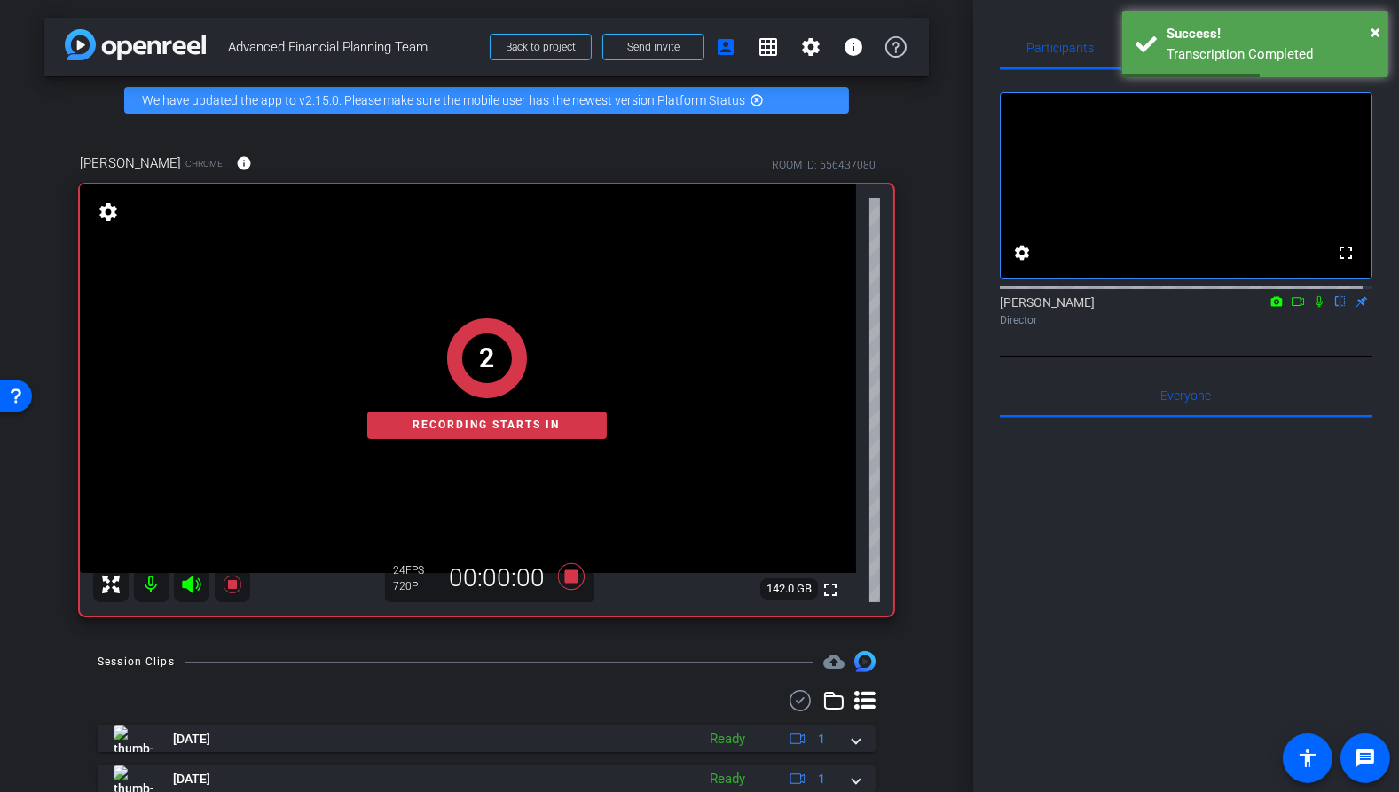
click at [1316, 308] on icon at bounding box center [1319, 302] width 7 height 12
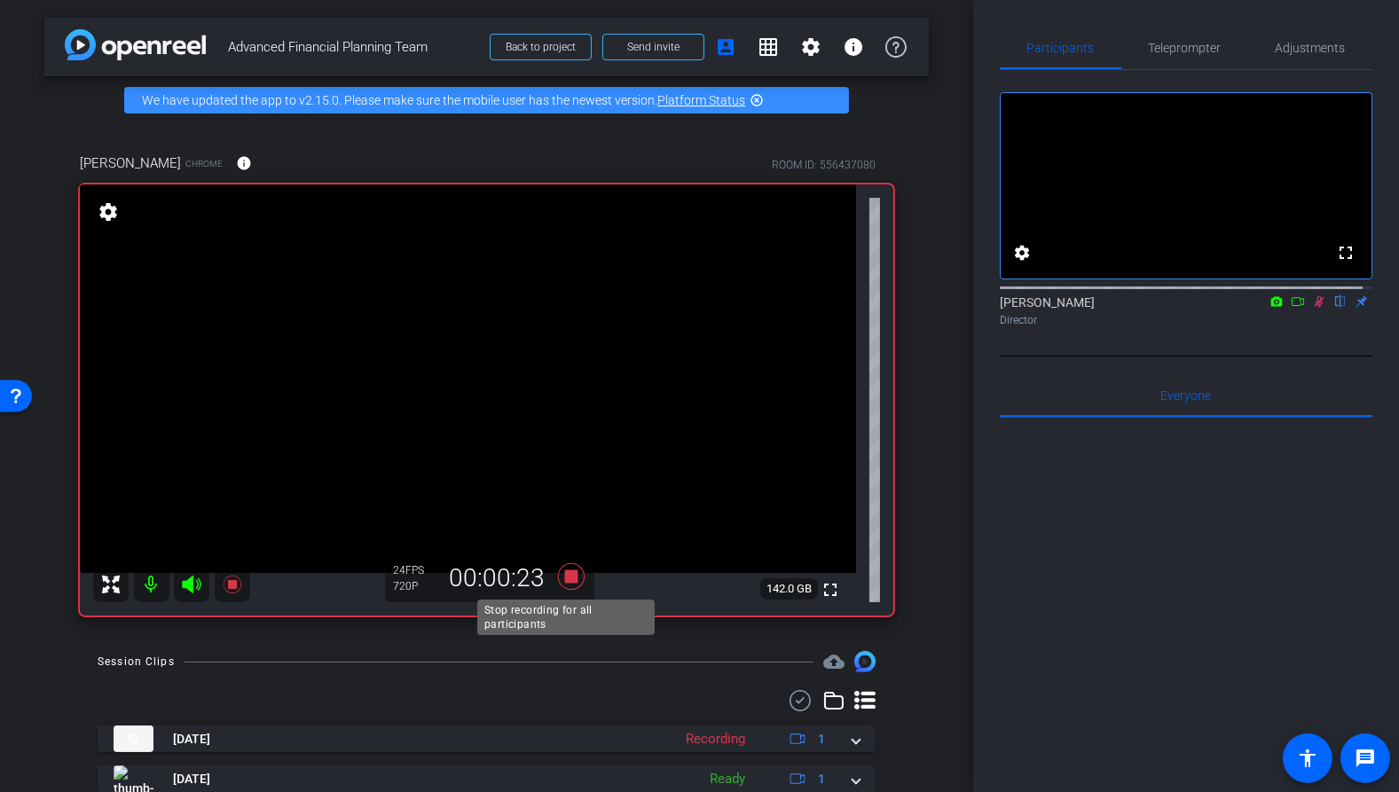
click at [574, 577] on icon at bounding box center [571, 577] width 43 height 32
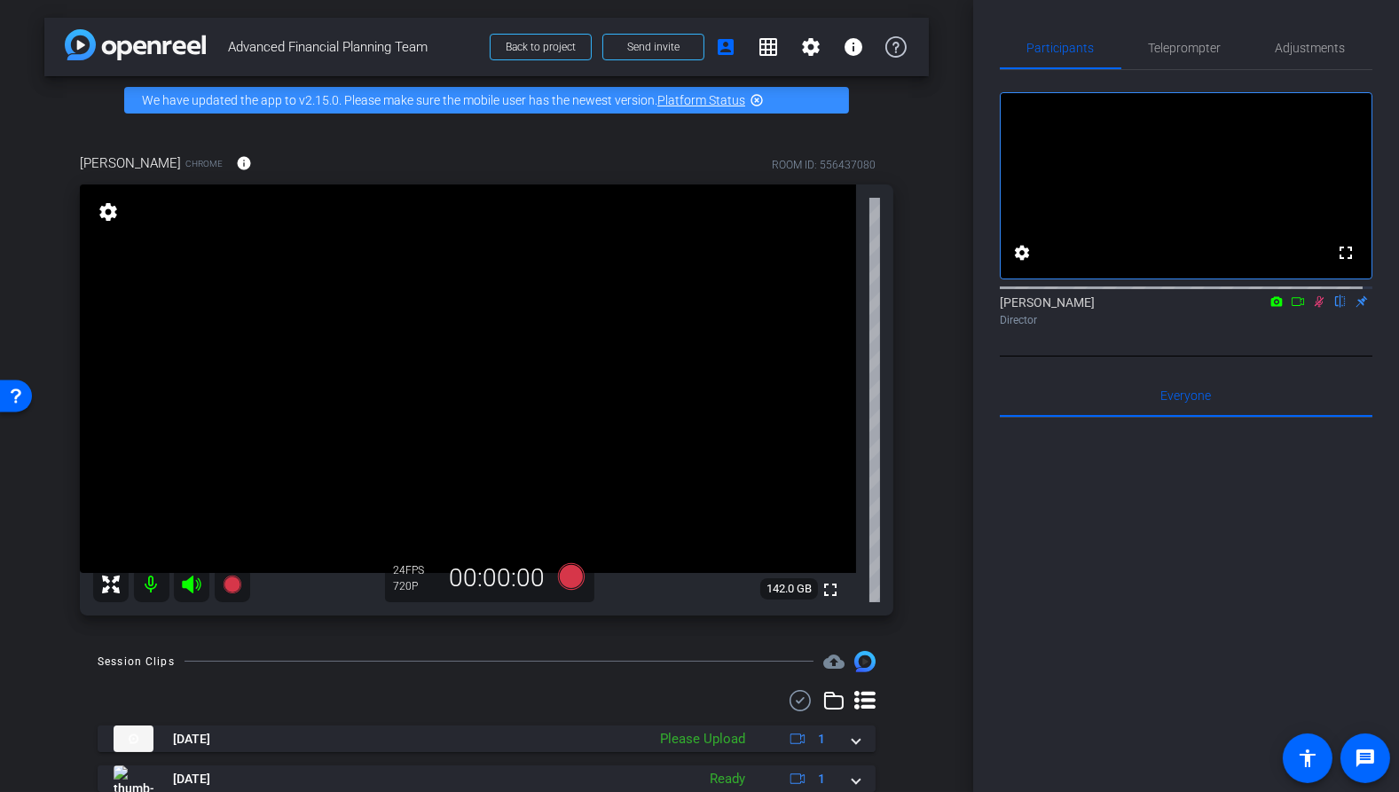
click at [1311, 327] on div "[PERSON_NAME] flip Director" at bounding box center [1186, 311] width 373 height 35
click at [1314, 308] on icon at bounding box center [1319, 301] width 14 height 12
click at [561, 584] on icon at bounding box center [570, 576] width 27 height 27
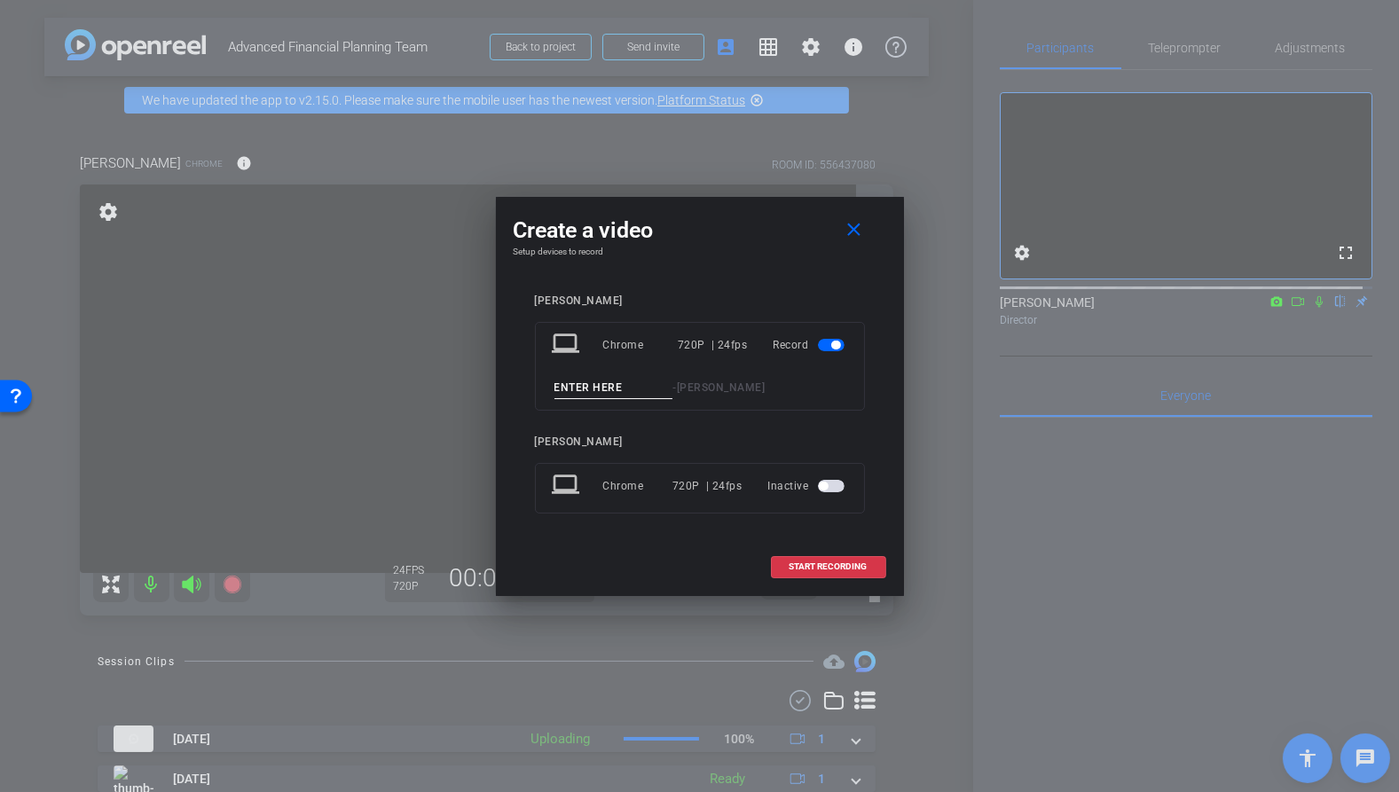
click at [626, 389] on input at bounding box center [614, 388] width 119 height 22
type input "[PERSON_NAME] take 6 FR"
click at [882, 415] on div "[PERSON_NAME] laptop Chrome 720P | 24fps Record [PERSON_NAME] take 6 FR - [PERS…" at bounding box center [700, 417] width 373 height 280
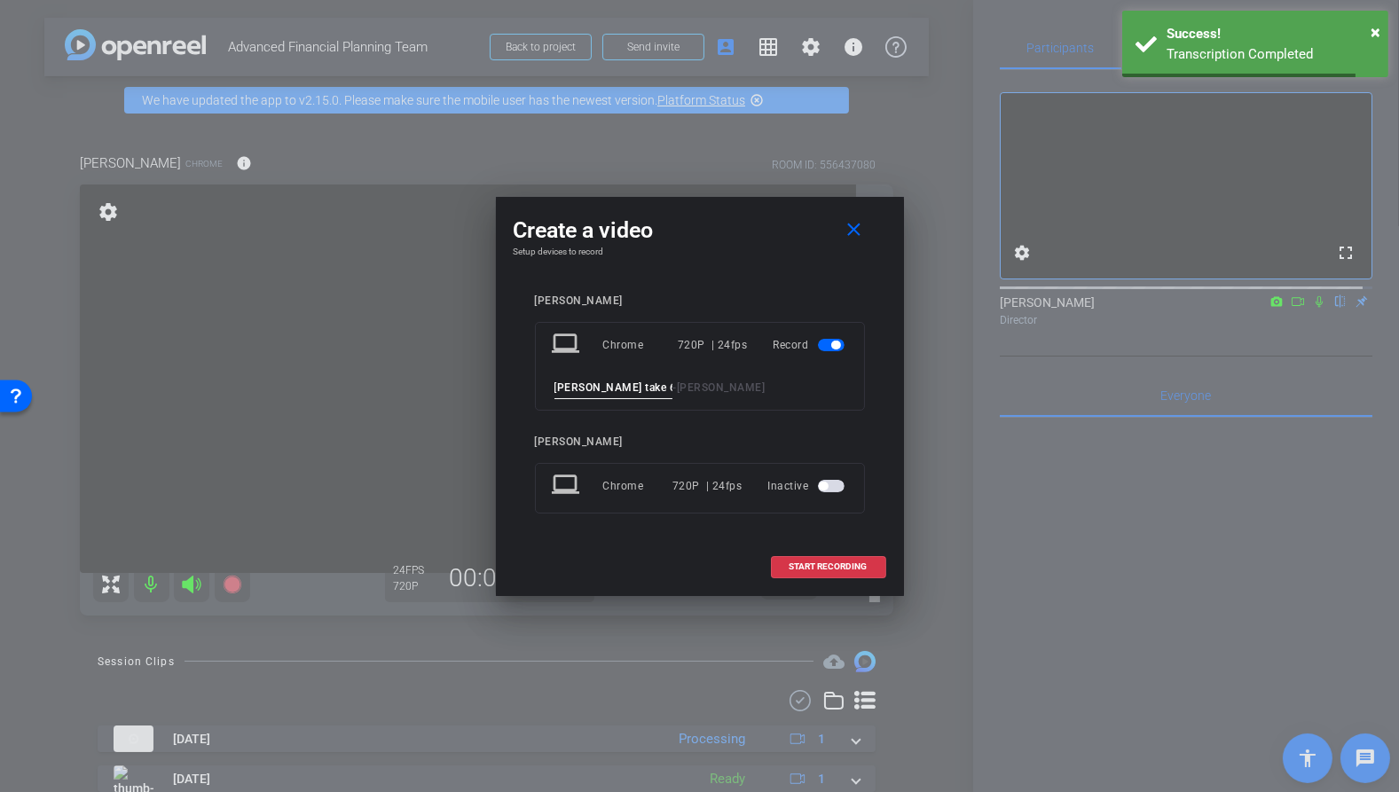
click at [555, 390] on input "[PERSON_NAME] take 6 FR" at bounding box center [614, 388] width 119 height 22
click at [645, 382] on input "[PERSON_NAME] take 6 FR" at bounding box center [614, 388] width 119 height 22
click at [831, 414] on div "[PERSON_NAME] laptop Chrome 720P | 24fps Record [PERSON_NAME] take 6 FR - [PERS…" at bounding box center [700, 417] width 330 height 244
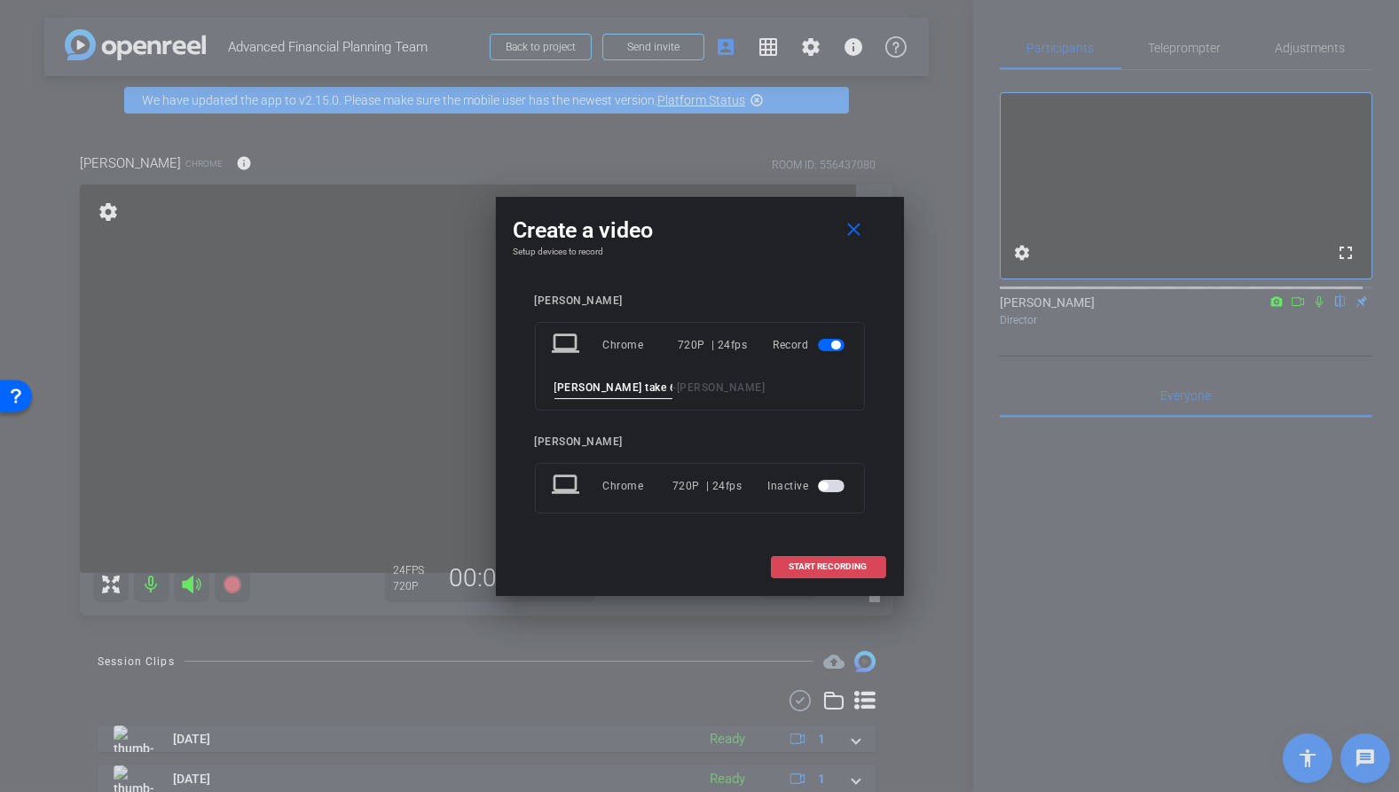
click at [819, 568] on span "START RECORDING" at bounding box center [829, 567] width 78 height 9
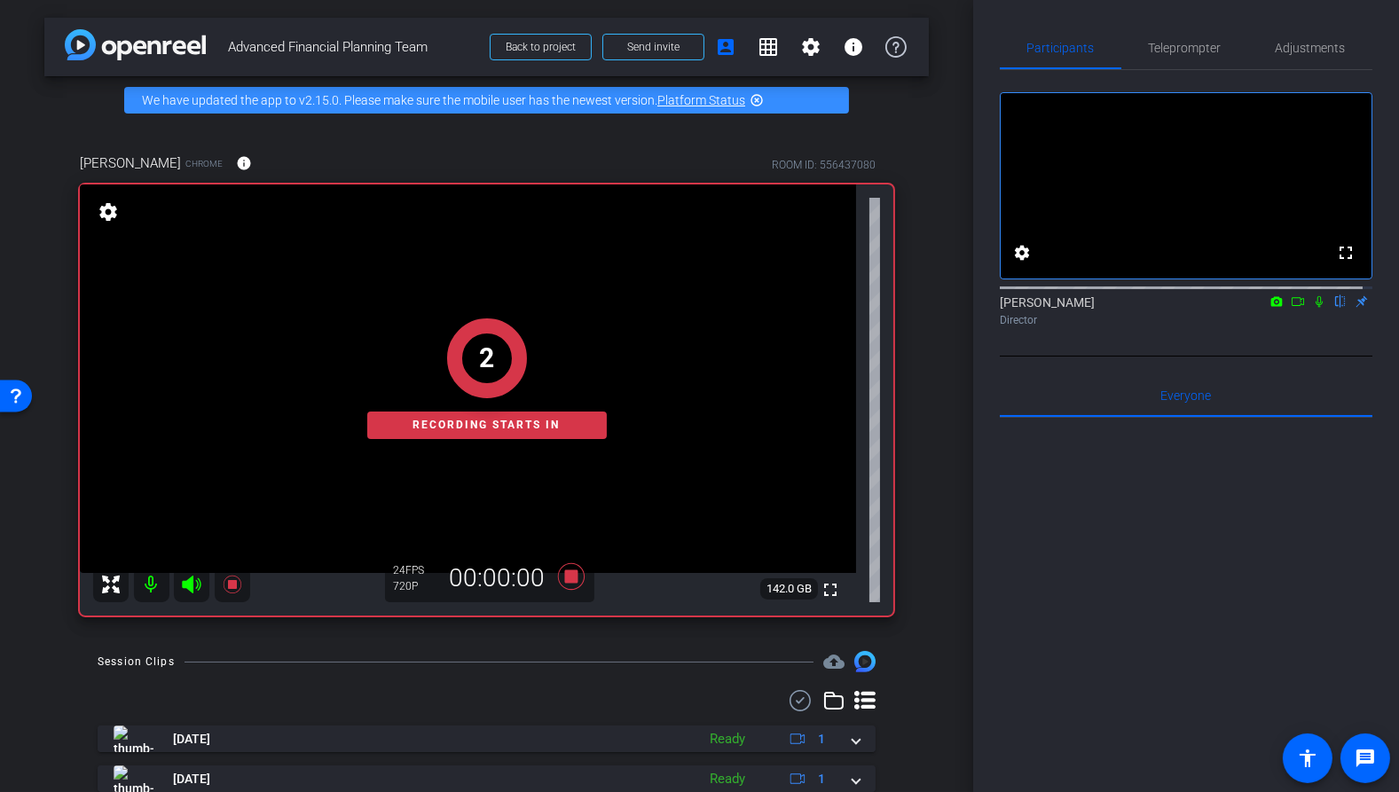
click at [1316, 308] on icon at bounding box center [1319, 302] width 7 height 12
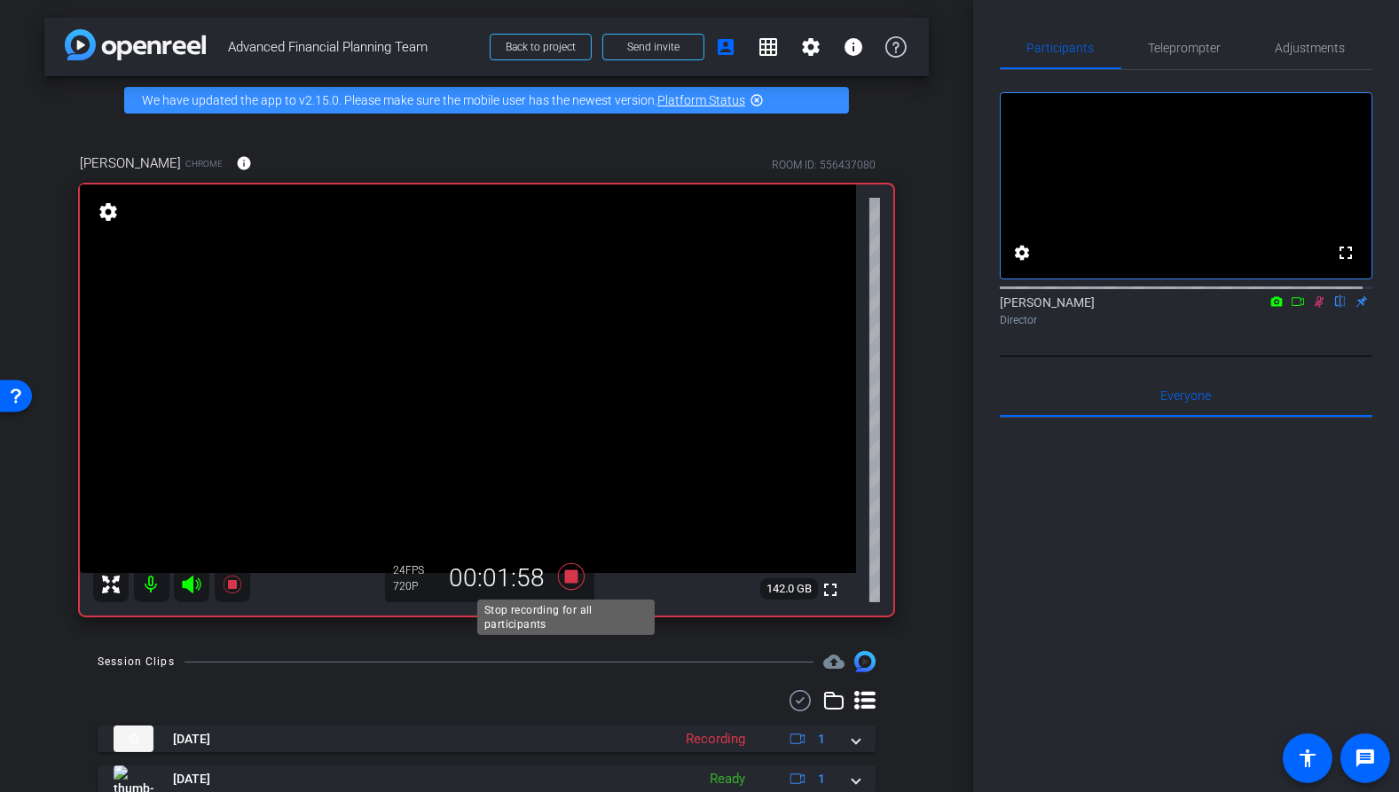
click at [563, 580] on icon at bounding box center [570, 576] width 27 height 27
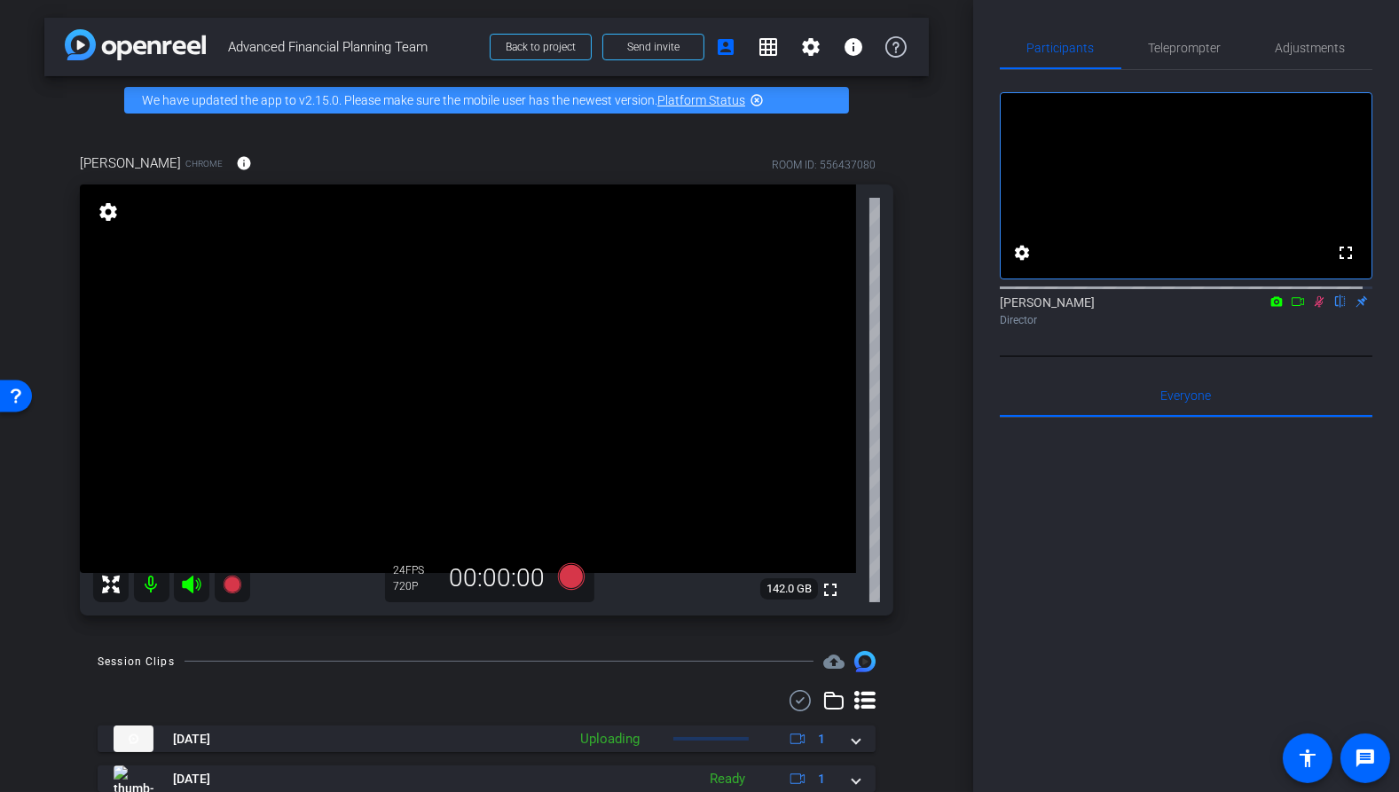
click at [1315, 308] on icon at bounding box center [1320, 302] width 10 height 12
click at [236, 581] on icon at bounding box center [232, 585] width 18 height 18
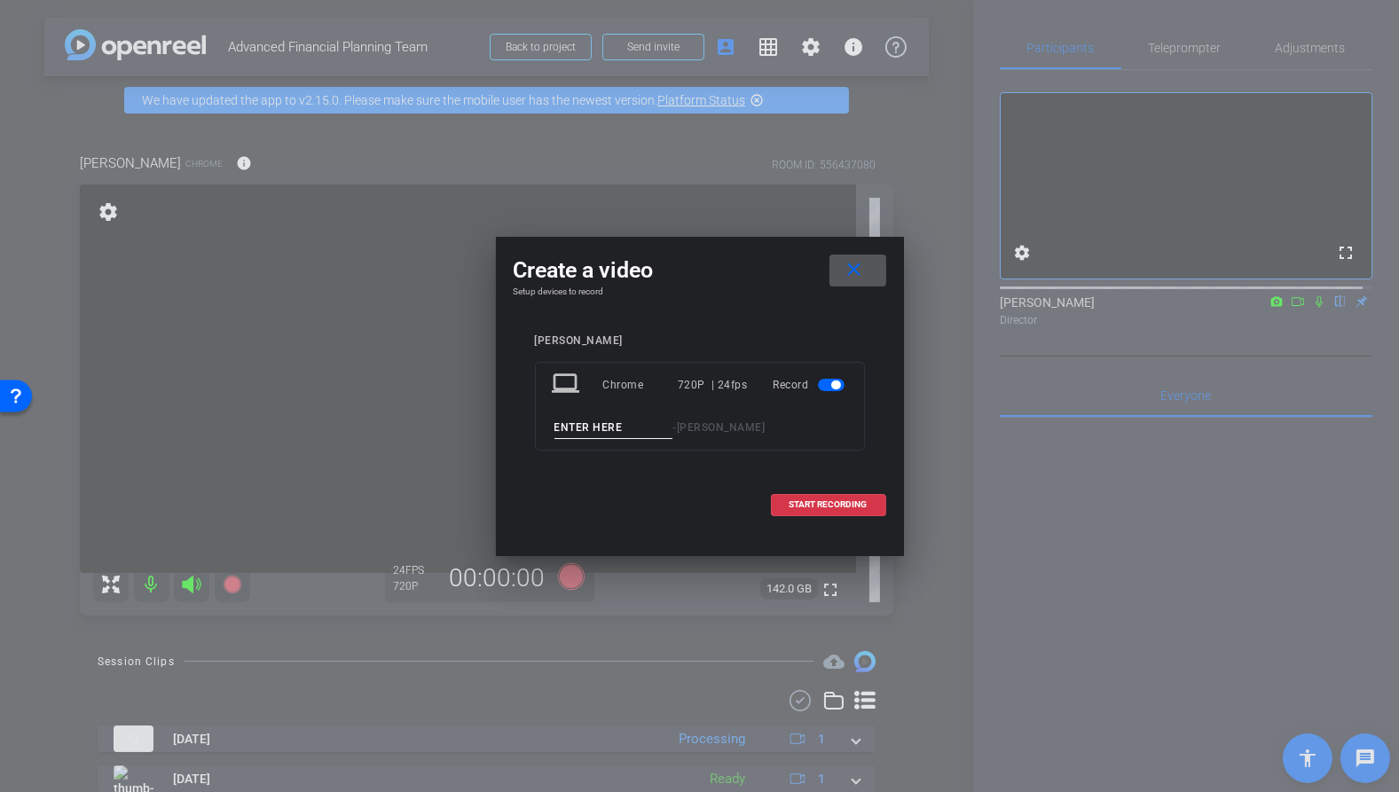
click at [642, 418] on input at bounding box center [614, 428] width 119 height 22
drag, startPoint x: 562, startPoint y: 430, endPoint x: 650, endPoint y: 431, distance: 88.7
click at [650, 431] on input "[PERSON_NAME] take 7 FR" at bounding box center [614, 428] width 119 height 22
type input "[PERSON_NAME] take 7 FR"
click at [645, 466] on div "[PERSON_NAME] laptop Chrome 720P | 24fps Record [PERSON_NAME] take 7 FR - [PERS…" at bounding box center [700, 405] width 330 height 141
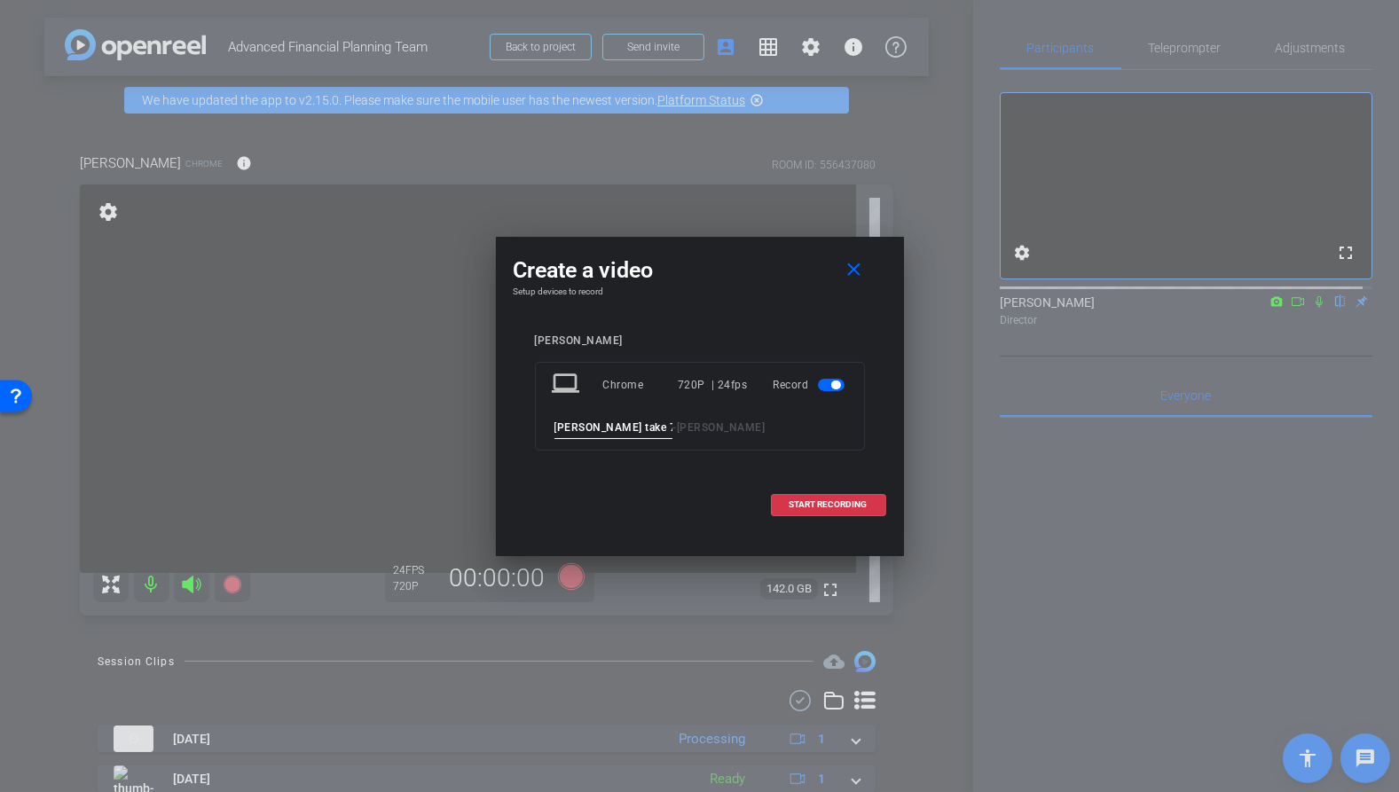
click at [643, 426] on input "[PERSON_NAME] take 7 FR" at bounding box center [614, 428] width 119 height 22
click at [660, 479] on div "[PERSON_NAME] laptop Chrome 720P | 24fps Record [PERSON_NAME] take 7 FR - [PERS…" at bounding box center [700, 405] width 373 height 177
click at [840, 501] on span "START RECORDING" at bounding box center [829, 504] width 78 height 9
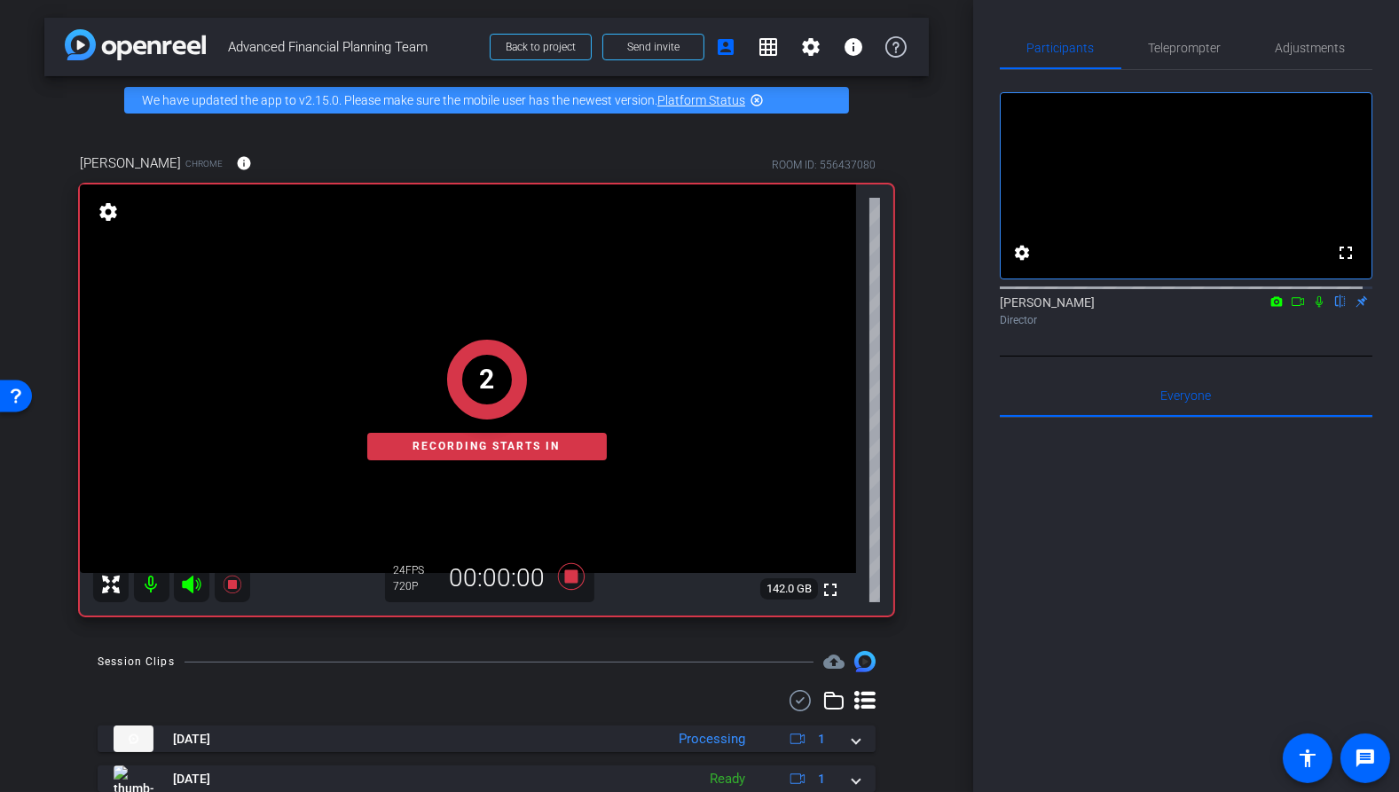
click at [1312, 308] on icon at bounding box center [1319, 301] width 14 height 12
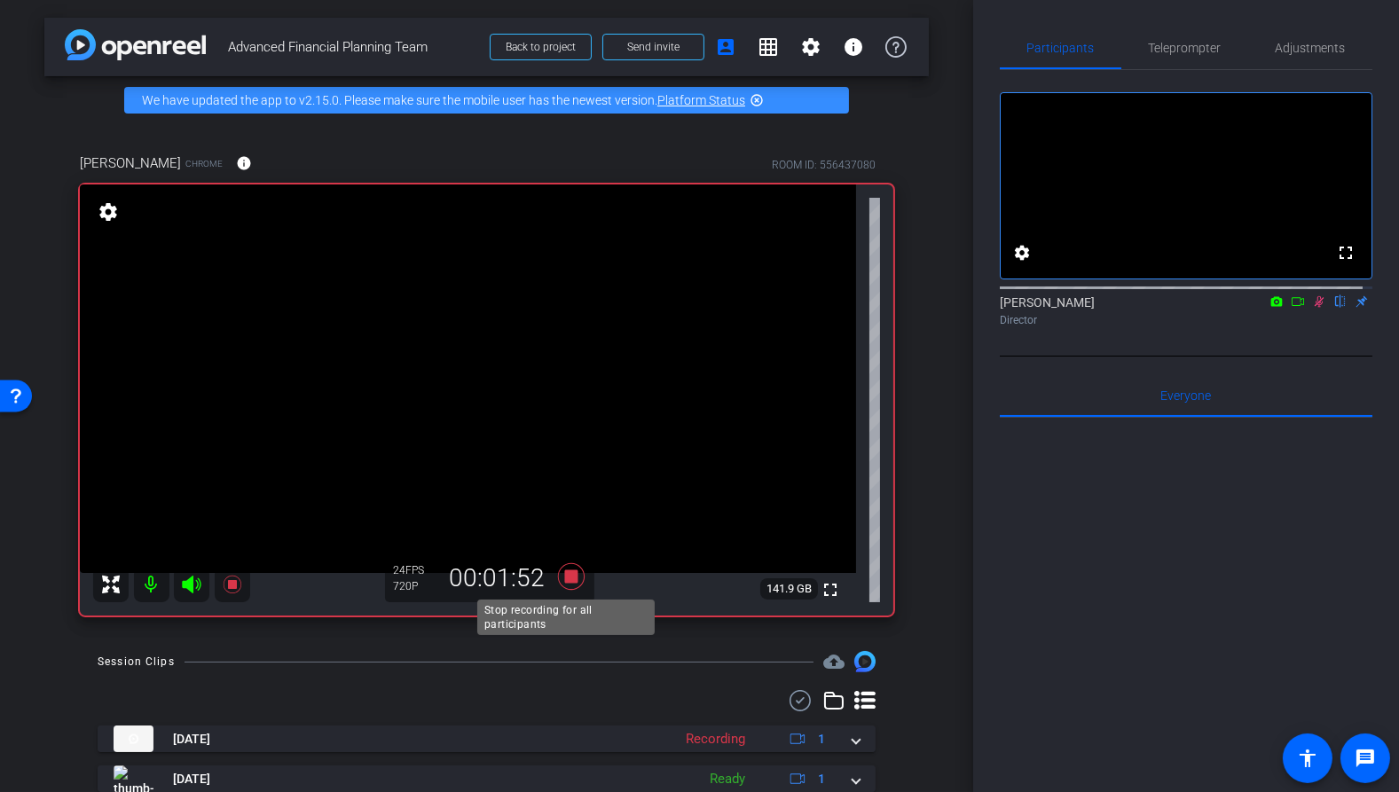
click at [566, 575] on icon at bounding box center [570, 576] width 27 height 27
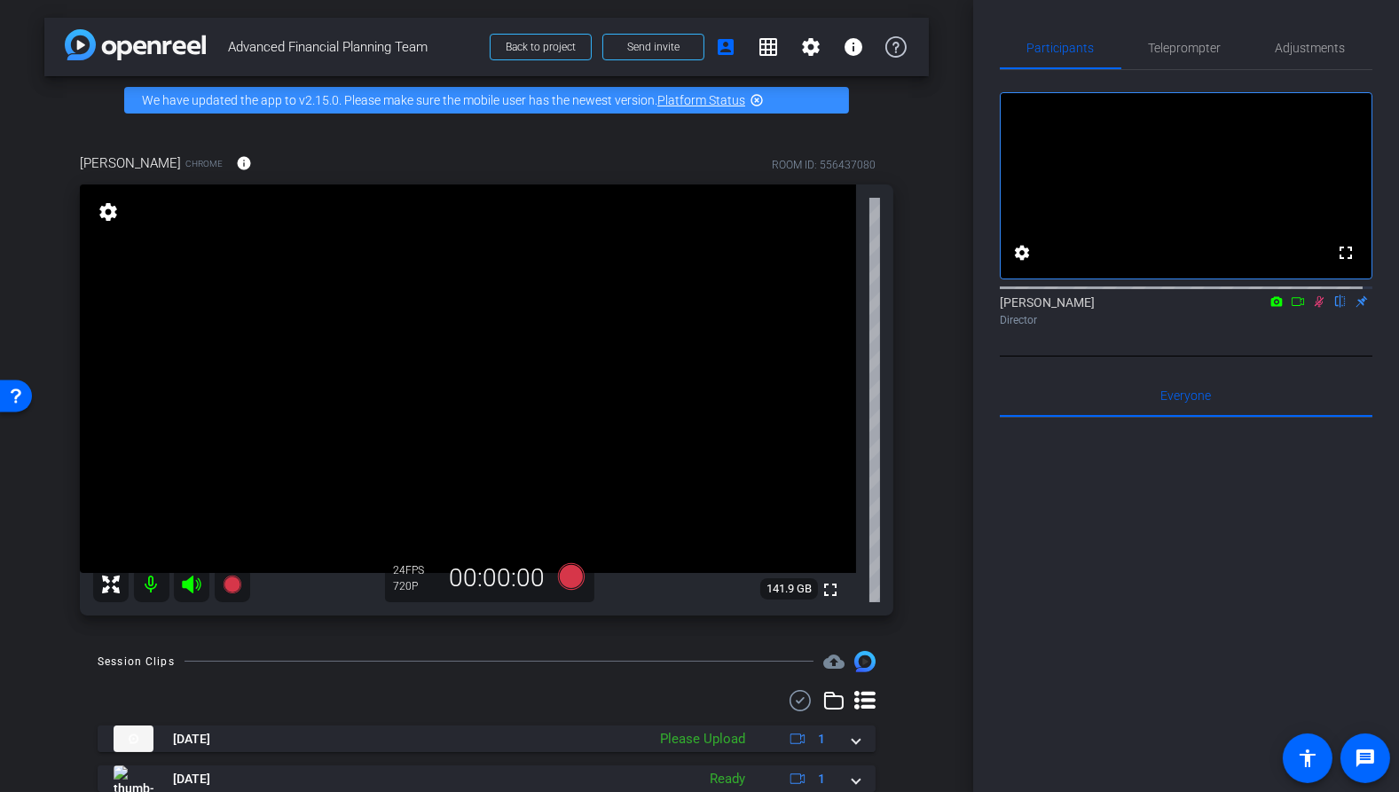
click at [1309, 310] on mat-icon at bounding box center [1319, 302] width 21 height 16
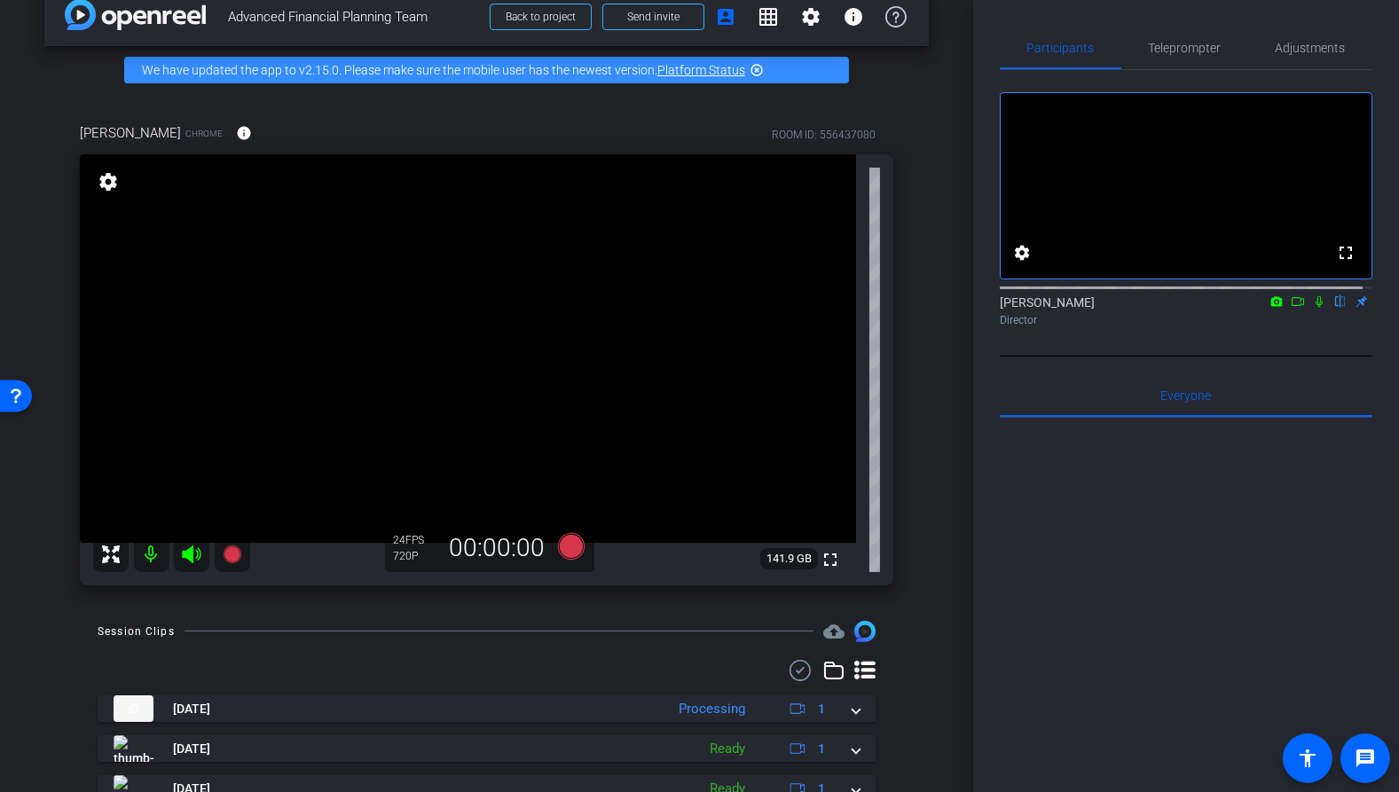
scroll to position [98, 0]
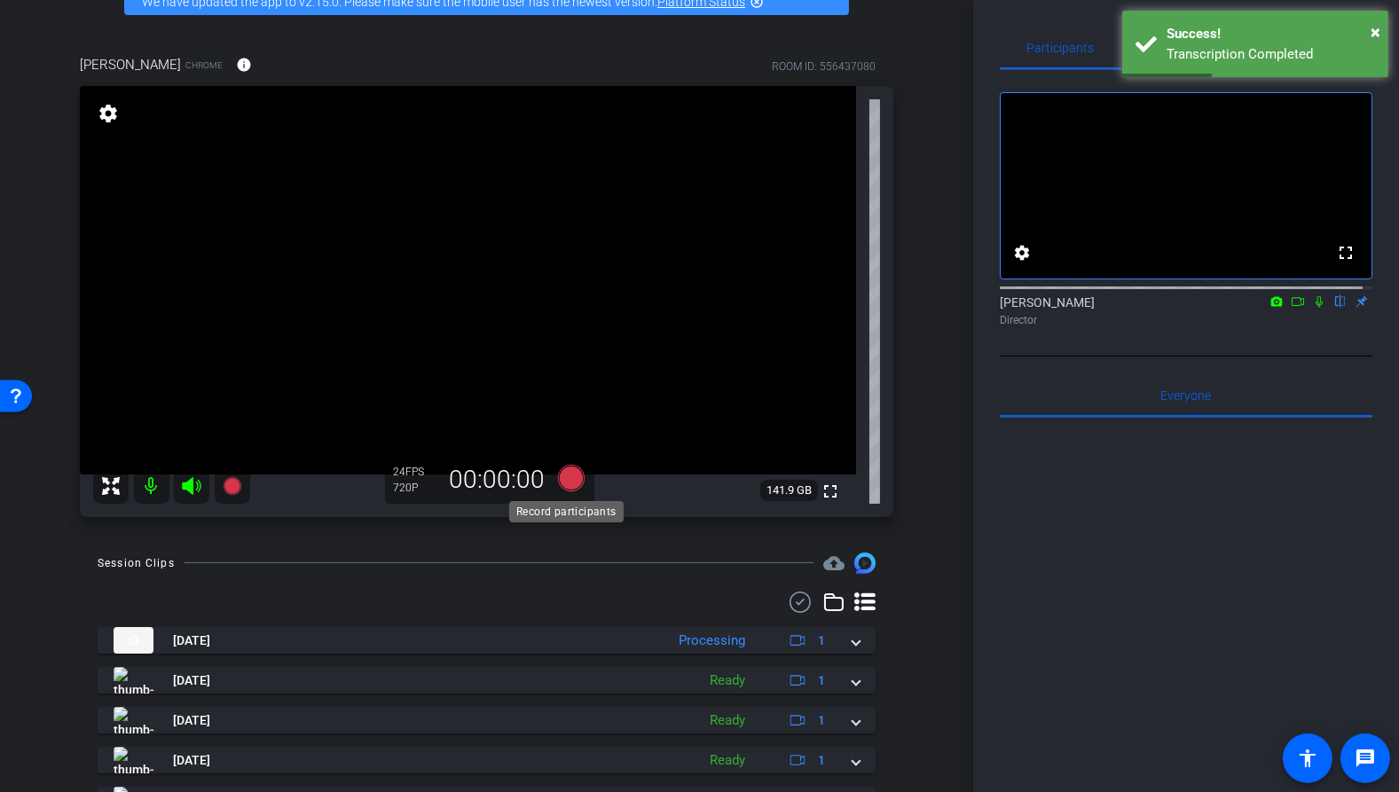
click at [568, 481] on icon at bounding box center [570, 478] width 27 height 27
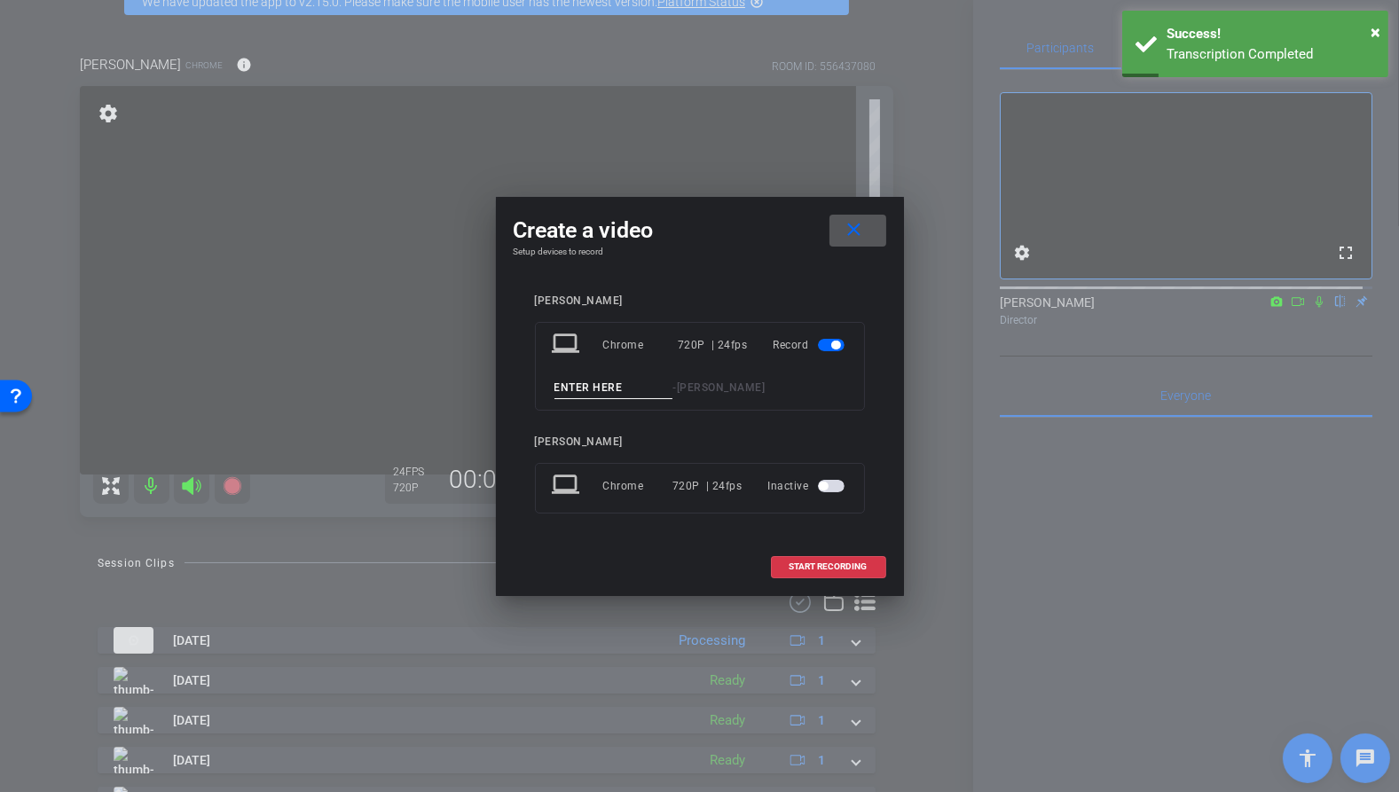
click at [625, 385] on input at bounding box center [614, 388] width 119 height 22
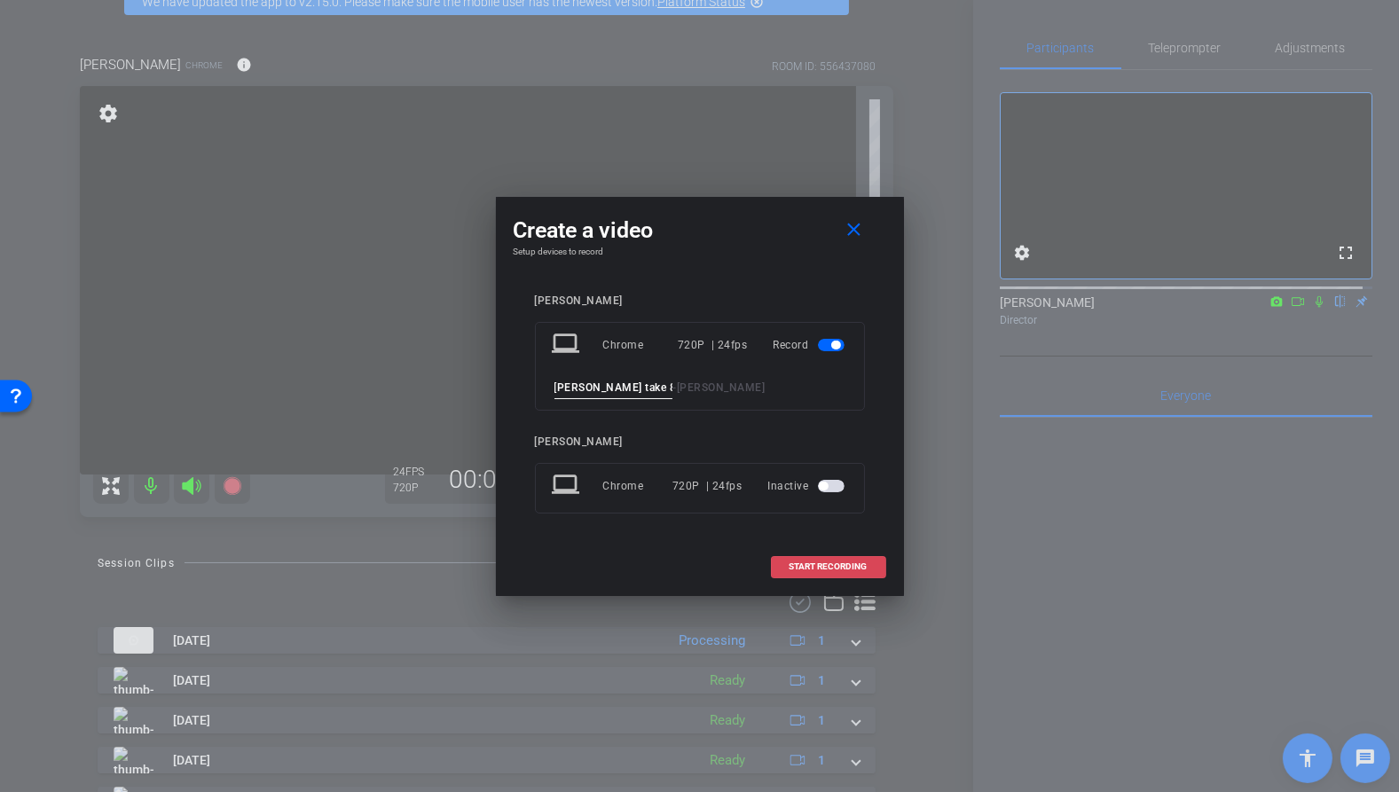
type input "[PERSON_NAME] take 8 FR"
click at [840, 565] on span "START RECORDING" at bounding box center [829, 567] width 78 height 9
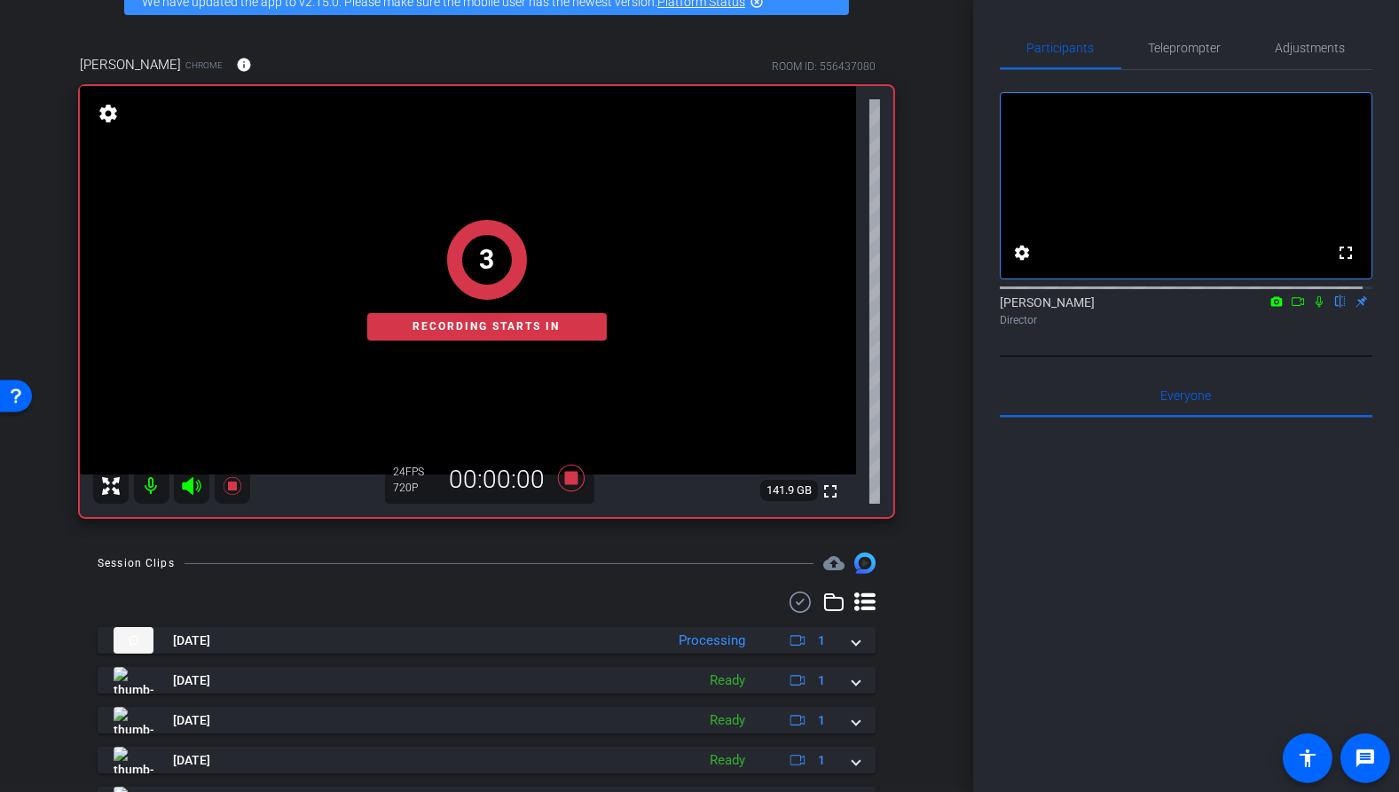
click at [1316, 308] on icon at bounding box center [1319, 302] width 7 height 12
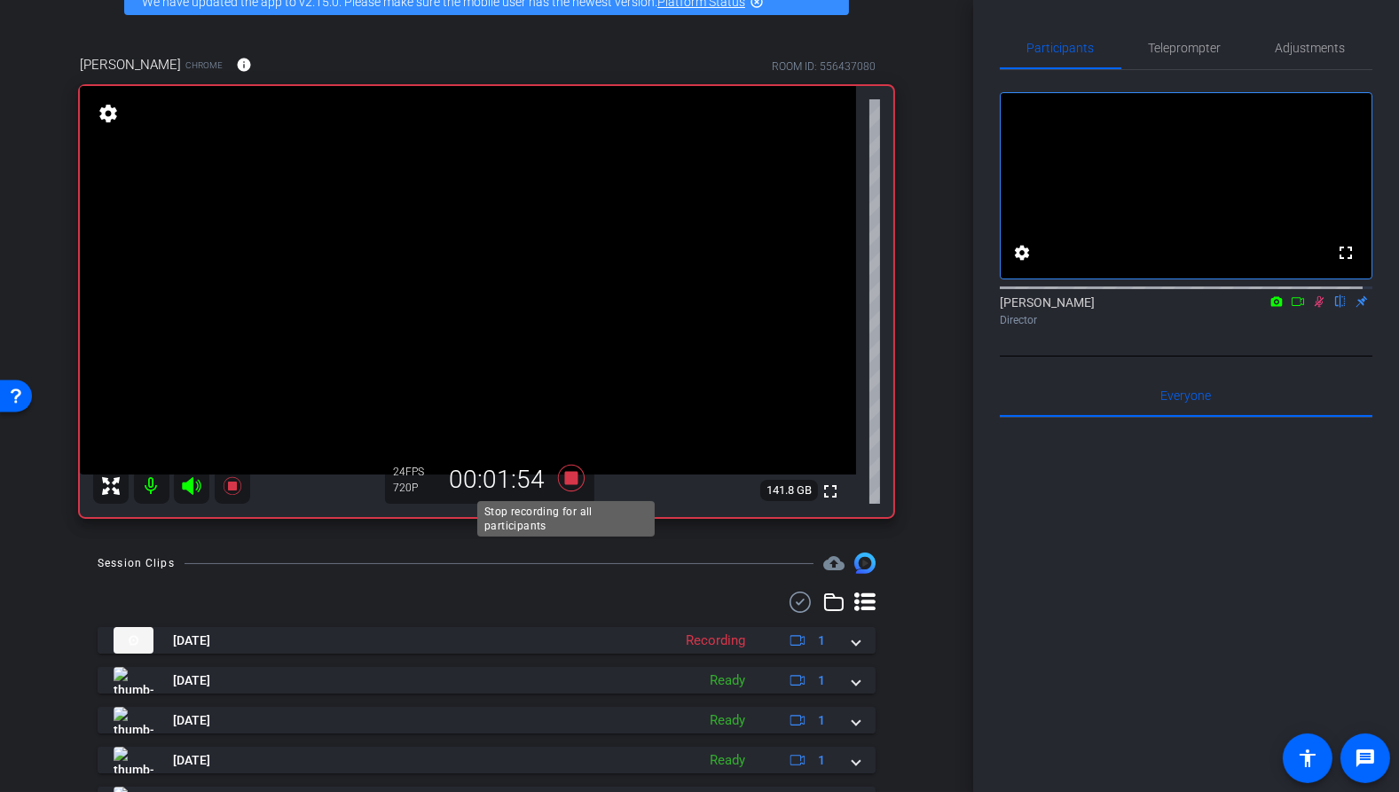
click at [559, 478] on icon at bounding box center [570, 478] width 27 height 27
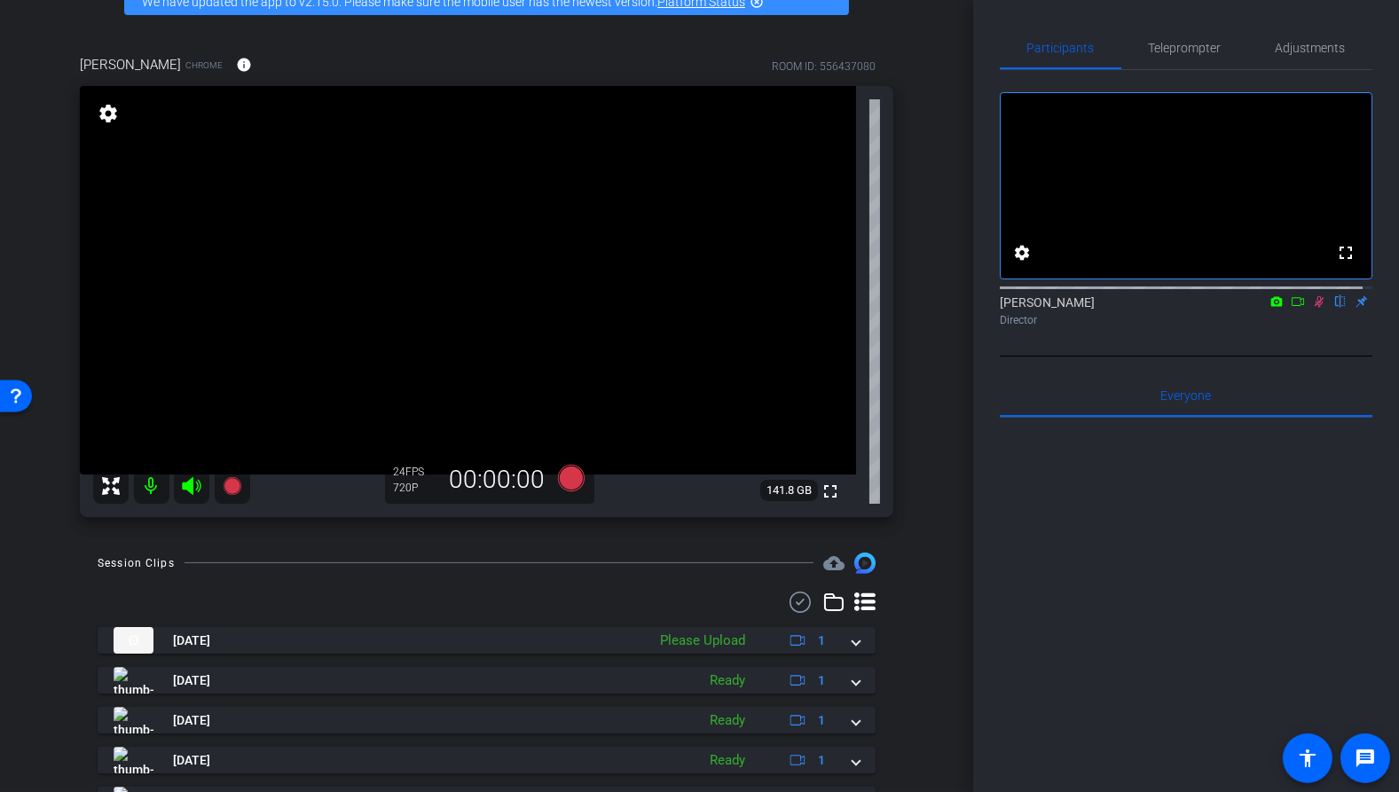
click at [1315, 308] on icon at bounding box center [1320, 302] width 10 height 12
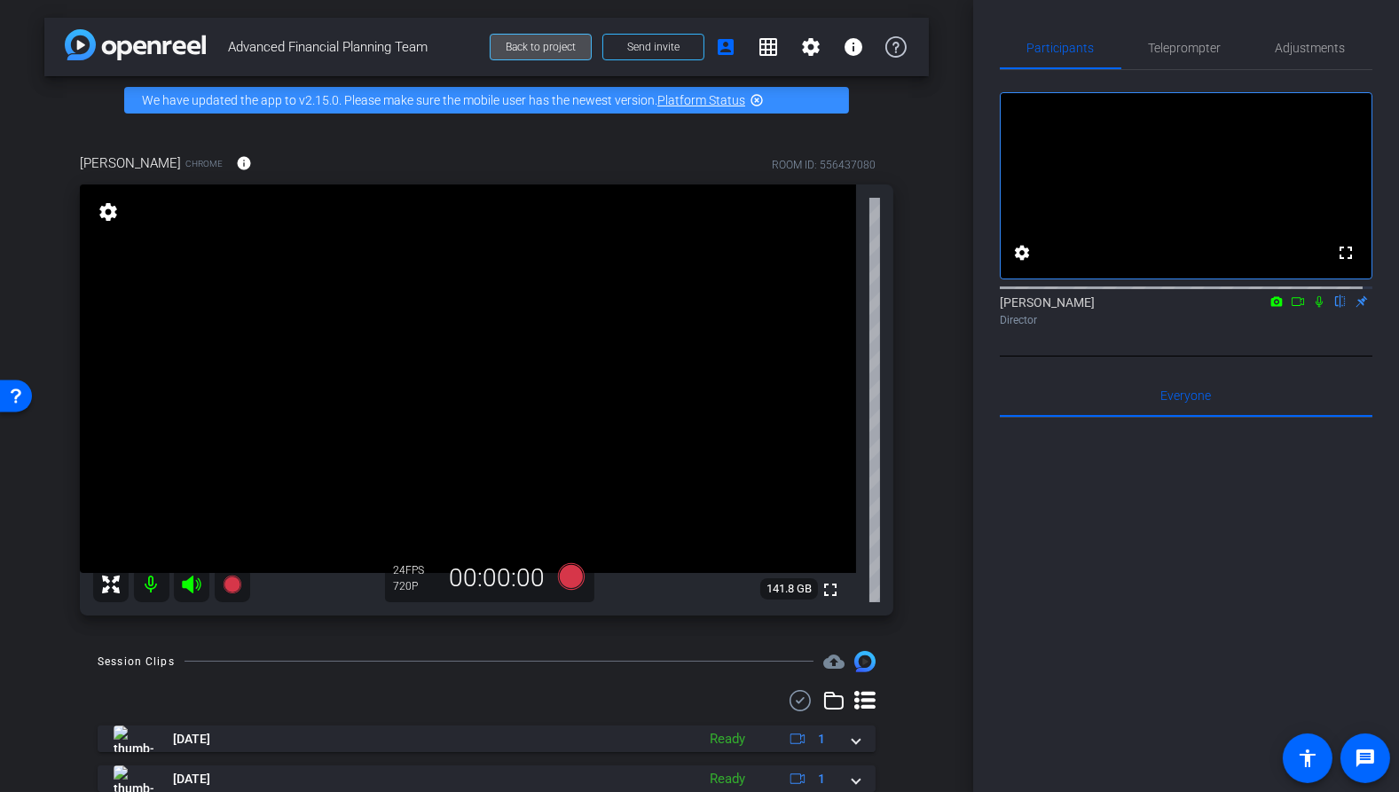
click at [538, 53] on span at bounding box center [541, 47] width 100 height 43
